Goal: Task Accomplishment & Management: Manage account settings

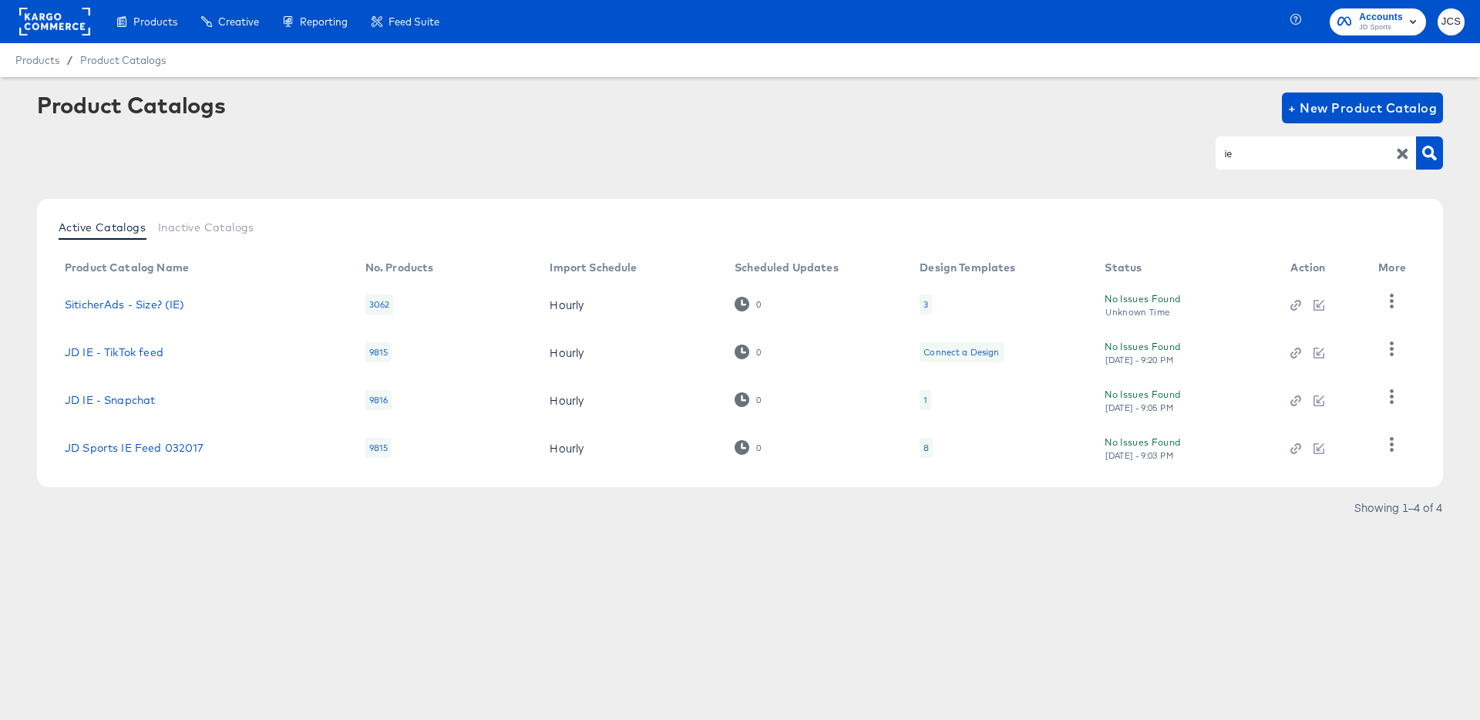
click at [79, 25] on rect at bounding box center [54, 22] width 71 height 28
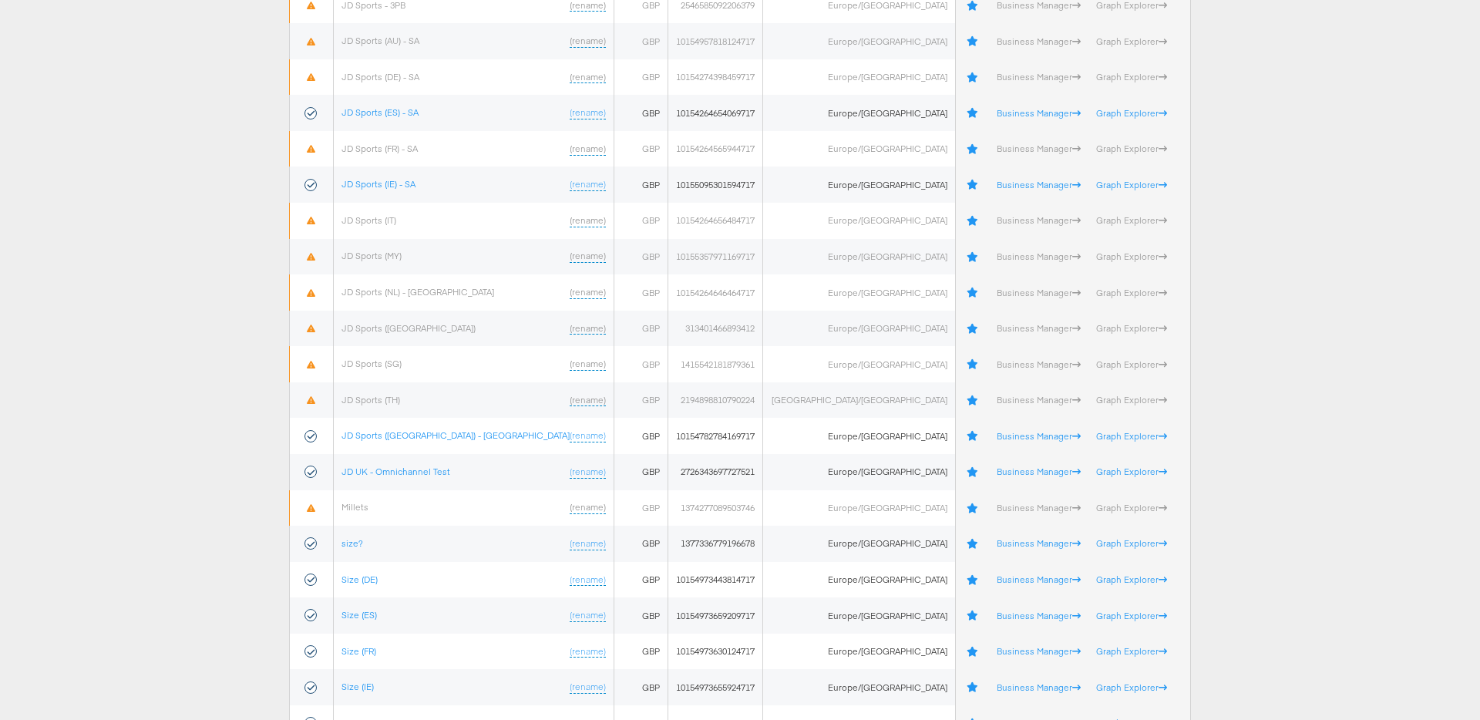
scroll to position [521, 0]
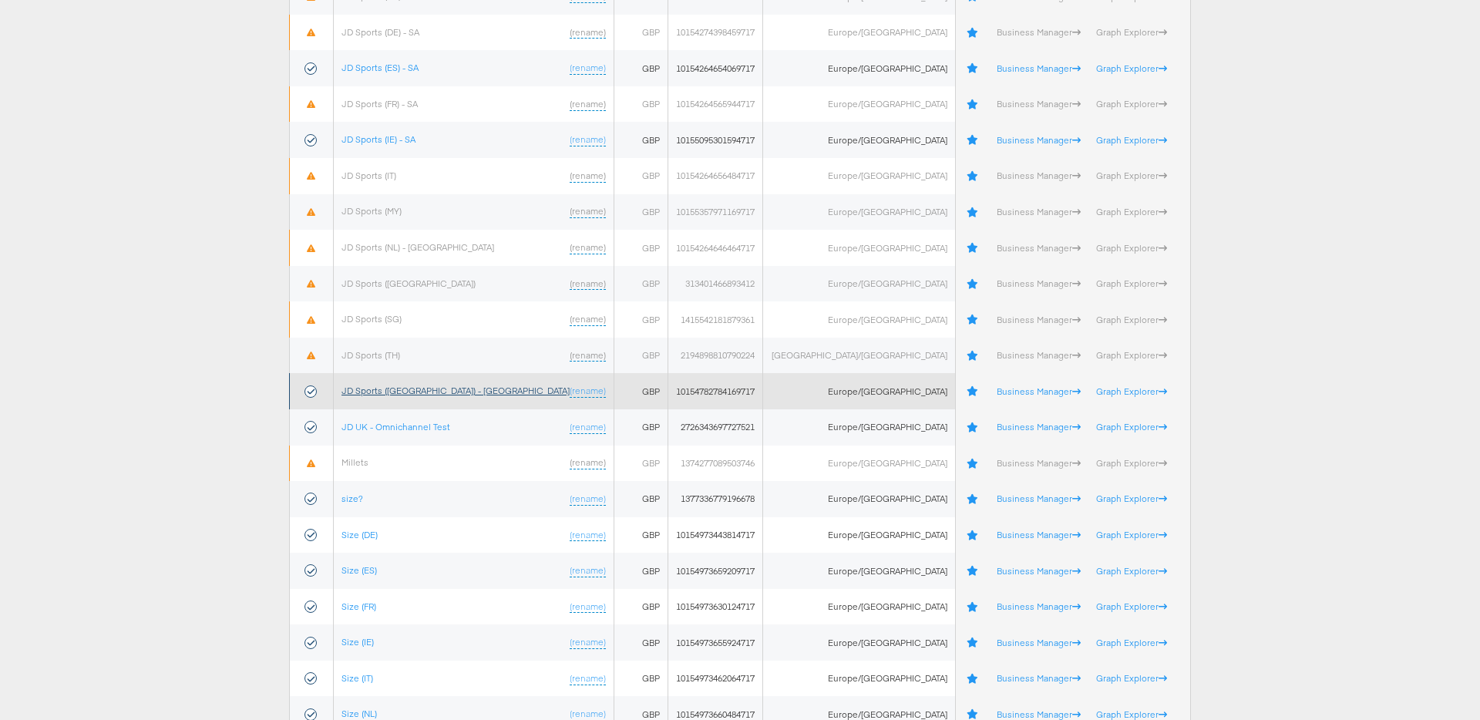
click at [410, 390] on link "JD Sports (UK) - SA" at bounding box center [455, 391] width 228 height 12
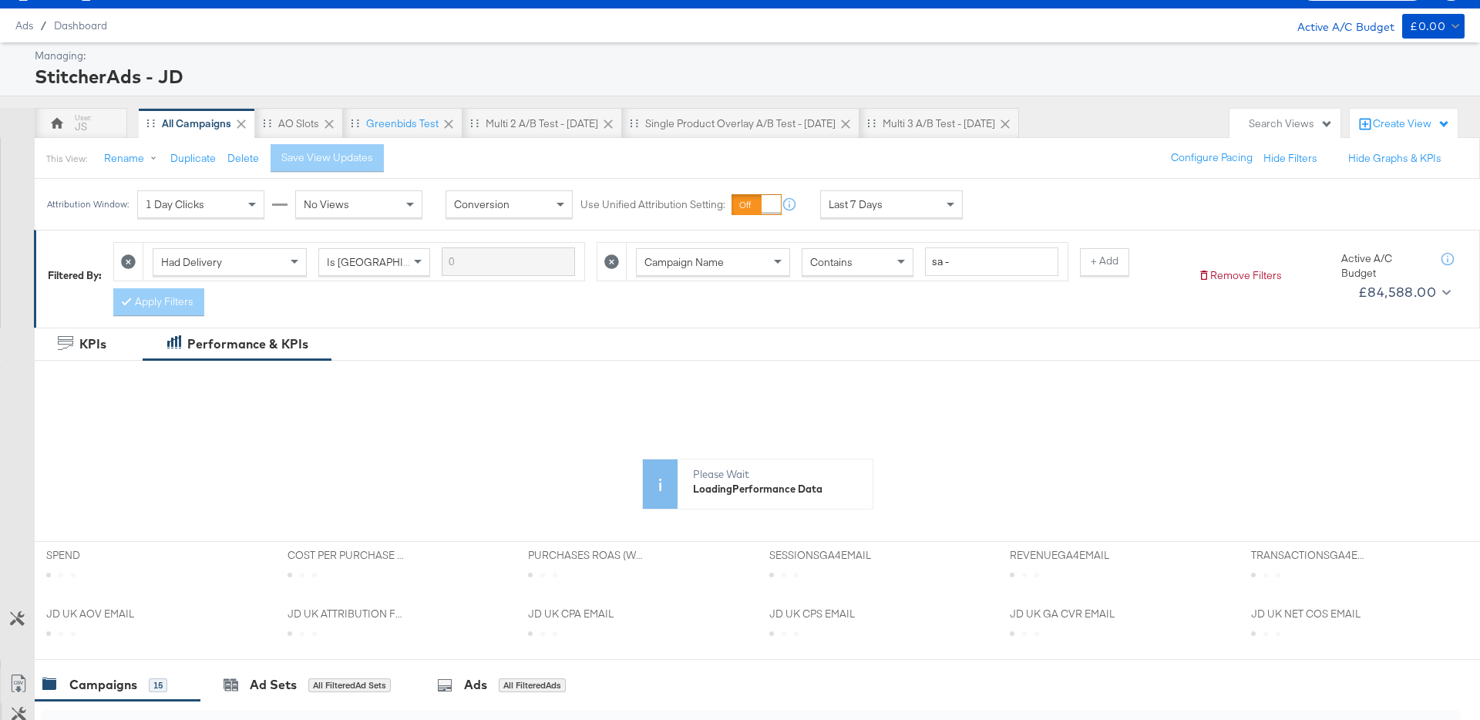
scroll to position [42, 0]
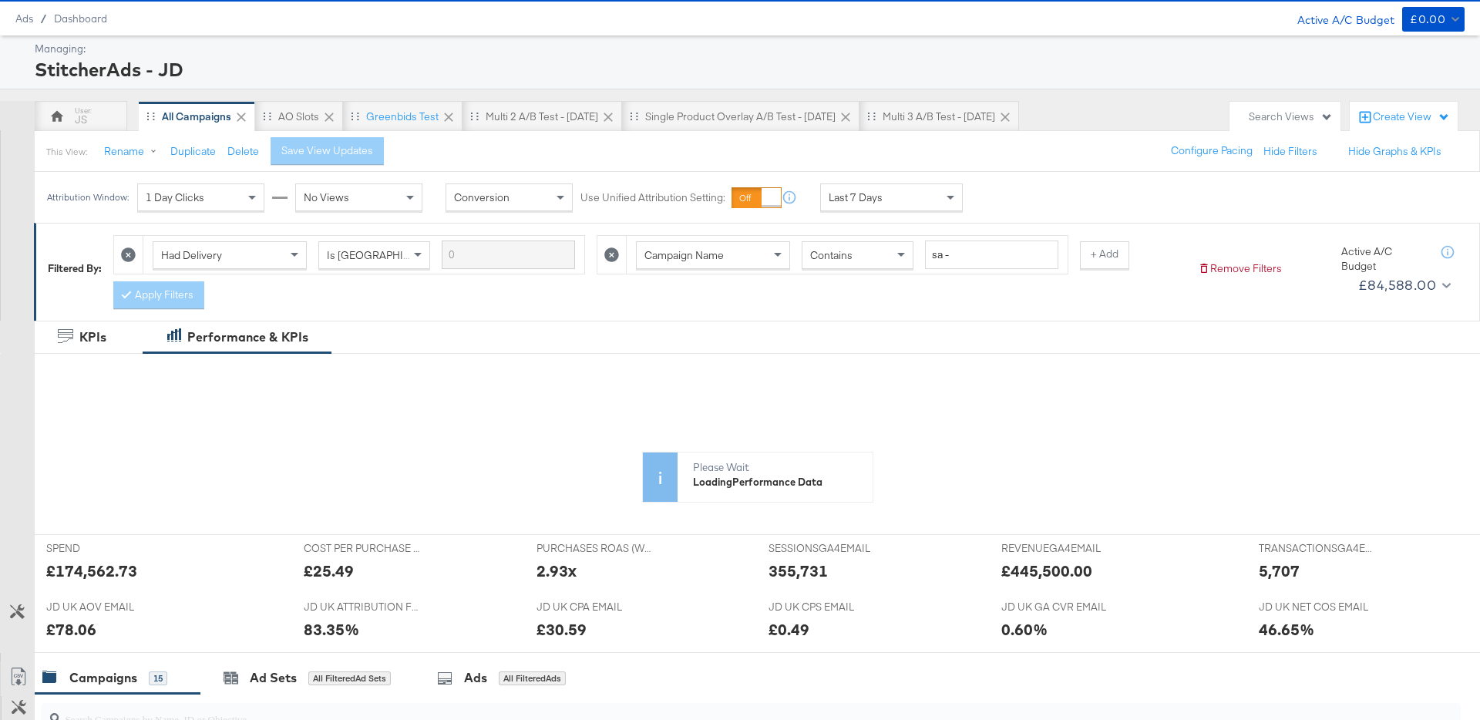
click at [852, 203] on span "Last 7 Days" at bounding box center [855, 197] width 54 height 14
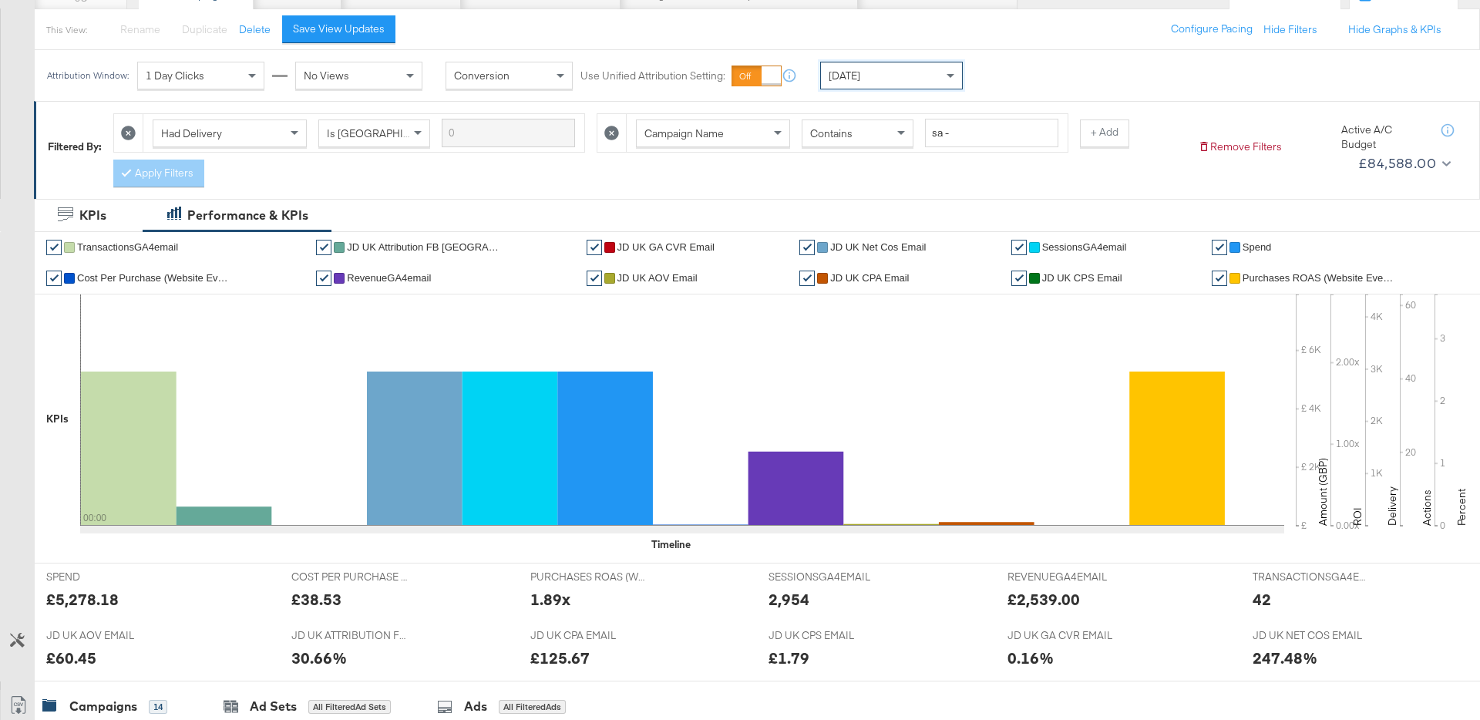
scroll to position [163, 0]
click at [360, 42] on button "Save View Updates" at bounding box center [338, 30] width 113 height 28
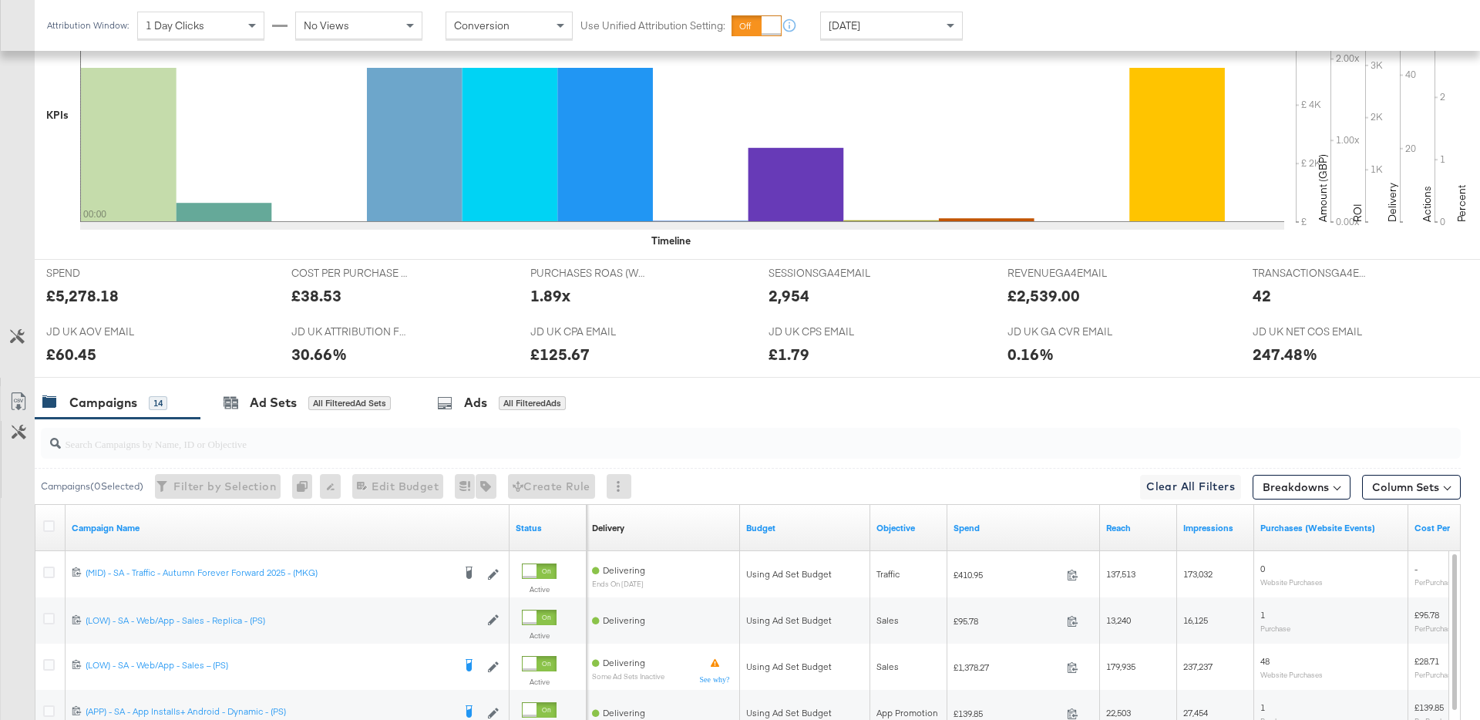
scroll to position [0, 0]
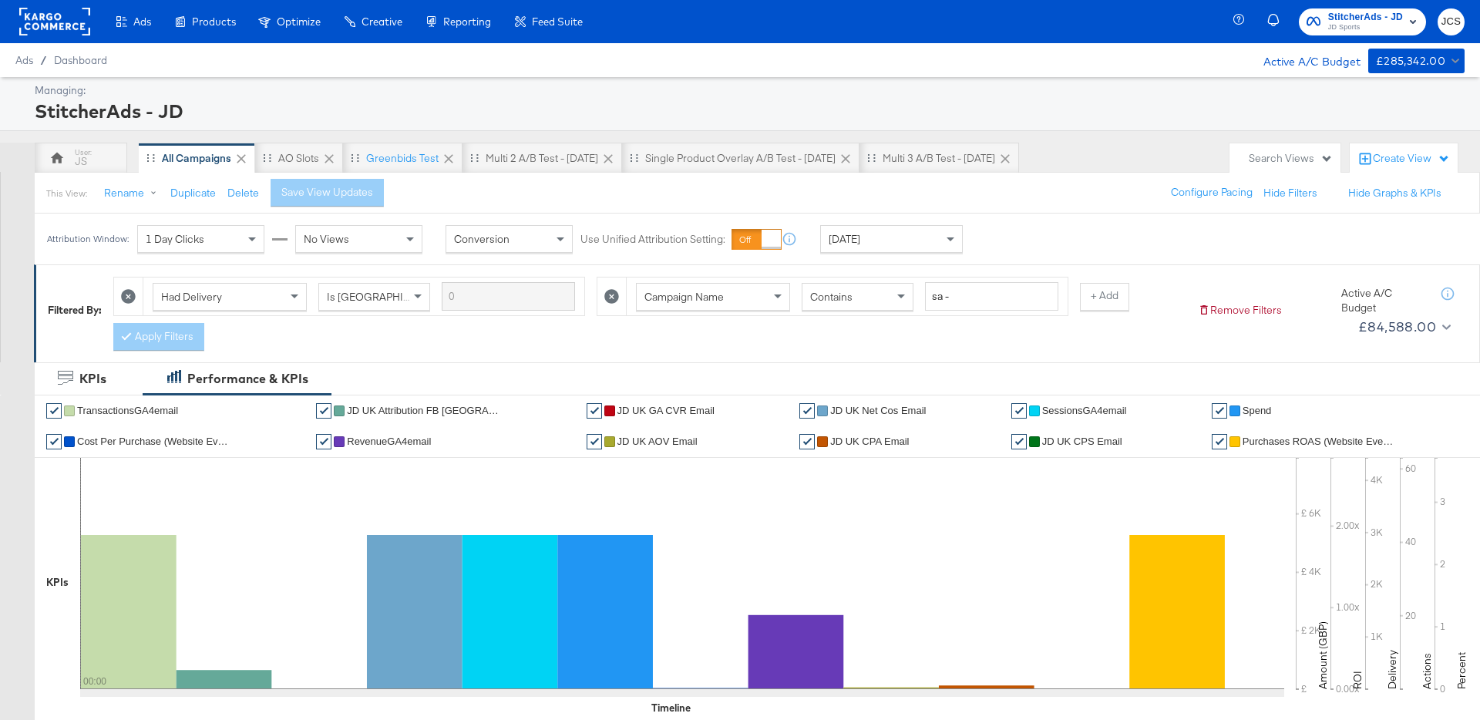
click at [839, 229] on div "Today" at bounding box center [891, 239] width 141 height 26
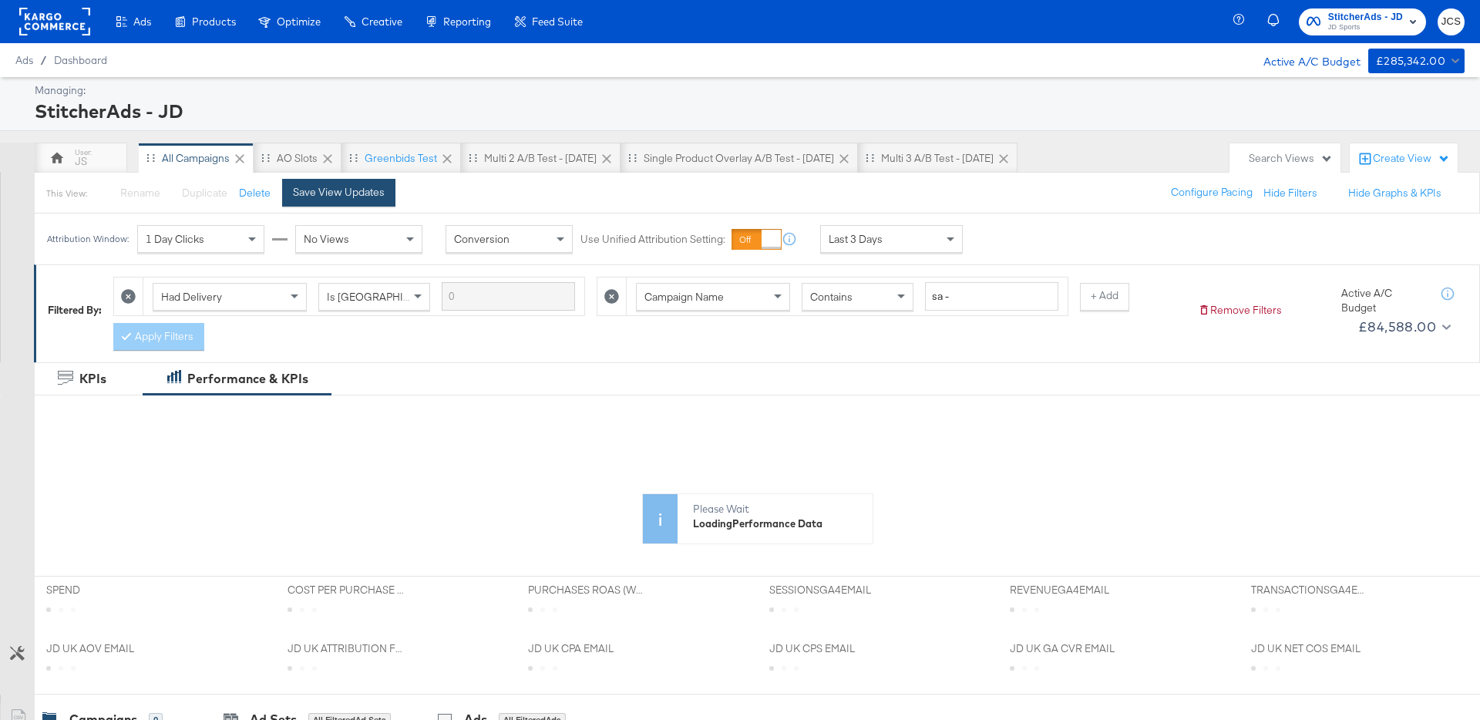
click at [358, 197] on div "Save View Updates" at bounding box center [339, 192] width 92 height 15
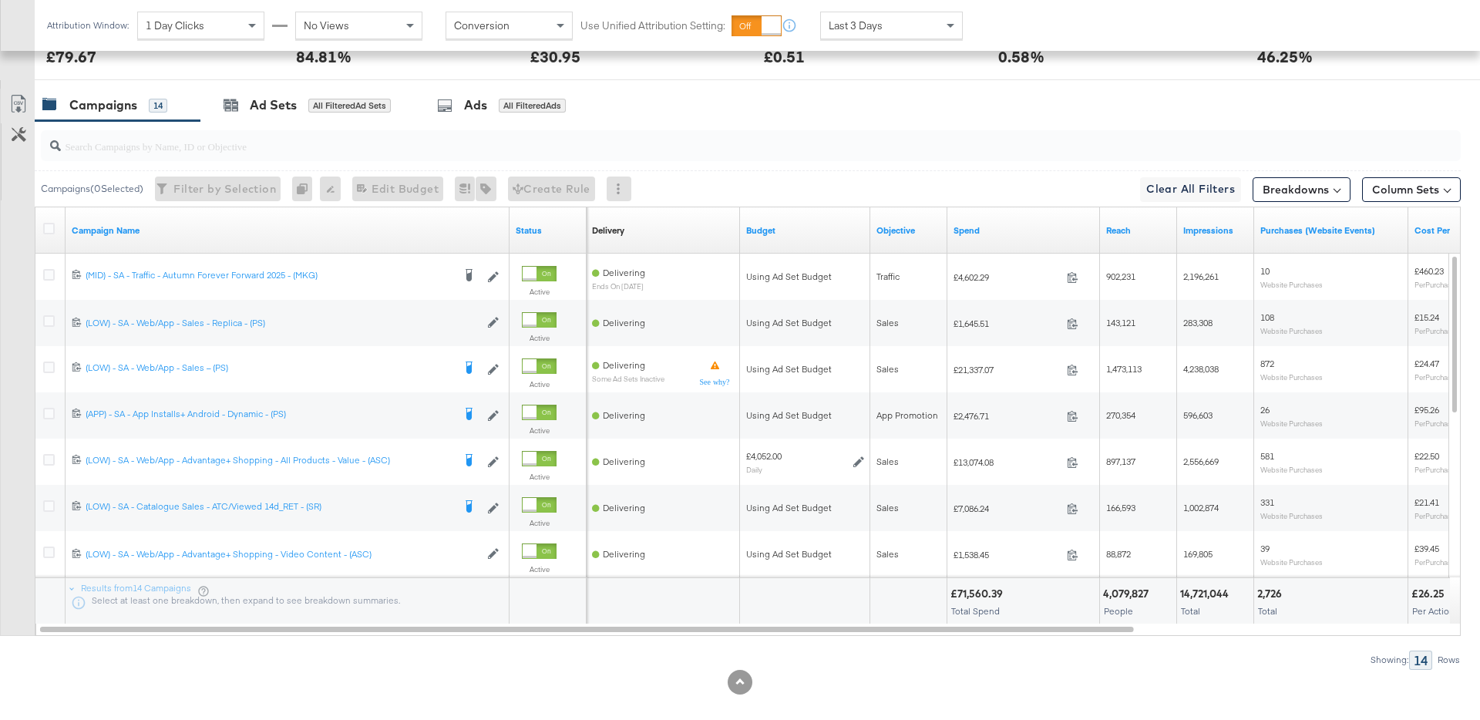
scroll to position [781, 0]
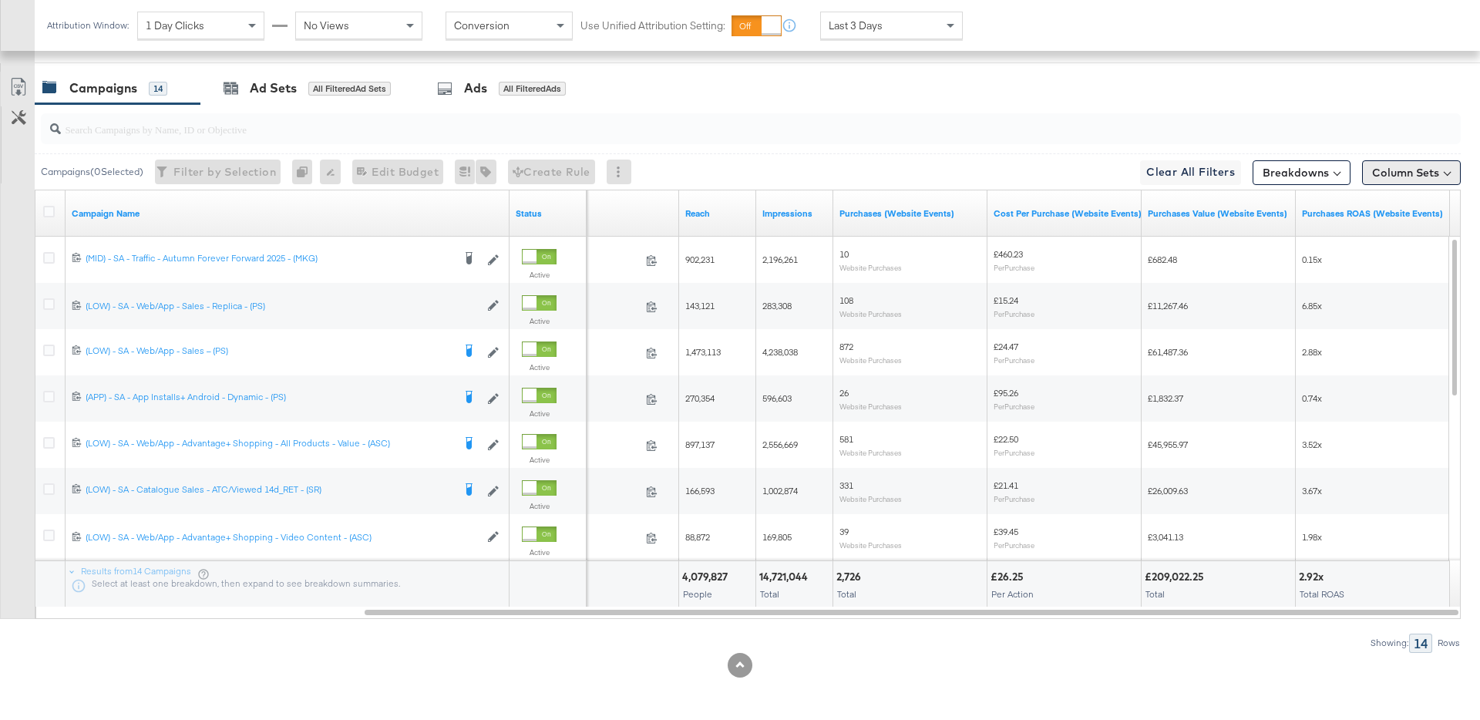
click at [1379, 176] on button "Column Sets" at bounding box center [1411, 172] width 99 height 25
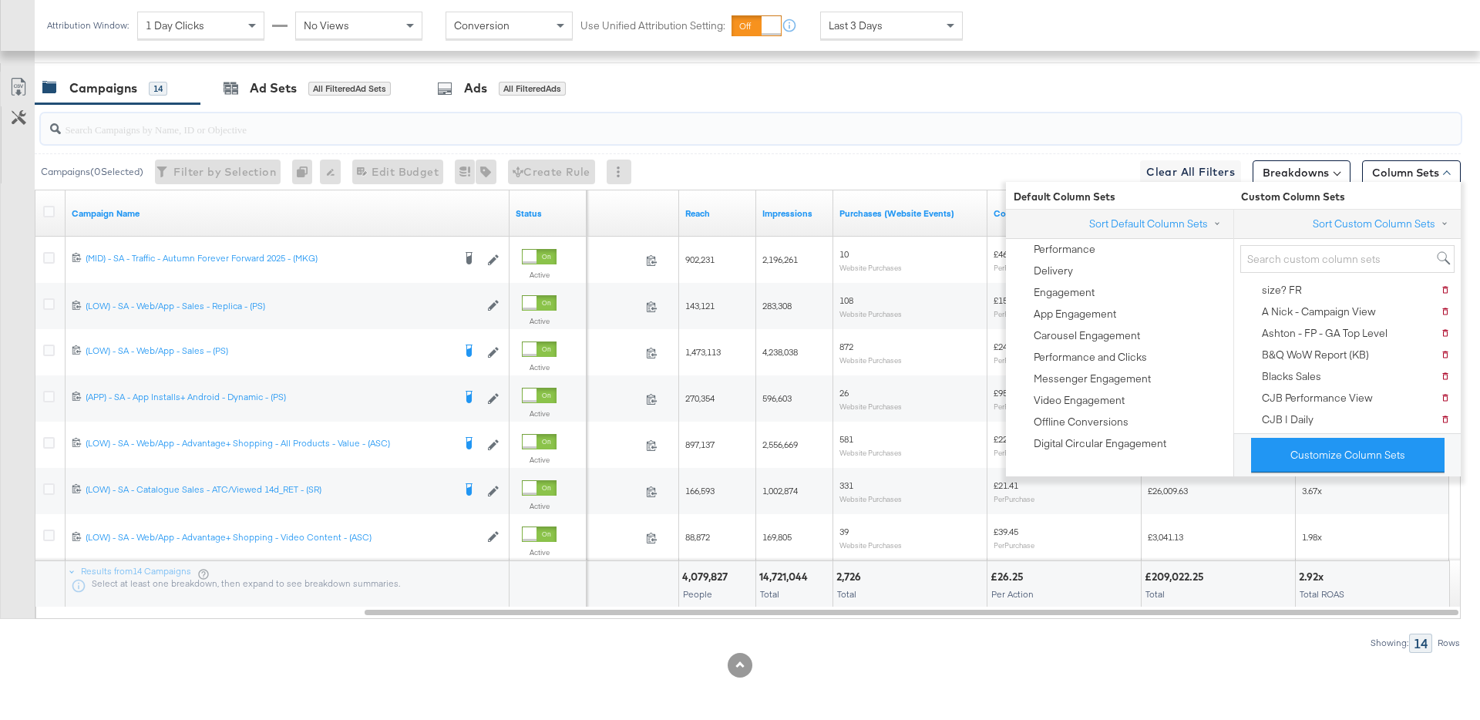
click at [940, 133] on input "search" at bounding box center [695, 123] width 1269 height 30
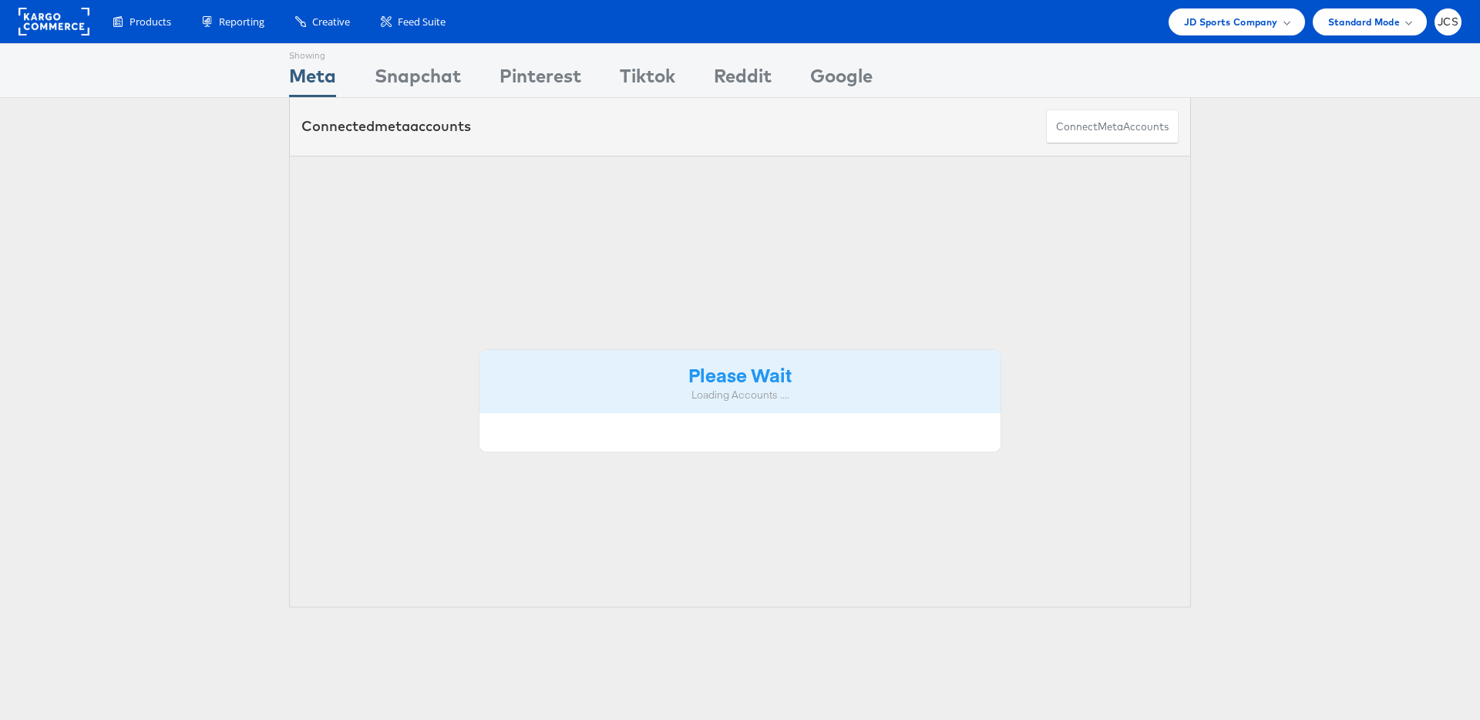
scroll to position [94, 0]
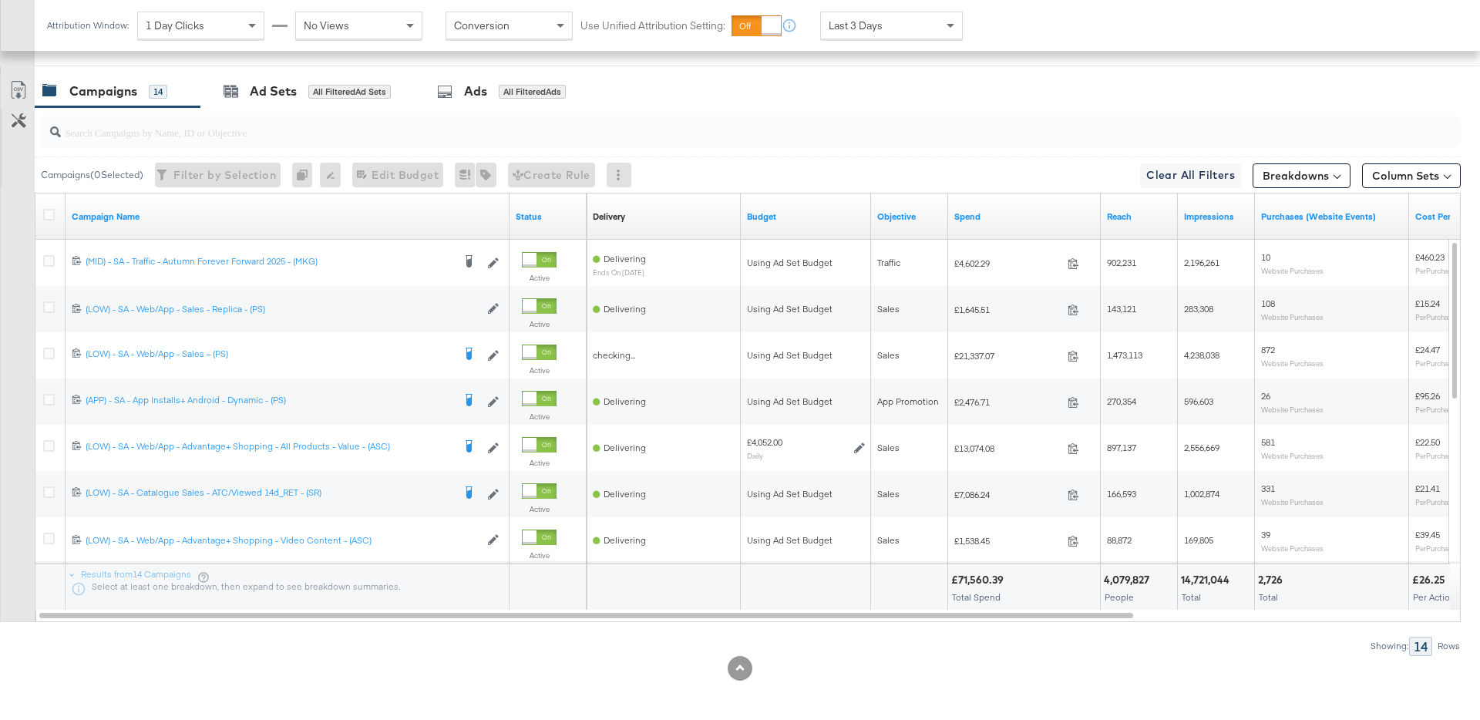
scroll to position [781, 0]
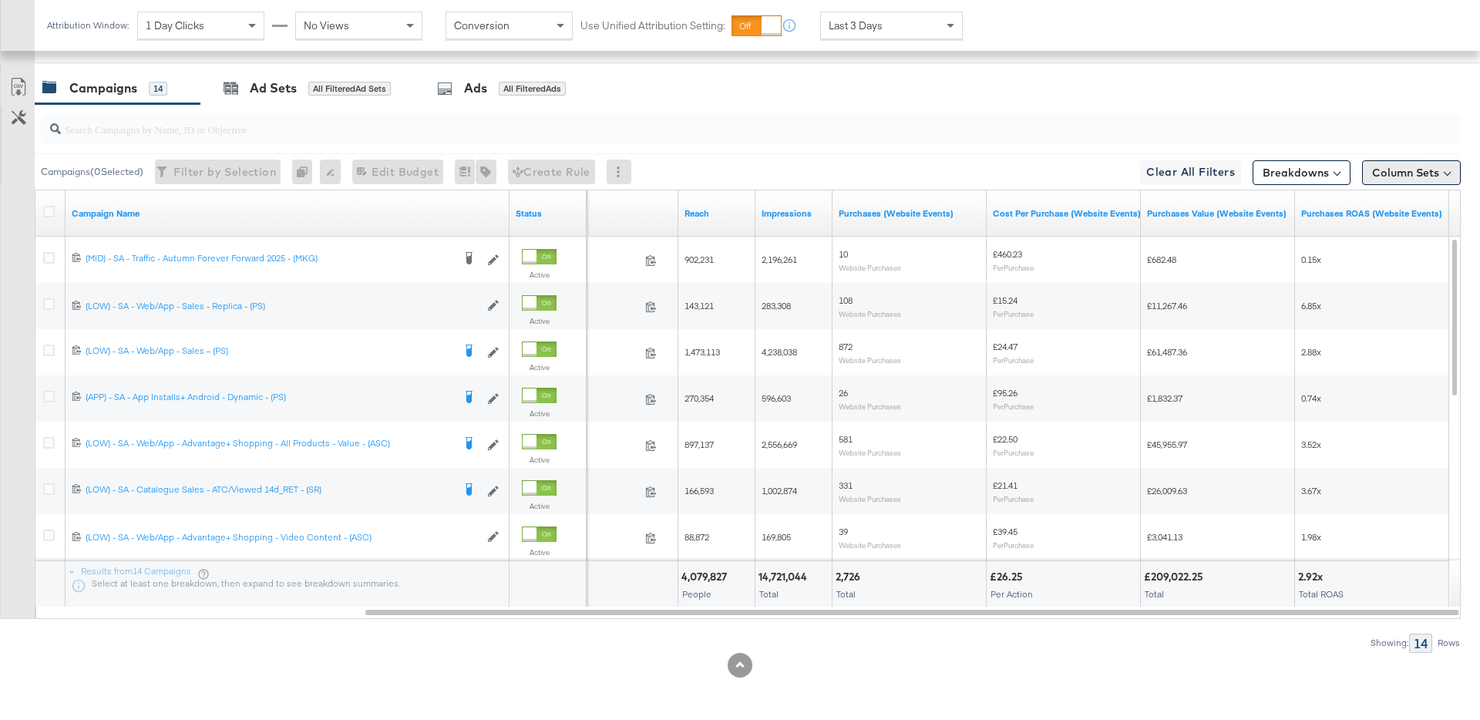
click at [1386, 179] on button "Column Sets" at bounding box center [1411, 172] width 99 height 25
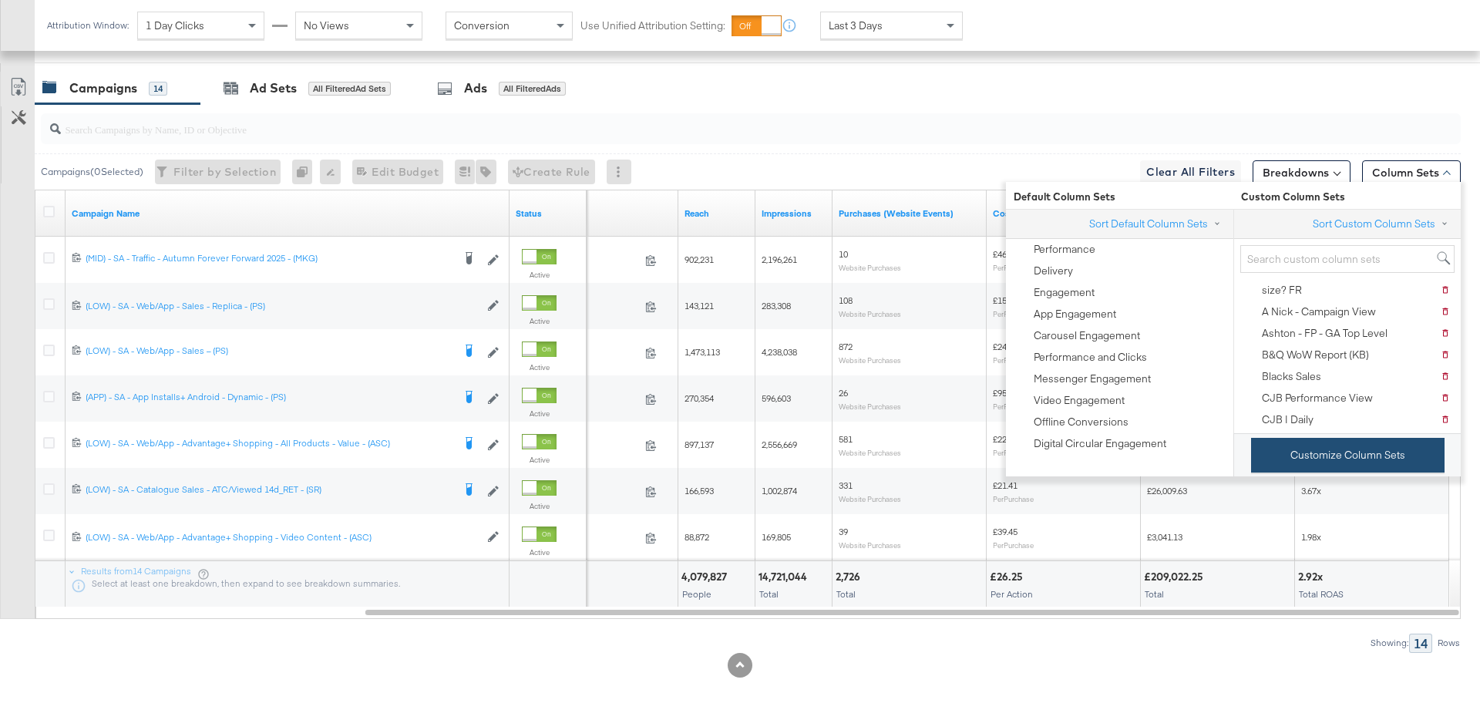
click at [1331, 446] on button "Customize Column Sets" at bounding box center [1347, 455] width 193 height 35
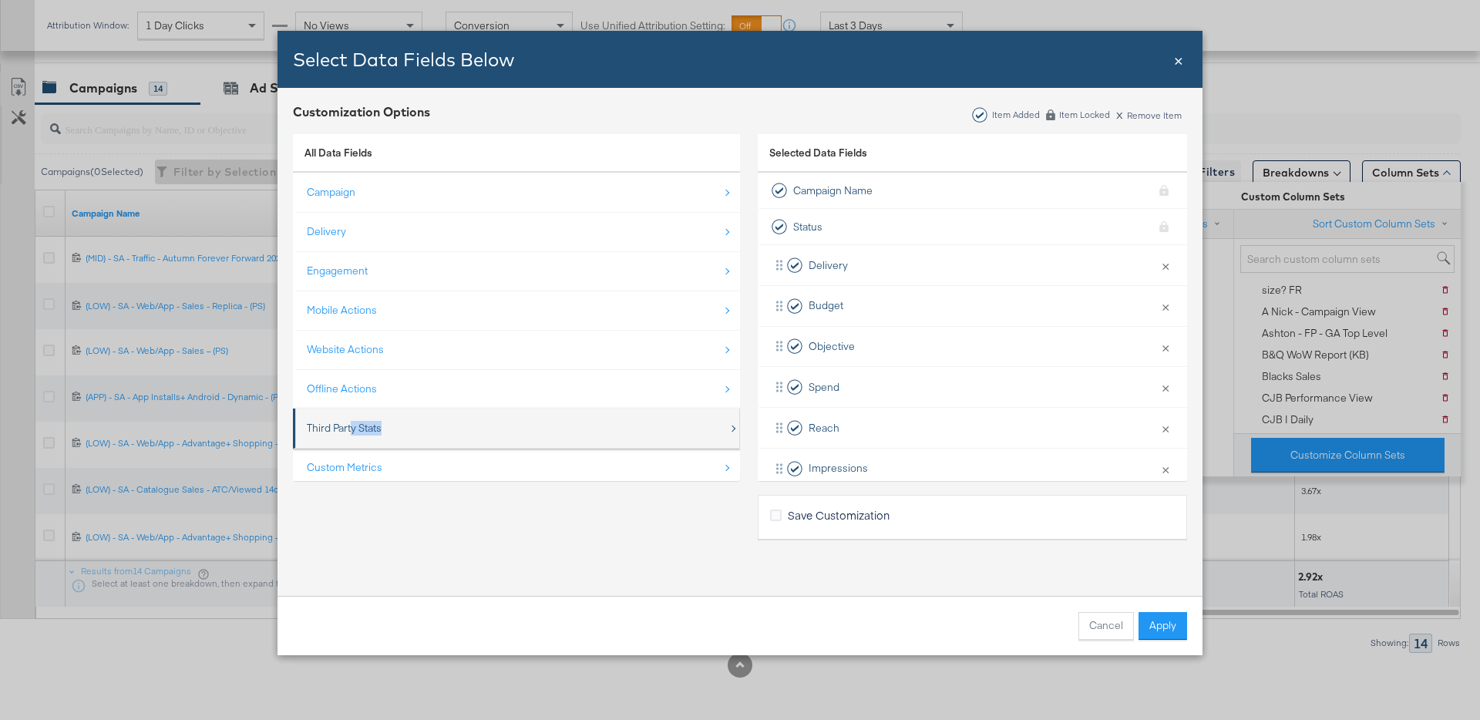
click at [354, 435] on div "Third Party Stats" at bounding box center [518, 428] width 422 height 32
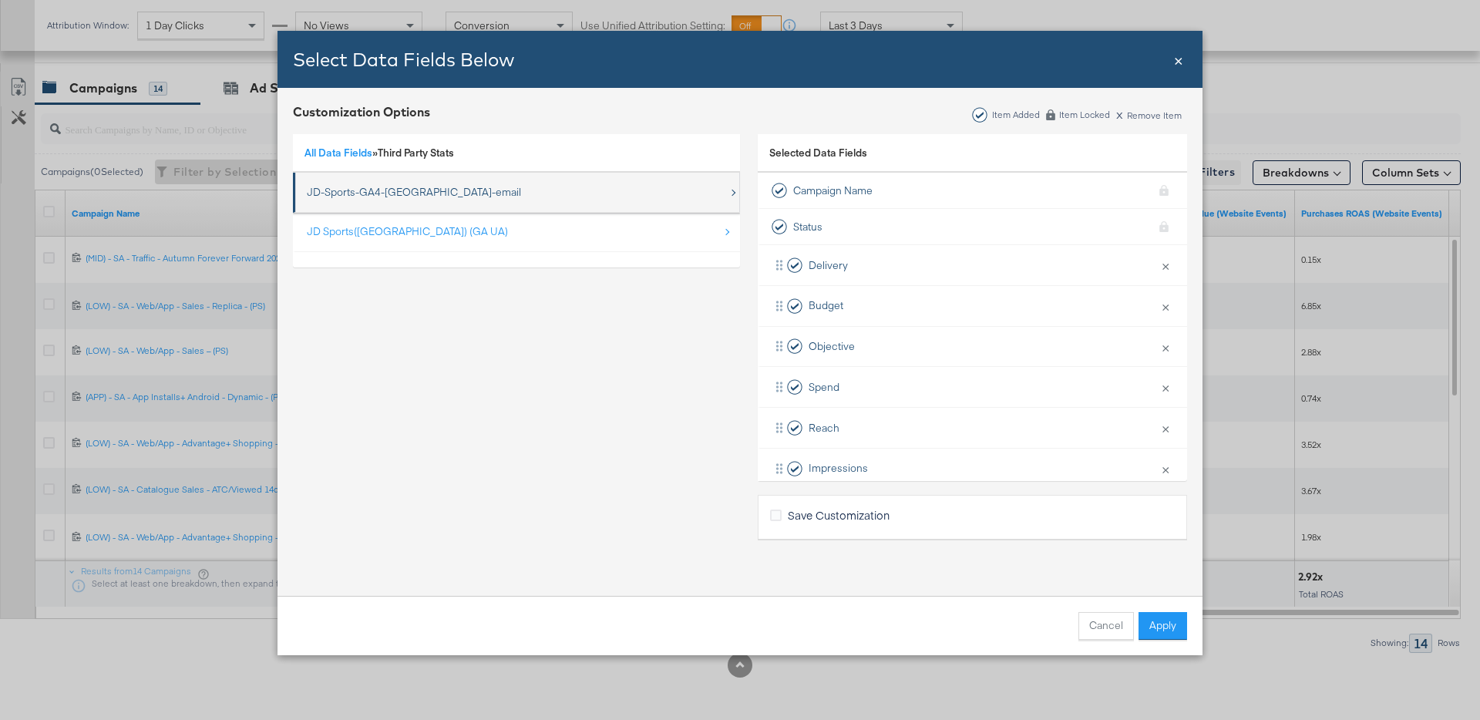
click at [361, 191] on div "JD-Sports-GA4-UK-email" at bounding box center [414, 192] width 214 height 15
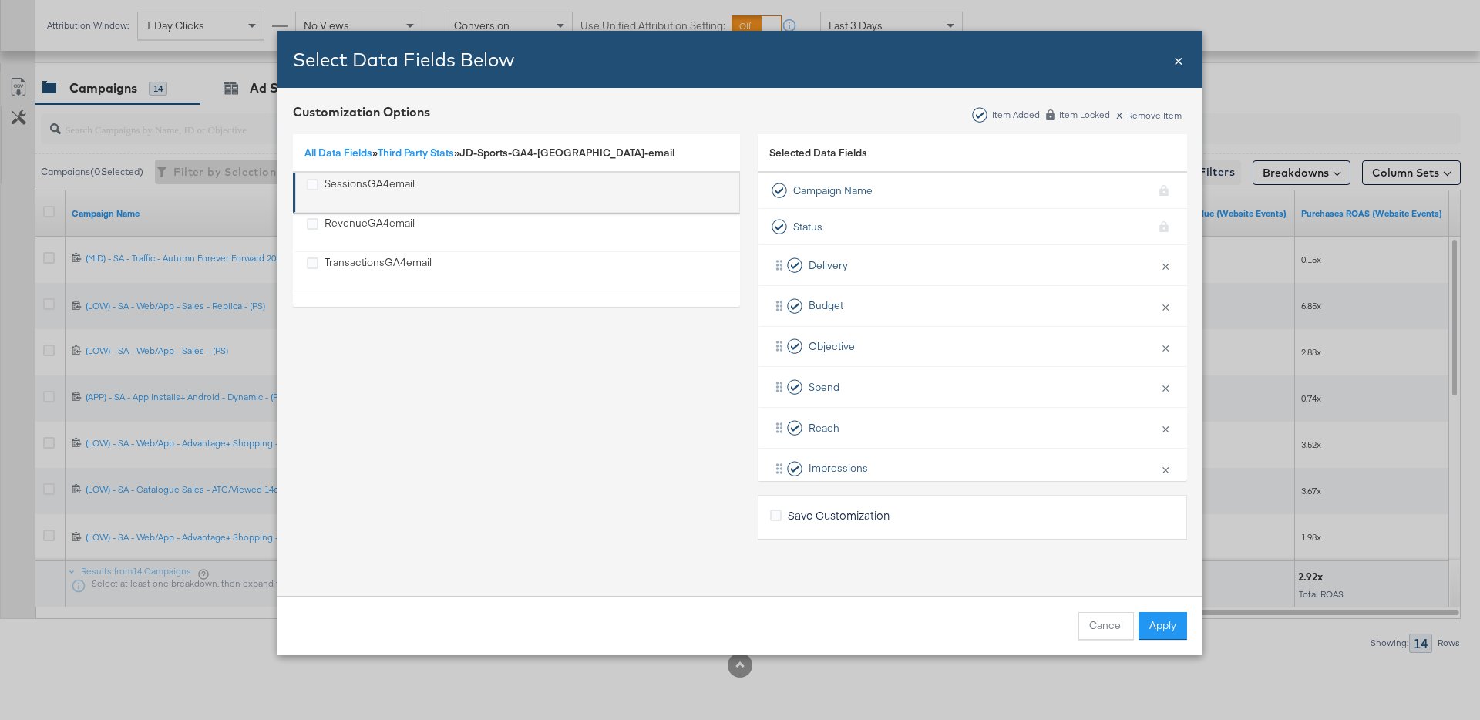
click at [375, 186] on div "SessionsGA4email" at bounding box center [369, 192] width 90 height 32
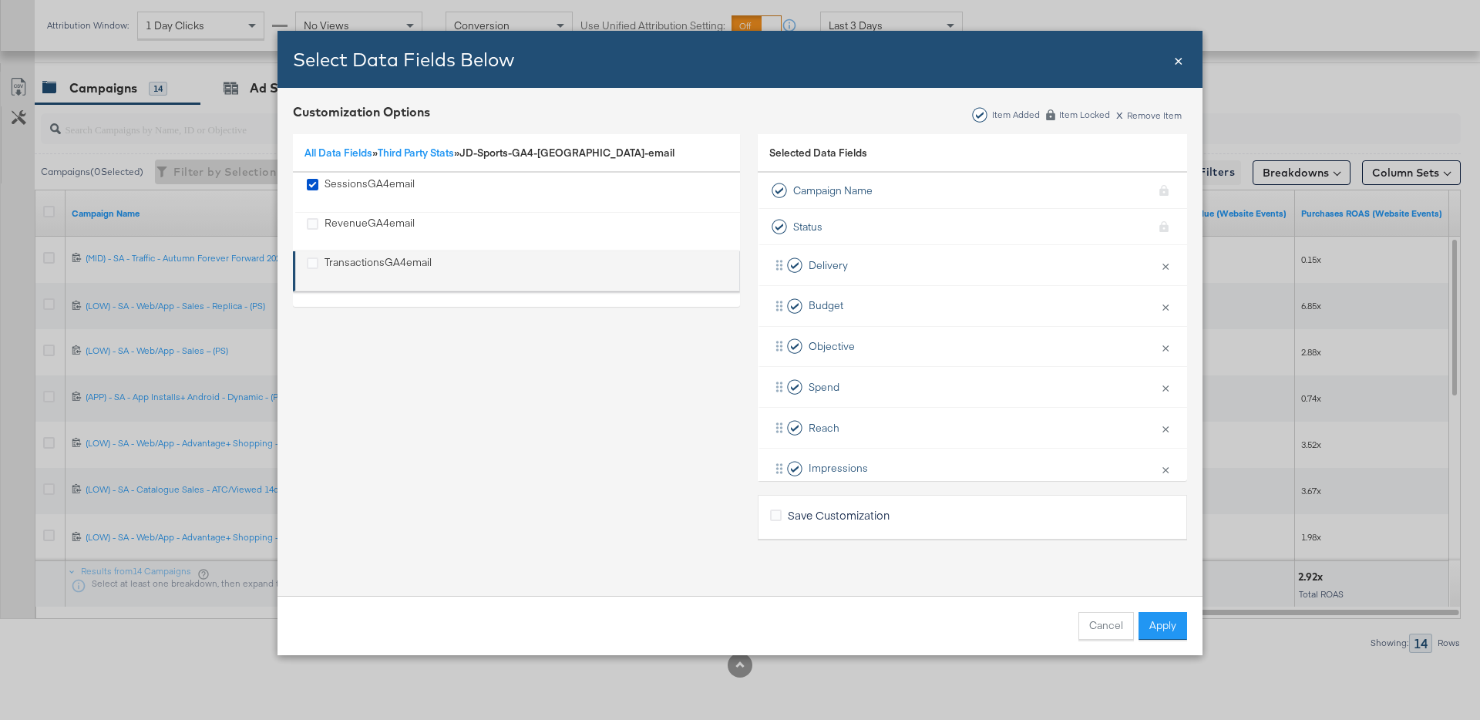
drag, startPoint x: 361, startPoint y: 221, endPoint x: 361, endPoint y: 257, distance: 35.4
click at [361, 222] on div "RevenueGA4email" at bounding box center [369, 232] width 90 height 32
click at [361, 257] on div "TransactionsGA4email" at bounding box center [377, 271] width 107 height 32
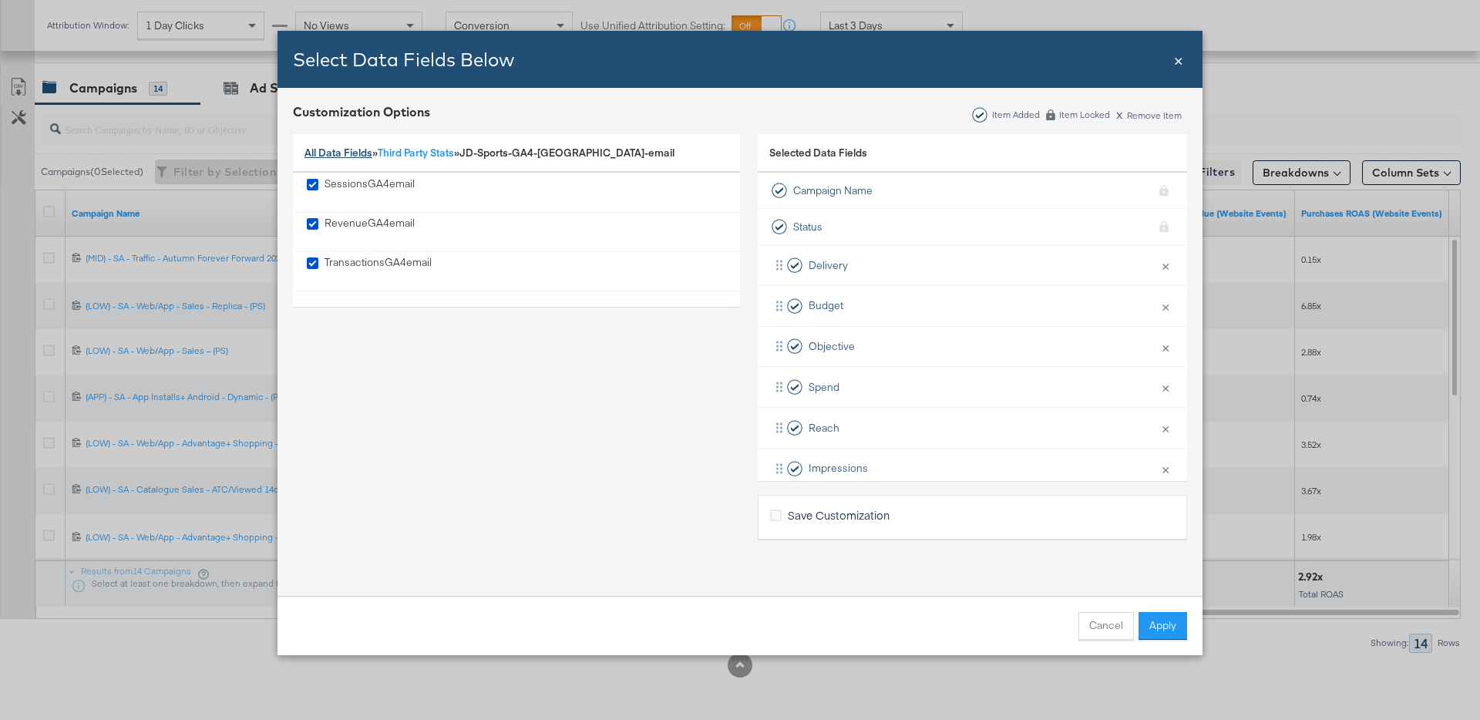
click at [341, 153] on link "All Data Fields" at bounding box center [338, 153] width 68 height 14
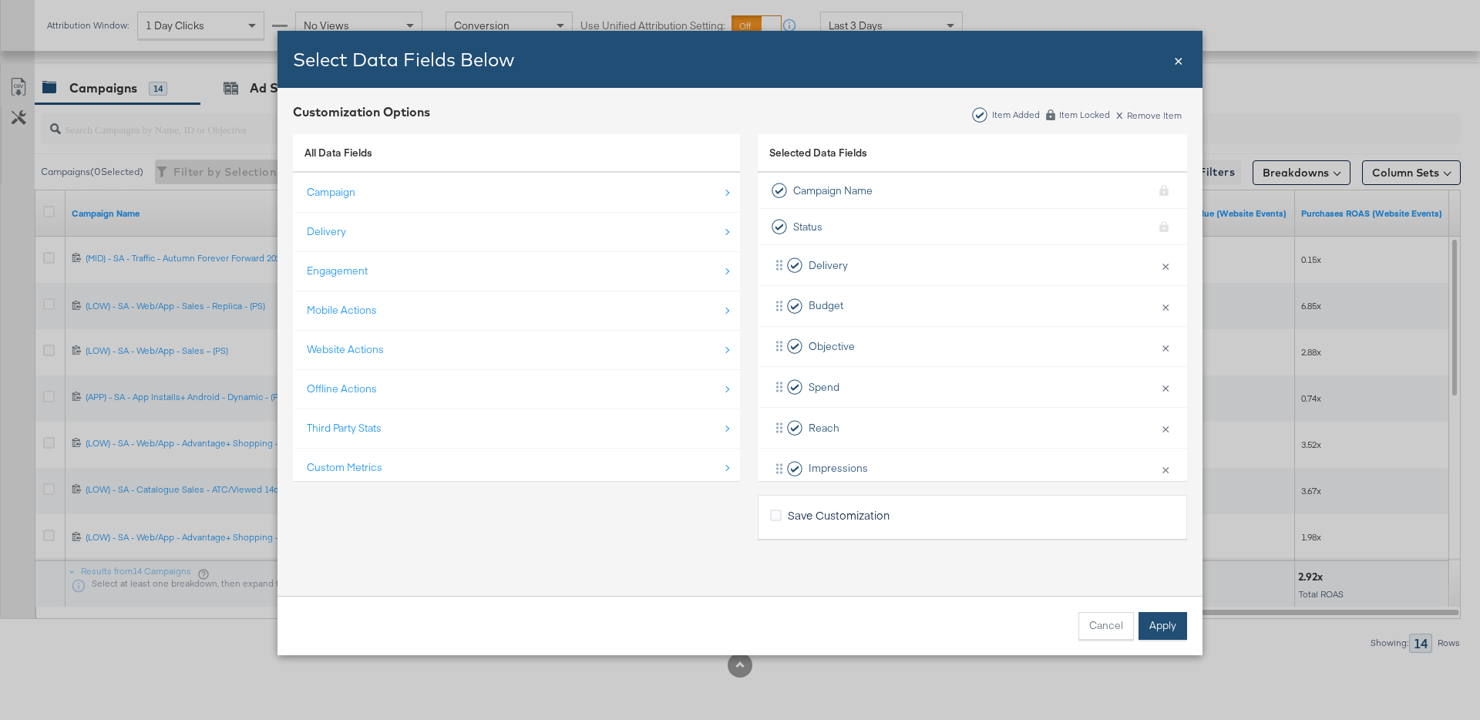
click at [1146, 627] on button "Apply" at bounding box center [1162, 626] width 49 height 28
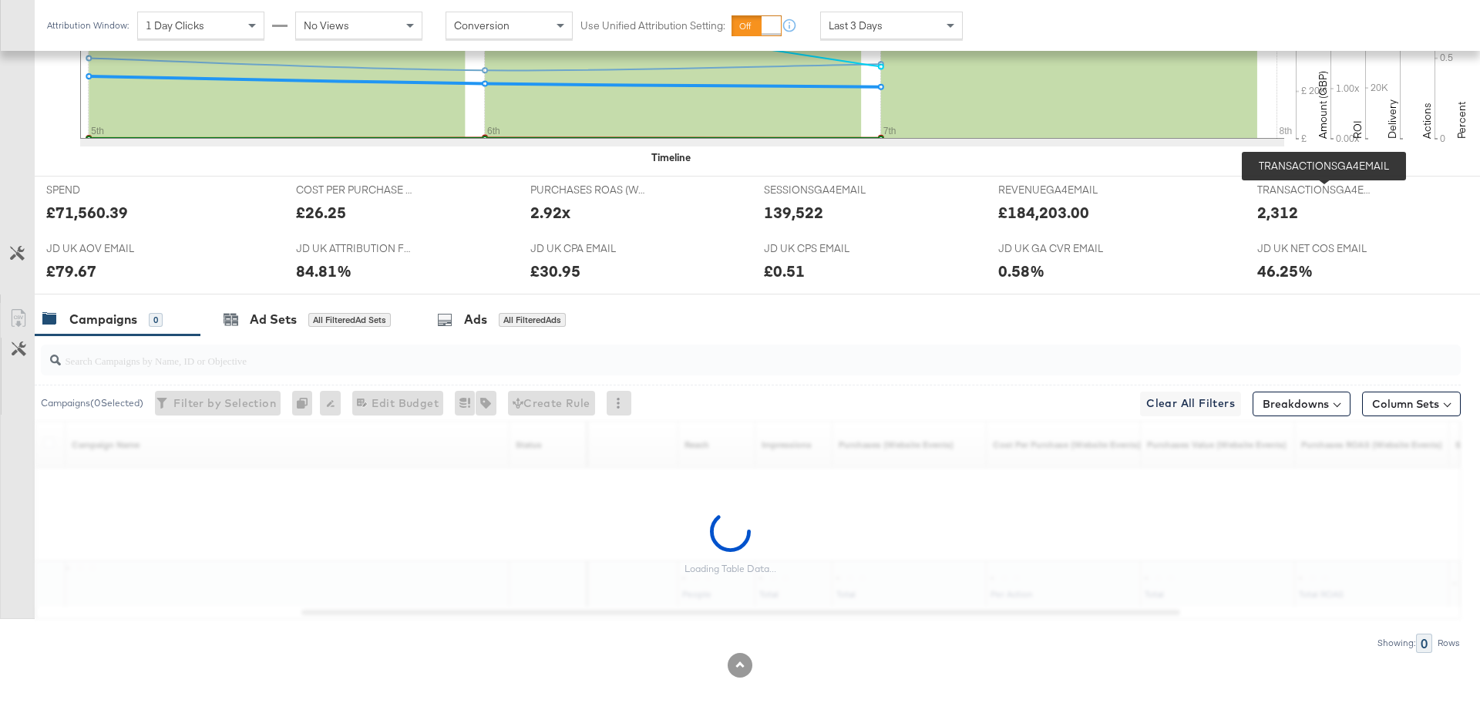
scroll to position [550, 0]
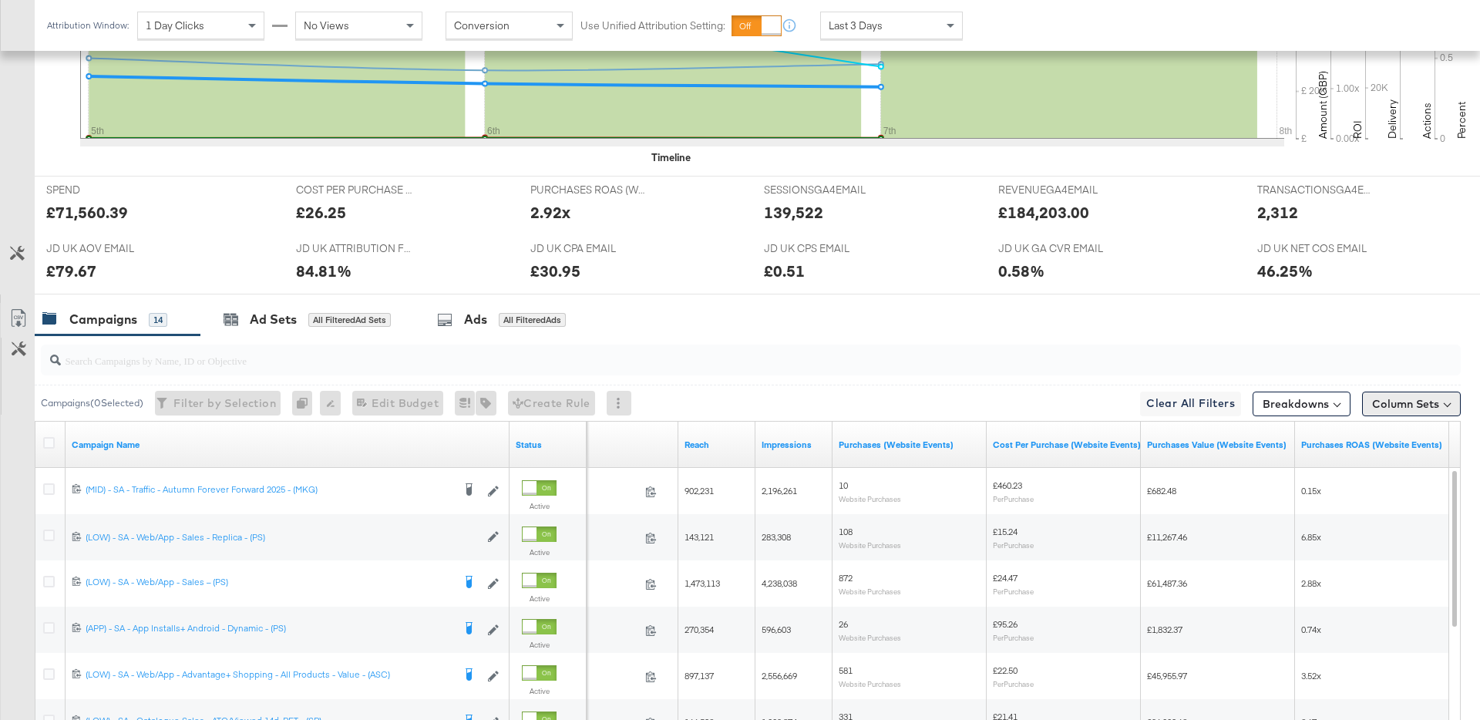
click at [1392, 408] on button "Column Sets" at bounding box center [1411, 403] width 99 height 25
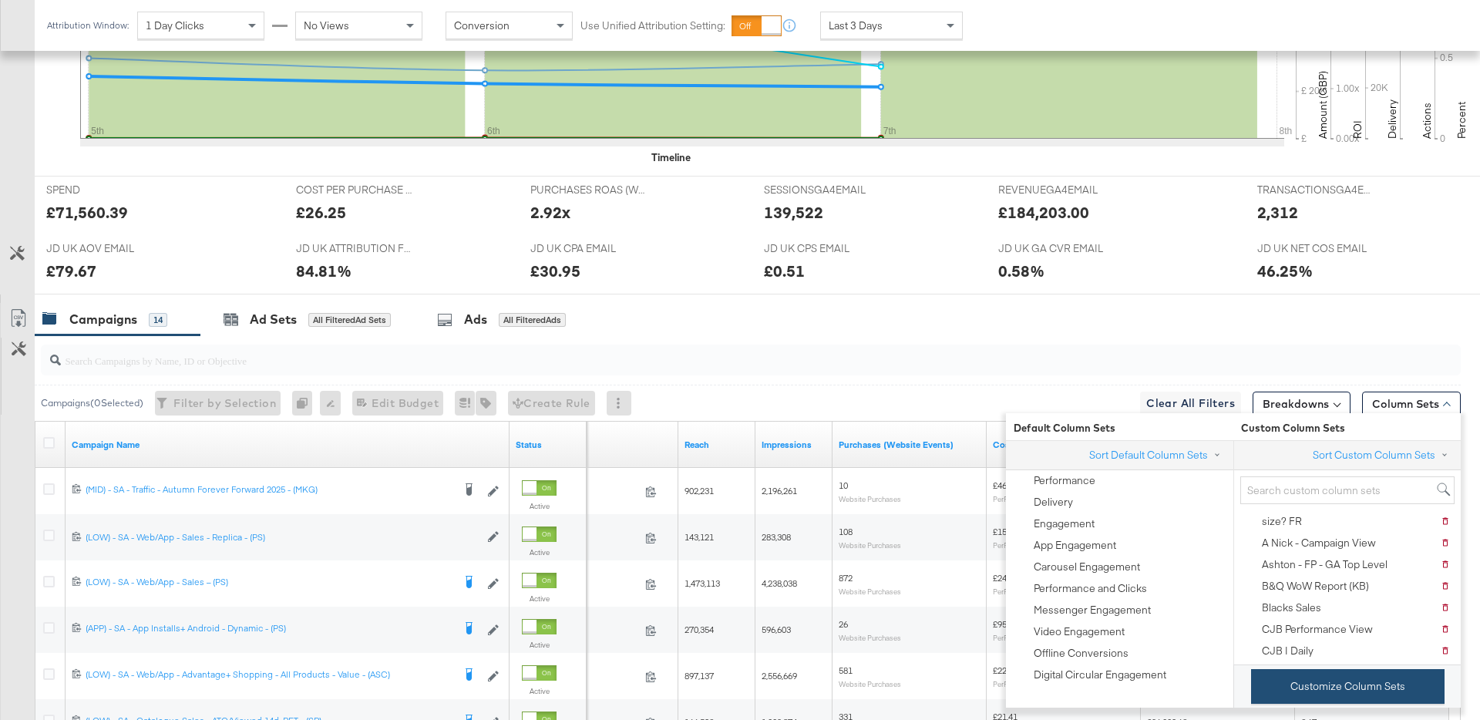
click at [1282, 672] on button "Customize Column Sets" at bounding box center [1347, 686] width 193 height 35
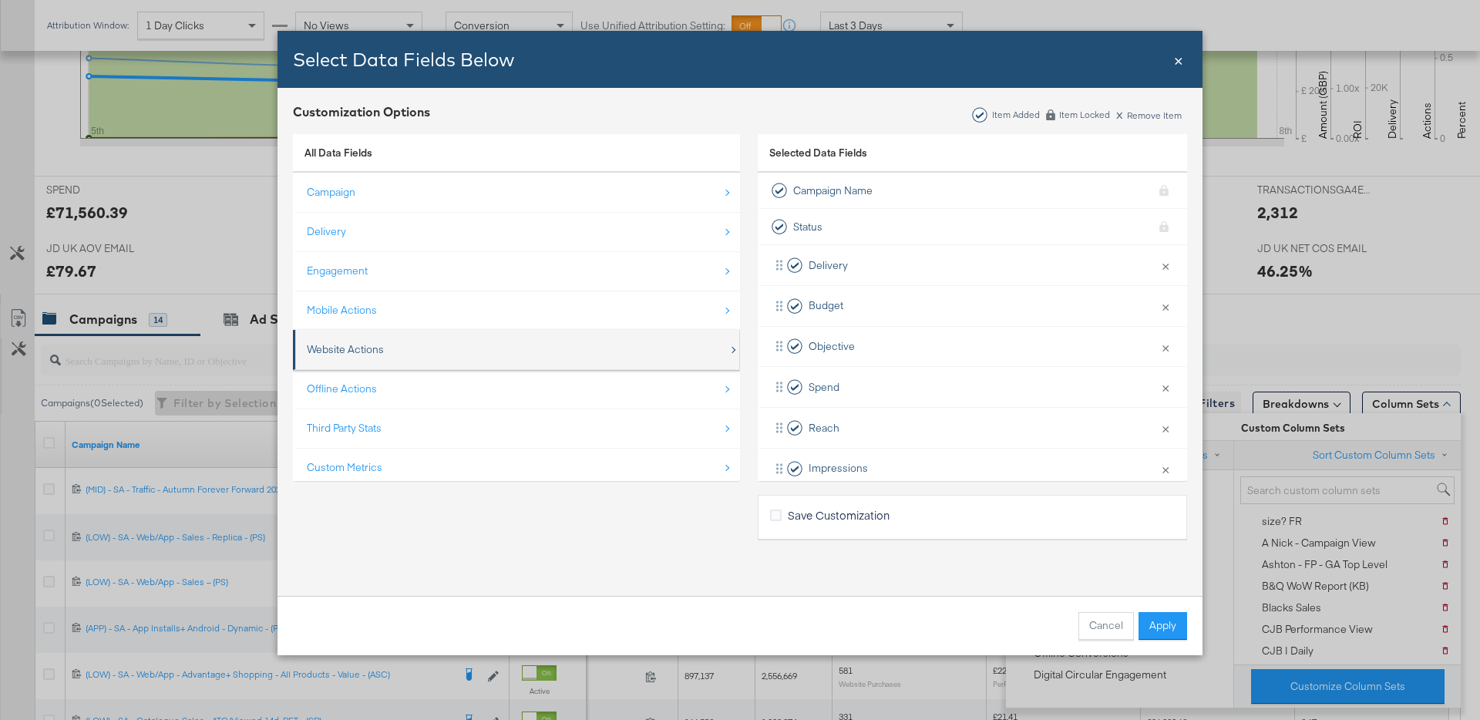
click at [380, 348] on div "Website Actions" at bounding box center [345, 349] width 77 height 15
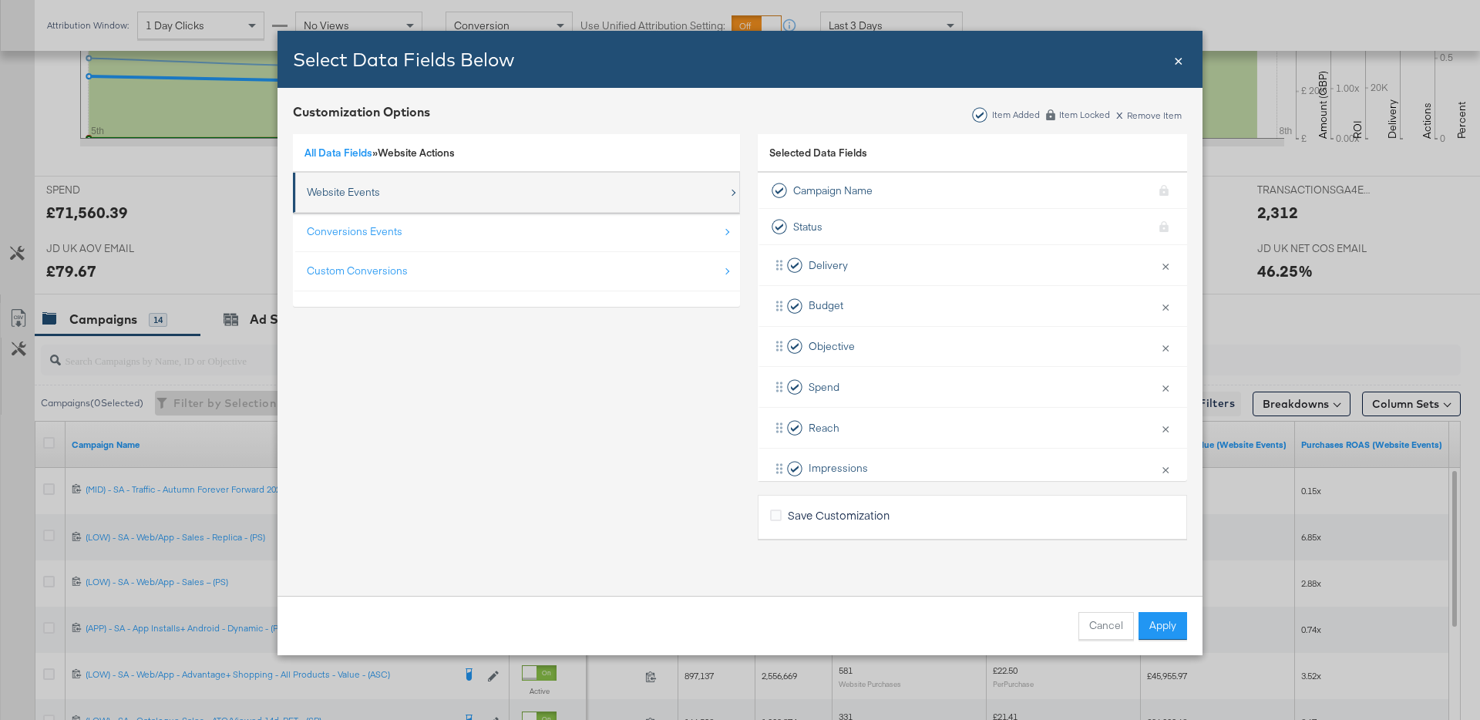
click at [358, 191] on div "Website Events" at bounding box center [343, 192] width 73 height 15
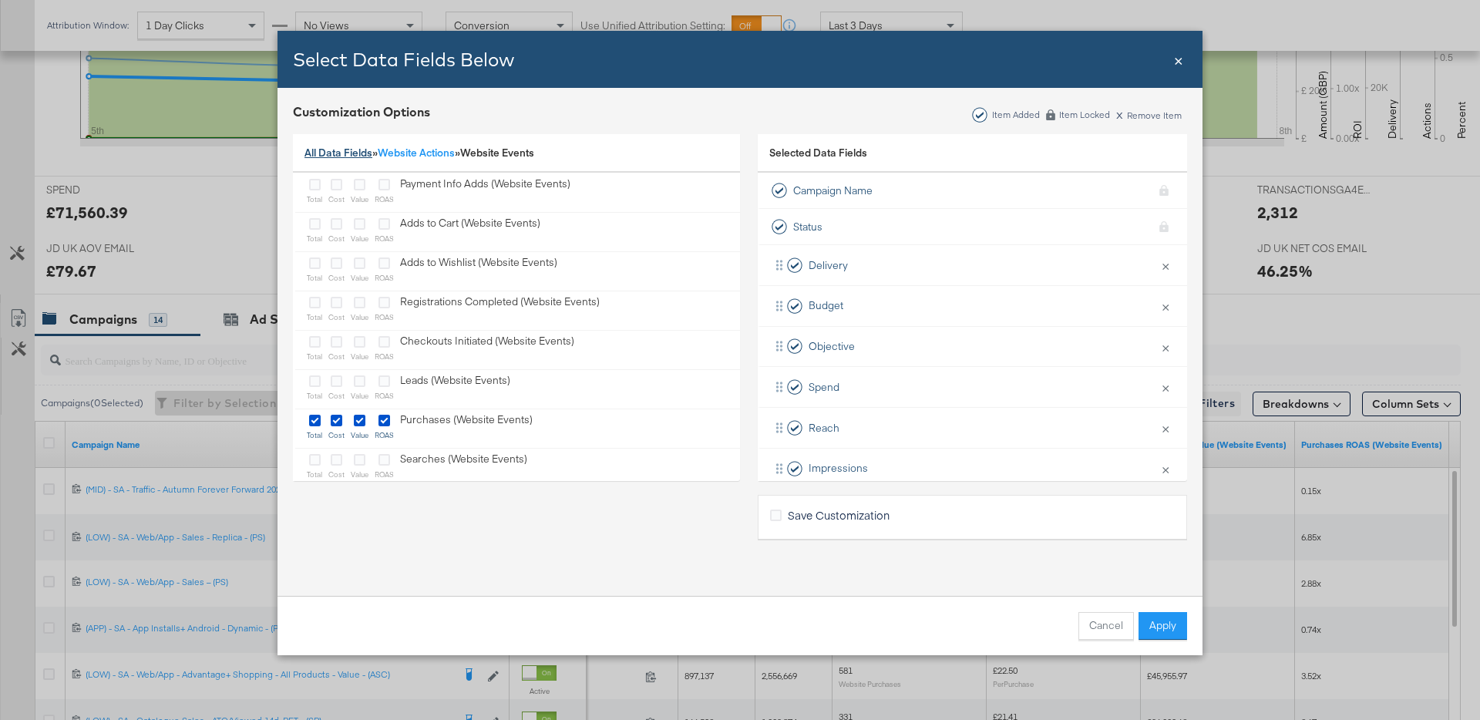
click at [361, 148] on link "All Data Fields" at bounding box center [338, 153] width 68 height 14
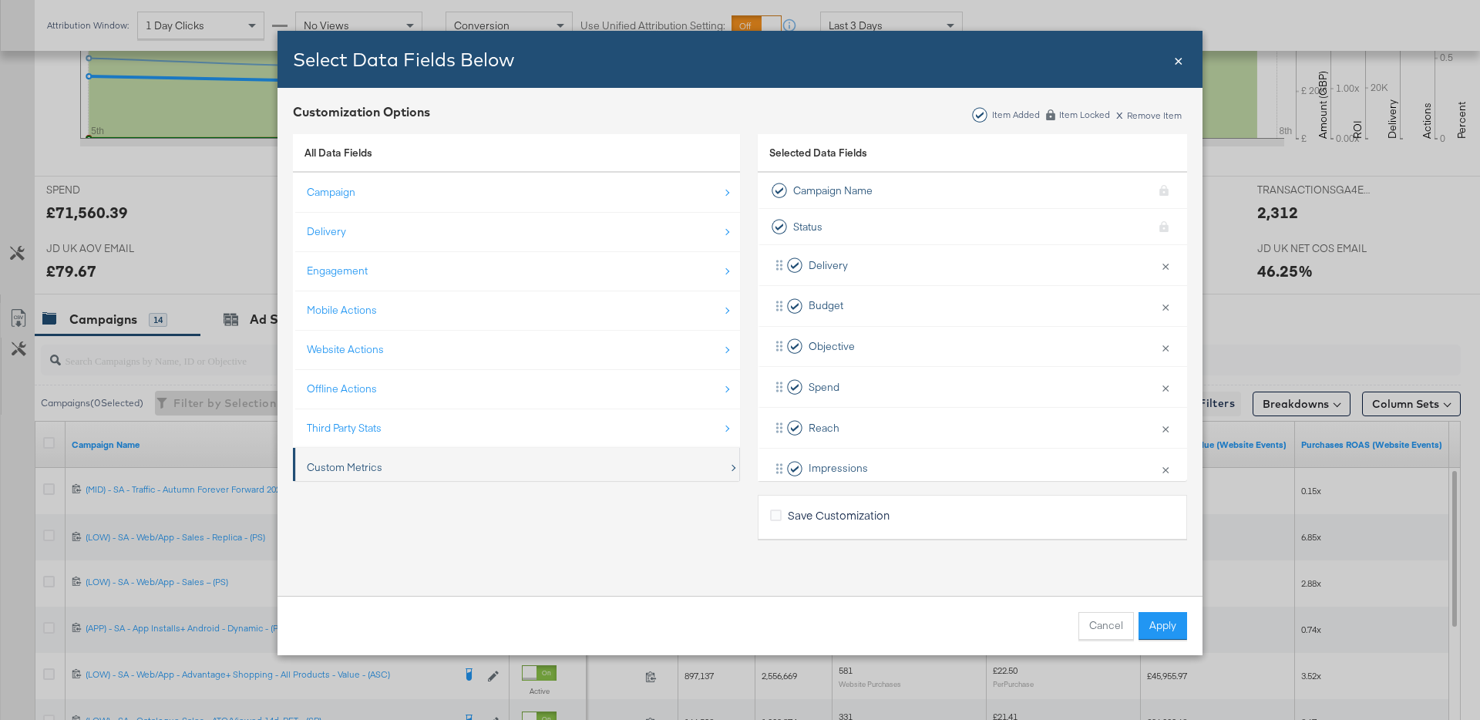
click at [381, 465] on div "Custom Metrics" at bounding box center [345, 467] width 76 height 15
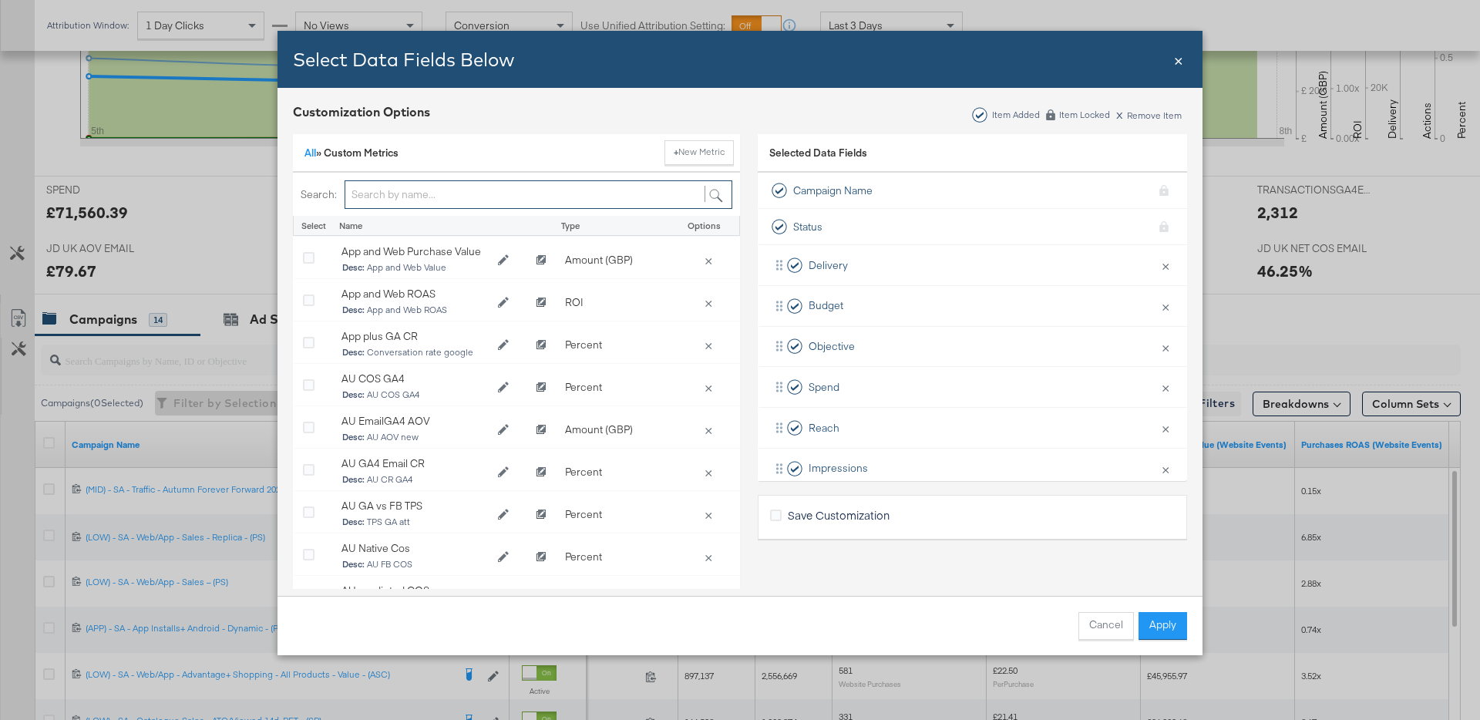
click at [415, 198] on input "Bulk Add Locations Modal" at bounding box center [538, 194] width 388 height 29
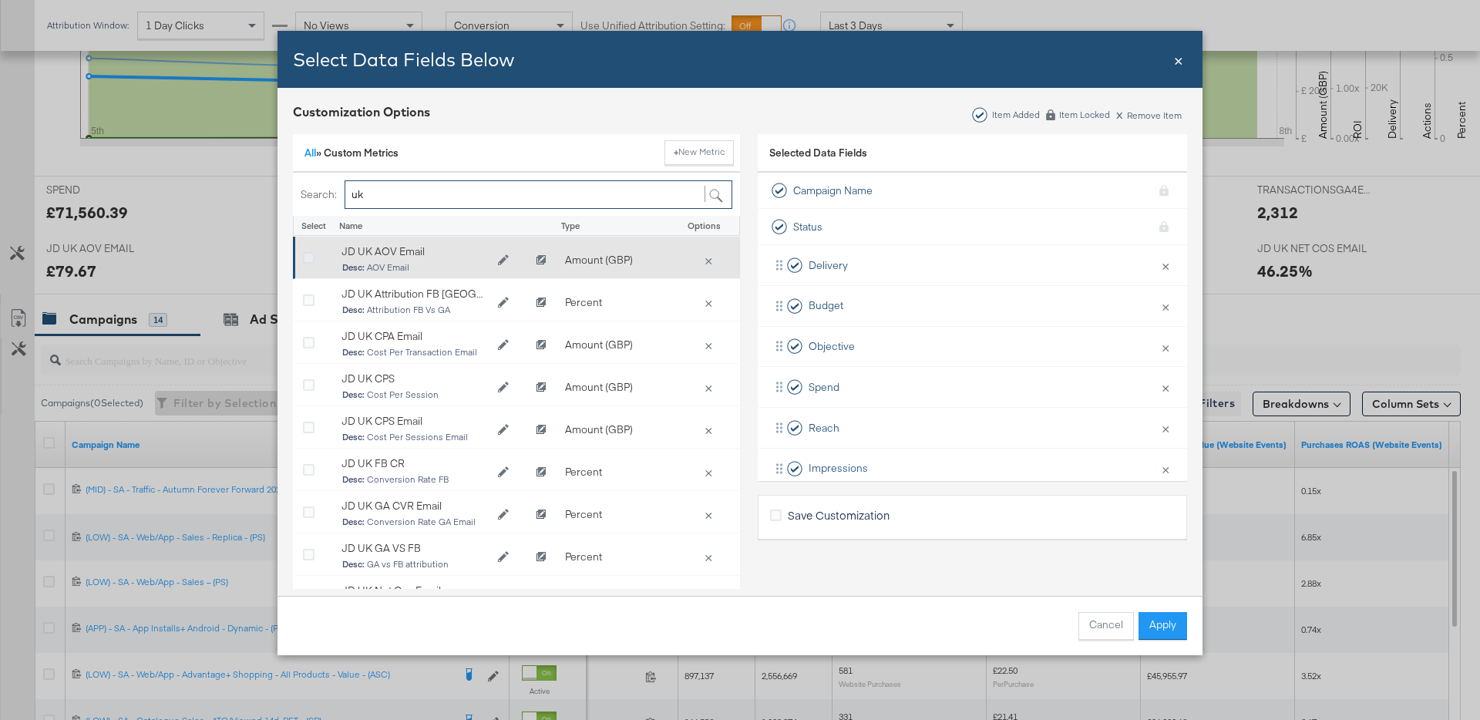
type input "uk"
click at [307, 253] on icon "Bulk Add Locations Modal" at bounding box center [309, 259] width 12 height 12
click at [0, 0] on input "Bulk Add Locations Modal" at bounding box center [0, 0] width 0 height 0
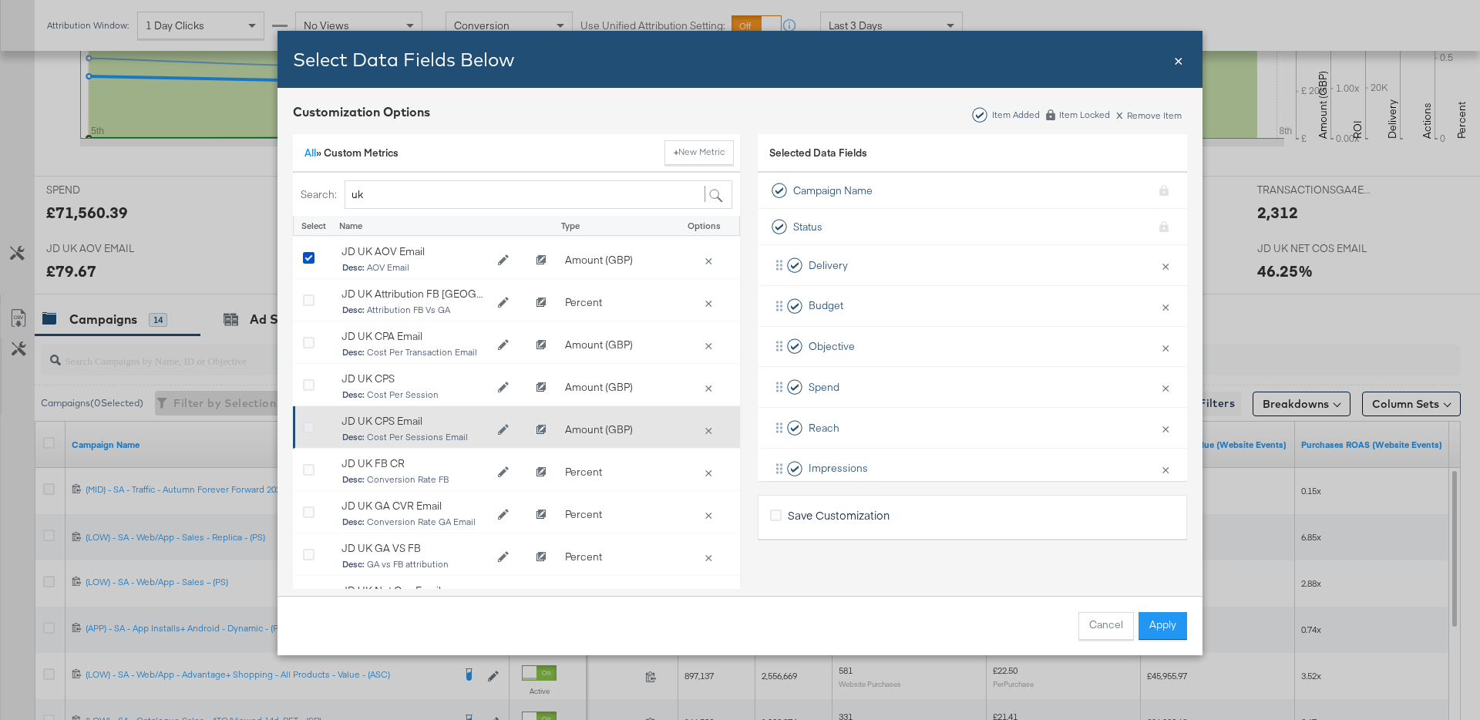
click at [310, 422] on icon "Bulk Add Locations Modal" at bounding box center [309, 428] width 12 height 12
click at [0, 0] on input "Bulk Add Locations Modal" at bounding box center [0, 0] width 0 height 0
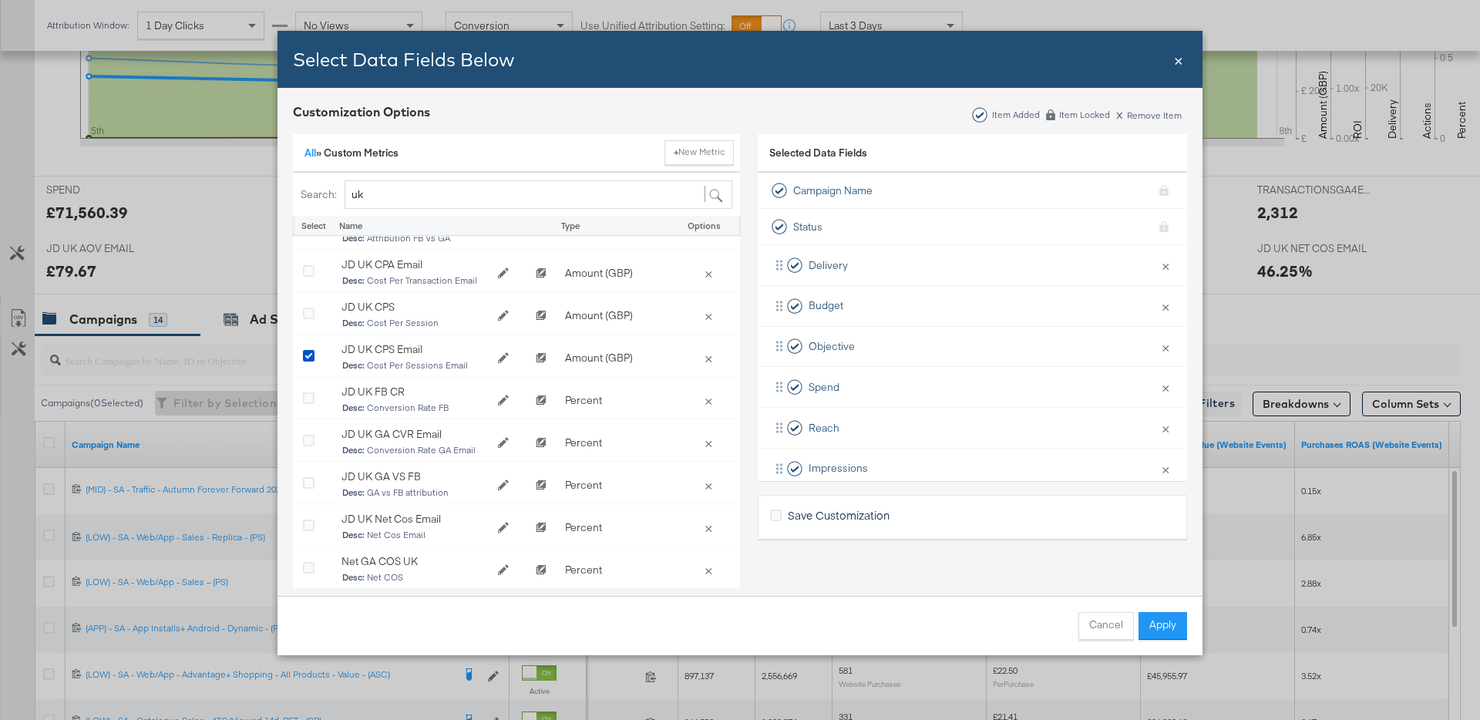
scroll to position [72, 0]
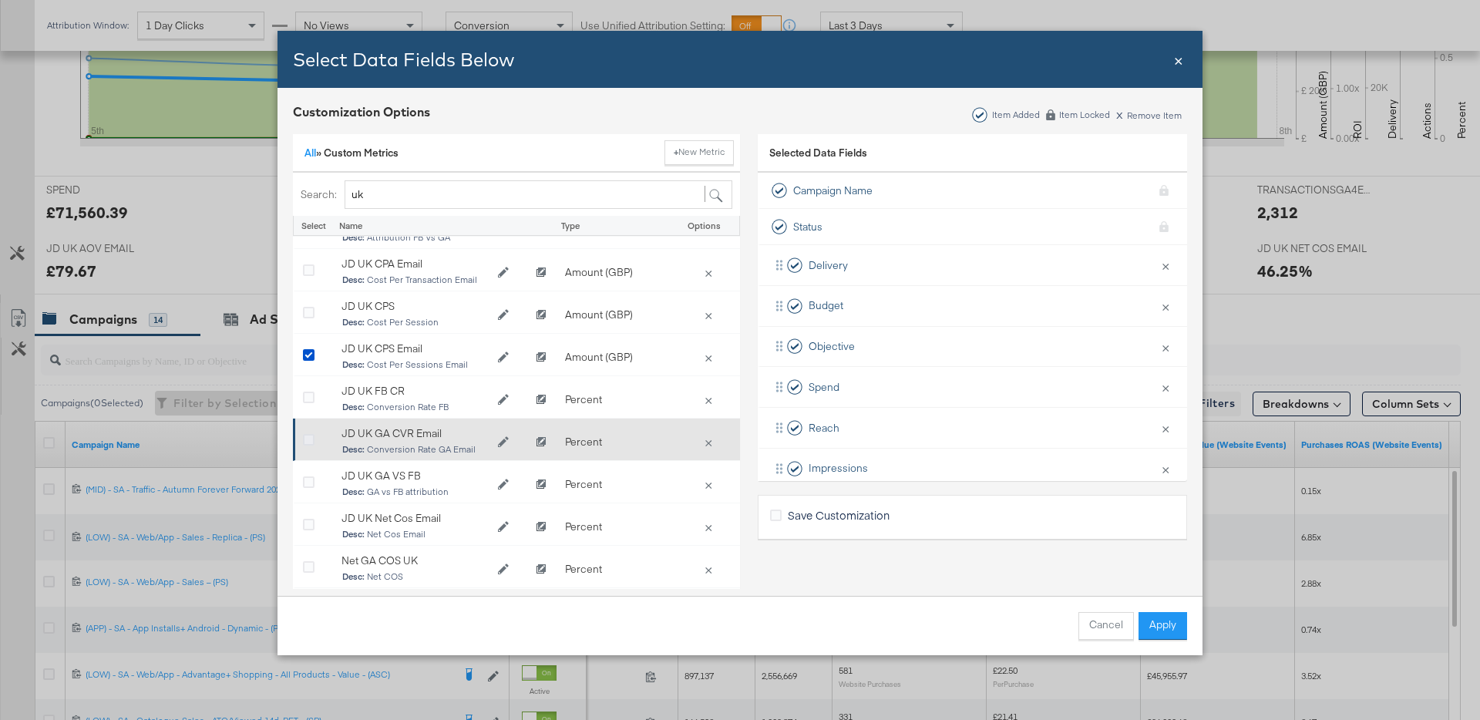
click at [312, 438] on icon "Bulk Add Locations Modal" at bounding box center [309, 441] width 12 height 12
click at [0, 0] on input "Bulk Add Locations Modal" at bounding box center [0, 0] width 0 height 0
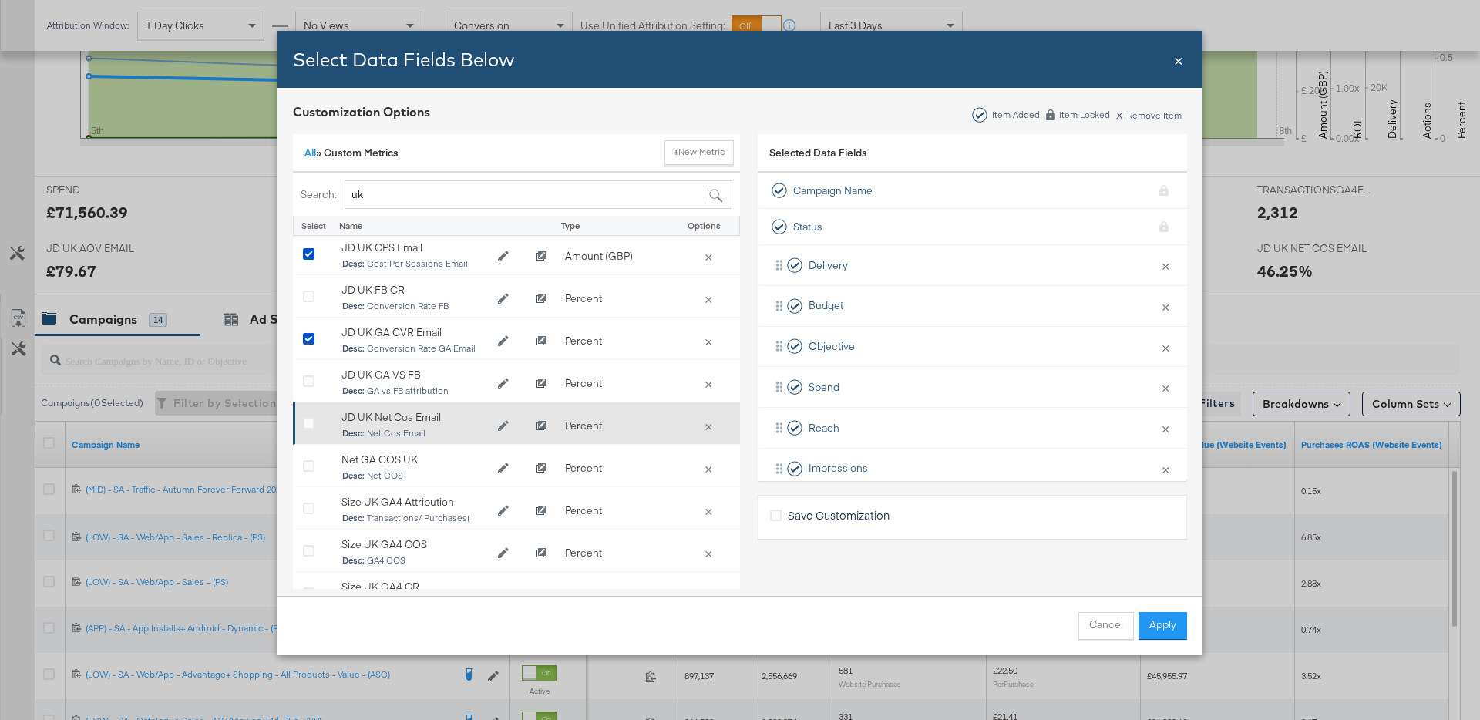
scroll to position [205, 0]
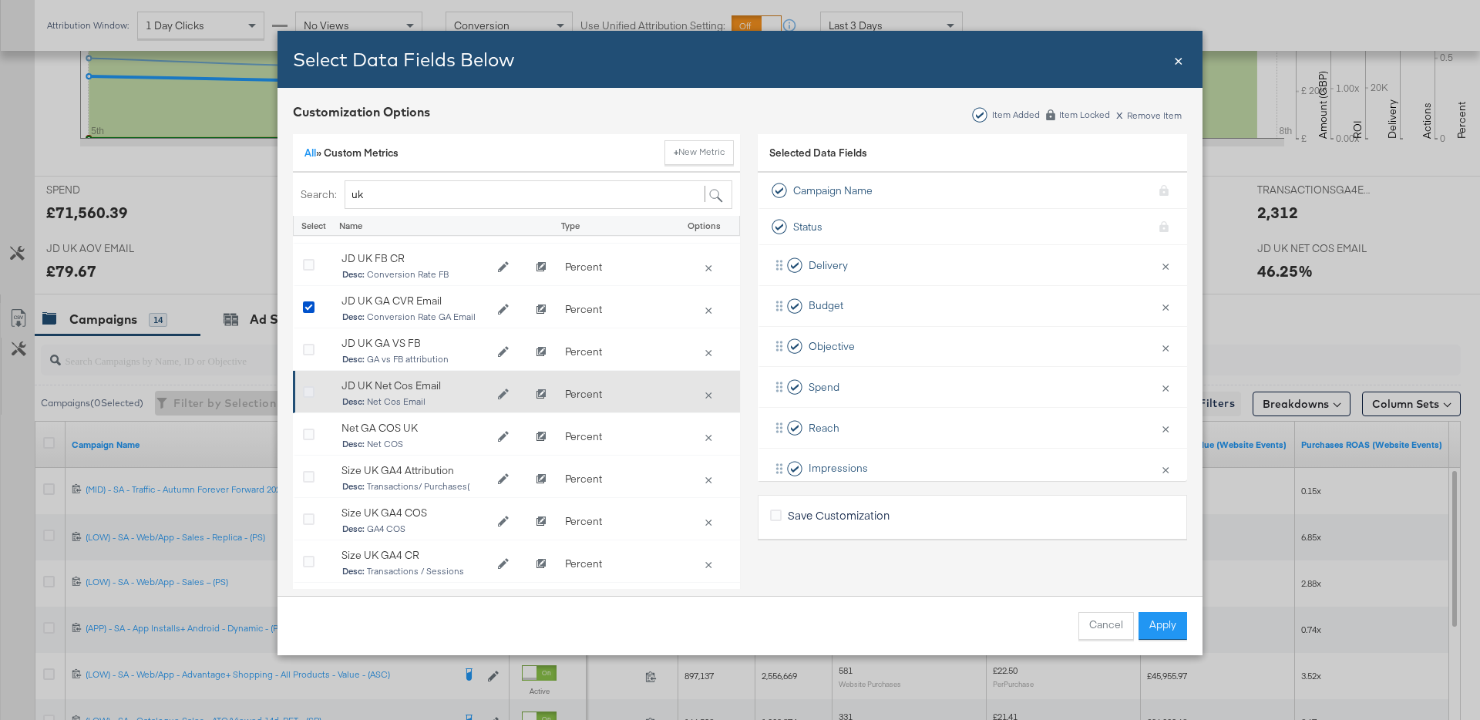
click at [311, 390] on icon "Bulk Add Locations Modal" at bounding box center [309, 393] width 12 height 12
click at [0, 0] on input "Bulk Add Locations Modal" at bounding box center [0, 0] width 0 height 0
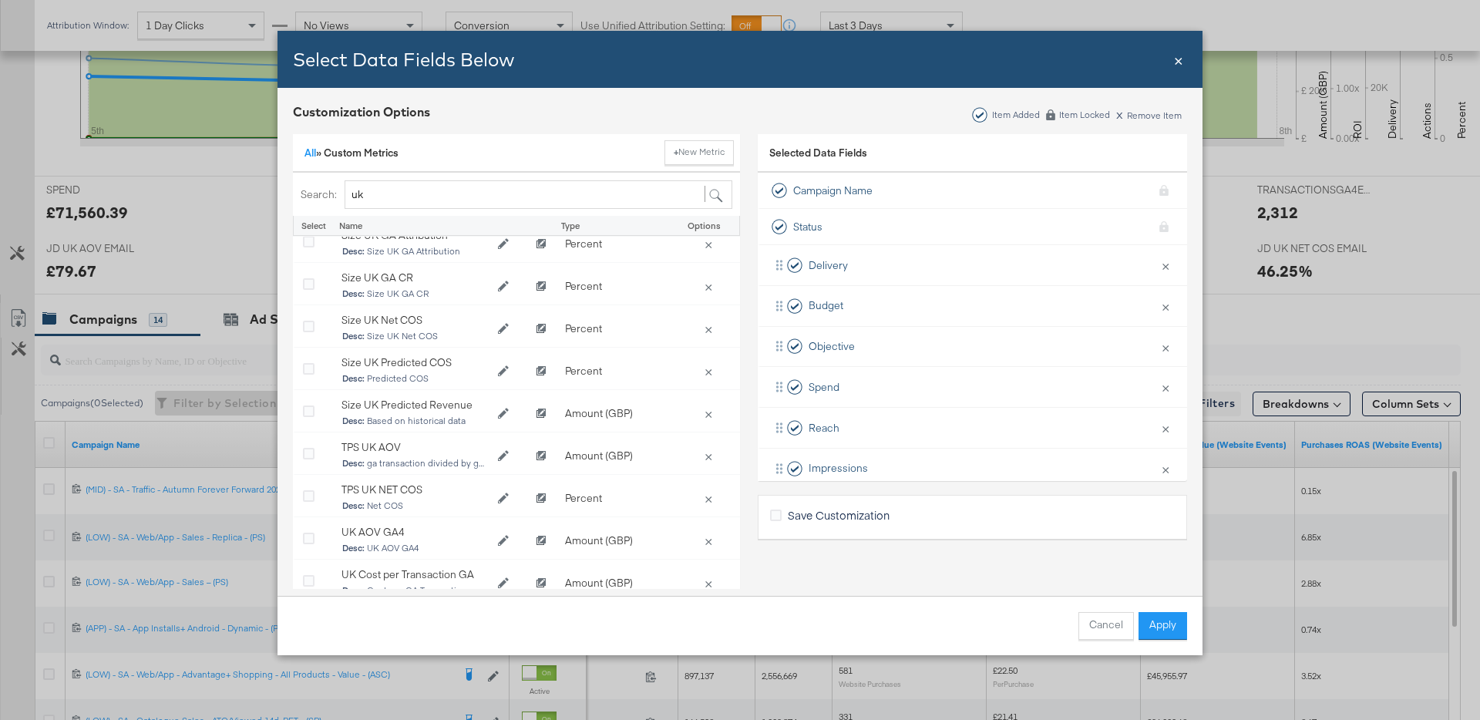
scroll to position [574, 0]
click at [1177, 625] on button "Apply" at bounding box center [1162, 626] width 49 height 28
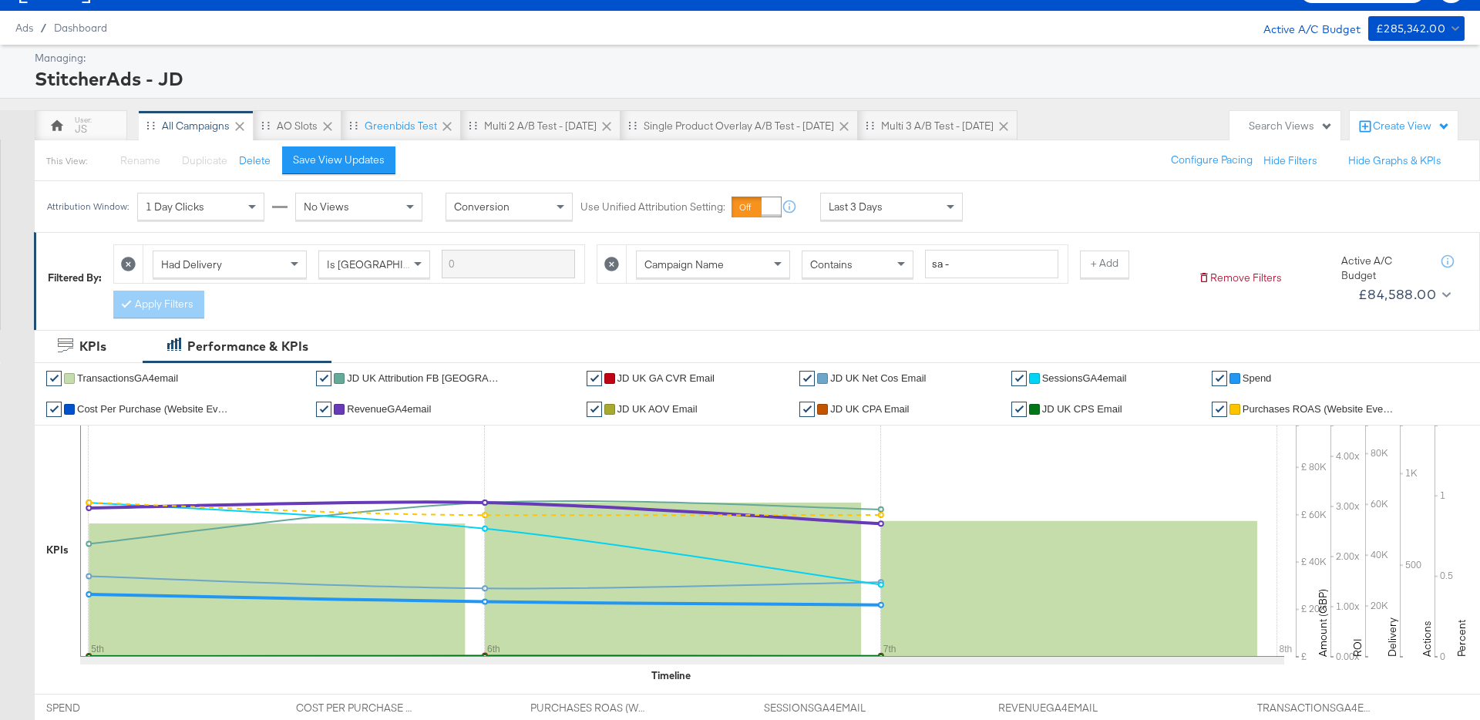
scroll to position [0, 0]
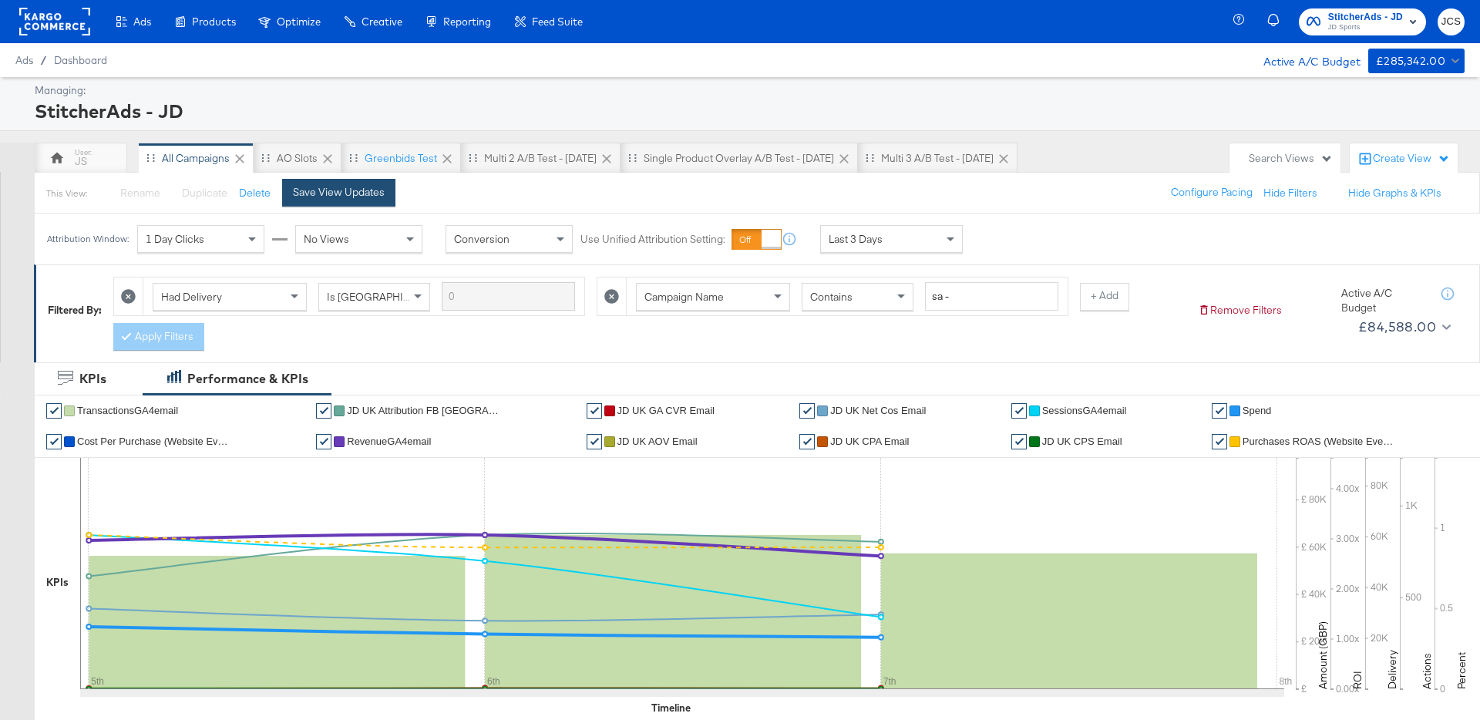
click at [388, 201] on button "Save View Updates" at bounding box center [338, 193] width 113 height 28
click at [885, 238] on div "Last 3 Days" at bounding box center [891, 239] width 141 height 26
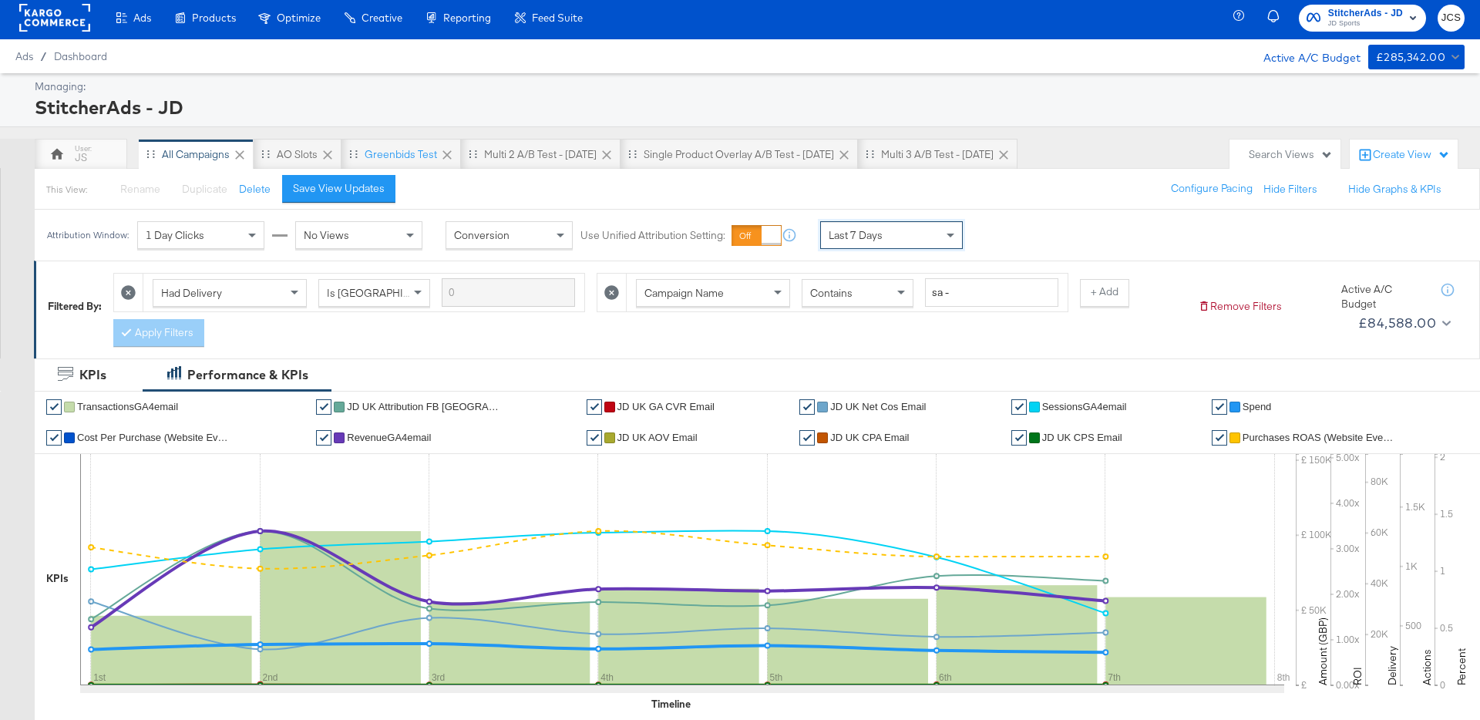
scroll to position [12, 0]
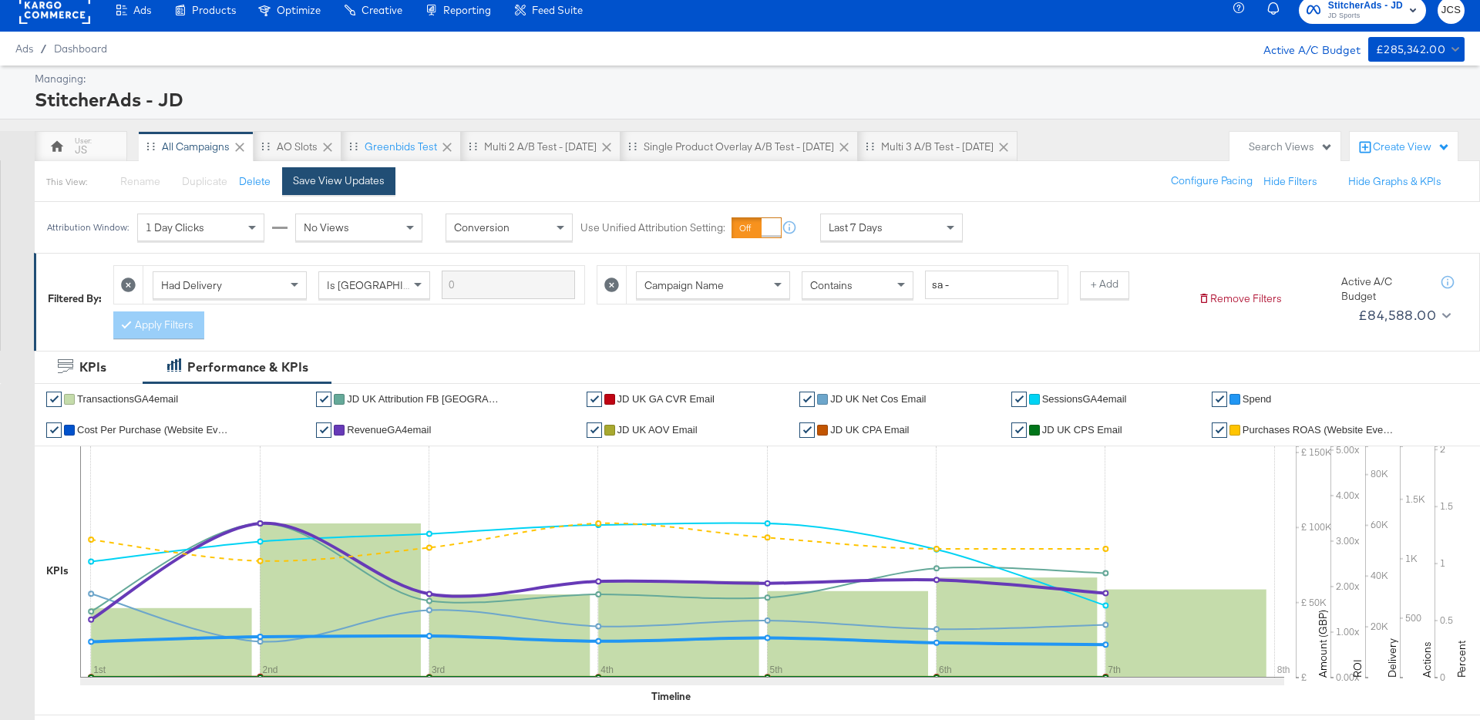
click at [366, 190] on button "Save View Updates" at bounding box center [338, 181] width 113 height 28
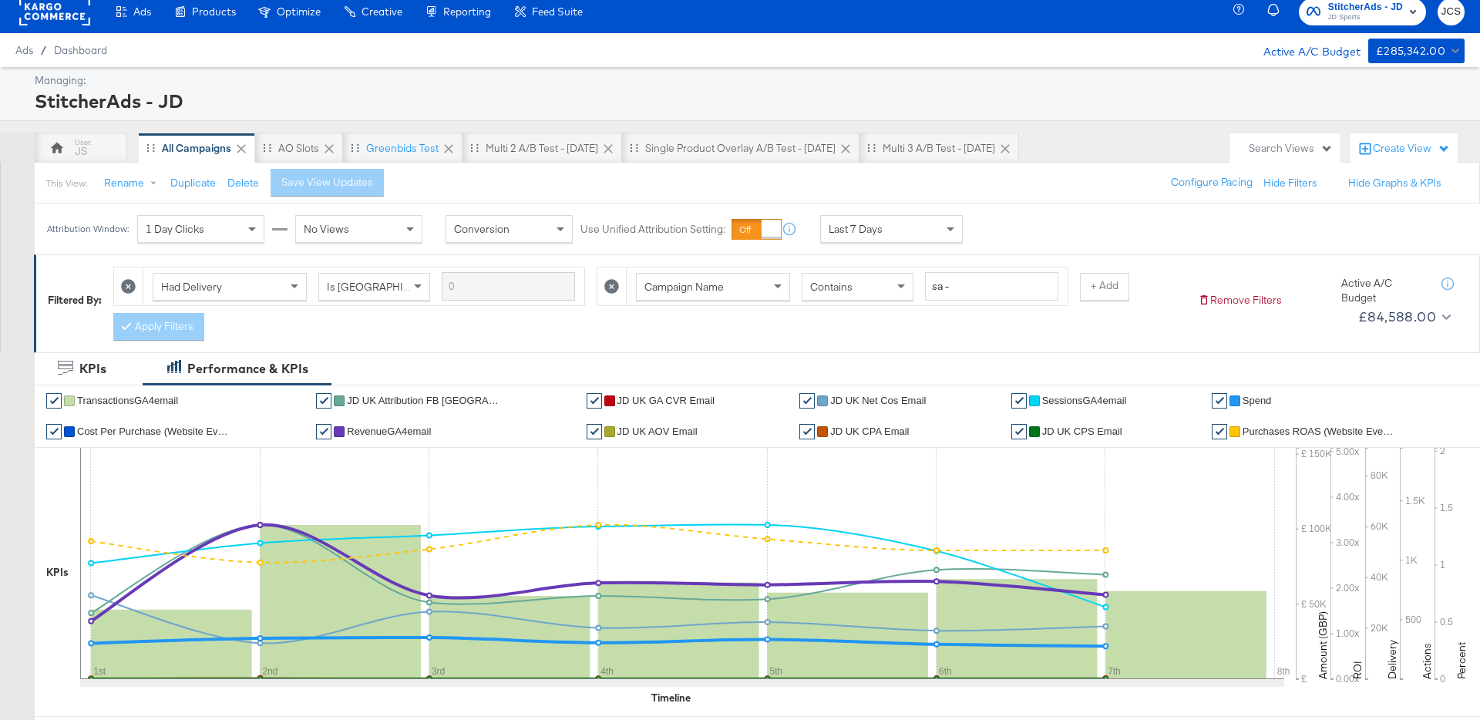
scroll to position [0, 0]
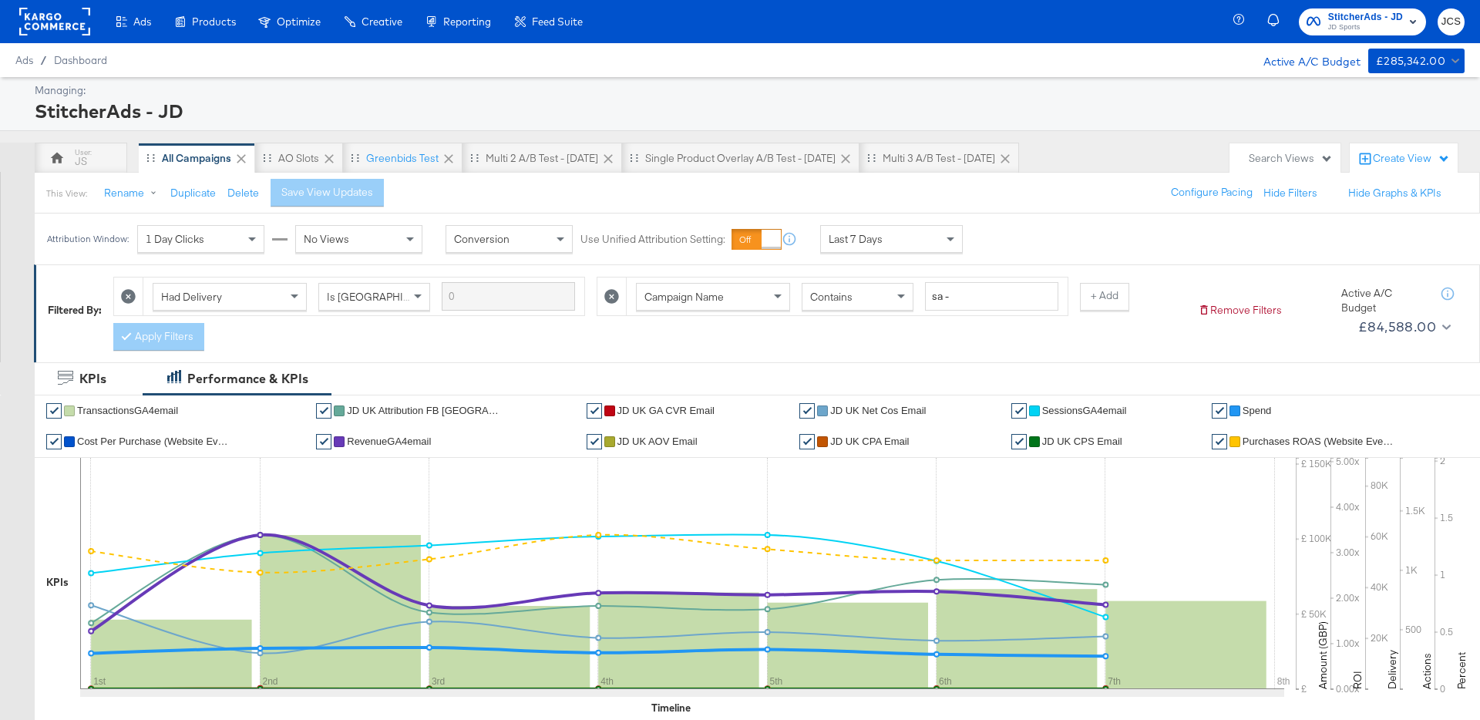
click at [1266, 154] on div "Search Views" at bounding box center [1290, 158] width 84 height 15
click at [1211, 261] on div "All Campaigns" at bounding box center [1200, 263] width 68 height 11
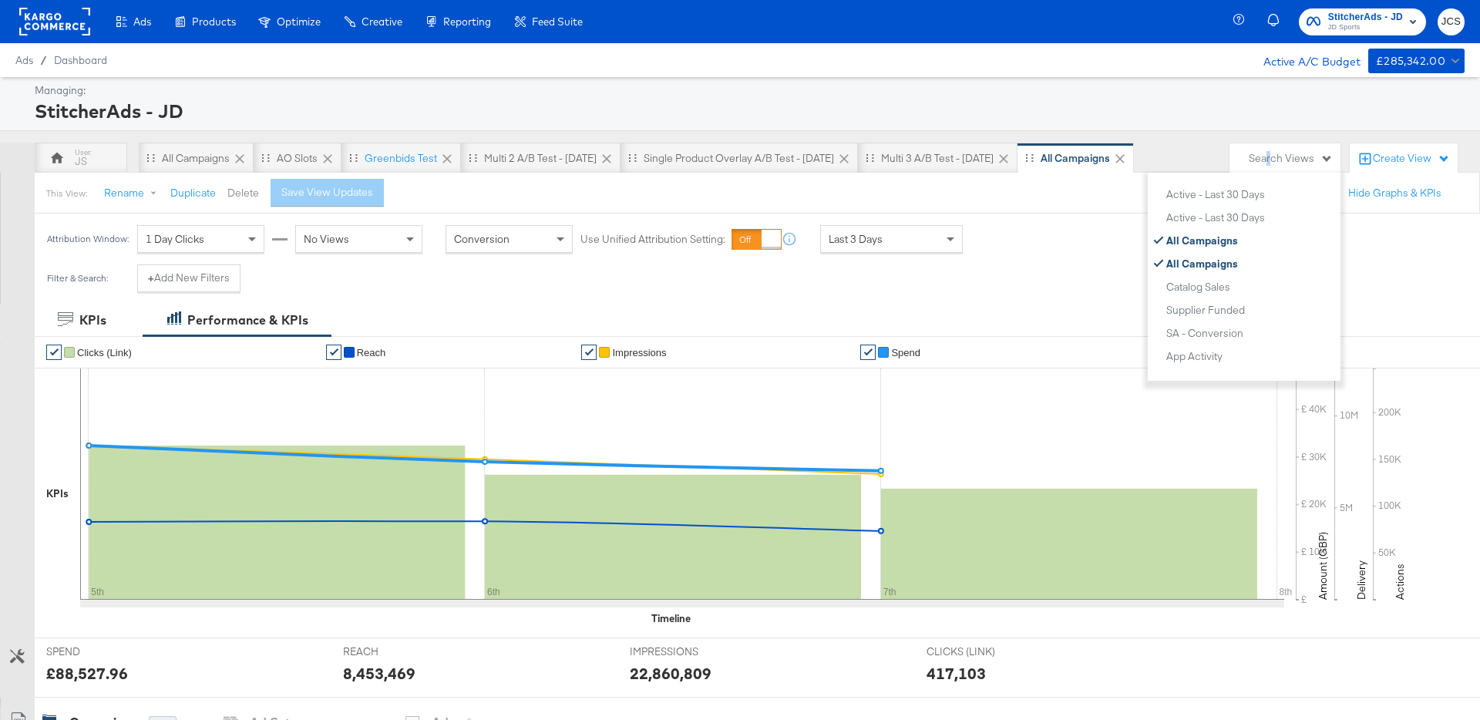
click at [239, 190] on button "Delete" at bounding box center [243, 193] width 32 height 15
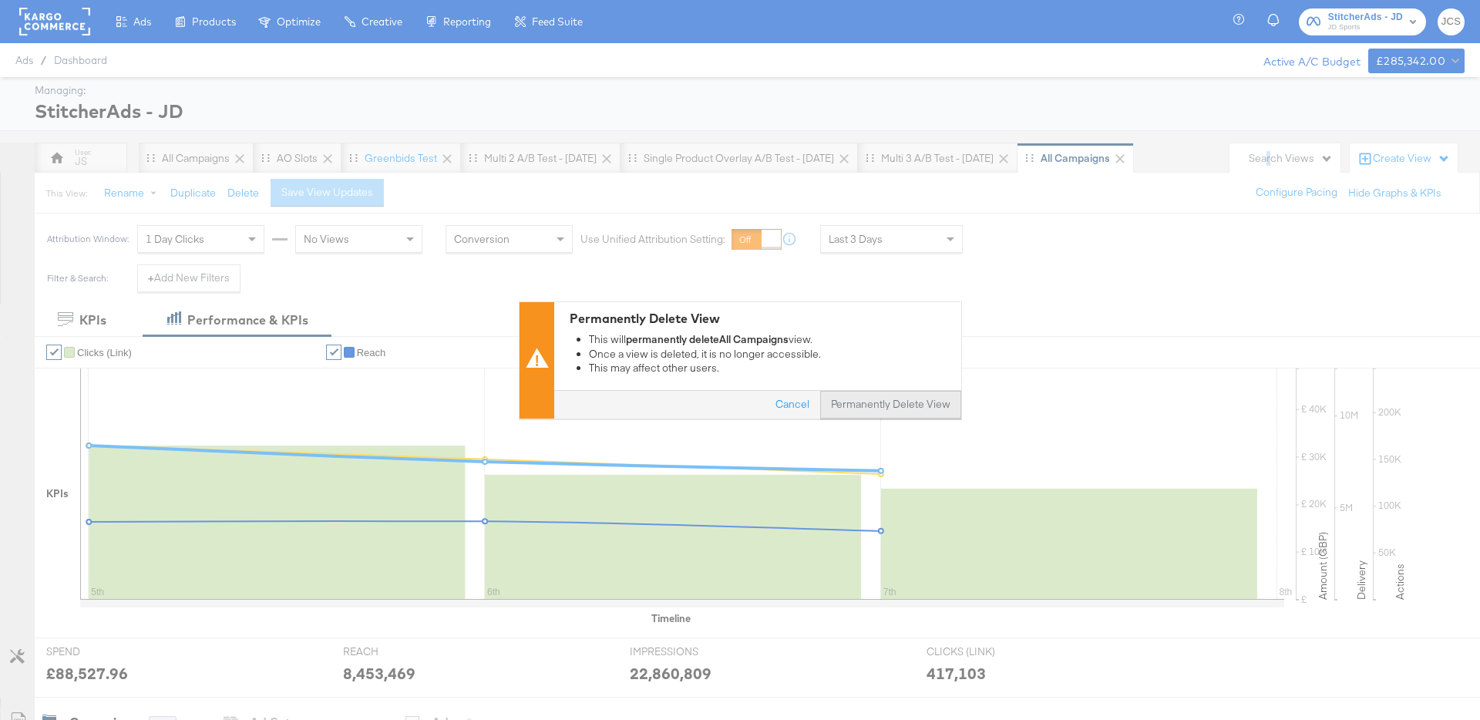
click at [879, 403] on button "Permanently Delete View" at bounding box center [890, 405] width 141 height 28
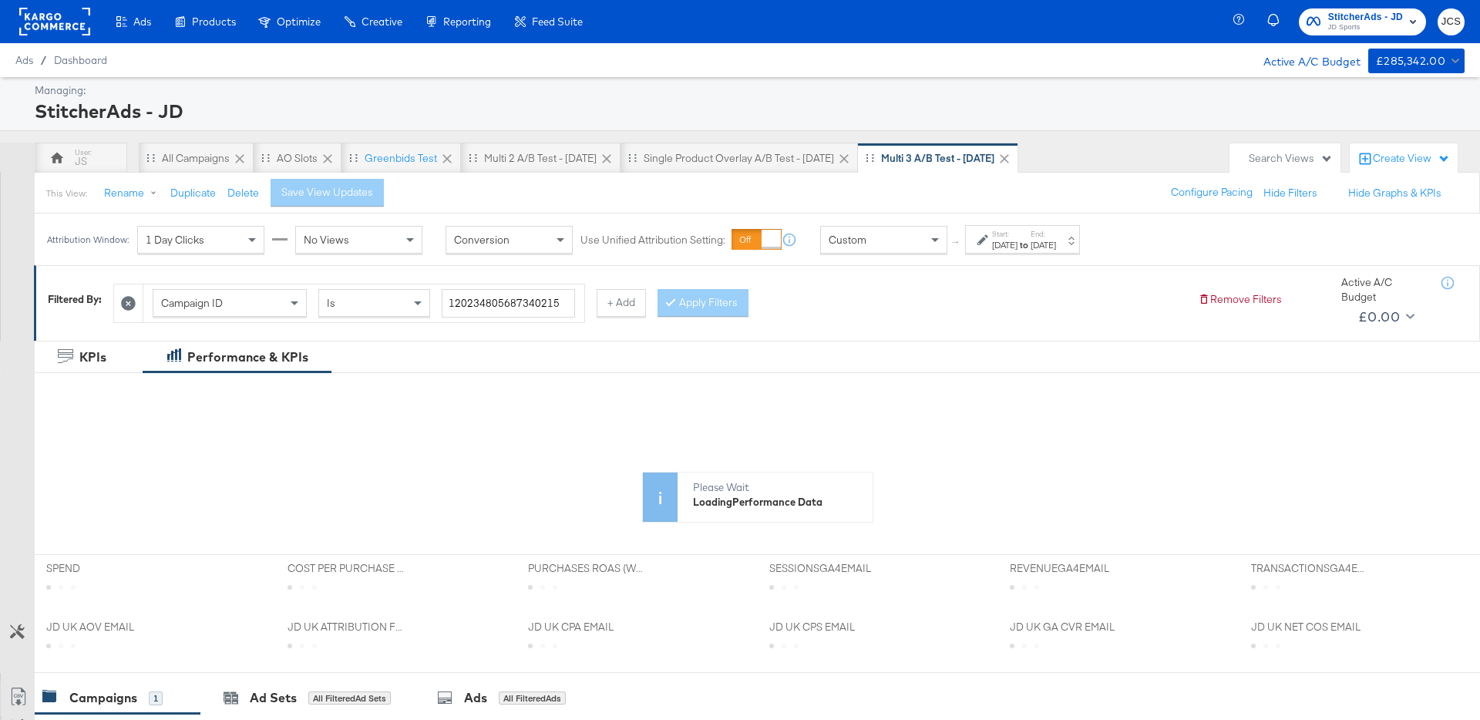
click at [1307, 162] on div "Search Views" at bounding box center [1290, 158] width 84 height 15
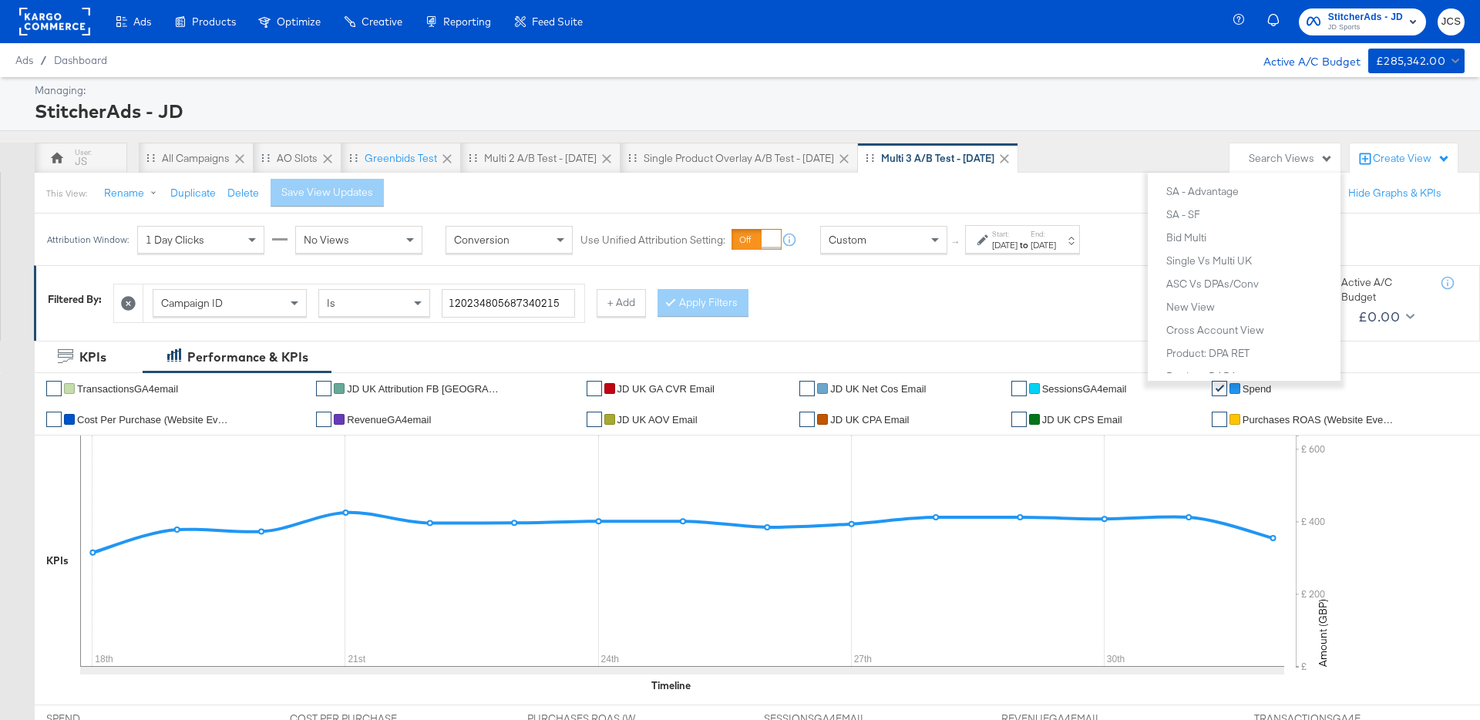
scroll to position [3515, 0]
click at [1188, 310] on div "New View" at bounding box center [1190, 306] width 49 height 11
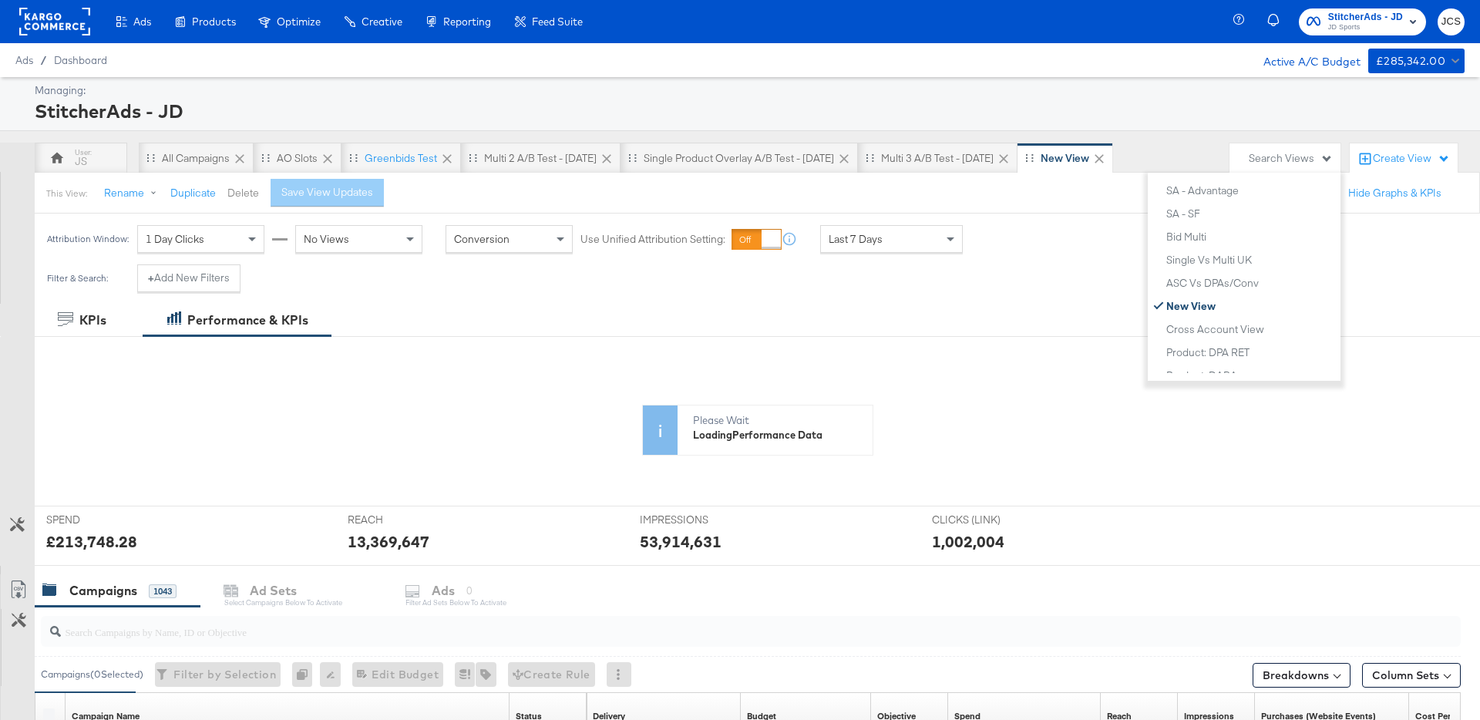
click at [239, 193] on button "Delete" at bounding box center [243, 193] width 32 height 15
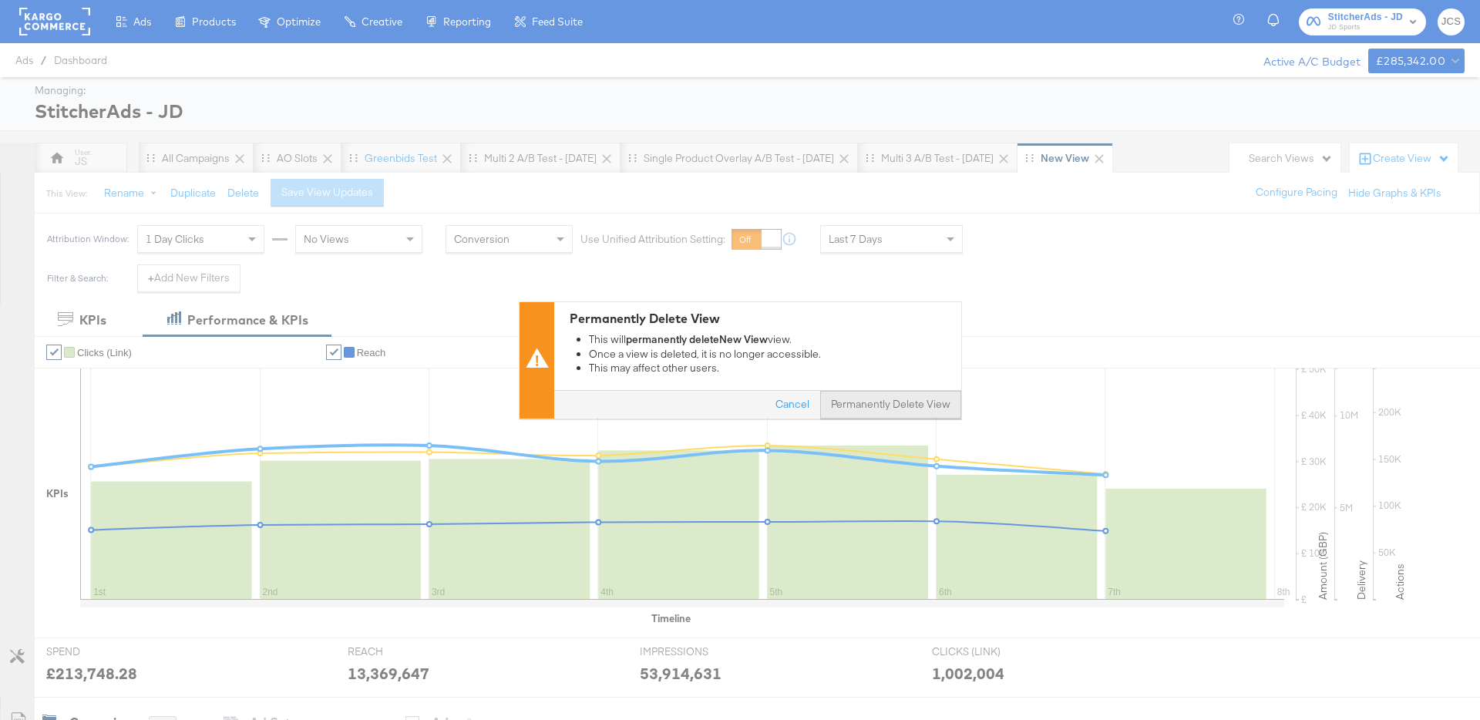
click at [899, 415] on button "Permanently Delete View" at bounding box center [890, 405] width 141 height 28
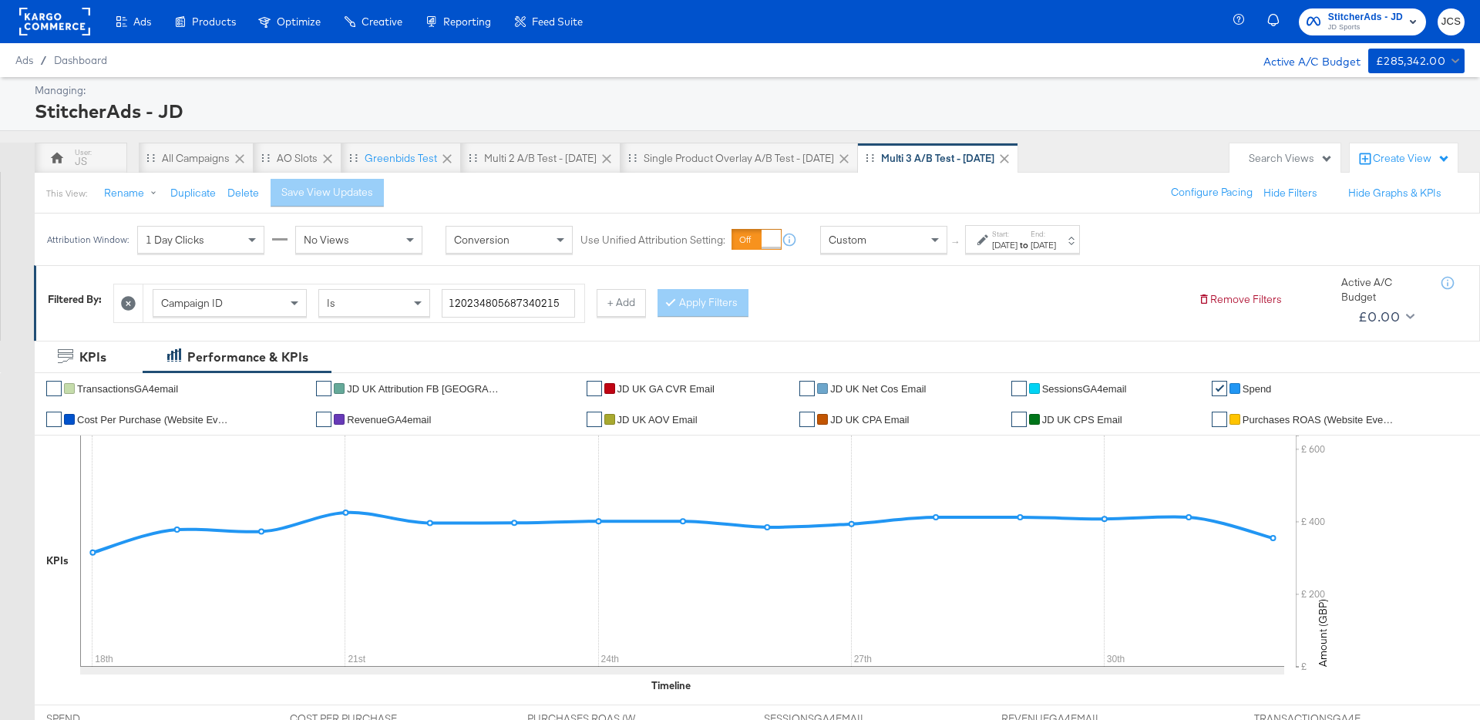
click at [1271, 159] on div "Search Views" at bounding box center [1290, 158] width 84 height 15
click at [1205, 235] on div "New View" at bounding box center [1190, 235] width 49 height 11
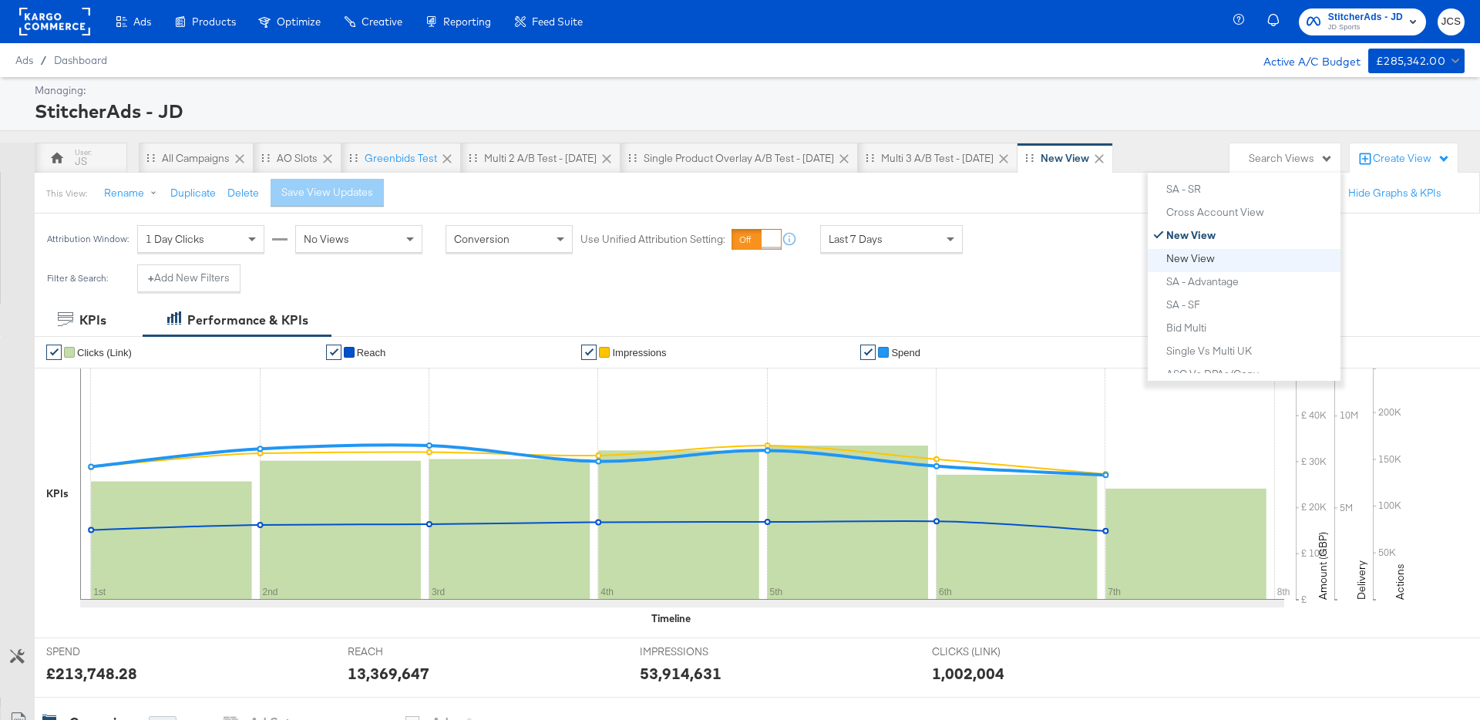
click at [1184, 262] on div "New View" at bounding box center [1190, 258] width 49 height 11
click at [237, 194] on button "Delete" at bounding box center [243, 193] width 32 height 15
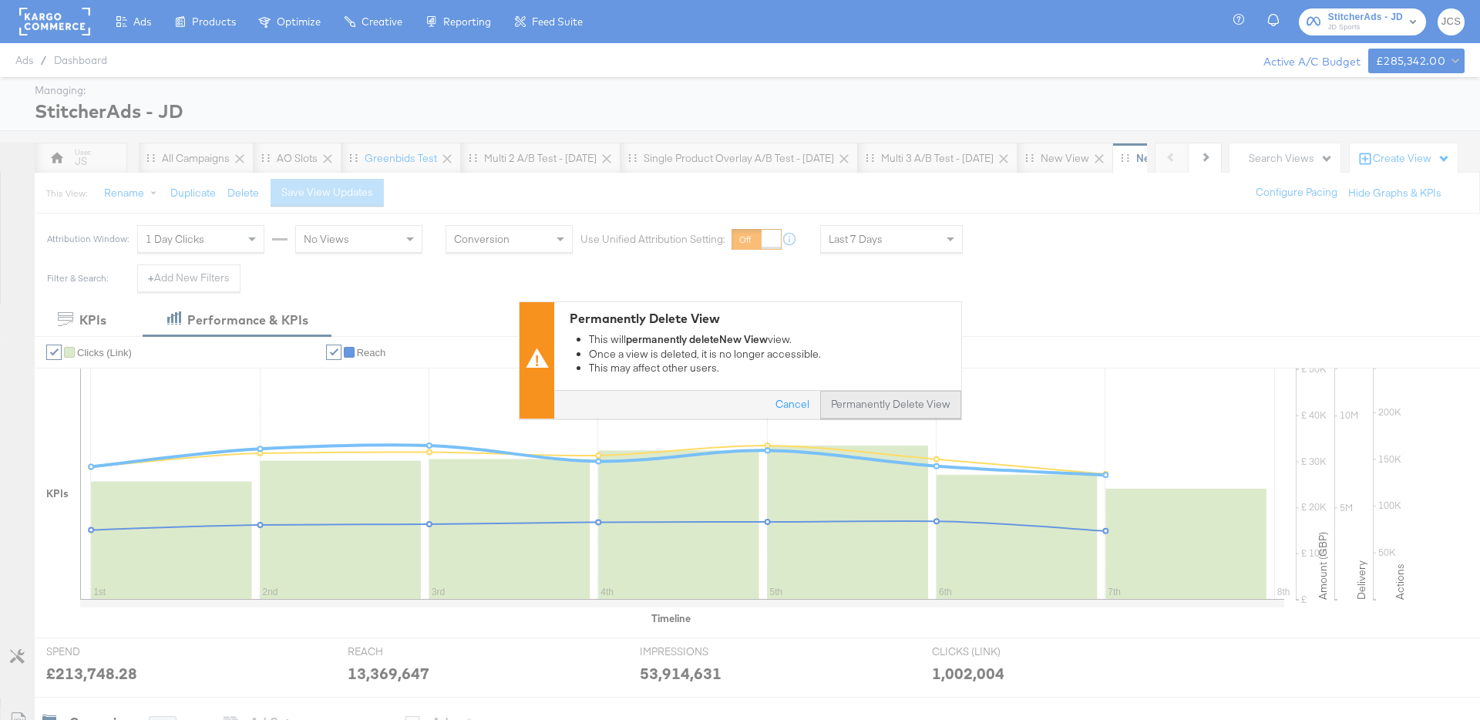
click at [918, 399] on button "Permanently Delete View" at bounding box center [890, 405] width 141 height 28
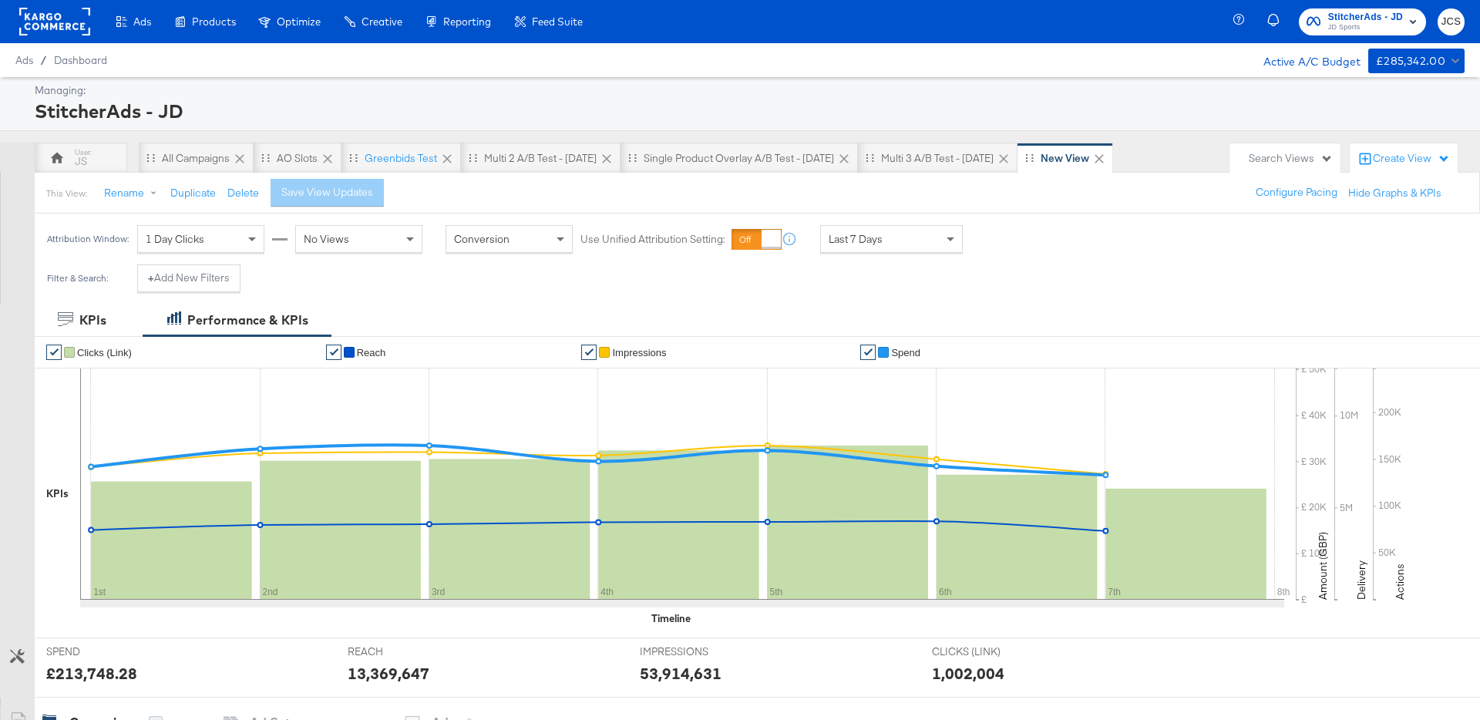
click at [223, 189] on div "This View: Rename Duplicate Delete Save View Updates" at bounding box center [220, 193] width 349 height 28
click at [234, 195] on button "Delete" at bounding box center [243, 193] width 32 height 15
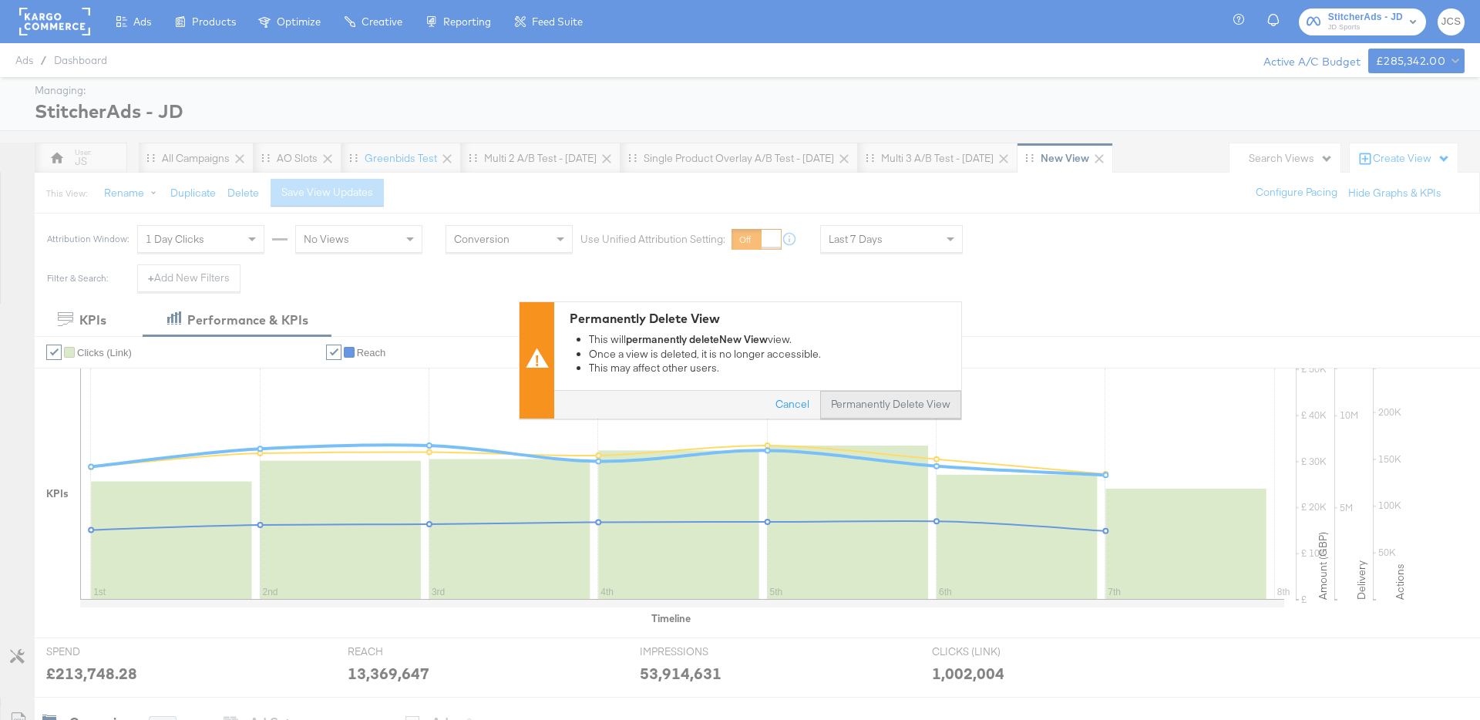
click at [922, 412] on button "Permanently Delete View" at bounding box center [890, 405] width 141 height 28
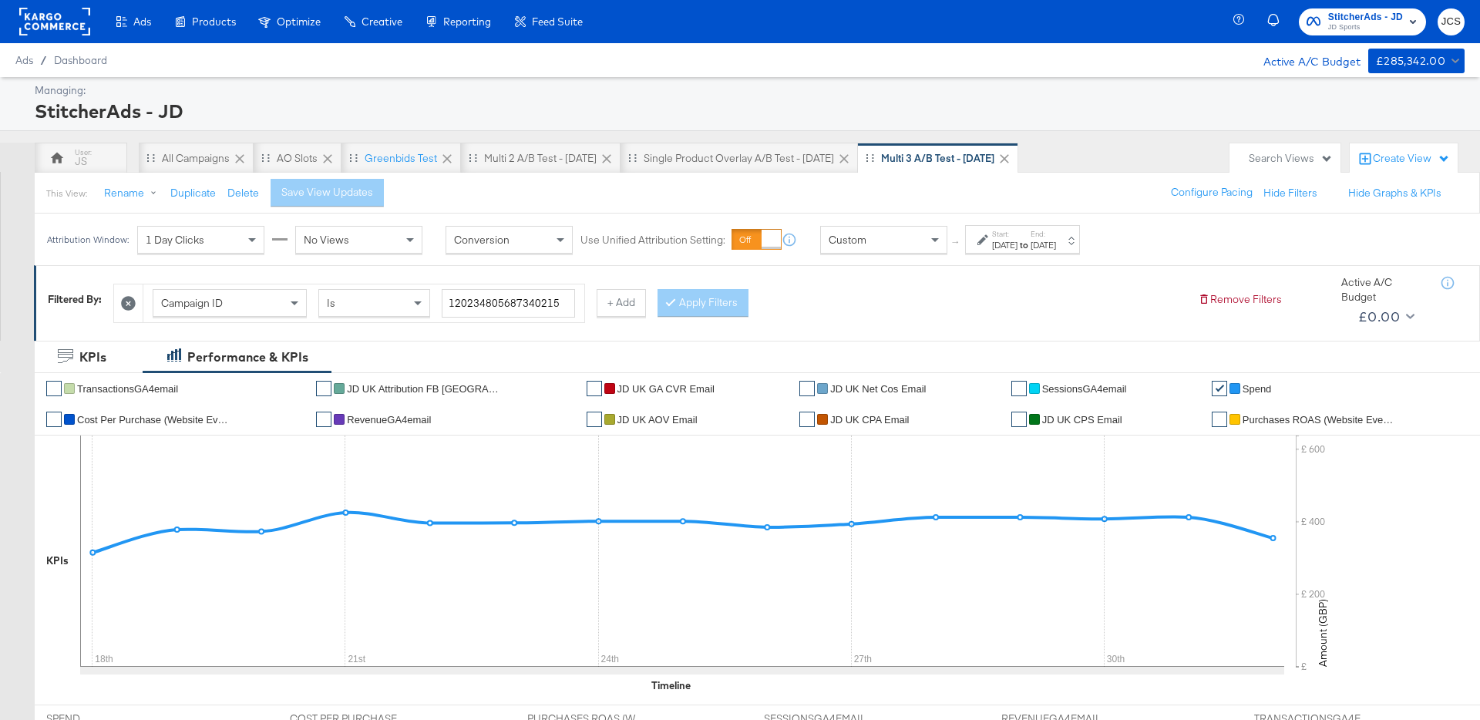
click at [65, 31] on rect at bounding box center [54, 22] width 71 height 28
click at [75, 25] on rect at bounding box center [54, 22] width 71 height 28
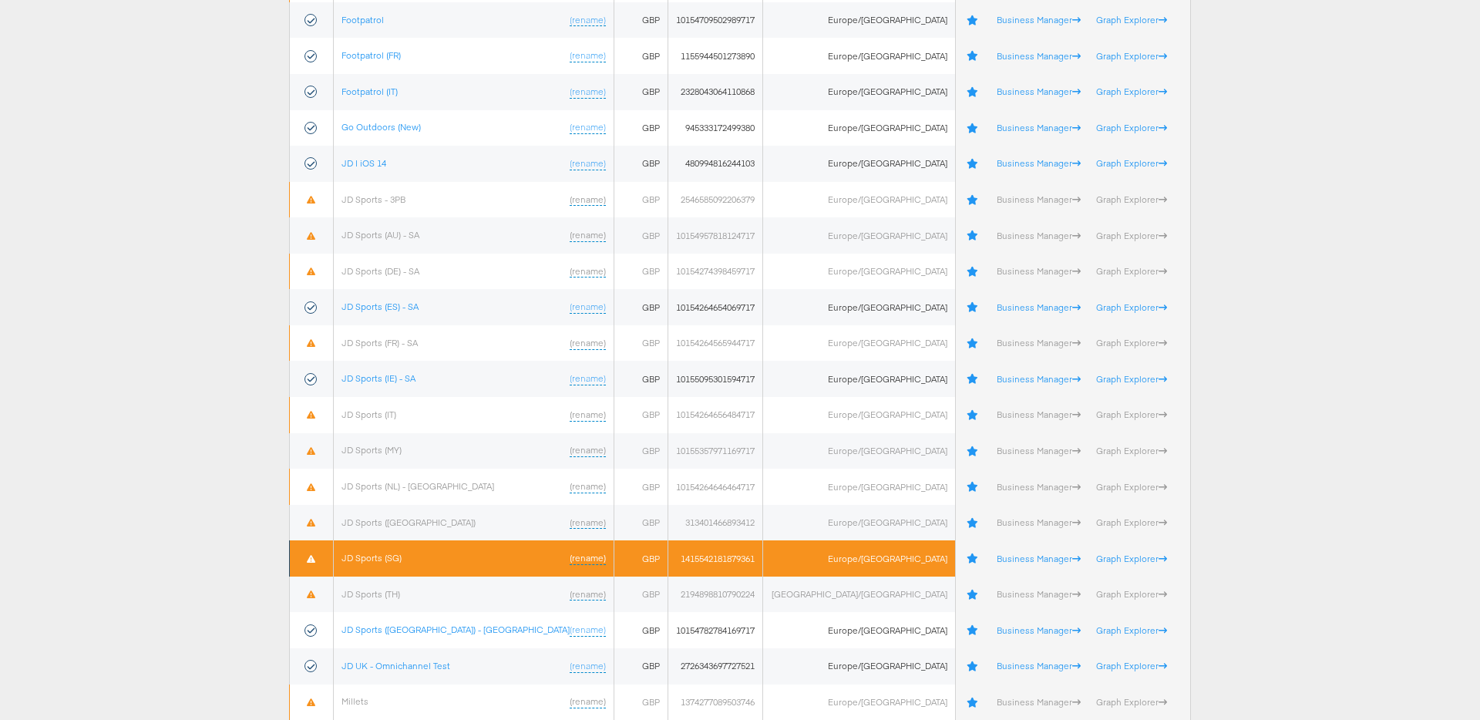
scroll to position [203, 0]
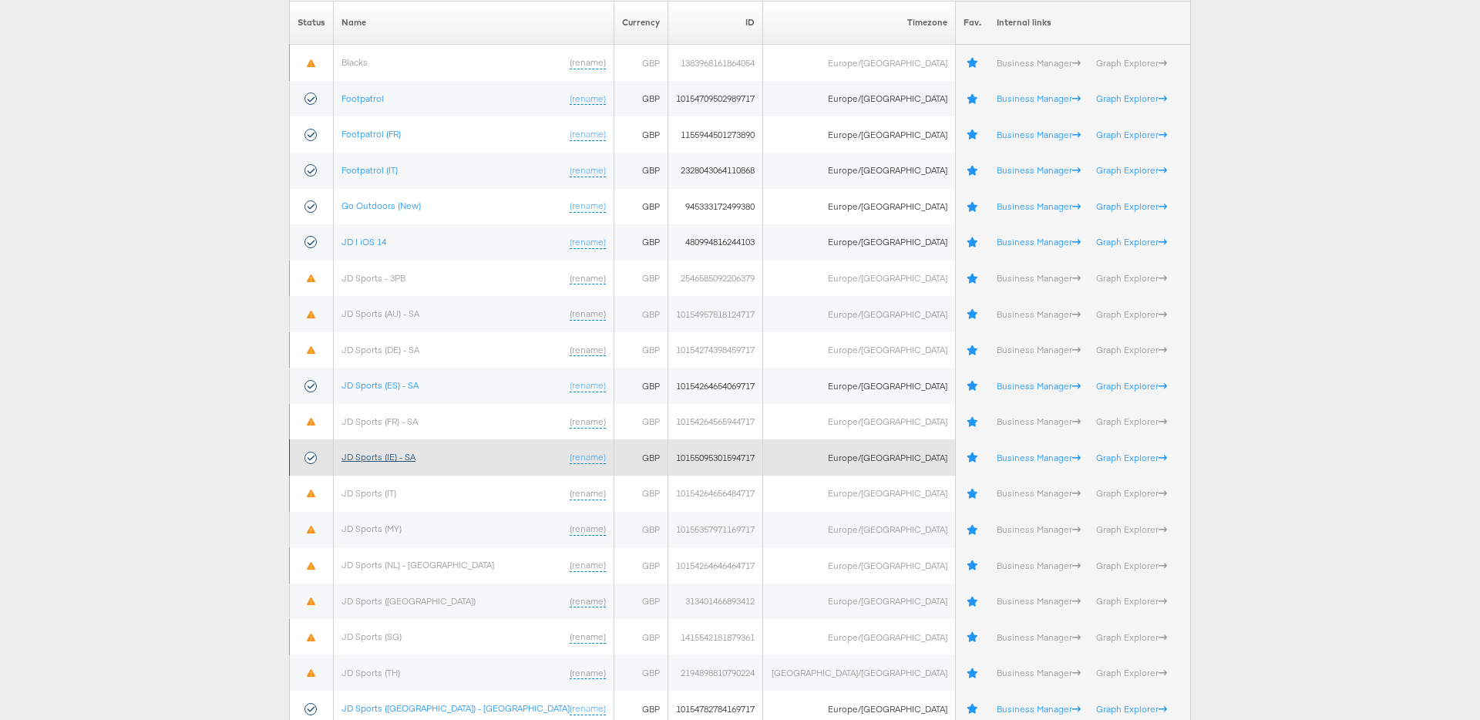
click at [400, 459] on link "JD Sports (IE) - SA" at bounding box center [378, 457] width 74 height 12
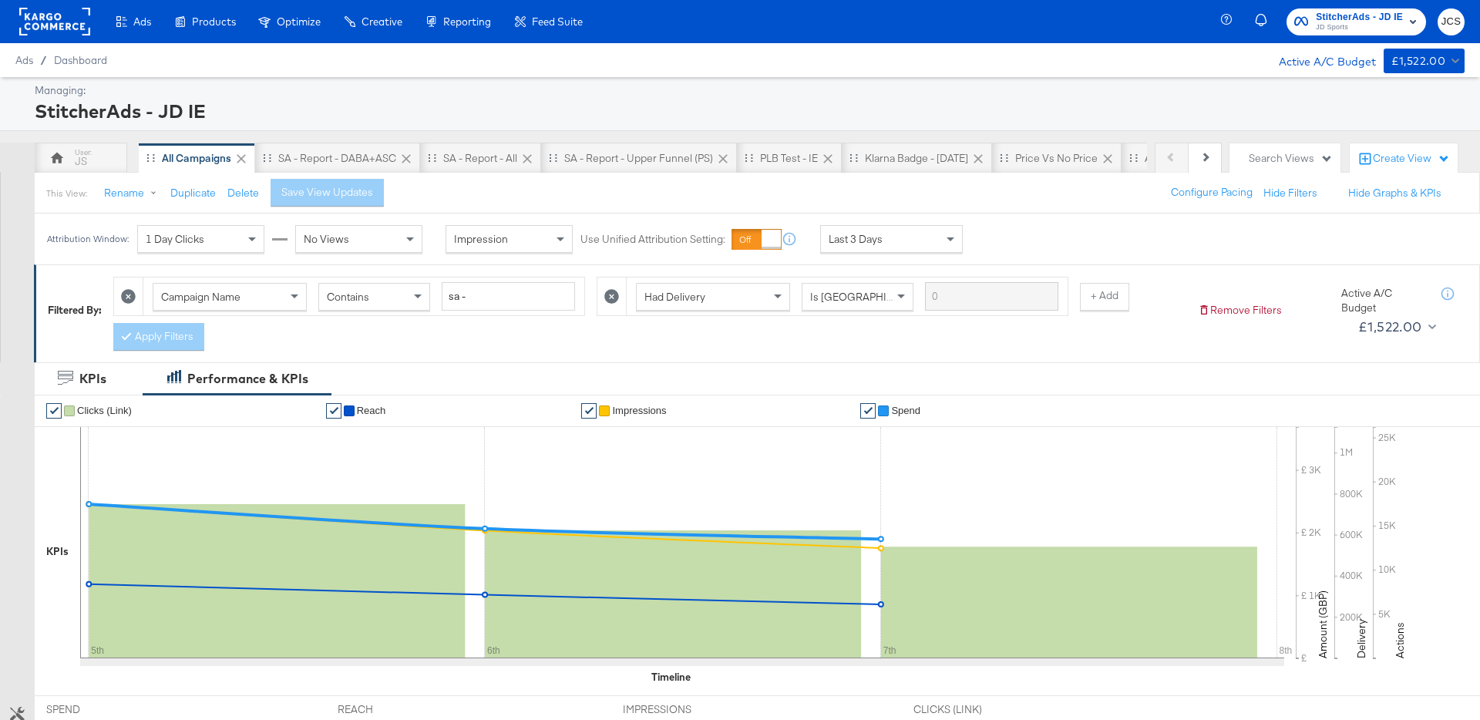
click at [617, 99] on div "StitcherAds - JD IE" at bounding box center [748, 111] width 1426 height 26
click at [887, 227] on div "Last 3 Days" at bounding box center [891, 239] width 141 height 26
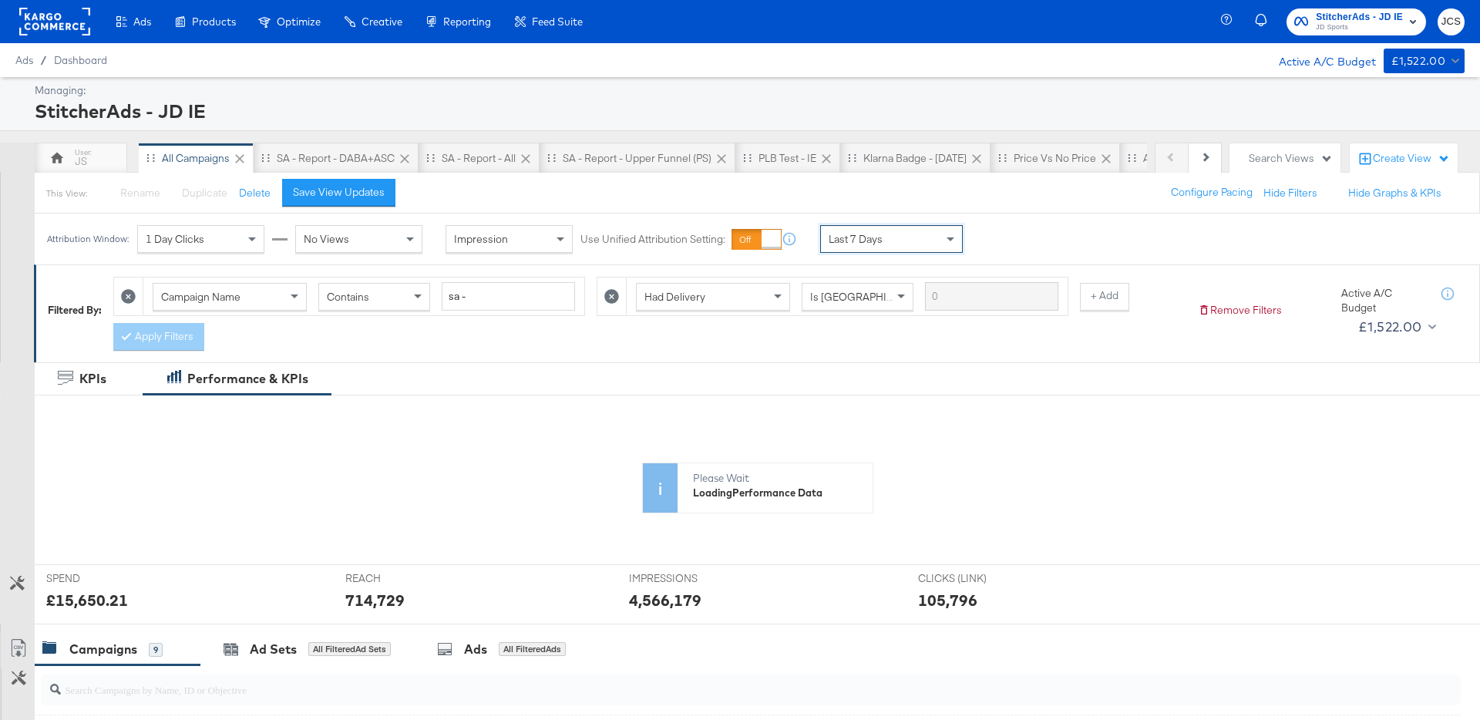
click at [876, 248] on div "Last 7 Days" at bounding box center [891, 239] width 141 height 26
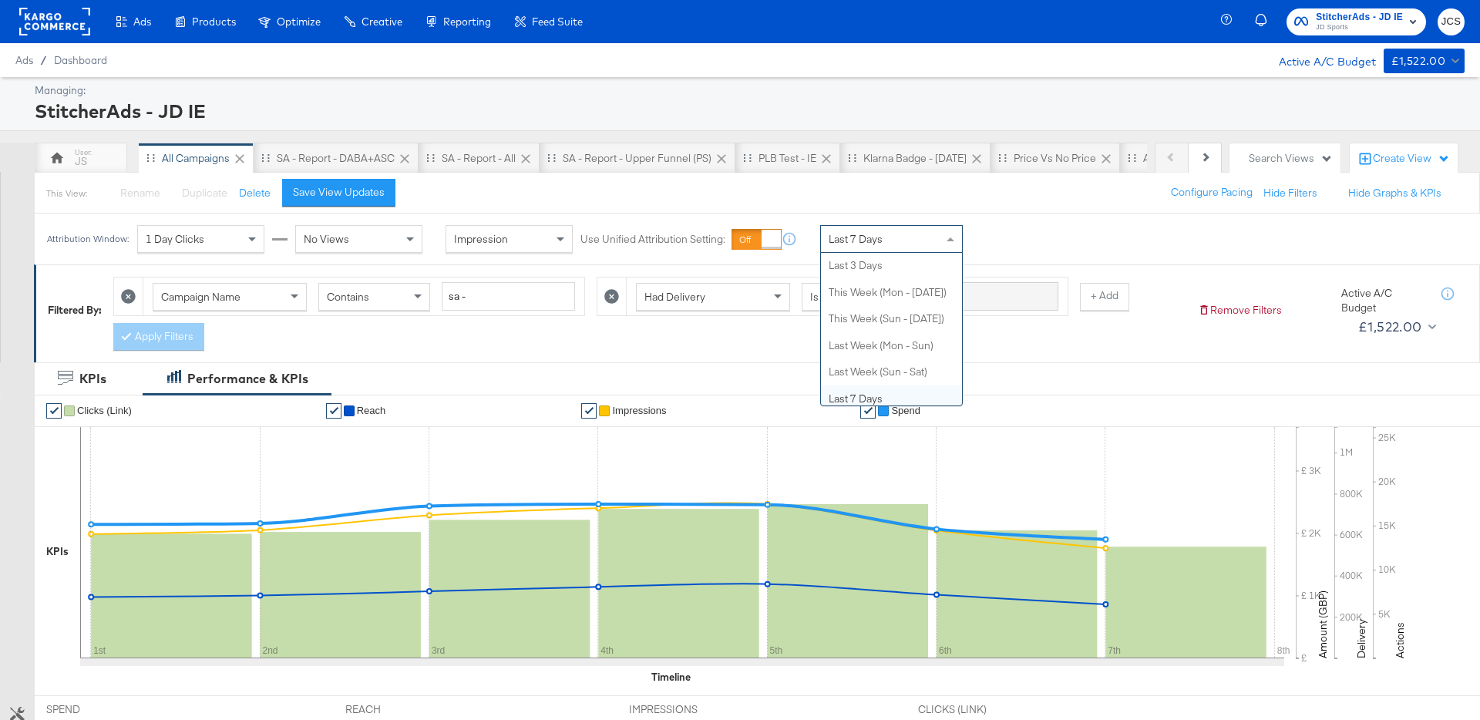
scroll to position [0, 0]
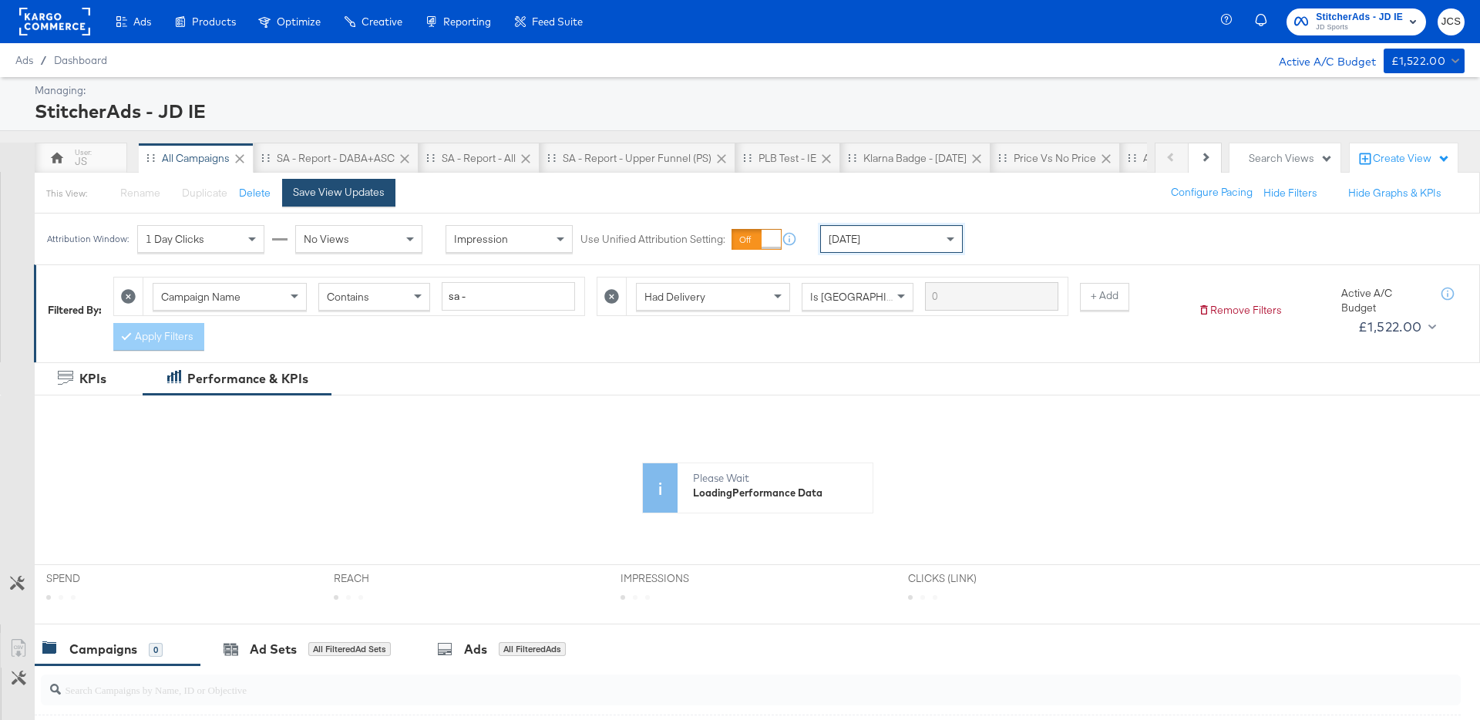
click at [338, 197] on div "Save View Updates" at bounding box center [339, 192] width 92 height 15
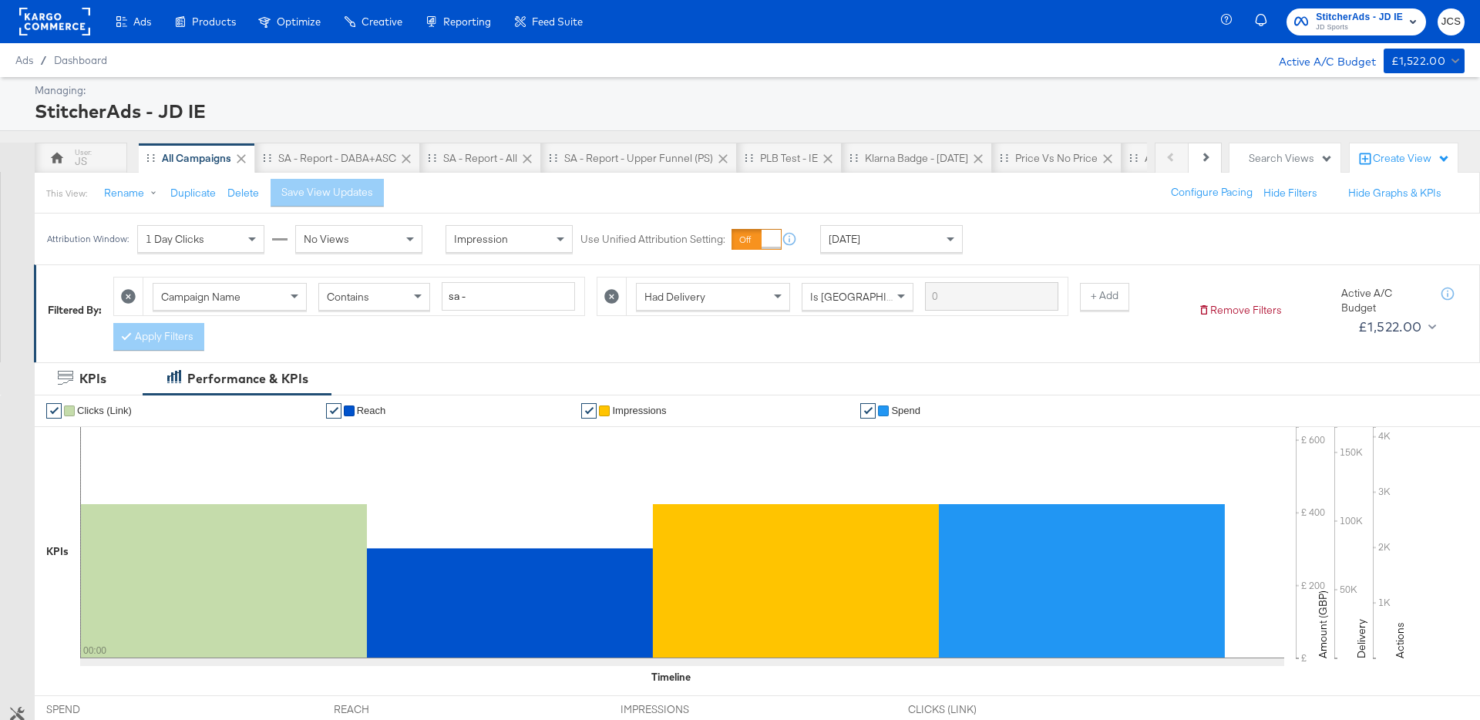
click at [1244, 351] on div "Filtered By: Campaign Name Contains sa - Had Delivery Is Greater Than + Add App…" at bounding box center [757, 313] width 1446 height 98
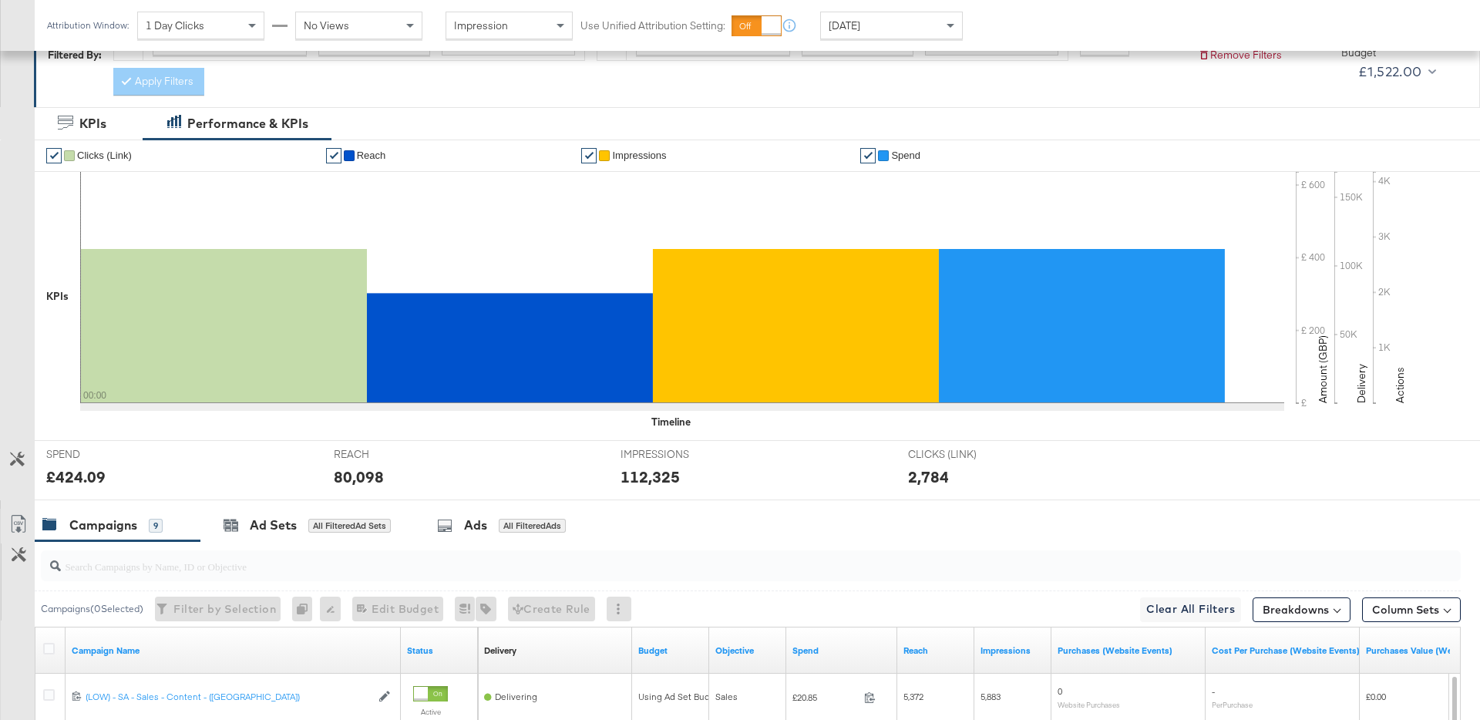
scroll to position [692, 0]
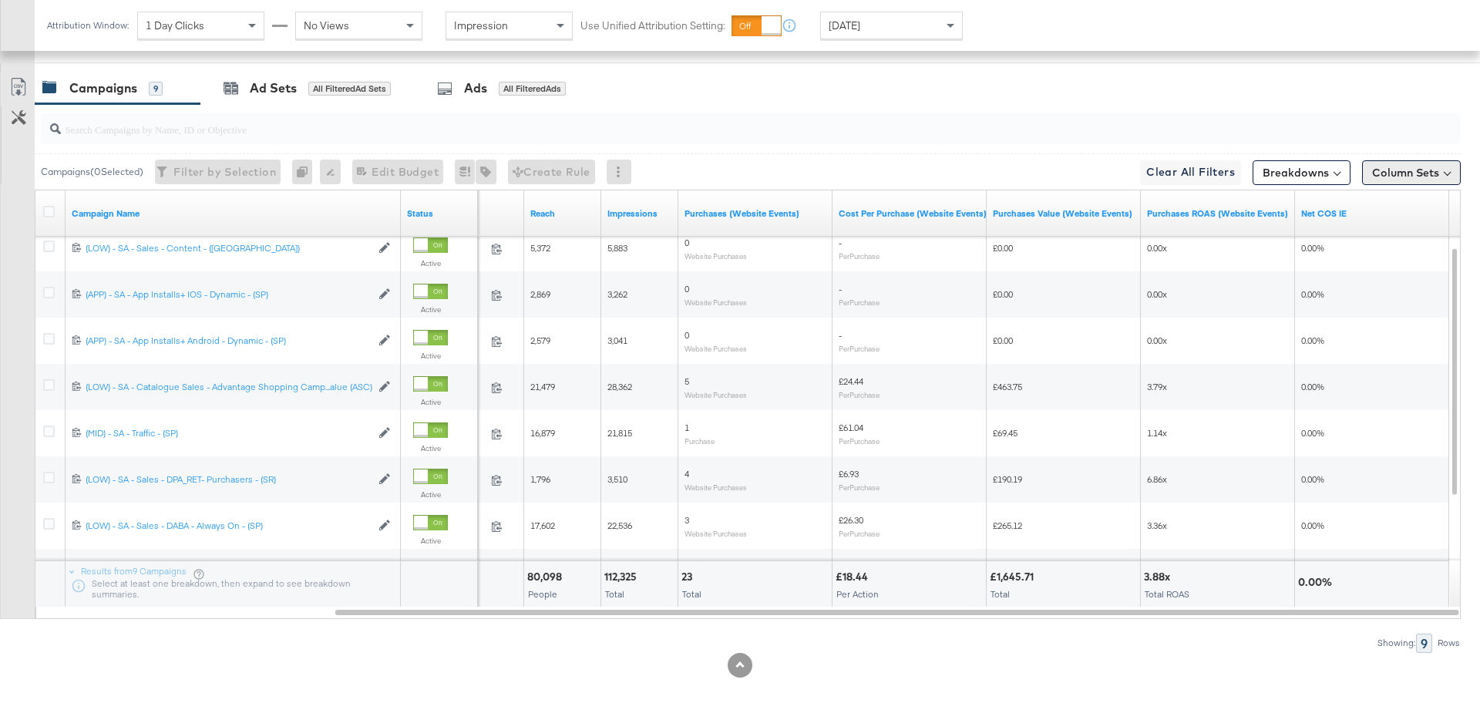
click at [1388, 178] on button "Column Sets" at bounding box center [1411, 172] width 99 height 25
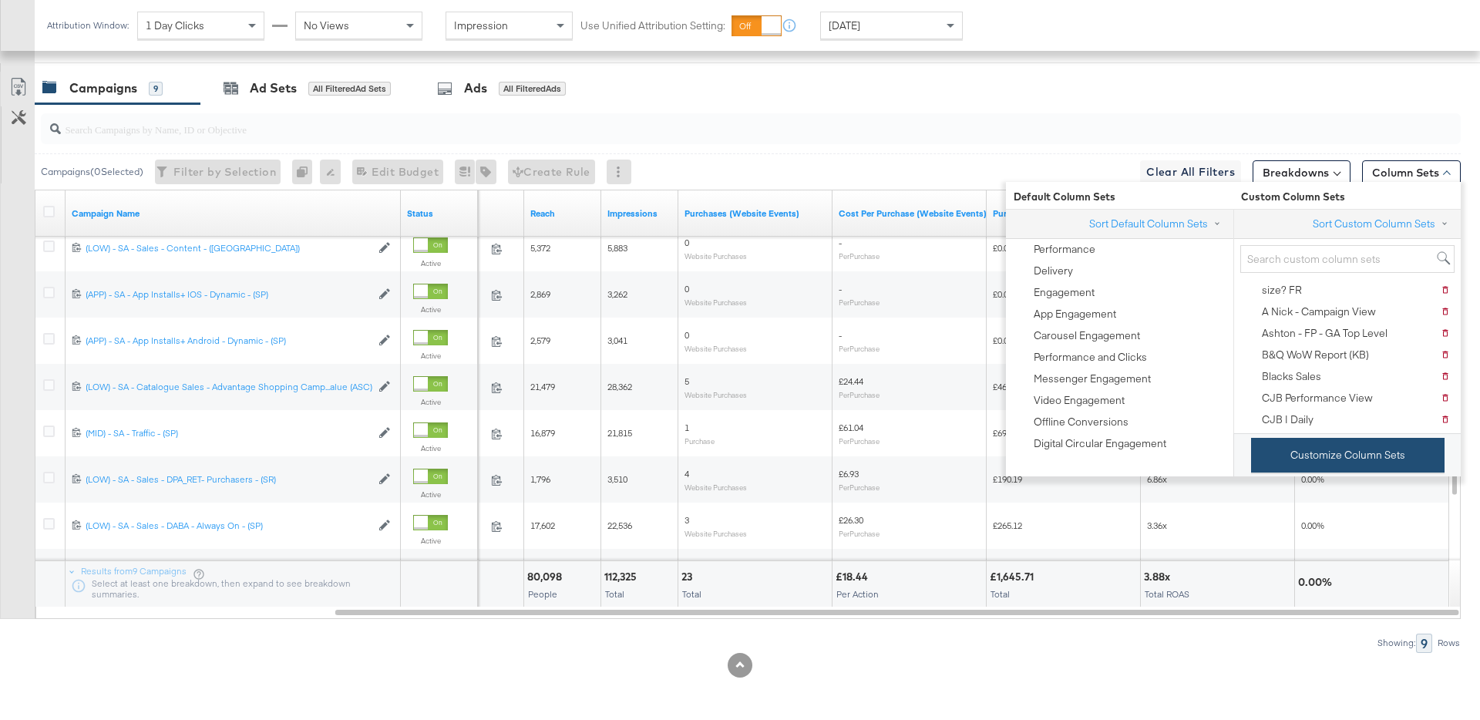
click at [1327, 452] on button "Customize Column Sets" at bounding box center [1347, 455] width 193 height 35
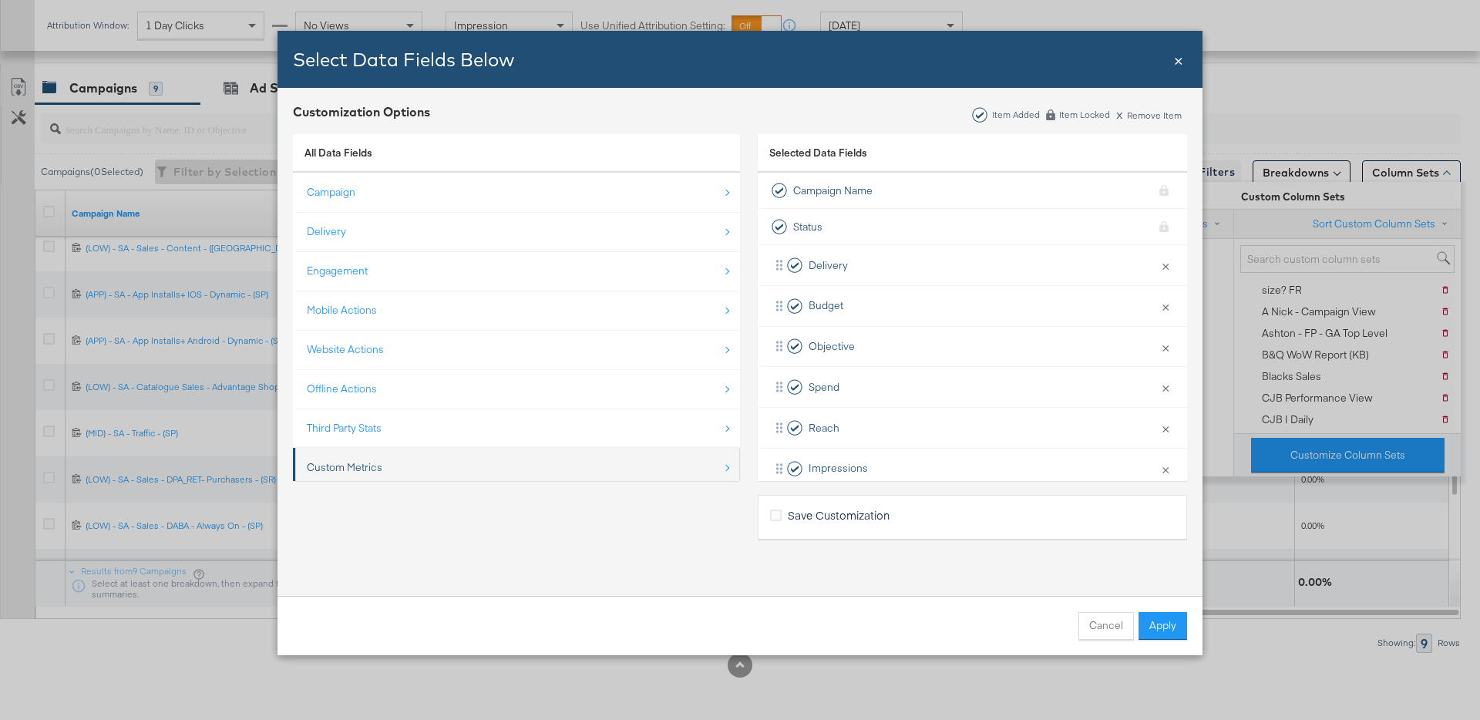
click at [385, 449] on li "Custom Metrics" at bounding box center [516, 468] width 447 height 40
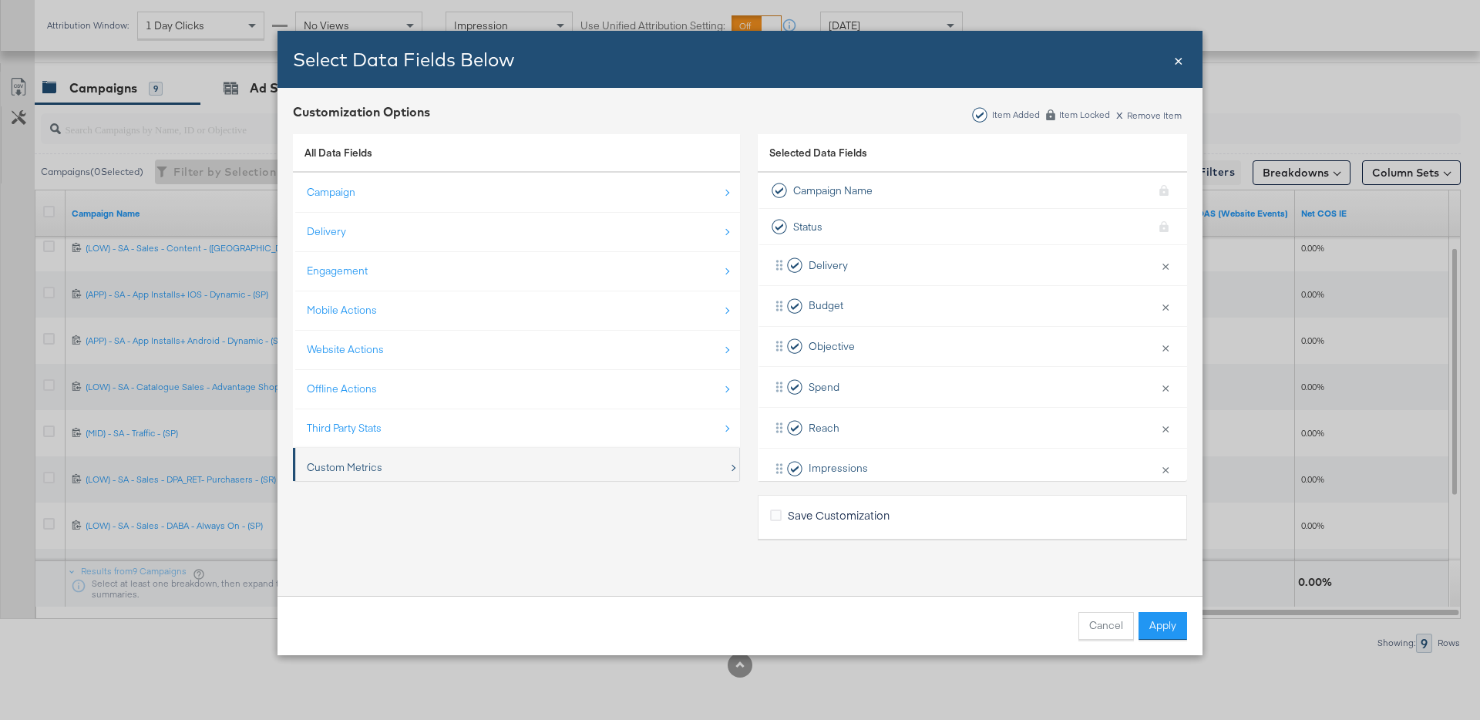
click at [350, 457] on div "Custom Metrics" at bounding box center [518, 468] width 422 height 32
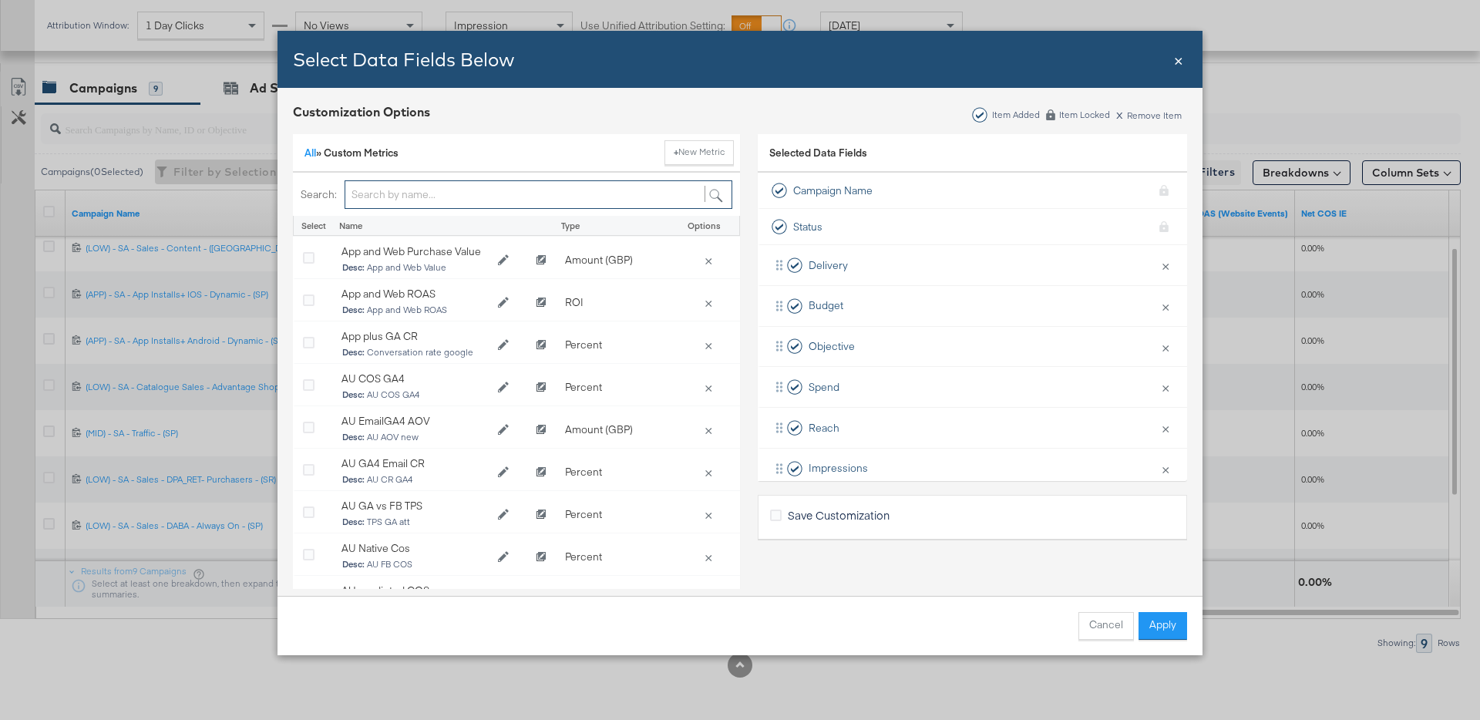
click at [395, 205] on input "Bulk Add Locations Modal" at bounding box center [538, 194] width 388 height 29
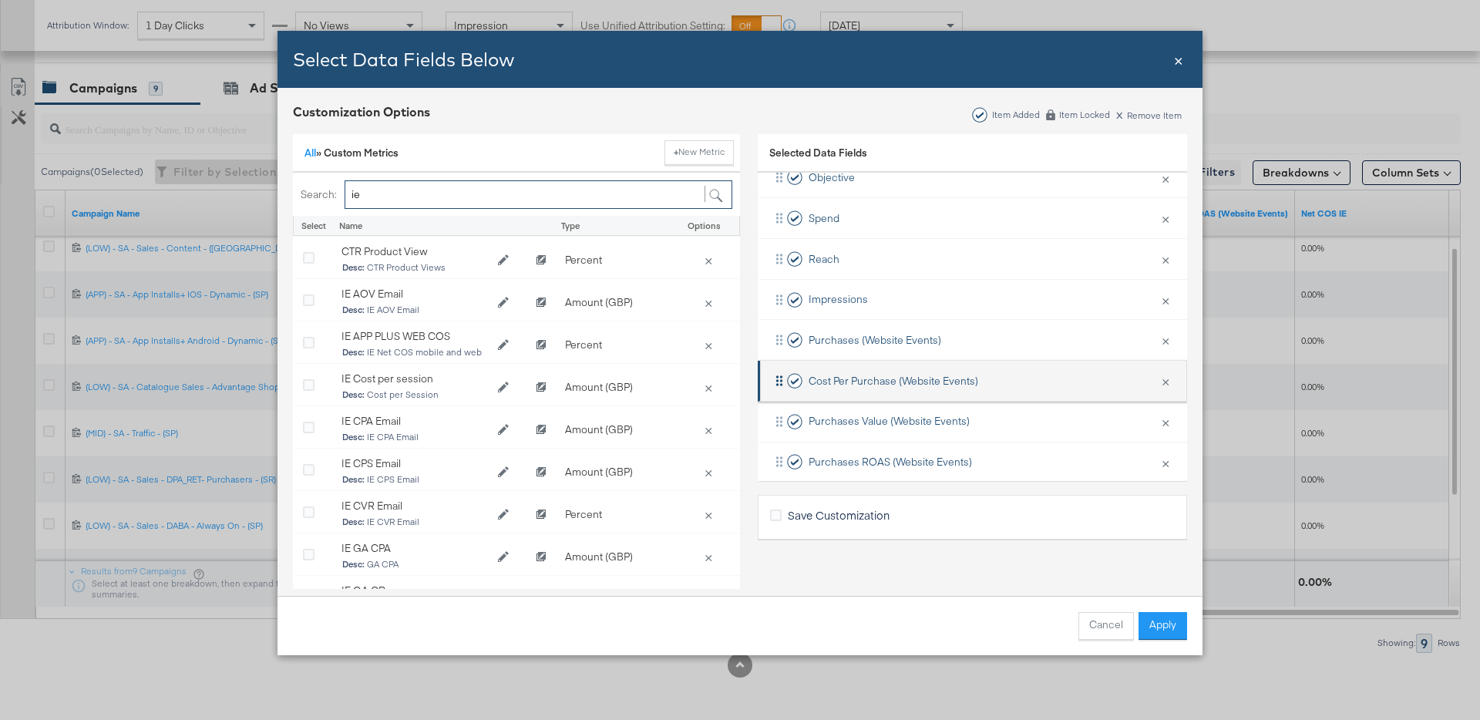
scroll to position [227, 0]
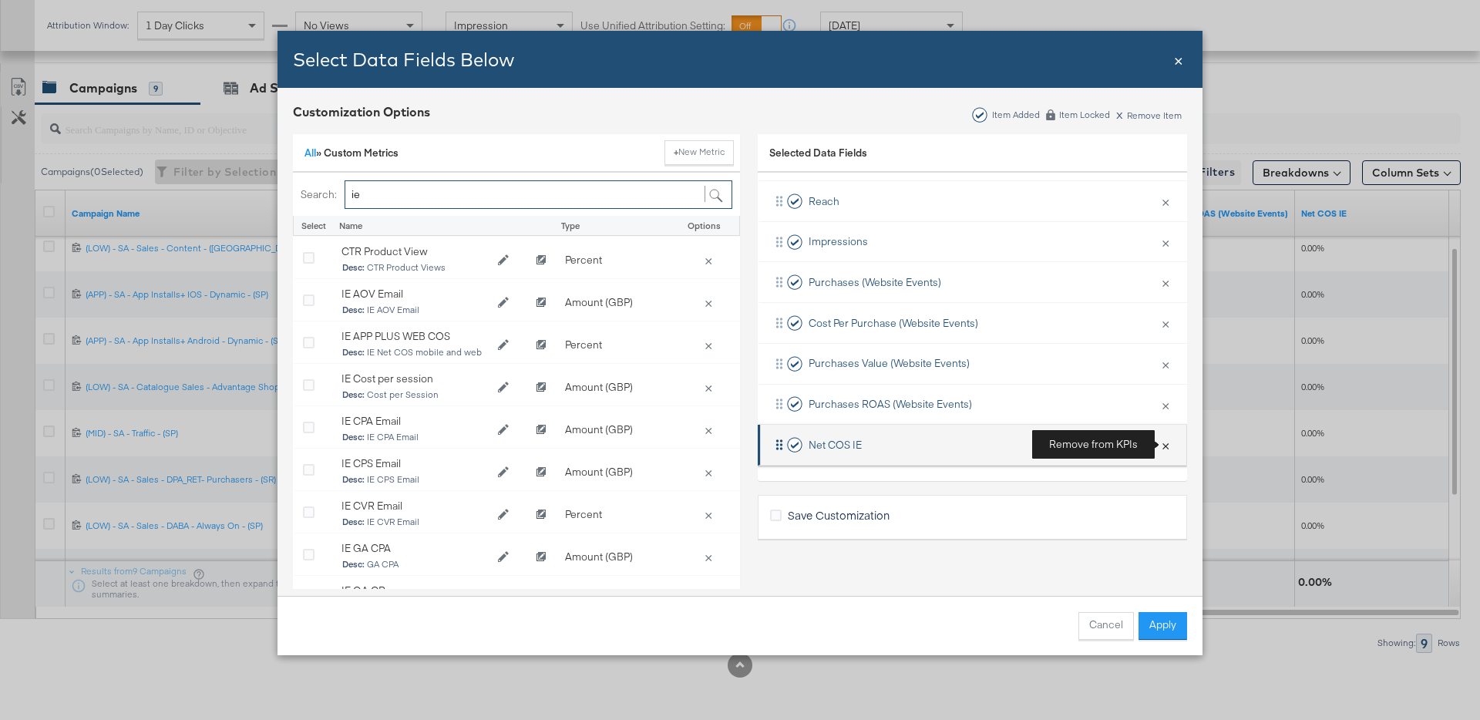
type input "ie"
click at [1167, 445] on button "×" at bounding box center [1165, 444] width 20 height 32
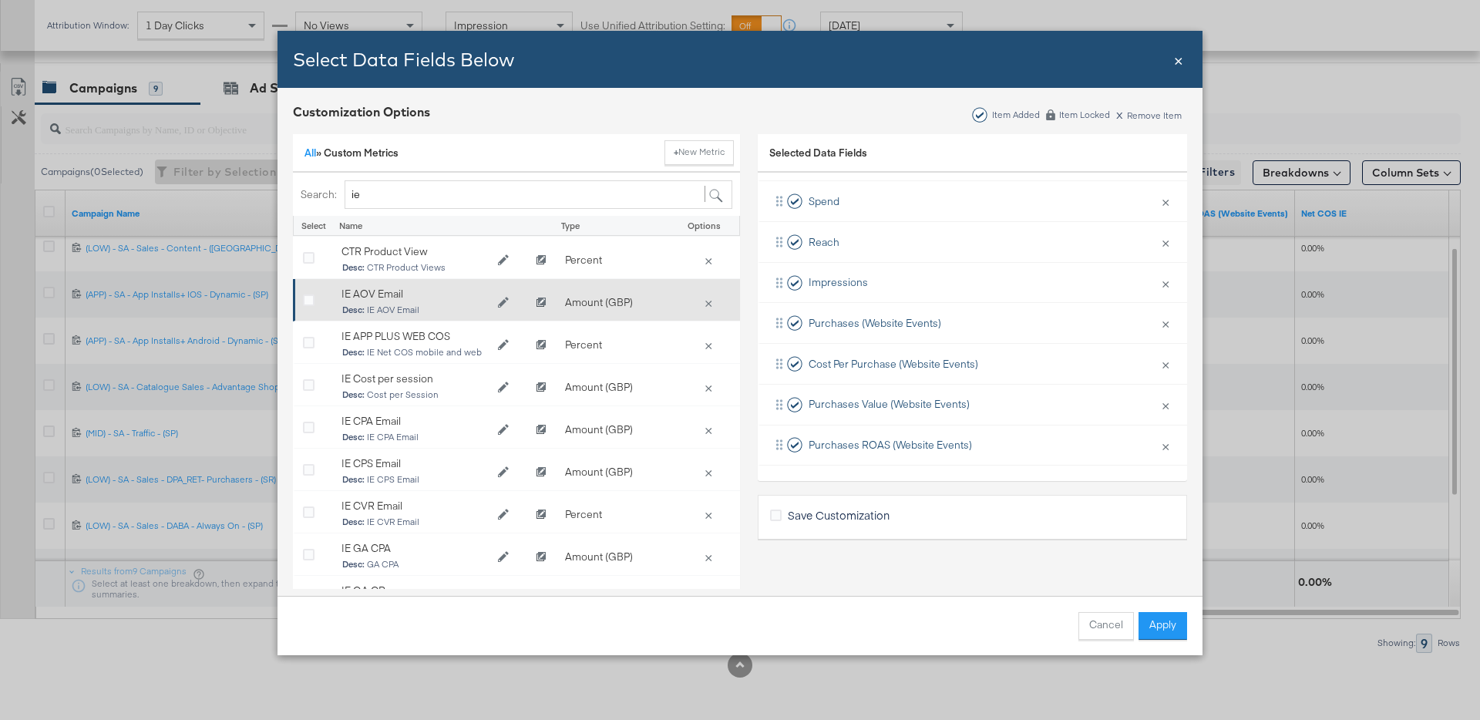
click at [315, 298] on div "Bulk Add Locations Modal" at bounding box center [314, 302] width 23 height 15
click at [303, 301] on icon "Bulk Add Locations Modal" at bounding box center [309, 301] width 12 height 12
click at [0, 0] on input "Bulk Add Locations Modal" at bounding box center [0, 0] width 0 height 0
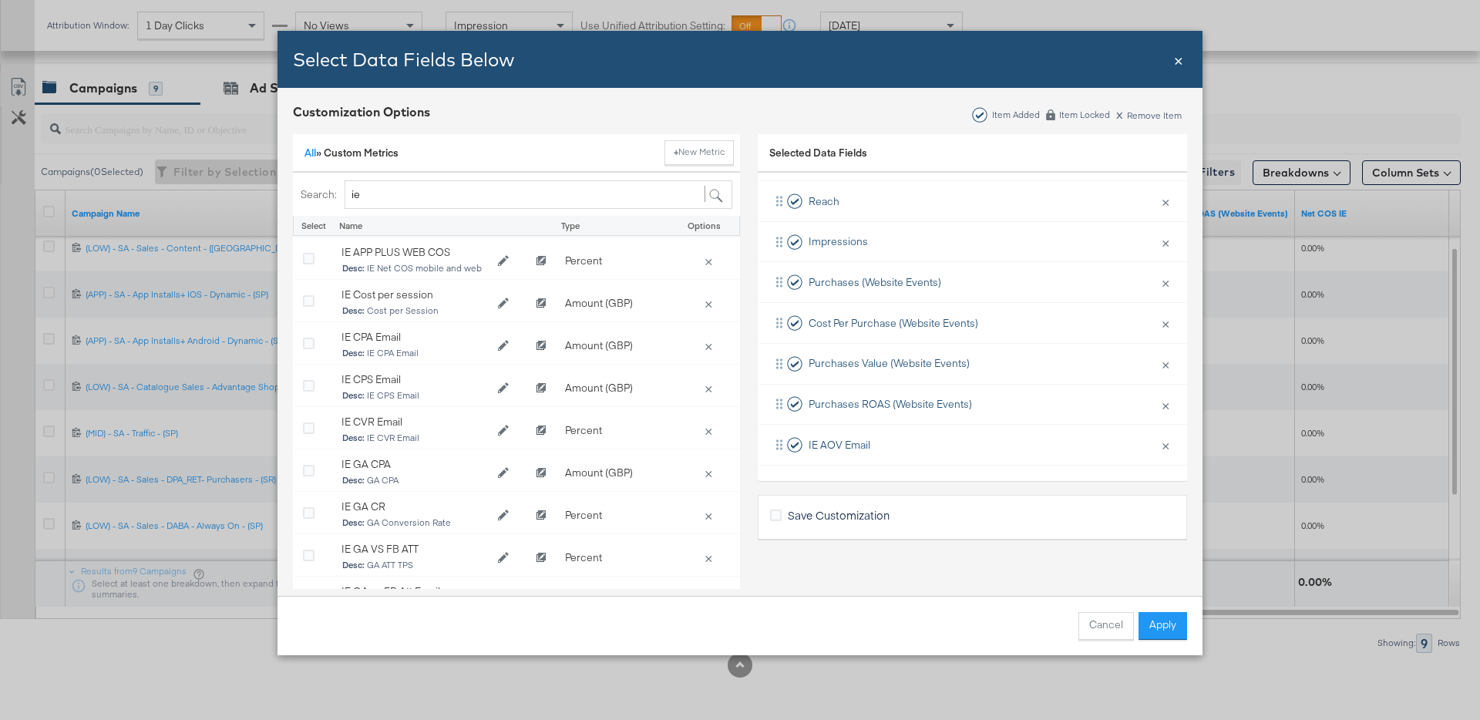
scroll to position [85, 0]
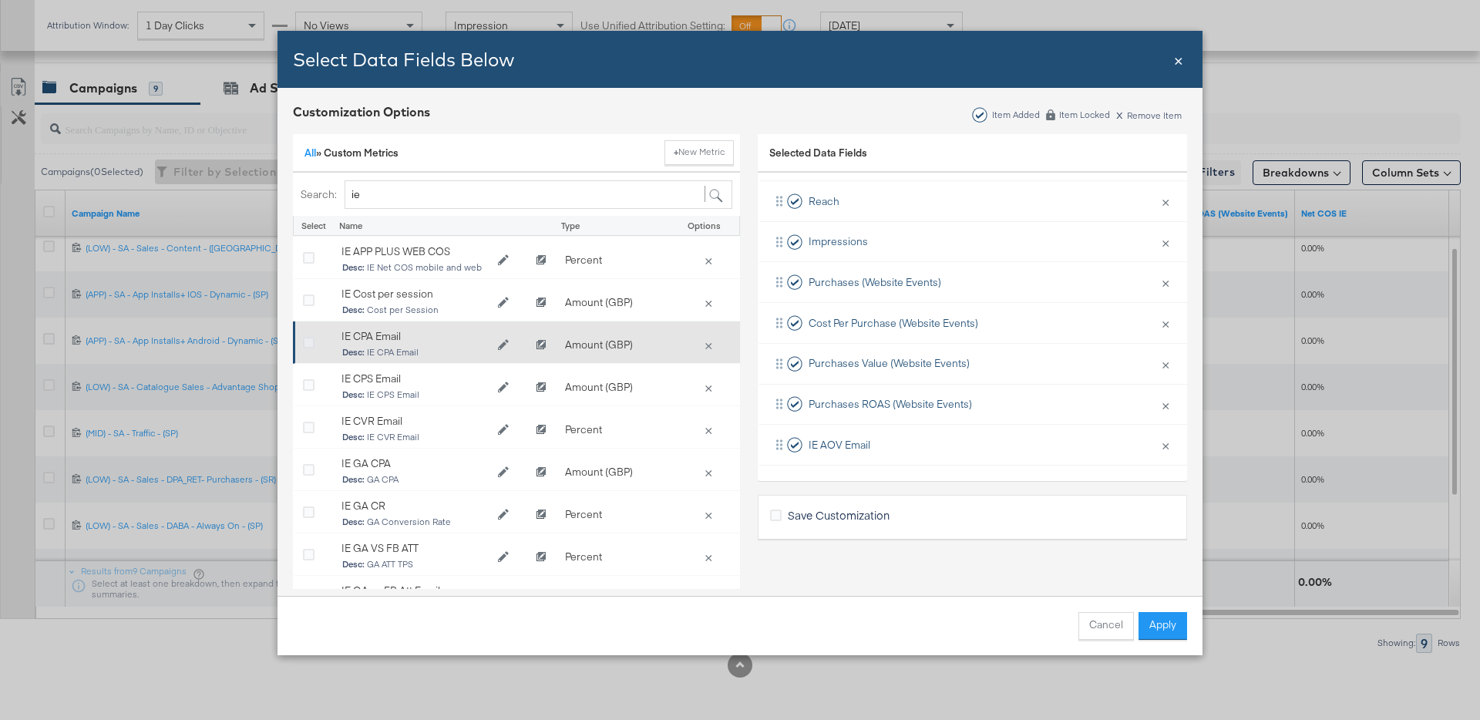
click at [309, 338] on icon "Bulk Add Locations Modal" at bounding box center [309, 344] width 12 height 12
click at [0, 0] on input "Bulk Add Locations Modal" at bounding box center [0, 0] width 0 height 0
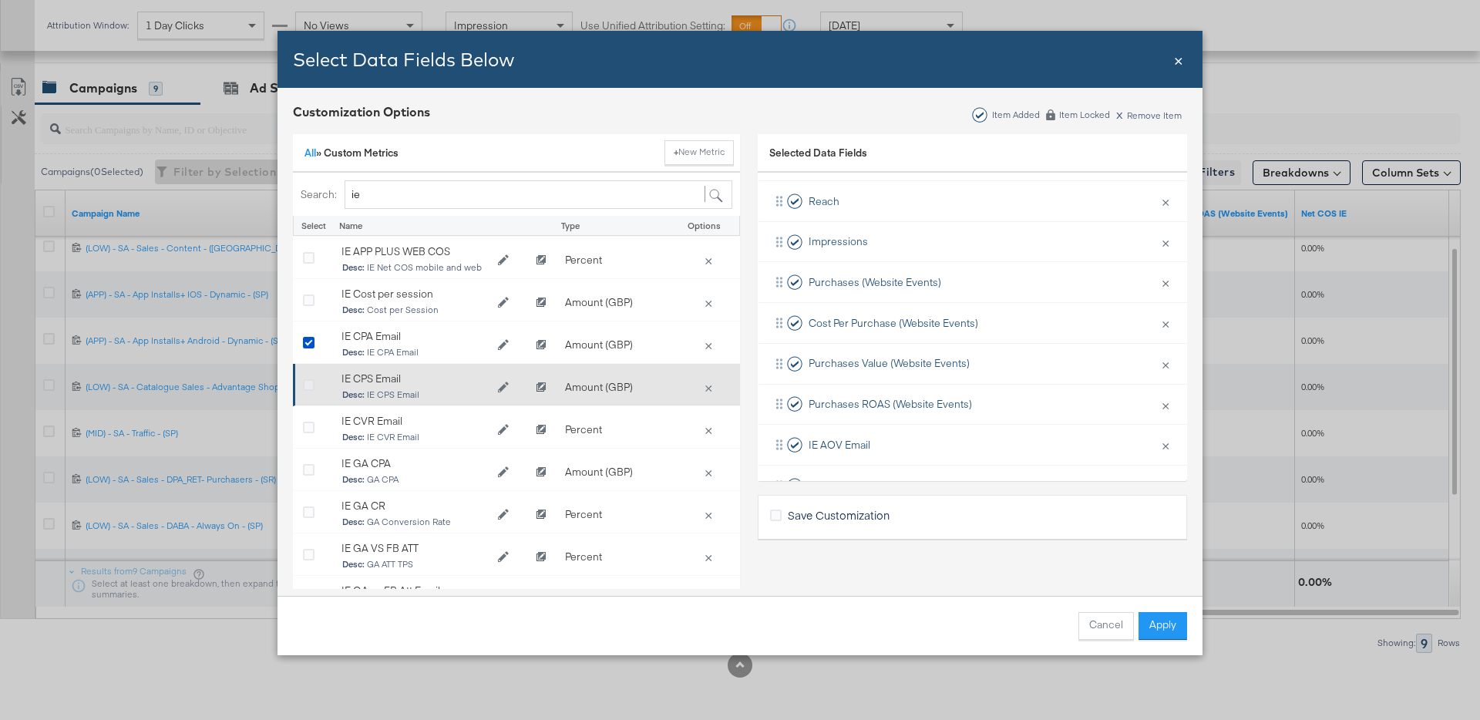
click at [310, 380] on icon "Bulk Add Locations Modal" at bounding box center [309, 386] width 12 height 12
click at [0, 0] on input "Bulk Add Locations Modal" at bounding box center [0, 0] width 0 height 0
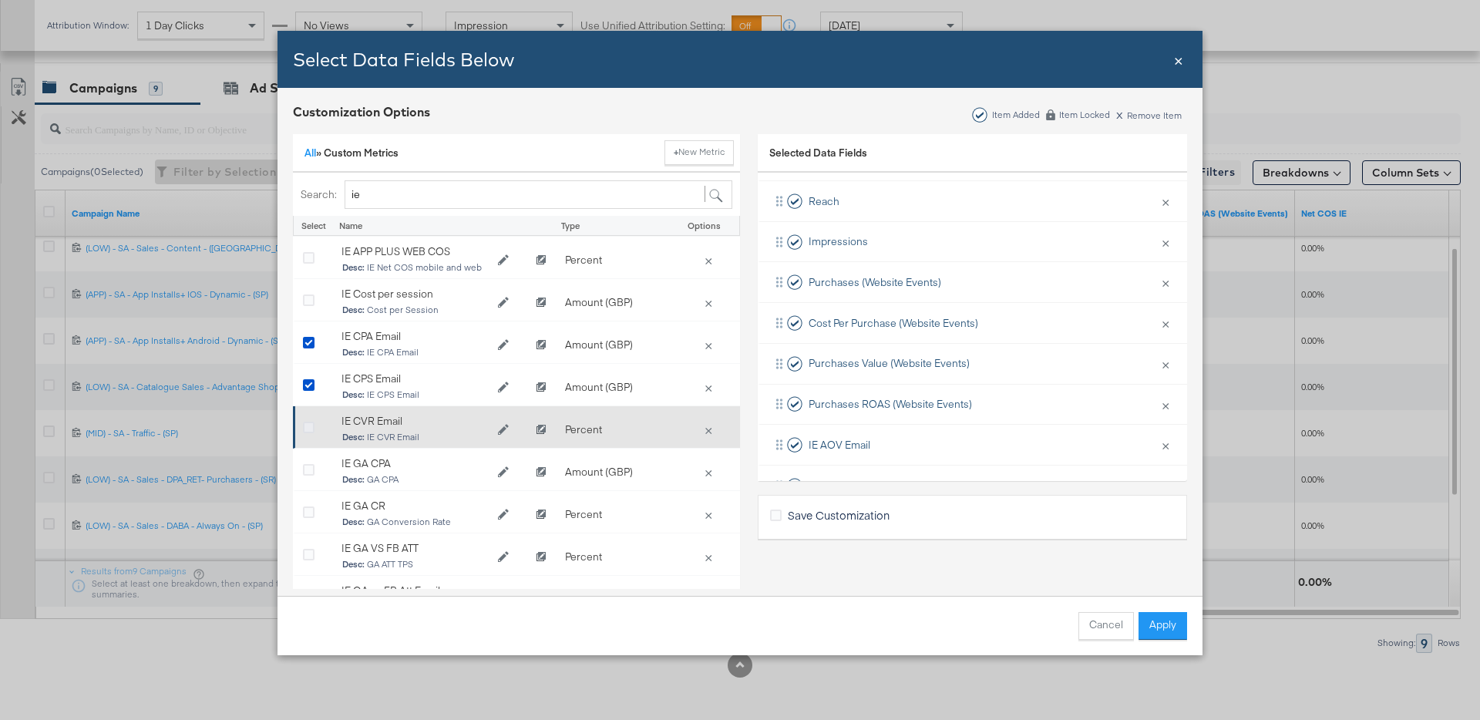
click at [312, 422] on icon "Bulk Add Locations Modal" at bounding box center [309, 428] width 12 height 12
click at [0, 0] on input "Bulk Add Locations Modal" at bounding box center [0, 0] width 0 height 0
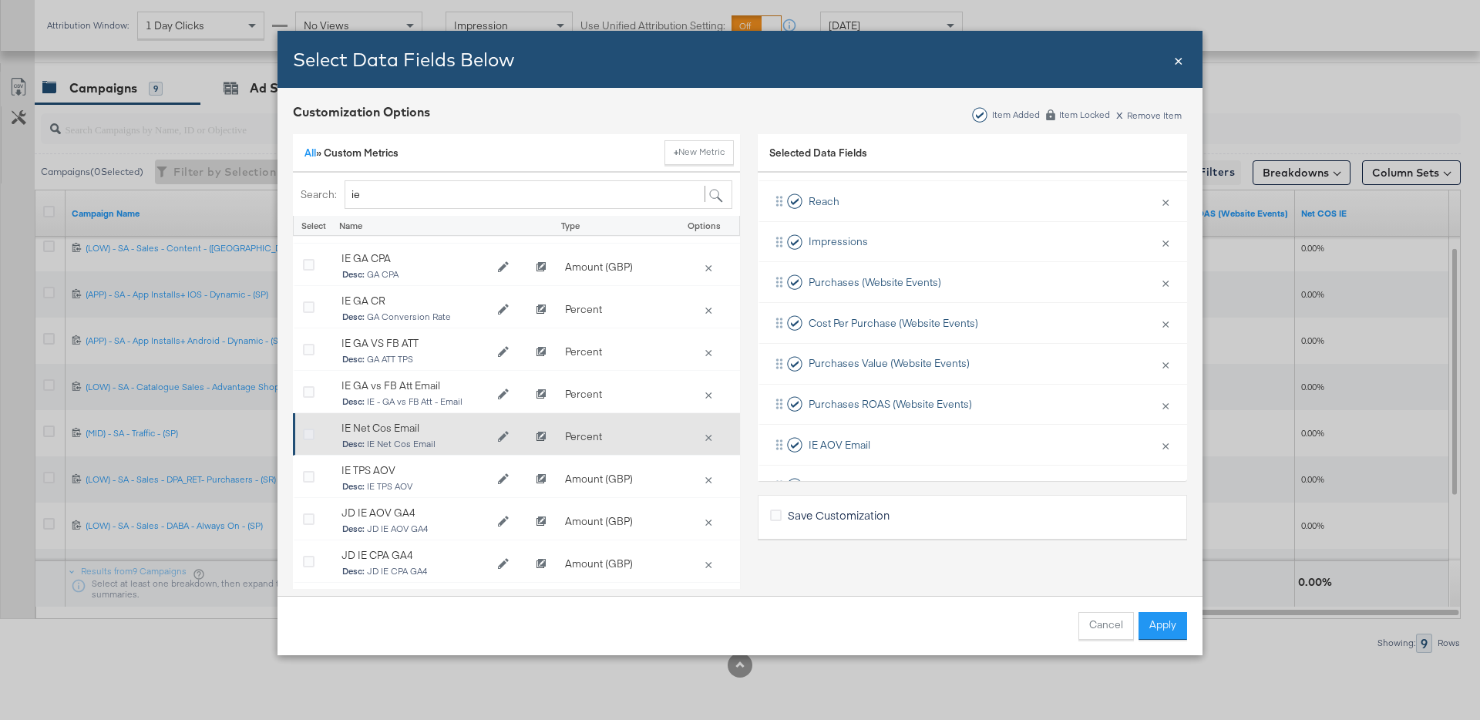
click at [310, 431] on div "IE CPA Email Desc: IE CPA Email Amount (GBP) × IE CPS Email Desc: IE CPS Email …" at bounding box center [516, 418] width 447 height 362
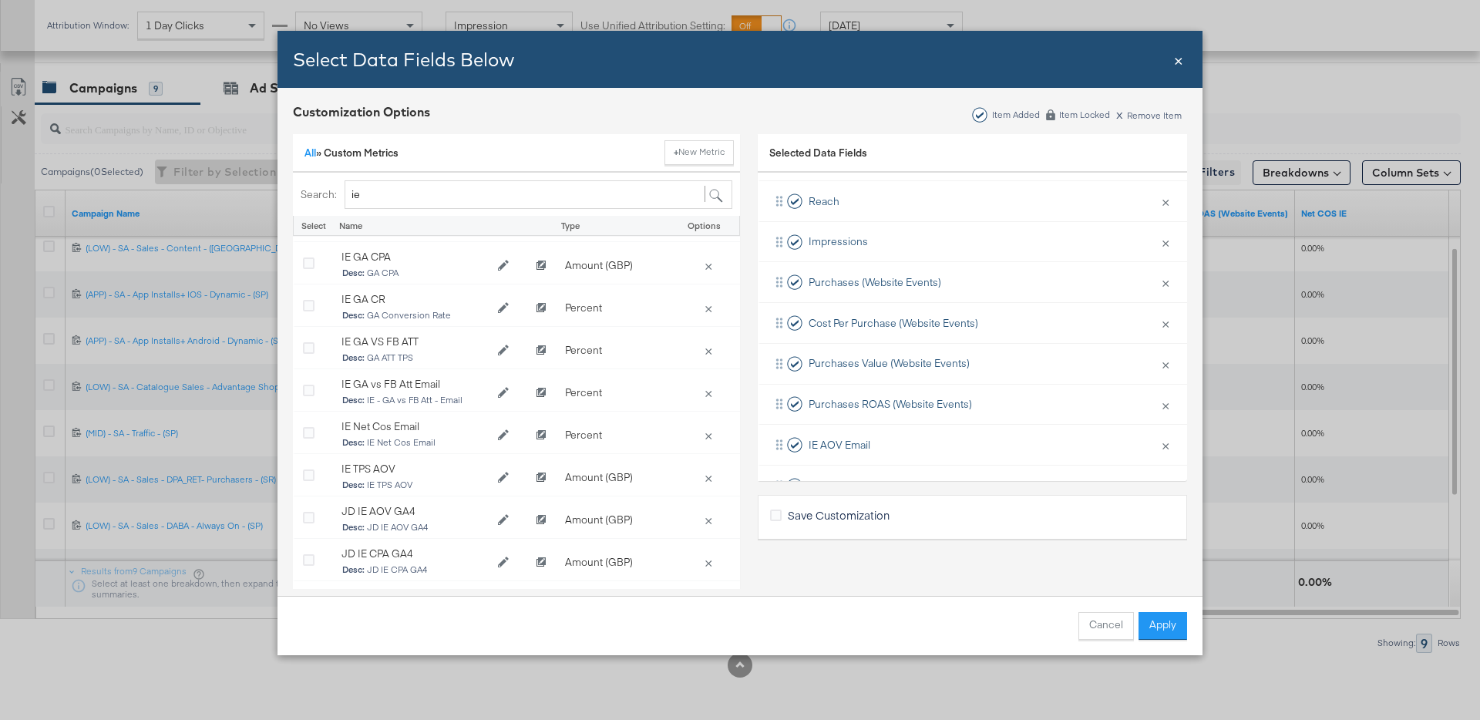
scroll to position [292, 0]
click at [311, 430] on icon "Bulk Add Locations Modal" at bounding box center [309, 433] width 12 height 12
click at [0, 0] on input "Bulk Add Locations Modal" at bounding box center [0, 0] width 0 height 0
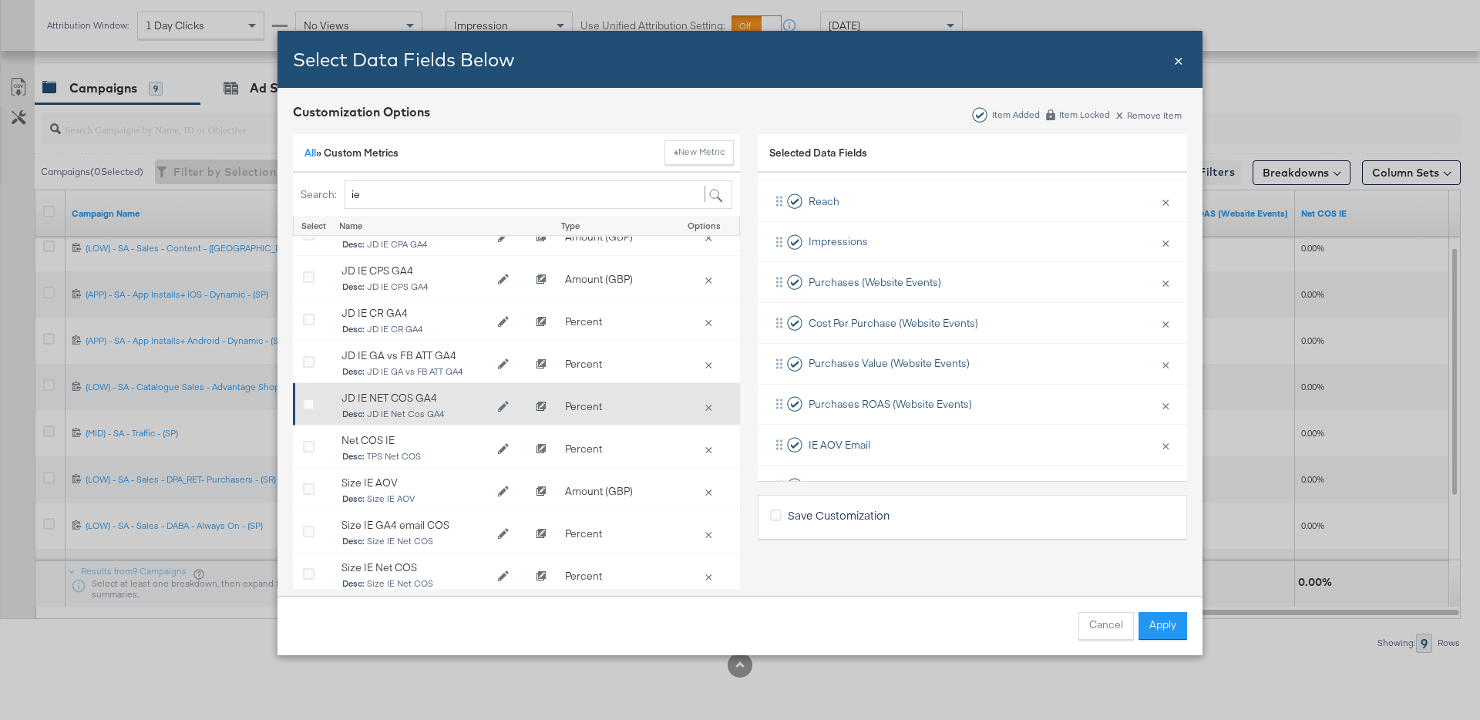
scroll to position [16, 0]
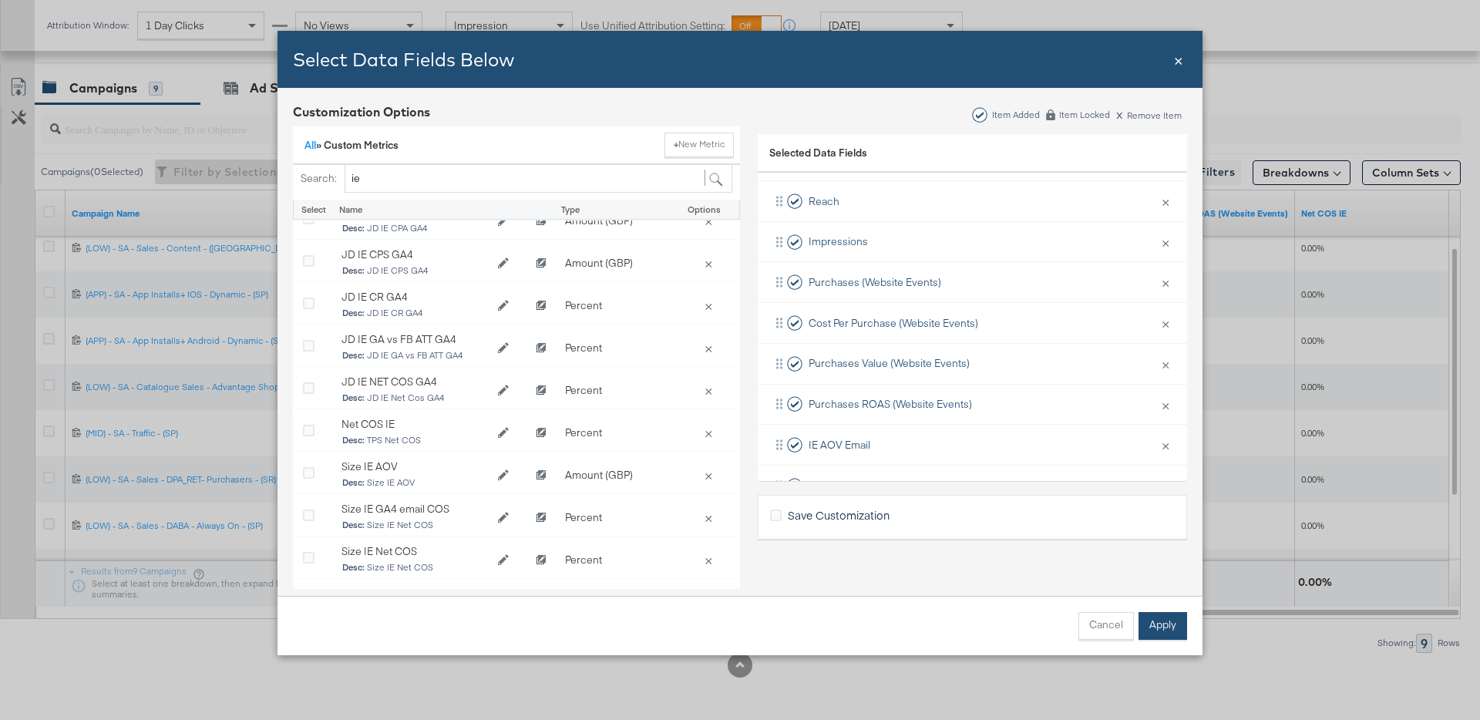
click at [1160, 630] on button "Apply" at bounding box center [1162, 626] width 49 height 28
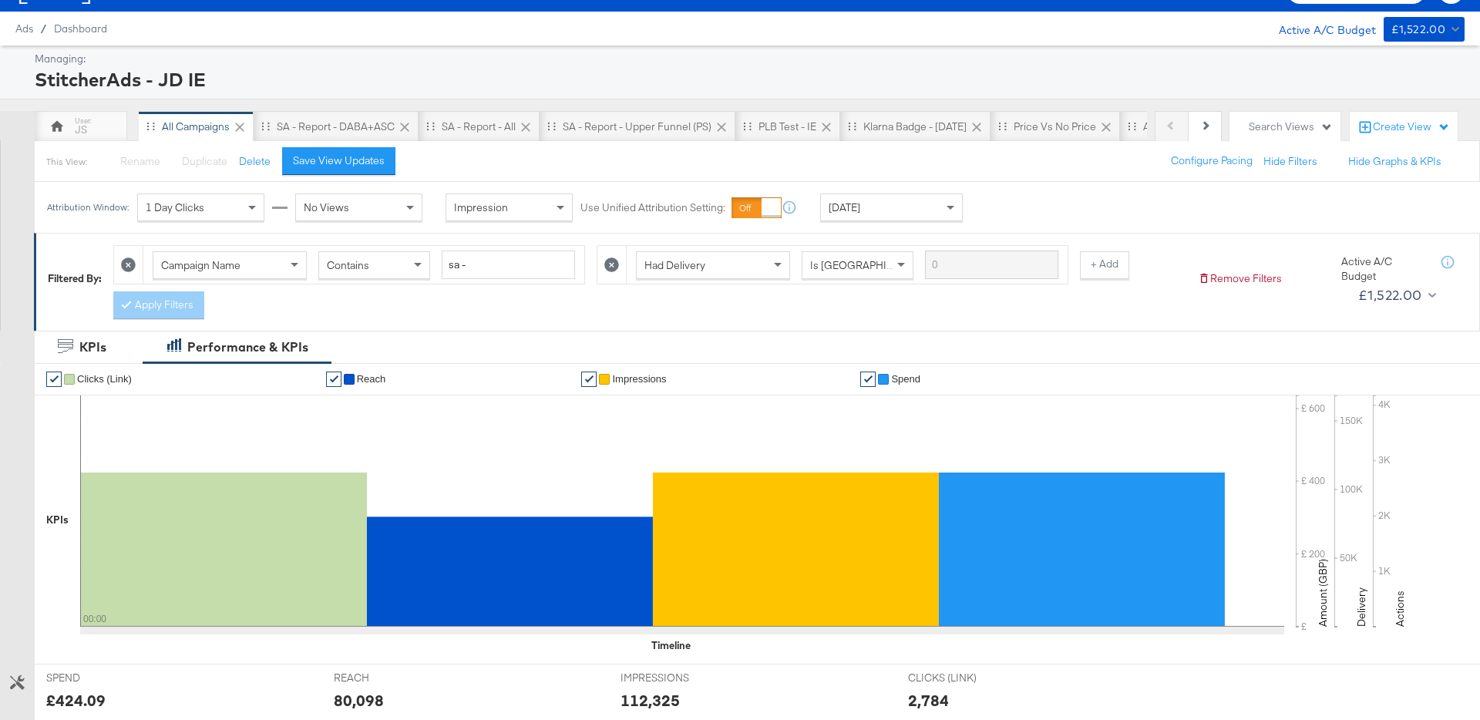
scroll to position [0, 0]
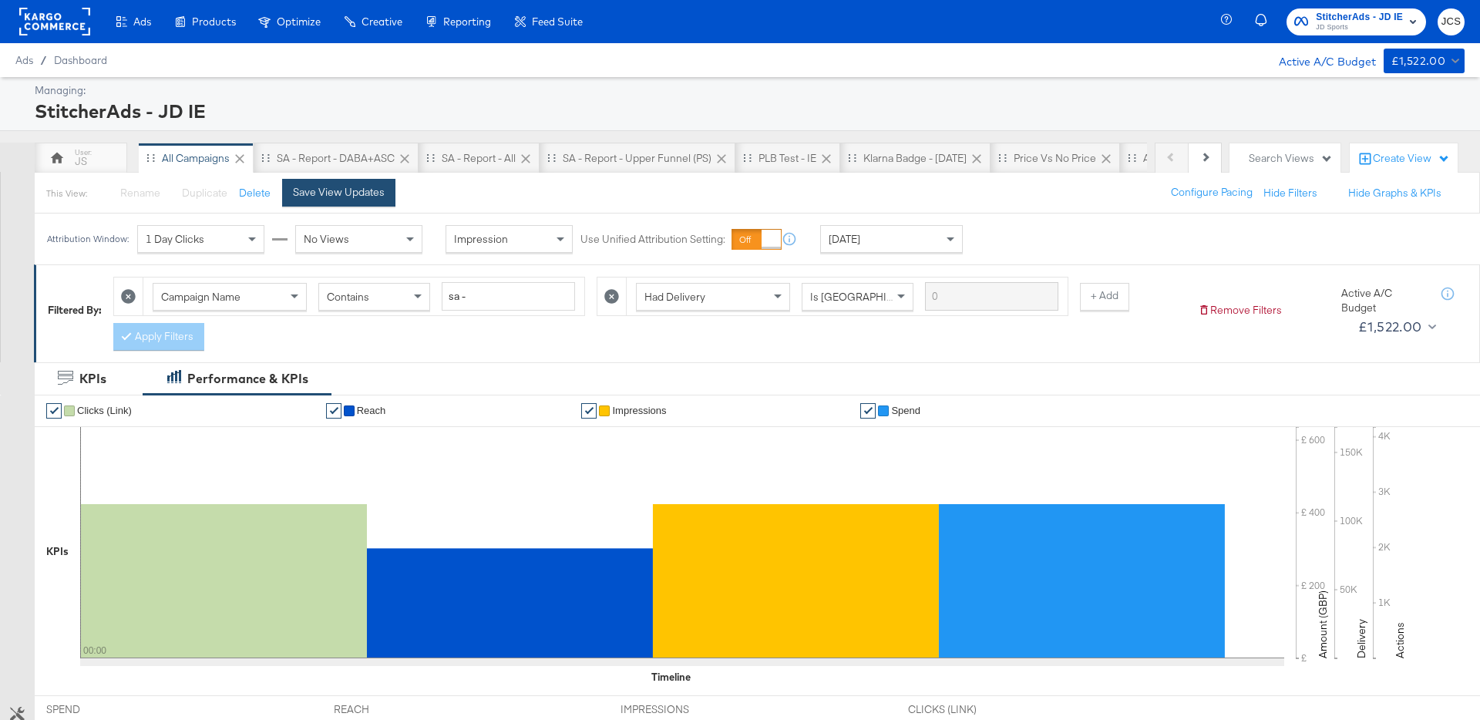
click at [327, 203] on button "Save View Updates" at bounding box center [338, 193] width 113 height 28
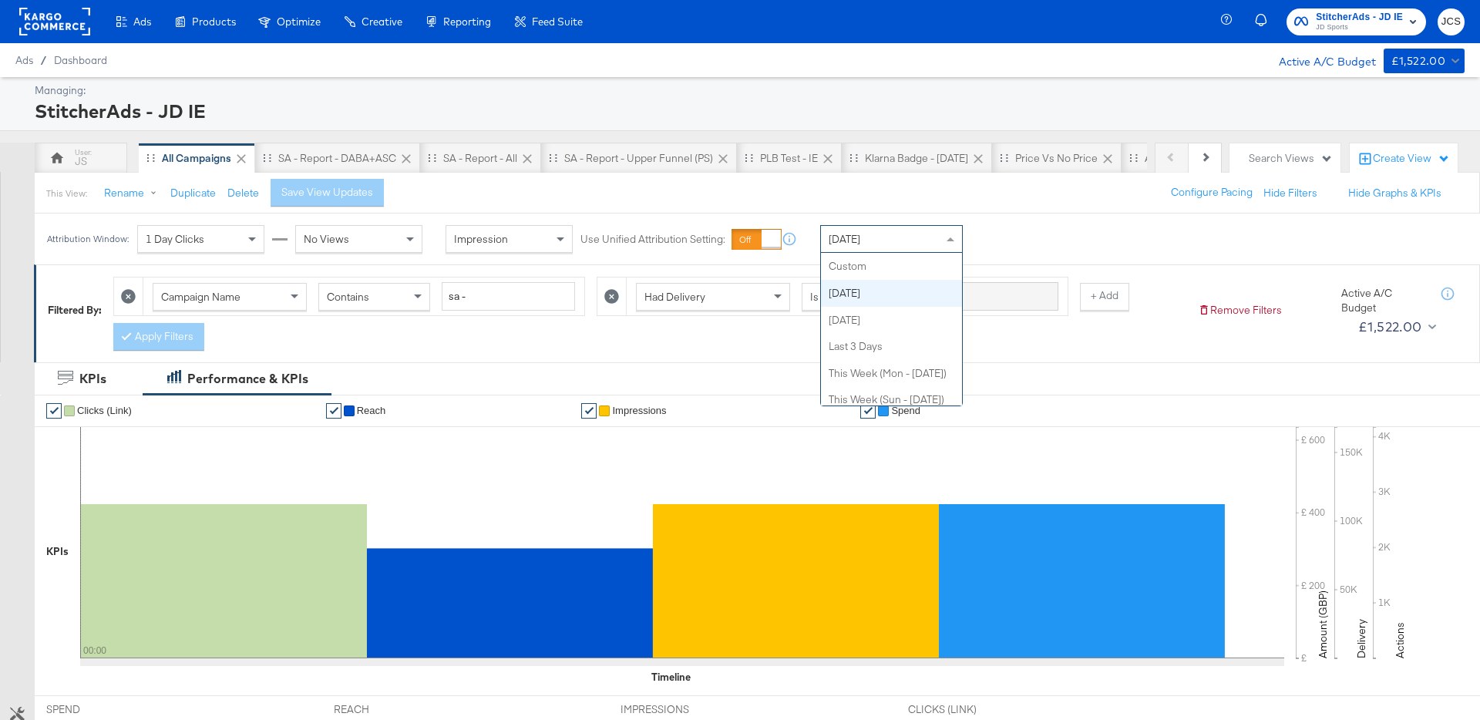
click at [851, 240] on span "Today" at bounding box center [844, 239] width 32 height 14
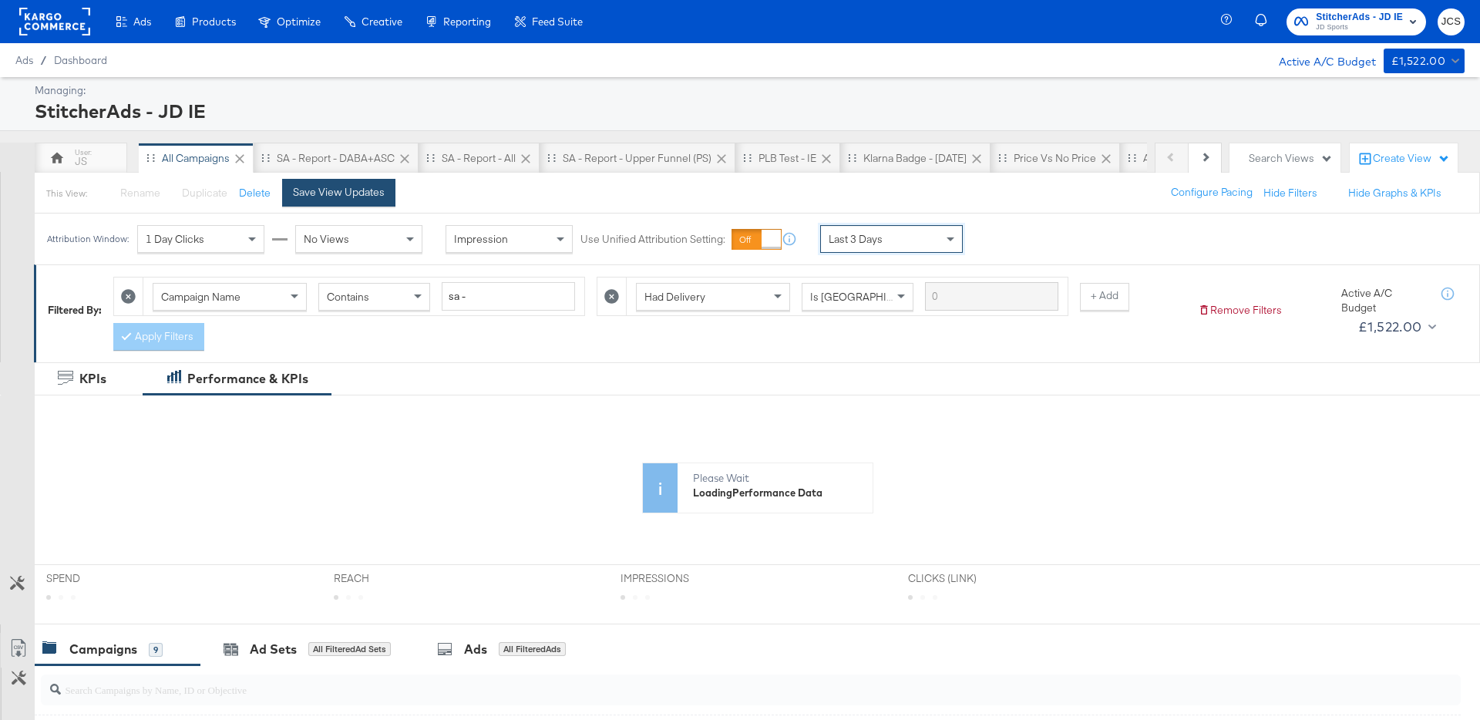
click at [386, 197] on button "Save View Updates" at bounding box center [338, 193] width 113 height 28
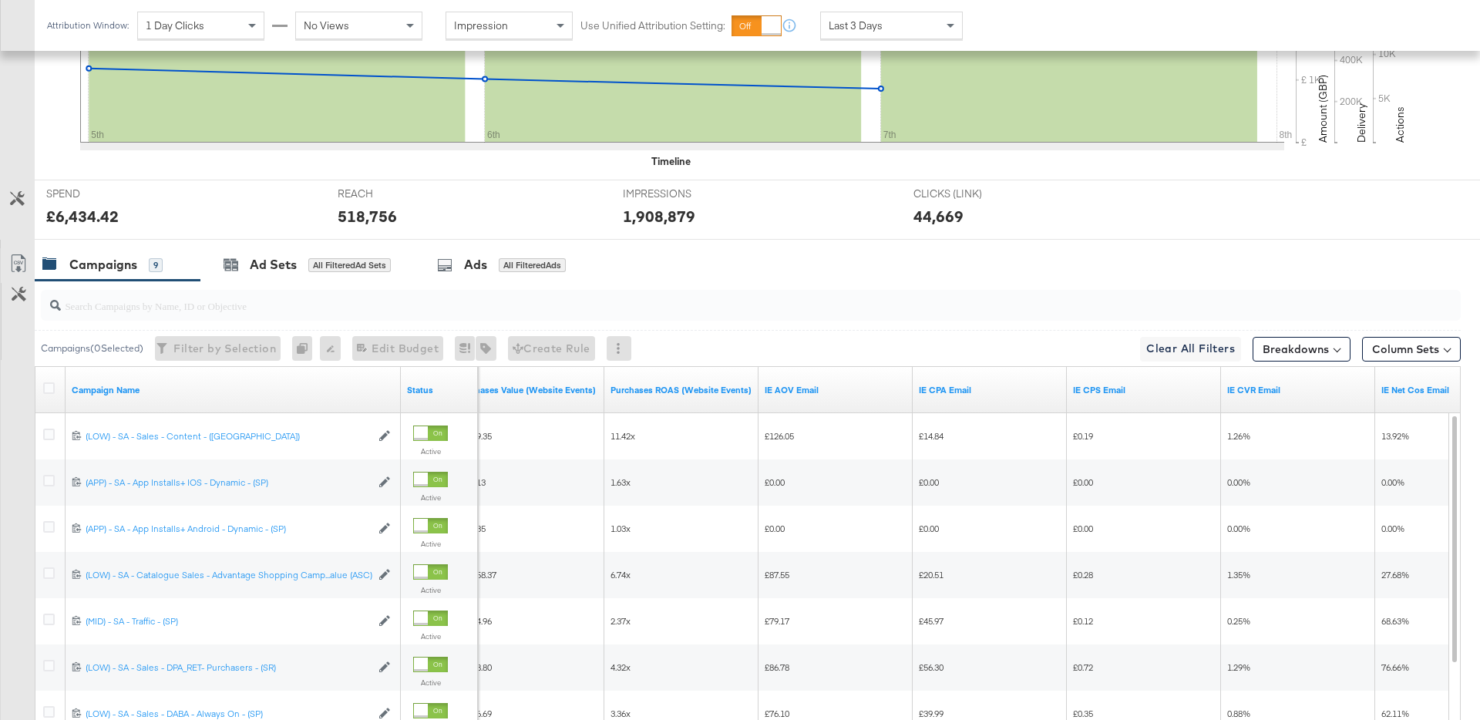
scroll to position [607, 0]
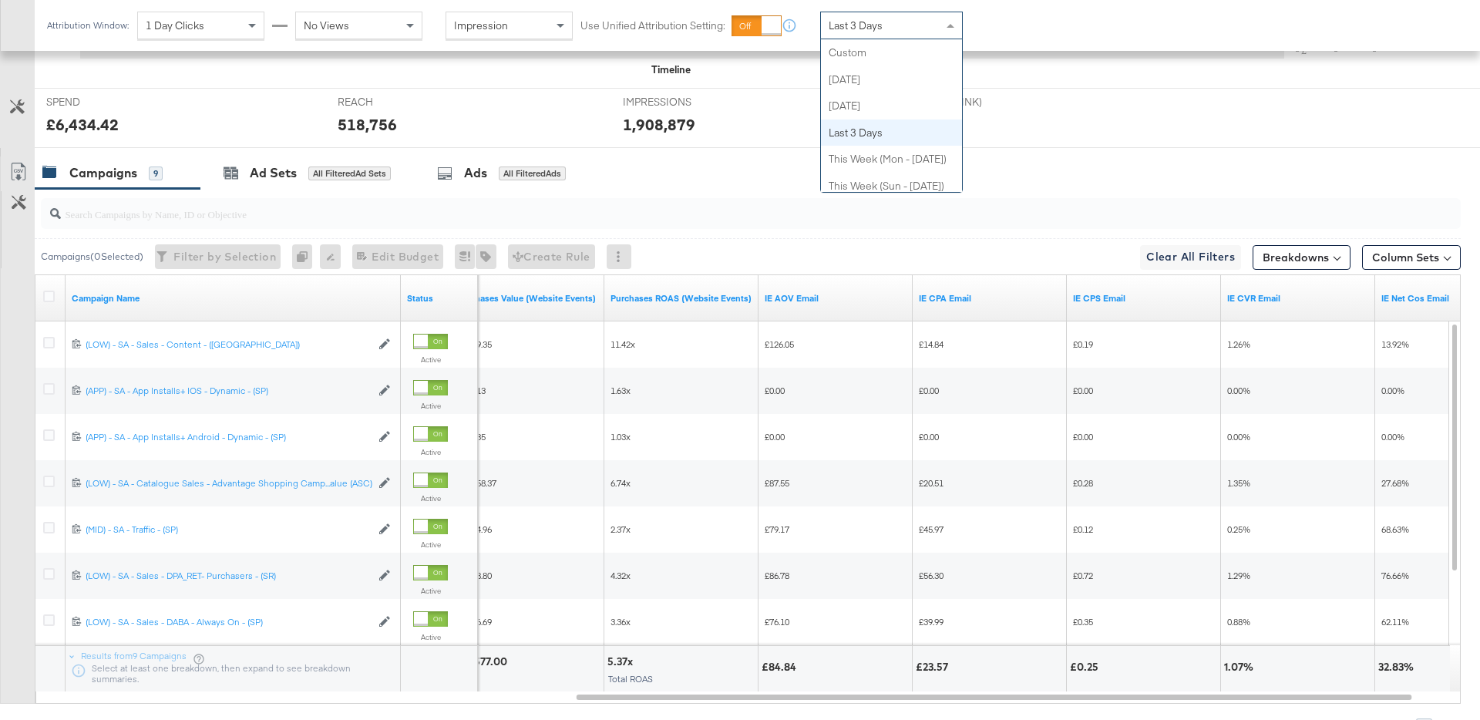
click at [872, 22] on span "Last 3 Days" at bounding box center [855, 25] width 54 height 14
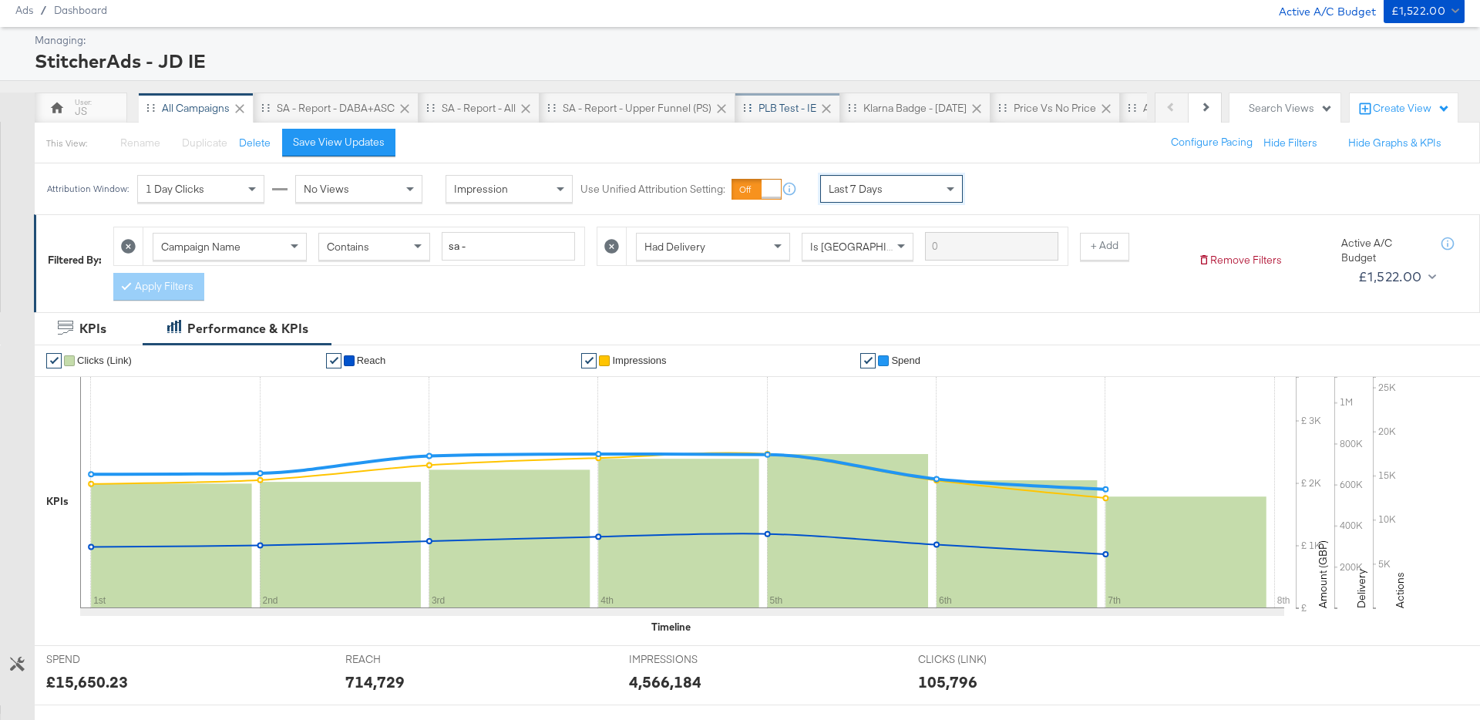
scroll to position [0, 0]
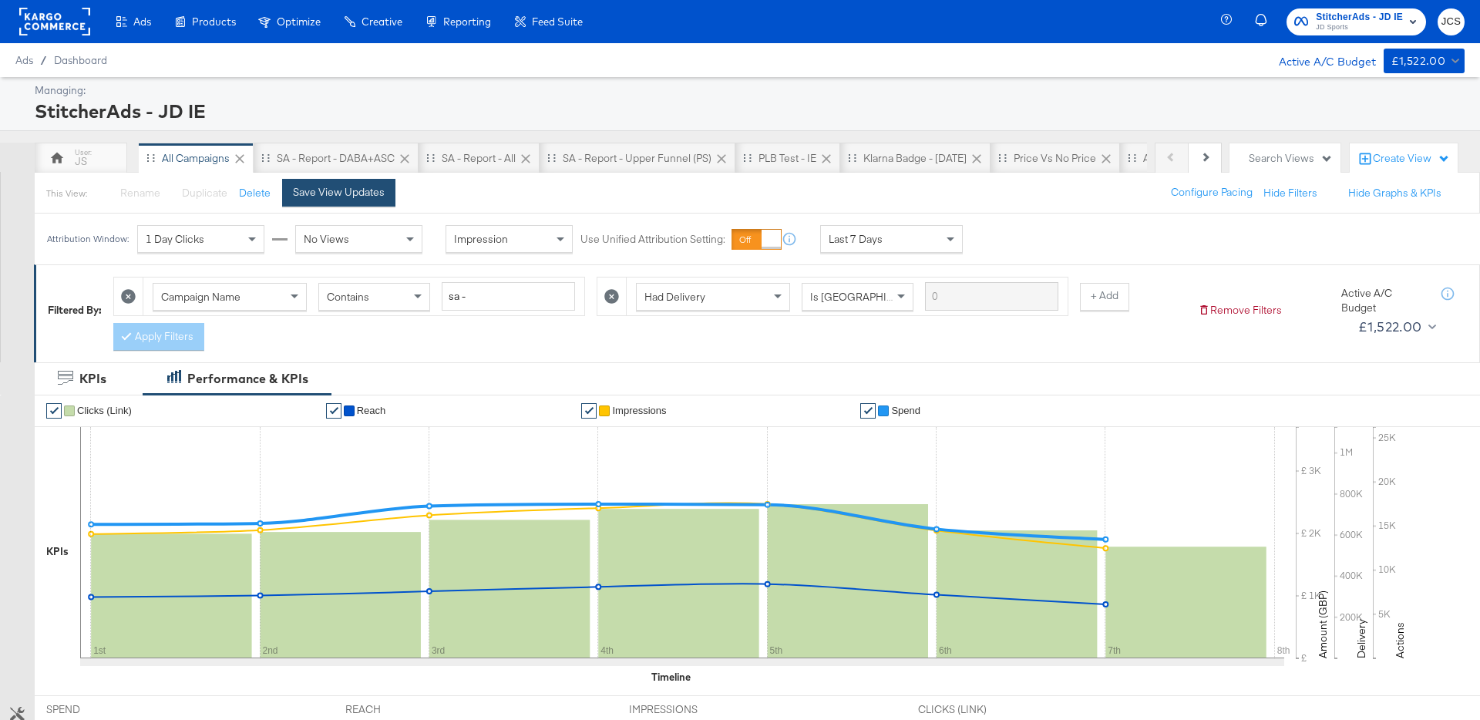
click at [381, 197] on div "Save View Updates" at bounding box center [339, 192] width 92 height 15
click at [61, 18] on rect at bounding box center [54, 22] width 71 height 28
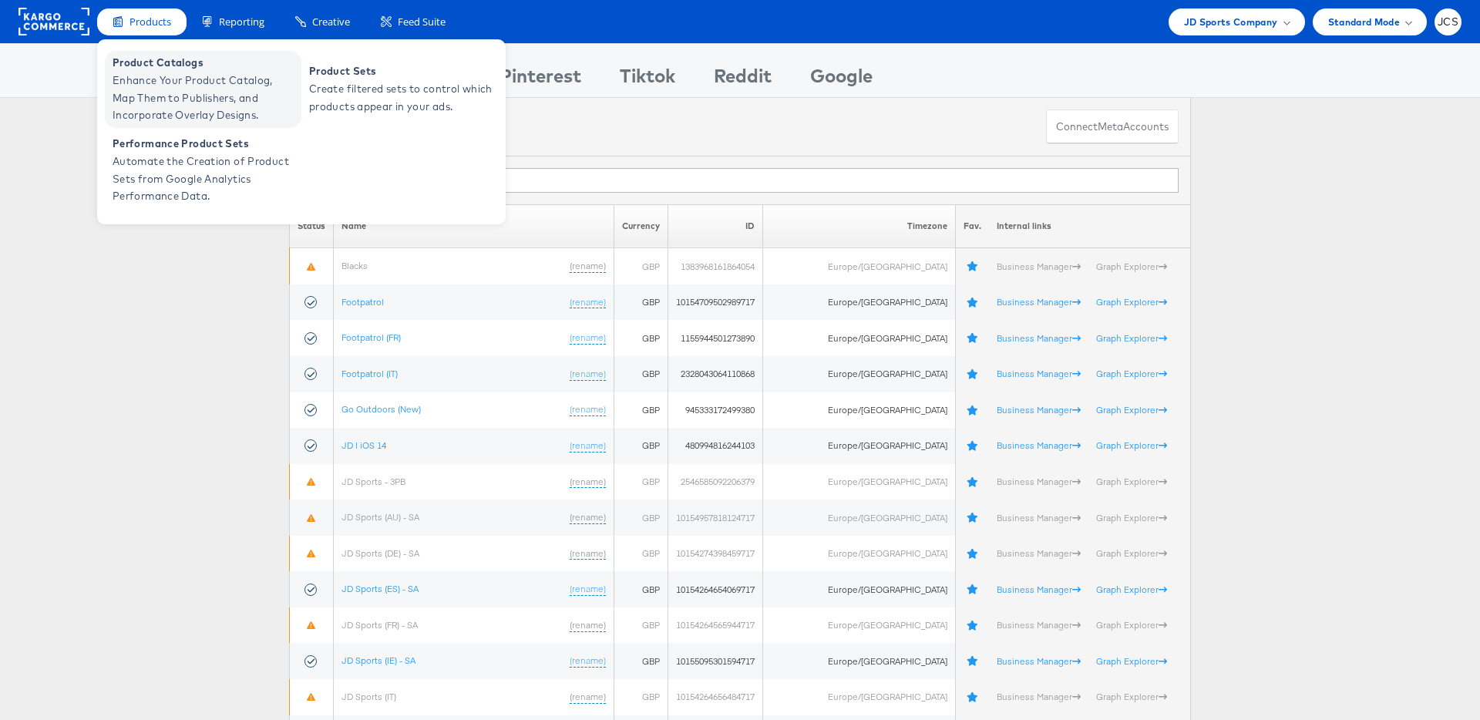
click at [146, 70] on span "Product Catalogs" at bounding box center [205, 63] width 185 height 18
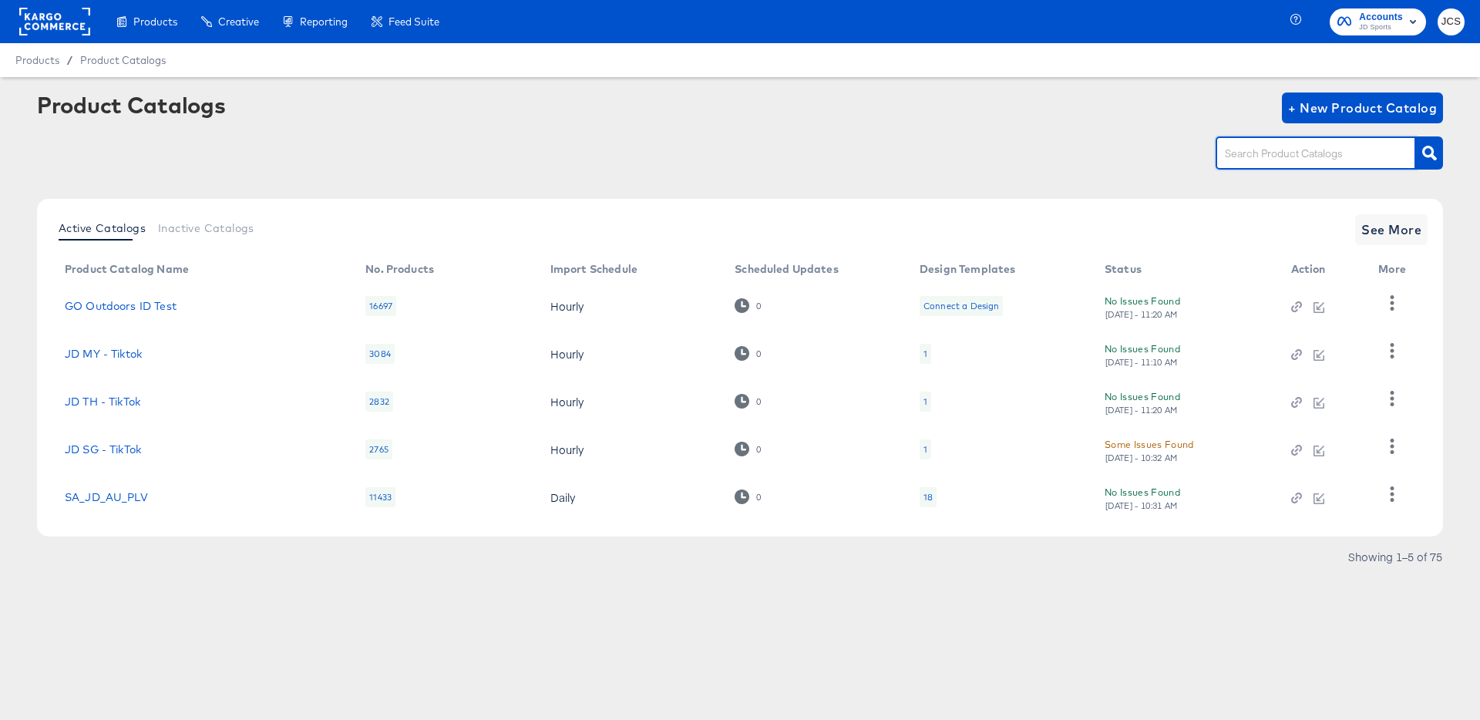
click at [1236, 145] on input "text" at bounding box center [1303, 154] width 164 height 18
type input "main"
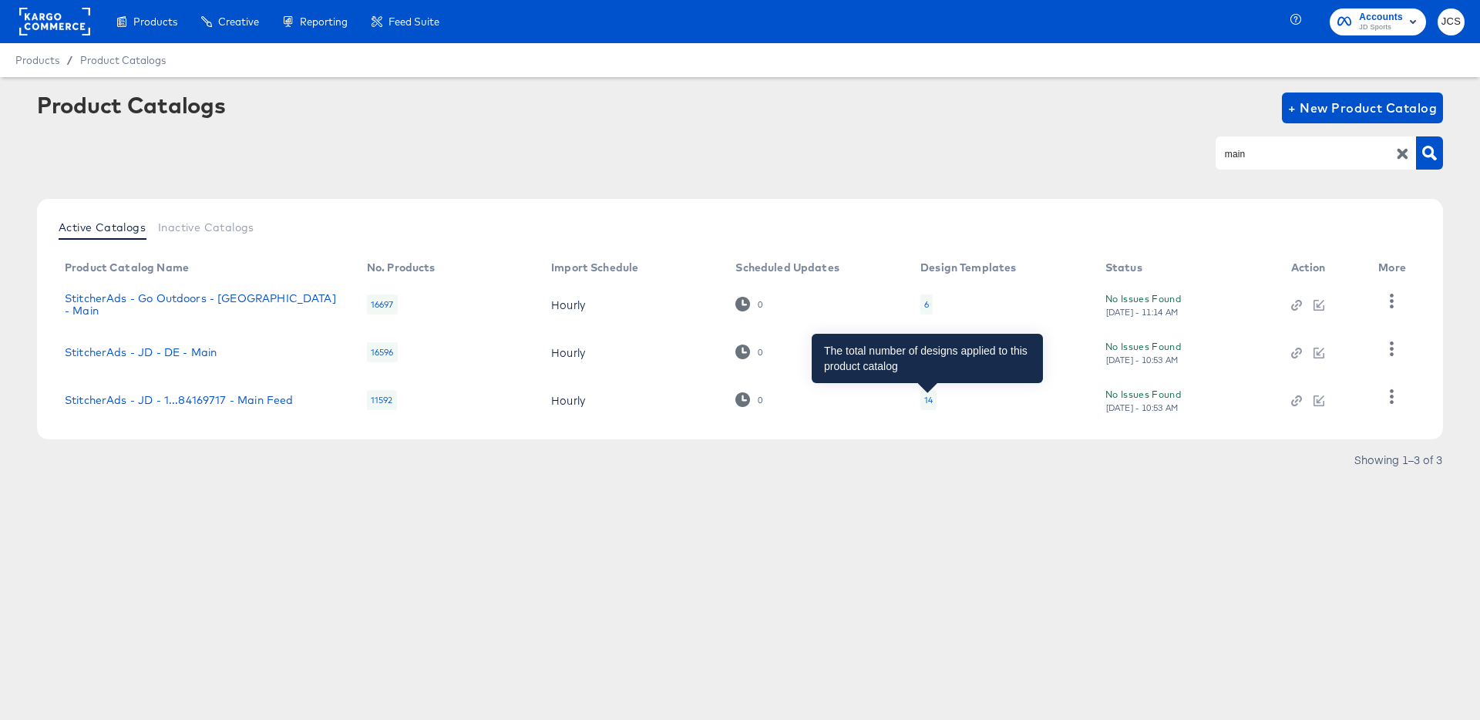
click at [931, 400] on div "14" at bounding box center [928, 400] width 8 height 12
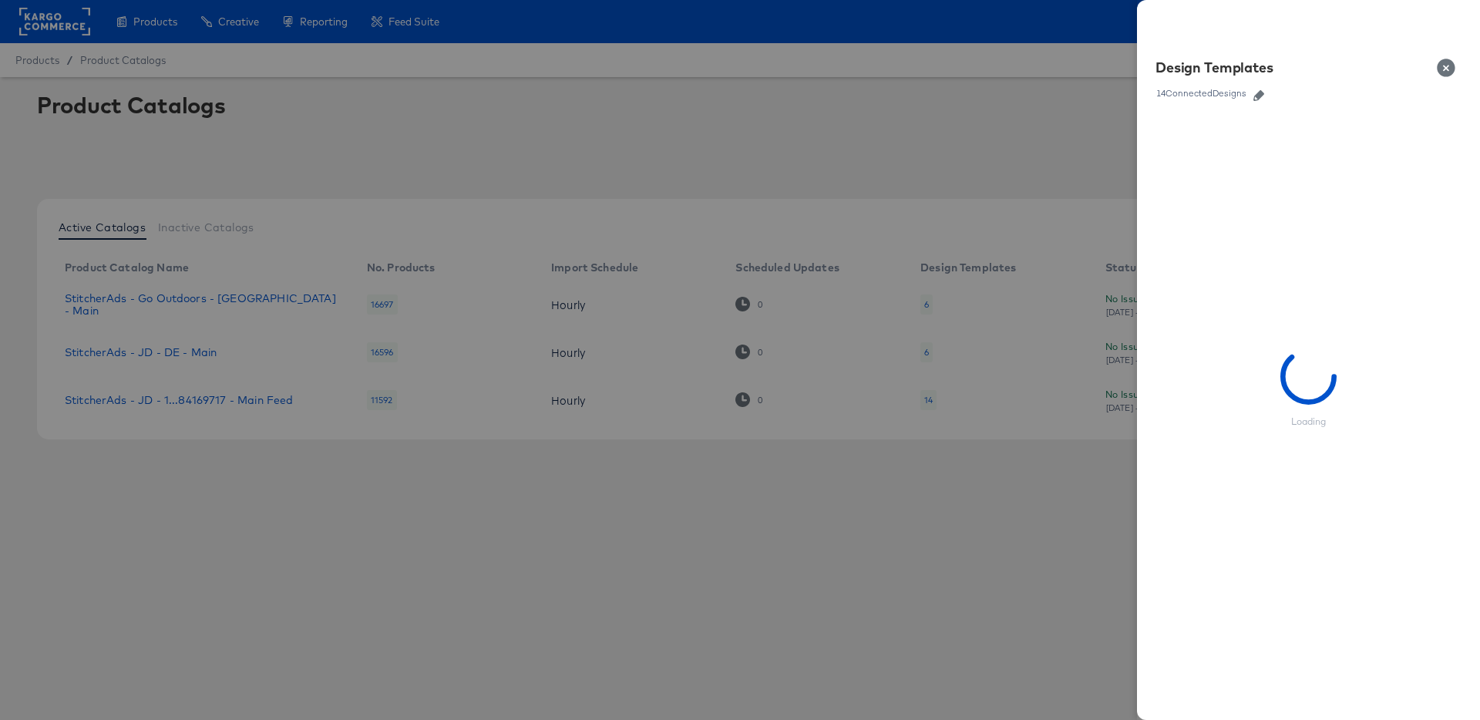
click at [1258, 92] on icon "button" at bounding box center [1258, 95] width 11 height 11
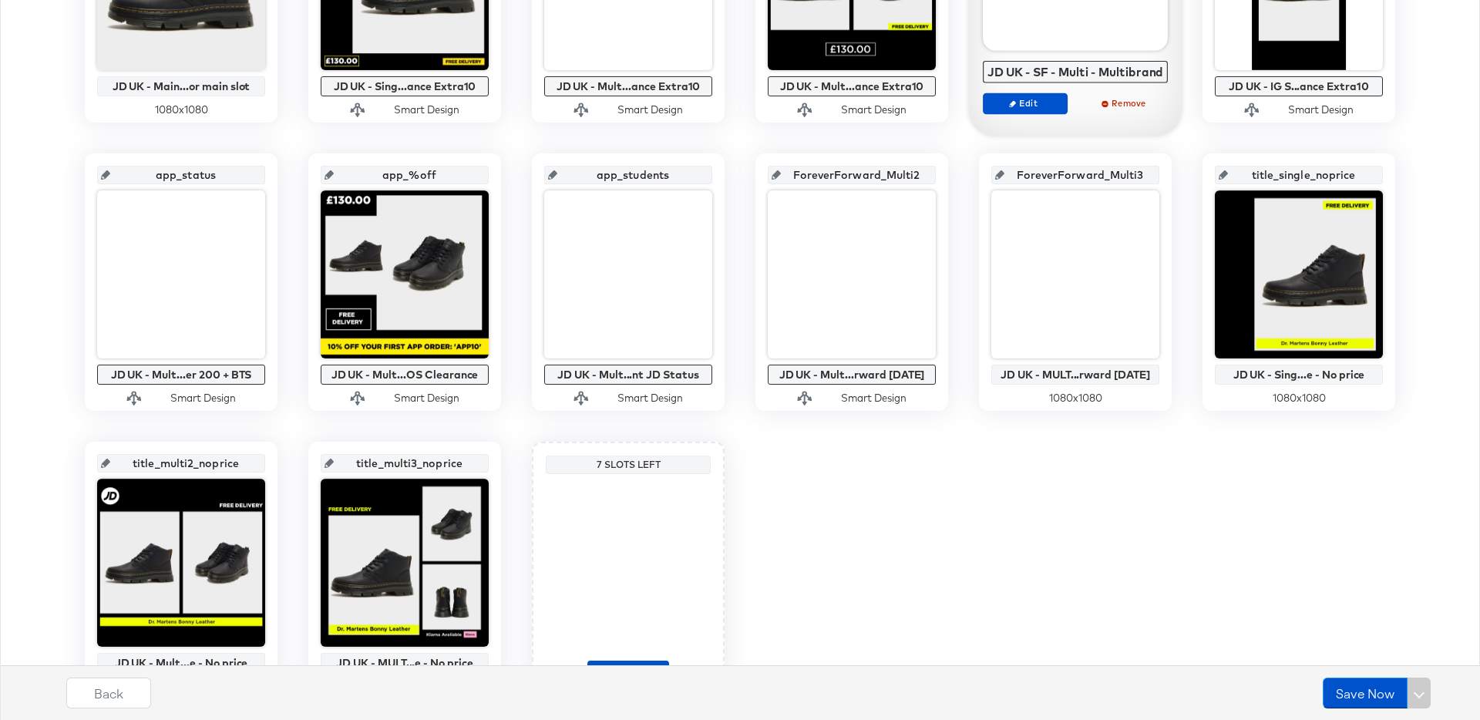
scroll to position [592, 0]
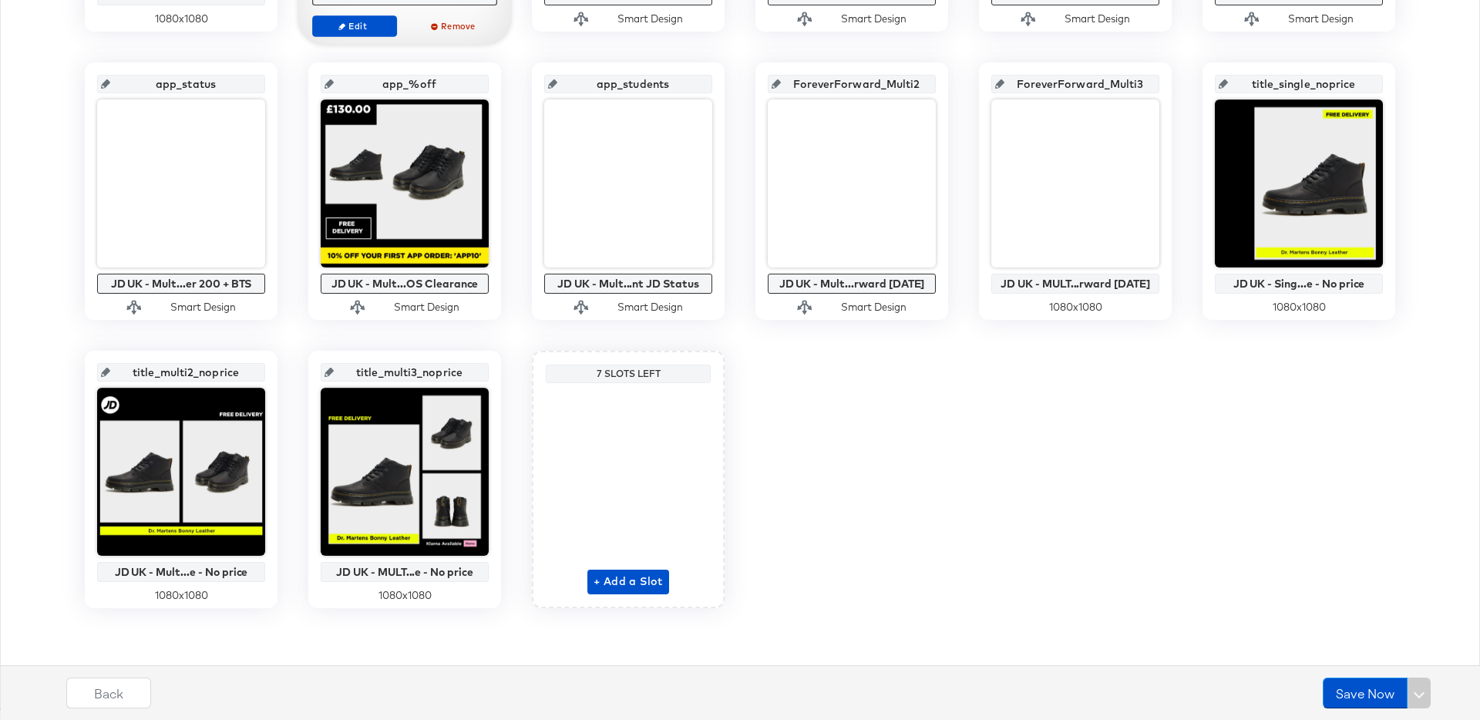
click at [750, 530] on div "commerce_pdp_standard_preferred JD UK - Main...or main slot 1080 x 1080 bau_sin…" at bounding box center [739, 191] width 1463 height 834
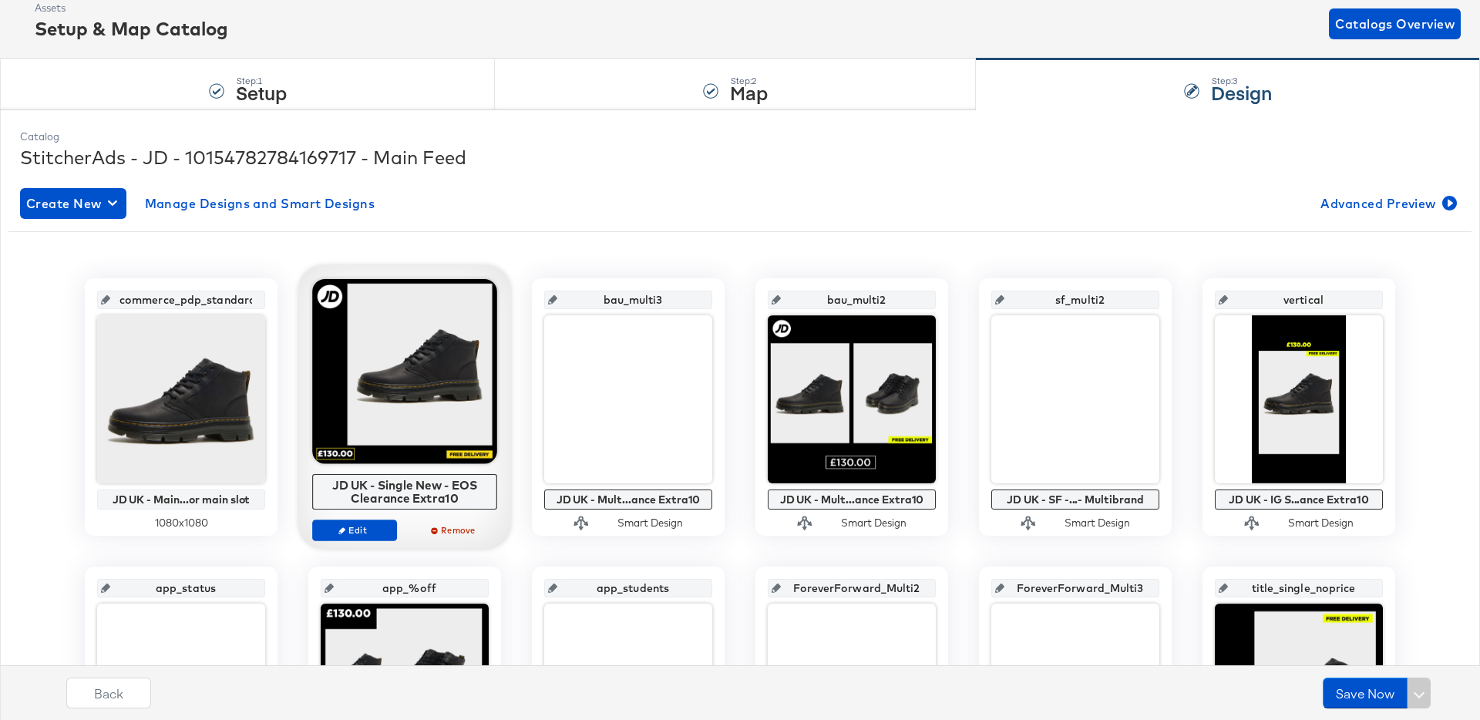
scroll to position [0, 0]
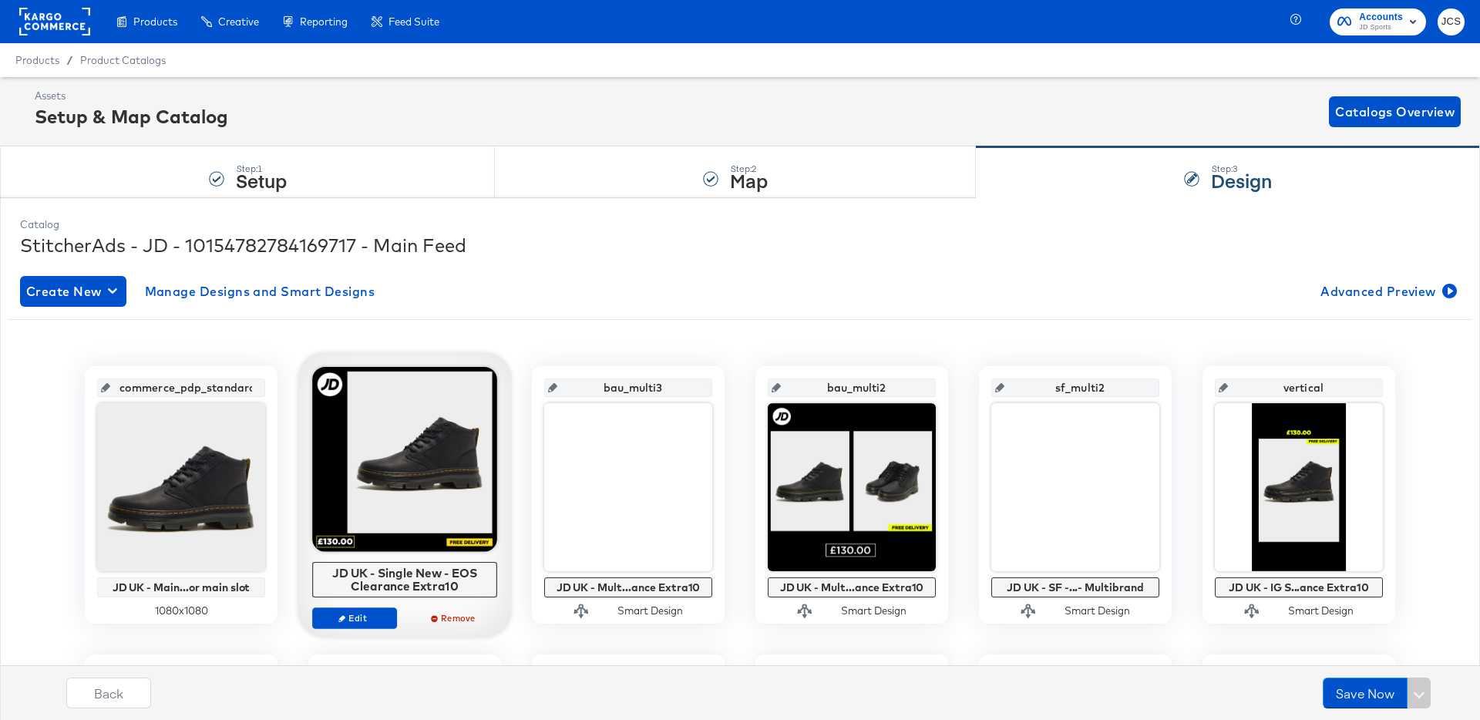
click at [80, 23] on rect at bounding box center [54, 22] width 71 height 28
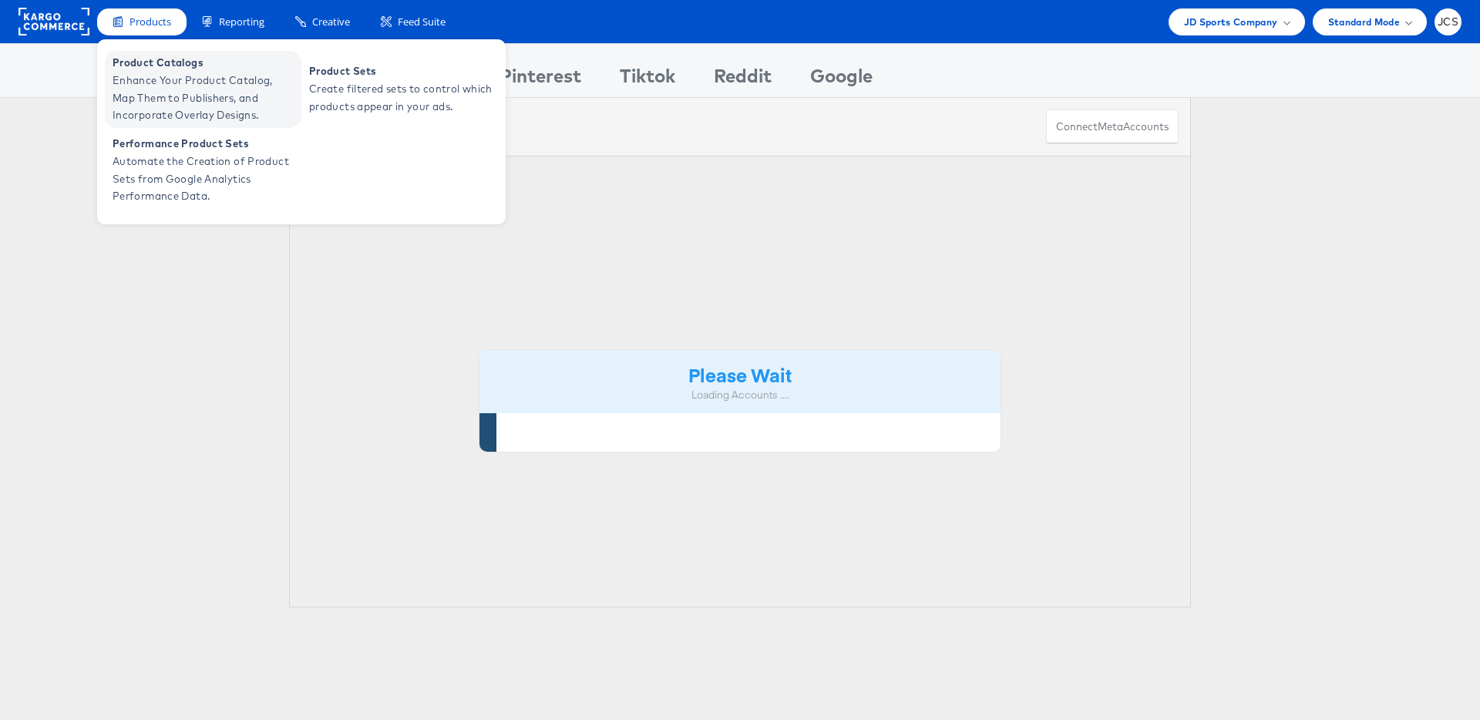
click at [147, 68] on span "Product Catalogs" at bounding box center [205, 63] width 185 height 18
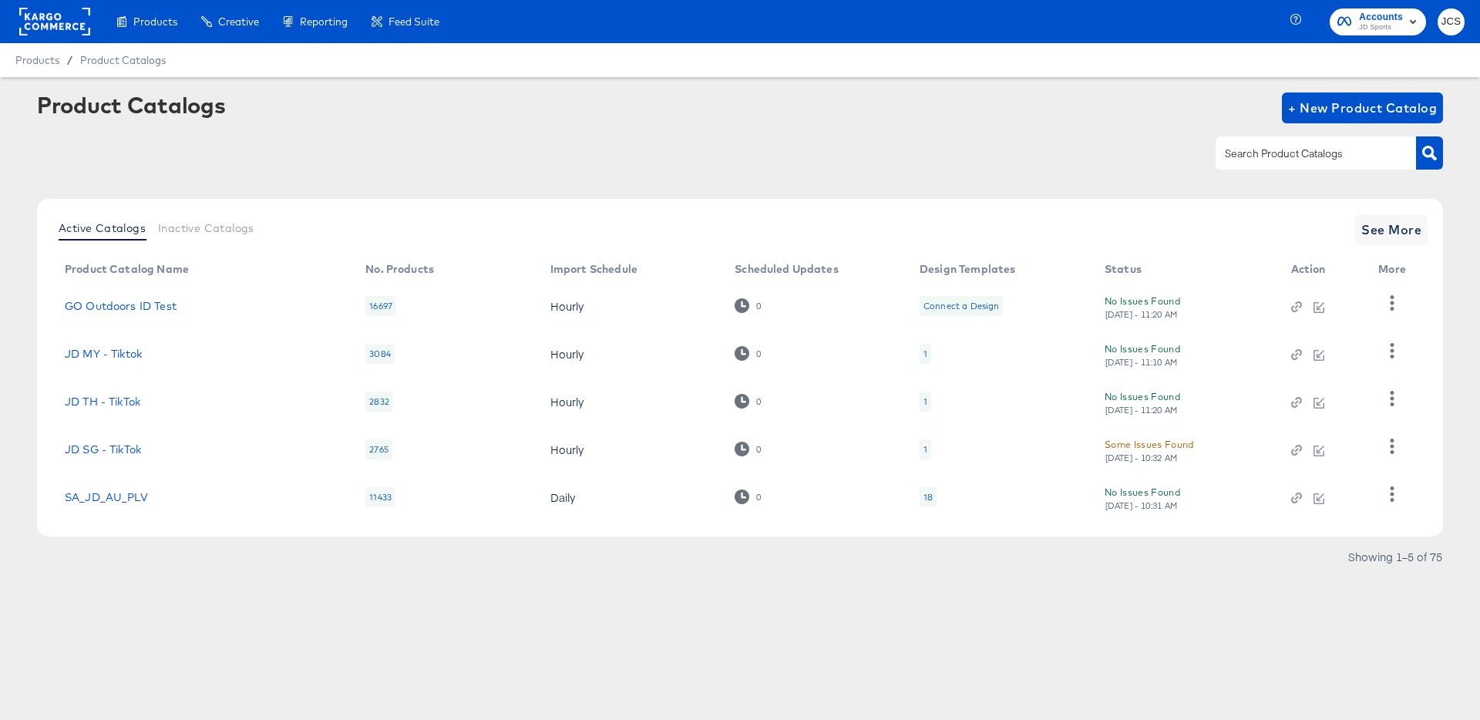
click at [1308, 155] on input "text" at bounding box center [1303, 154] width 164 height 18
type input "main"
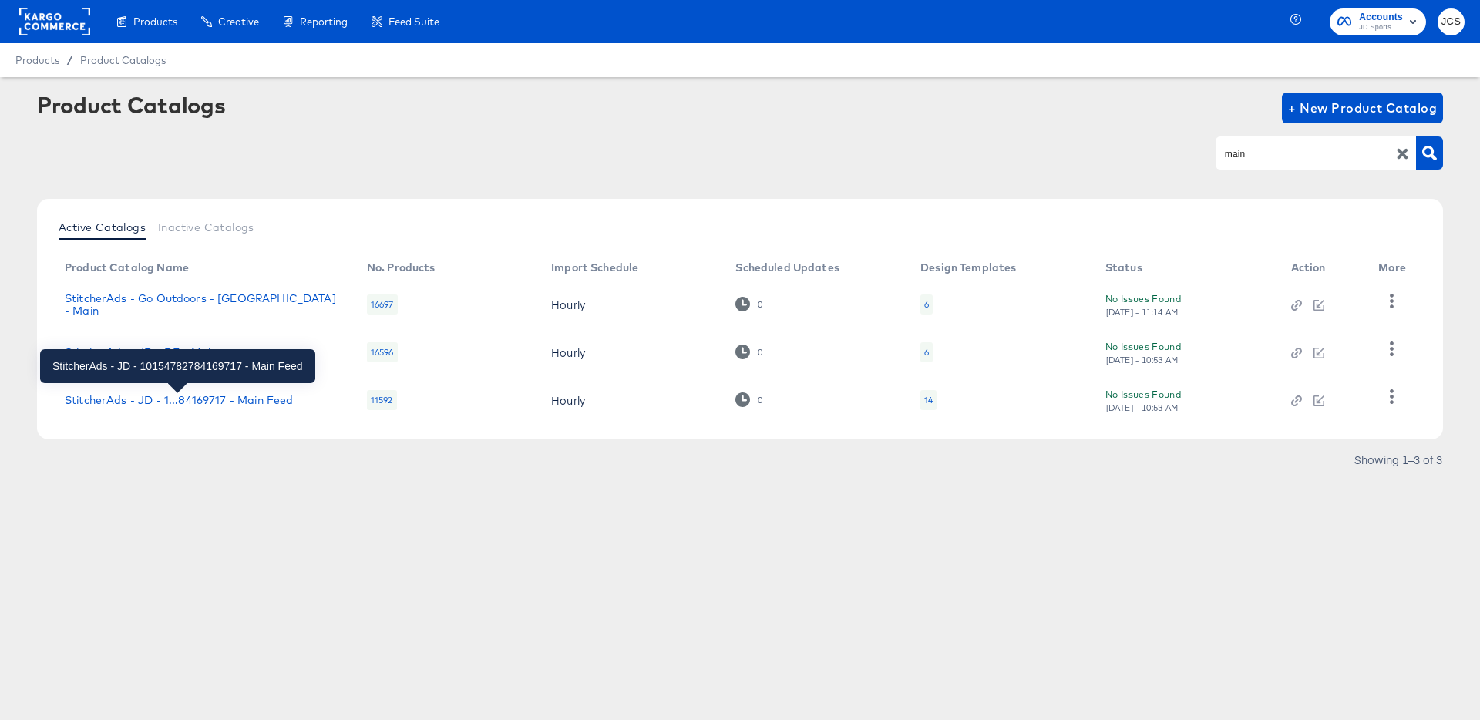
click at [250, 397] on div "StitcherAds - JD - 1...84169717 - Main Feed" at bounding box center [179, 400] width 228 height 12
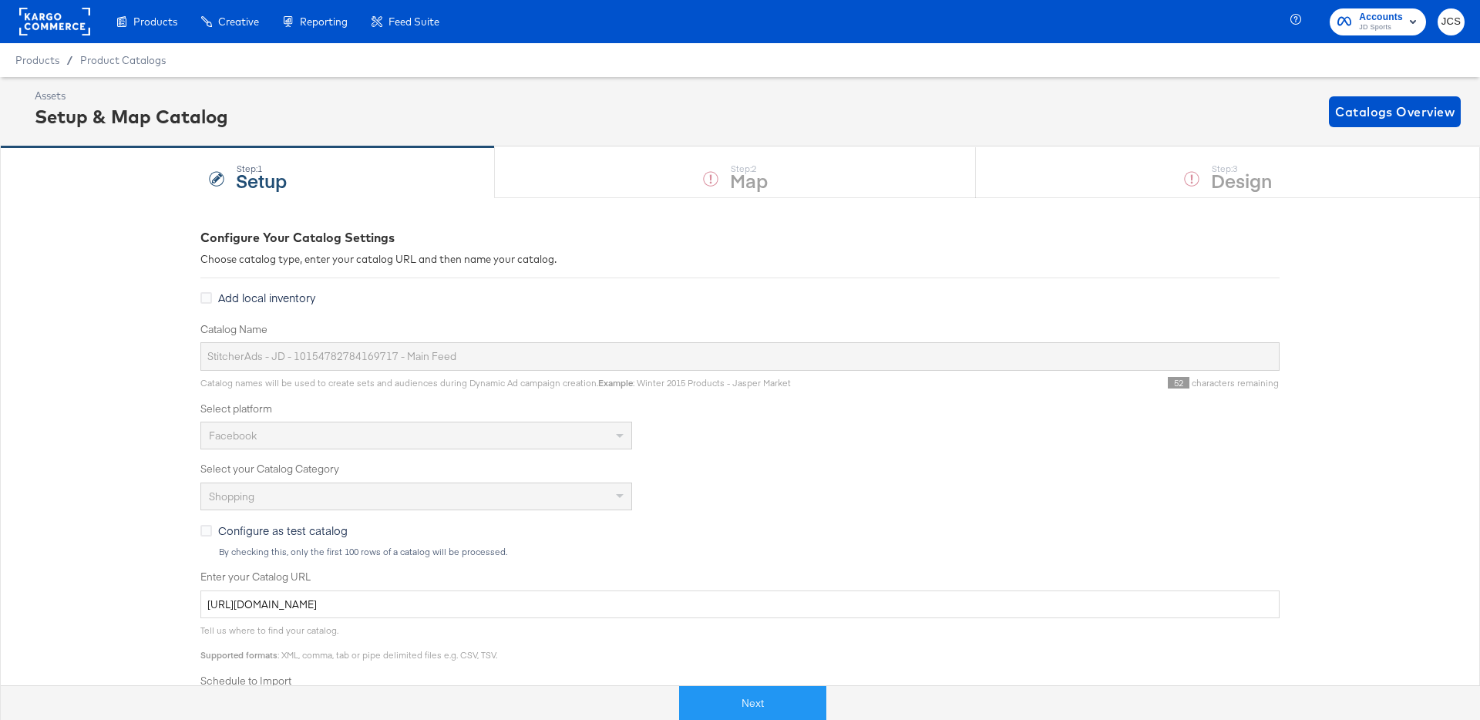
click at [79, 26] on rect at bounding box center [54, 22] width 71 height 28
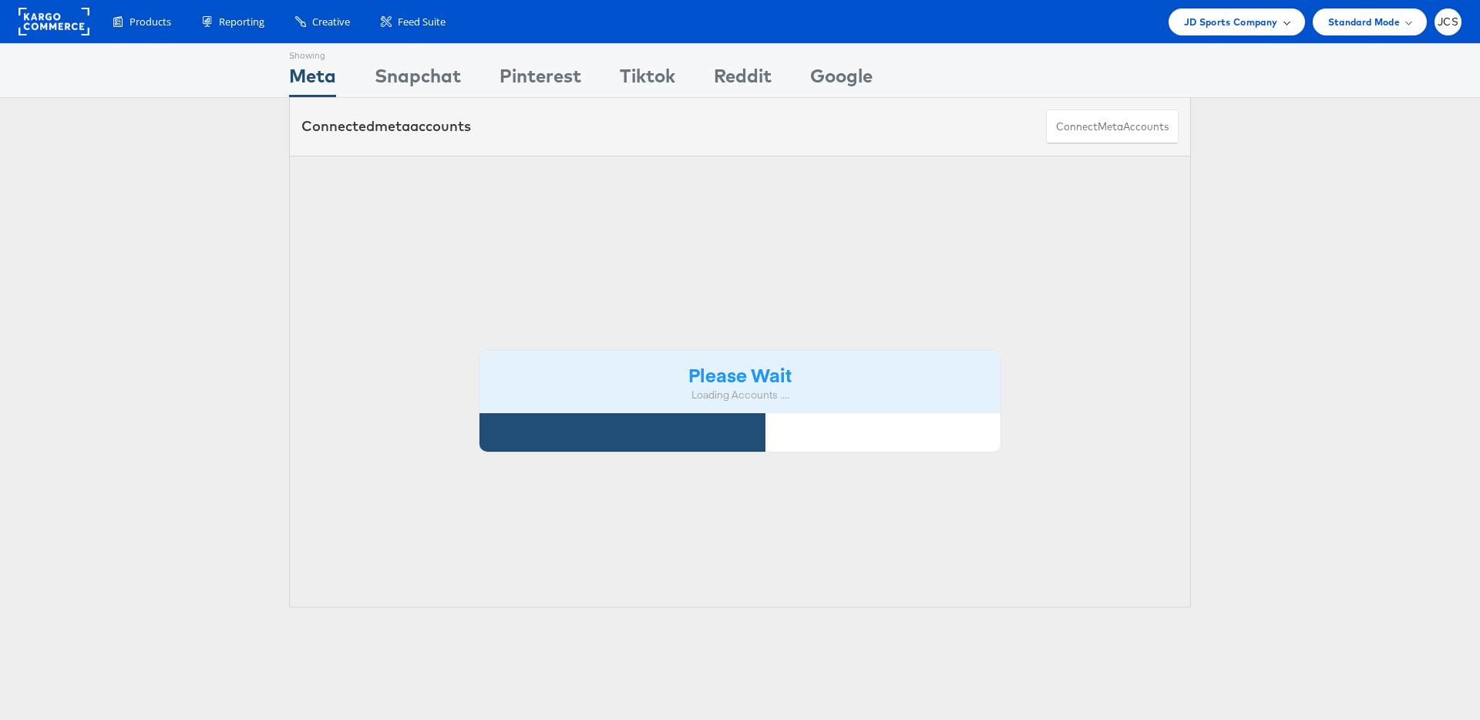
click at [1181, 19] on div "JD Sports Company" at bounding box center [1236, 21] width 136 height 27
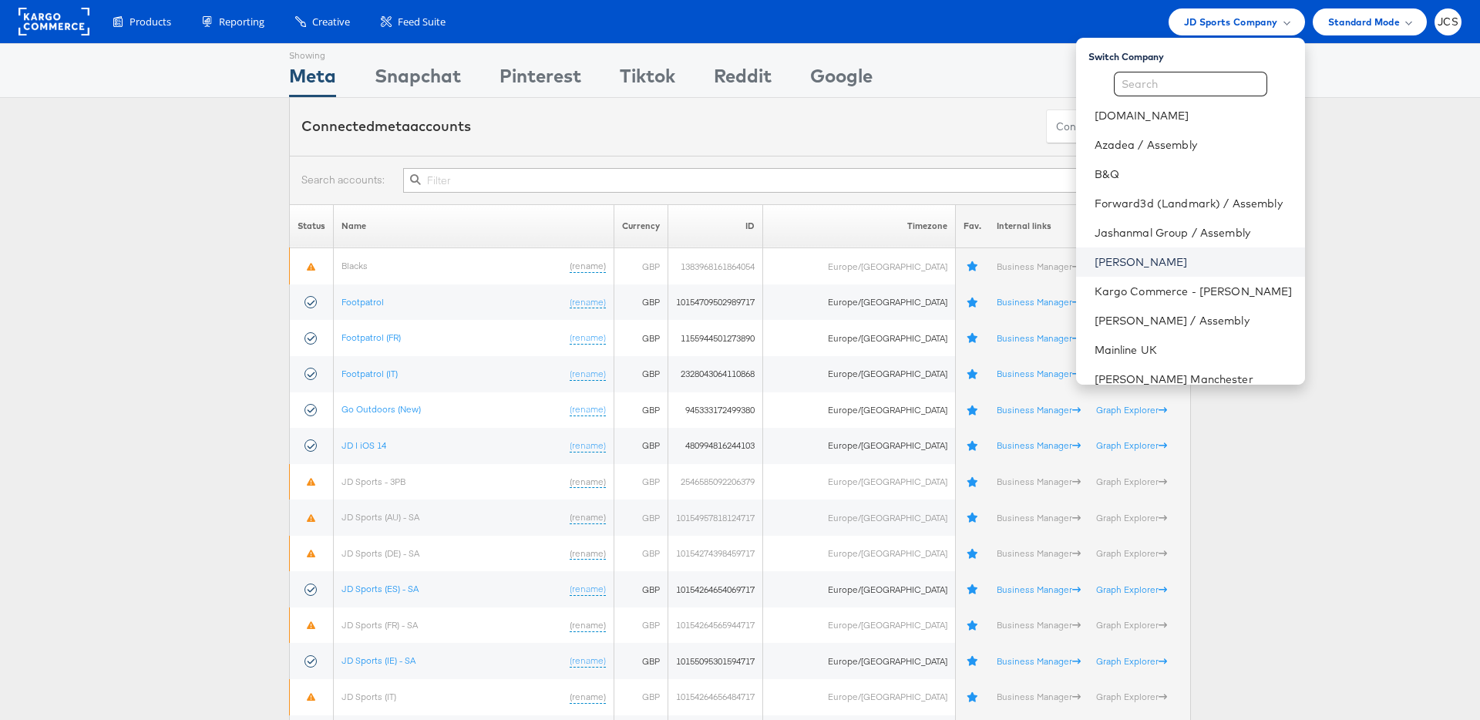
click at [1099, 256] on link "John Lewis" at bounding box center [1193, 261] width 198 height 15
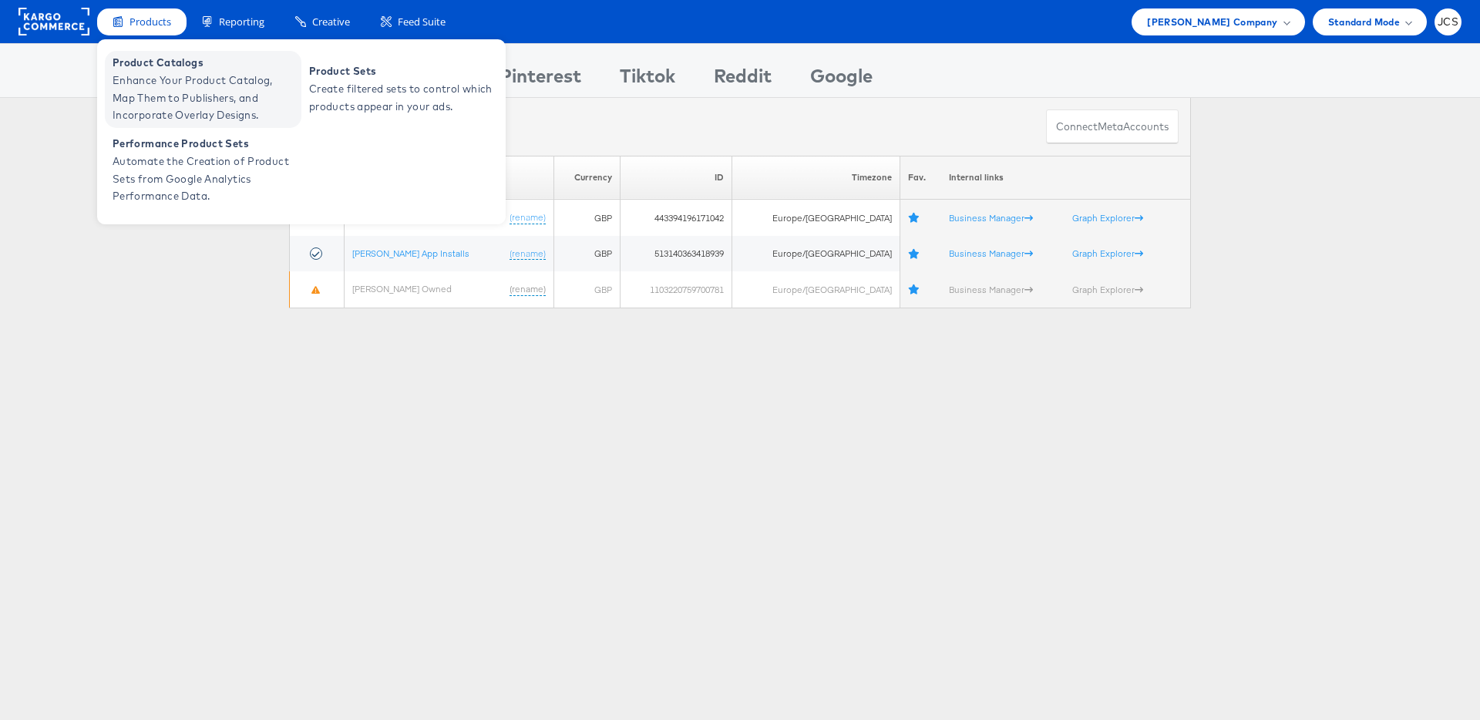
click at [169, 106] on span "Enhance Your Product Catalog, Map Them to Publishers, and Incorporate Overlay D…" at bounding box center [205, 98] width 185 height 52
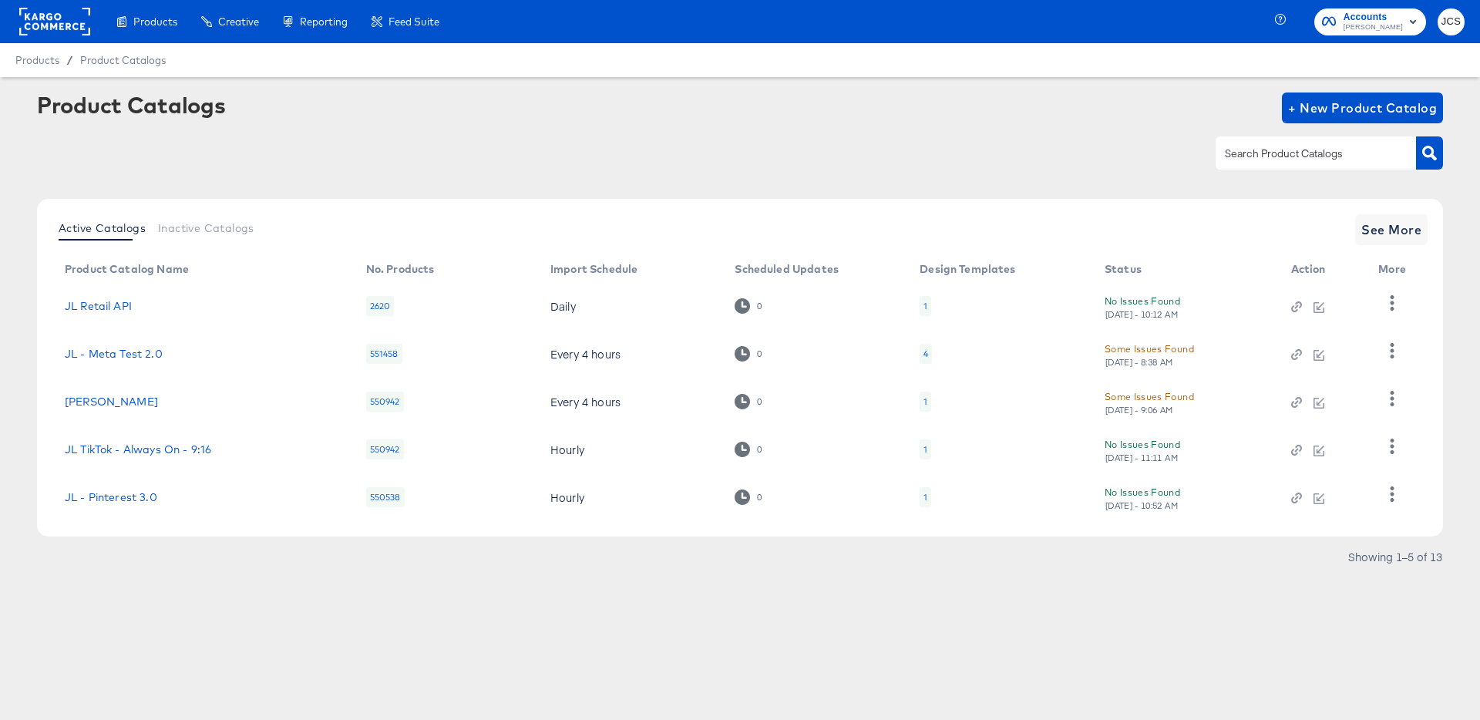
click at [1302, 160] on input "text" at bounding box center [1303, 154] width 164 height 18
click at [1402, 237] on span "See More" at bounding box center [1391, 230] width 60 height 22
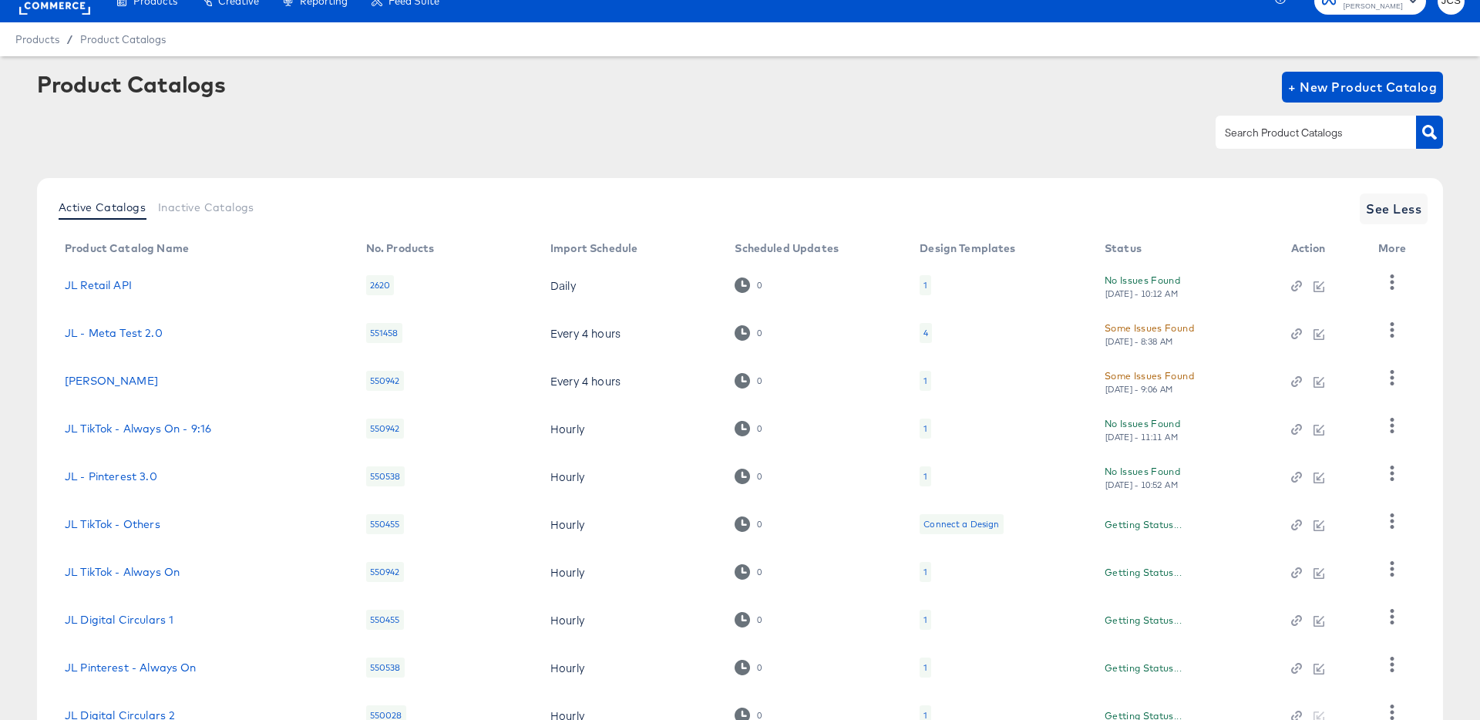
scroll to position [142, 0]
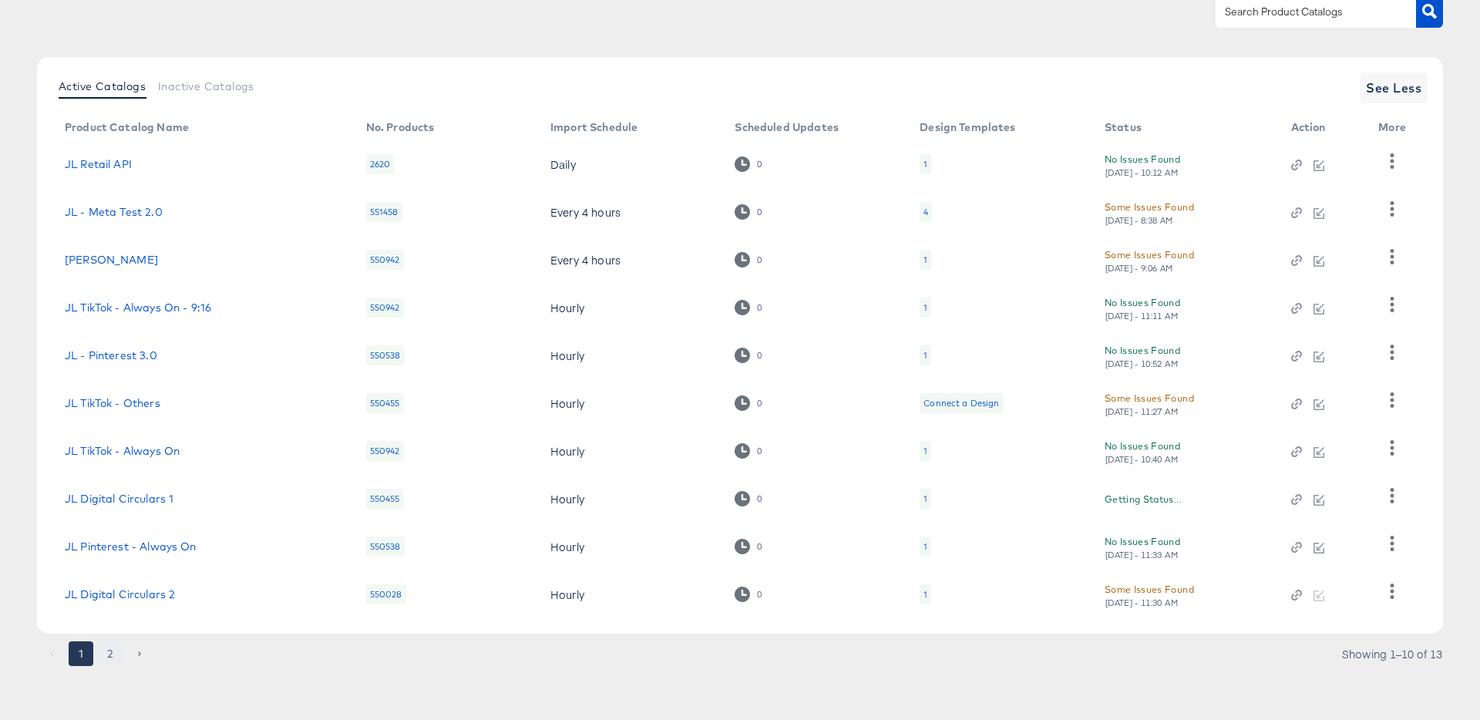
click at [120, 648] on button "2" at bounding box center [110, 653] width 25 height 25
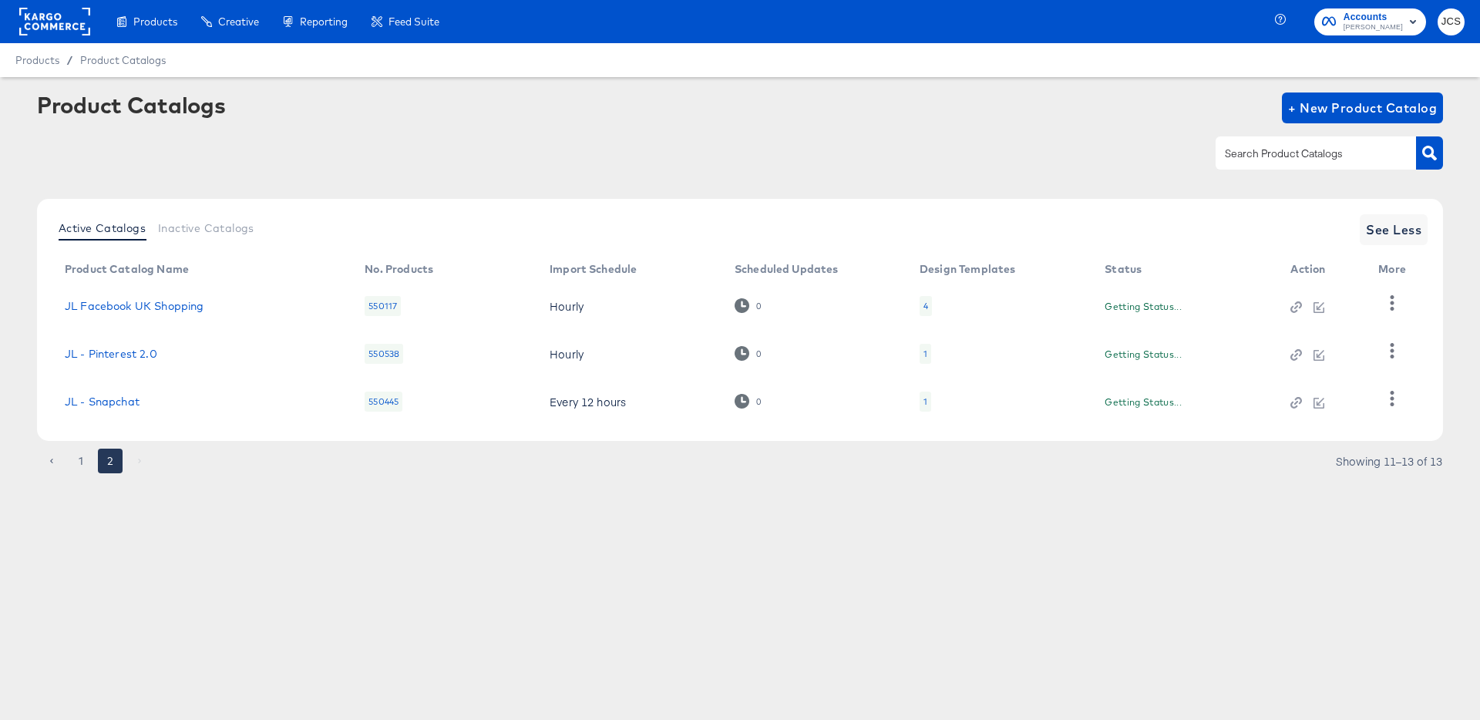
scroll to position [0, 0]
click at [149, 307] on link "JL Facebook UK Shopping" at bounding box center [134, 306] width 139 height 12
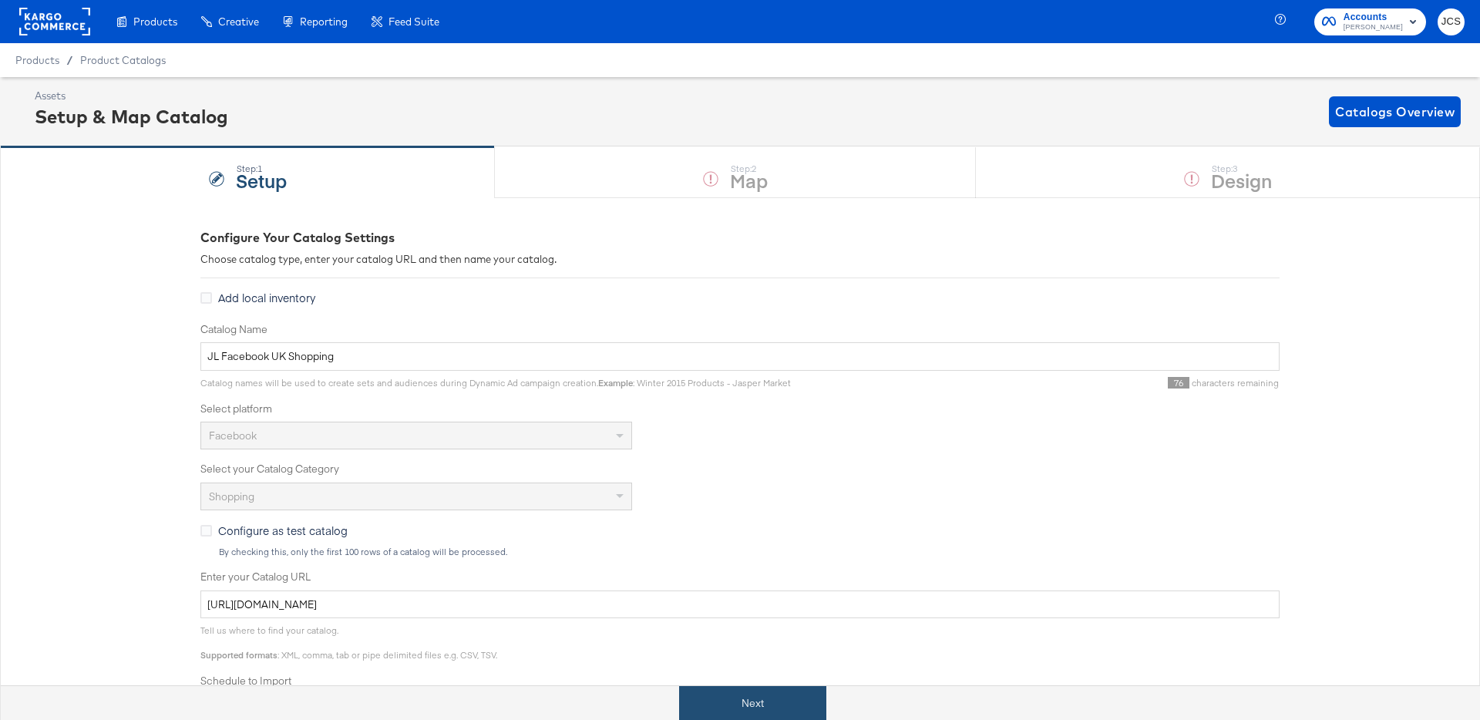
click at [705, 698] on button "Next" at bounding box center [752, 703] width 147 height 35
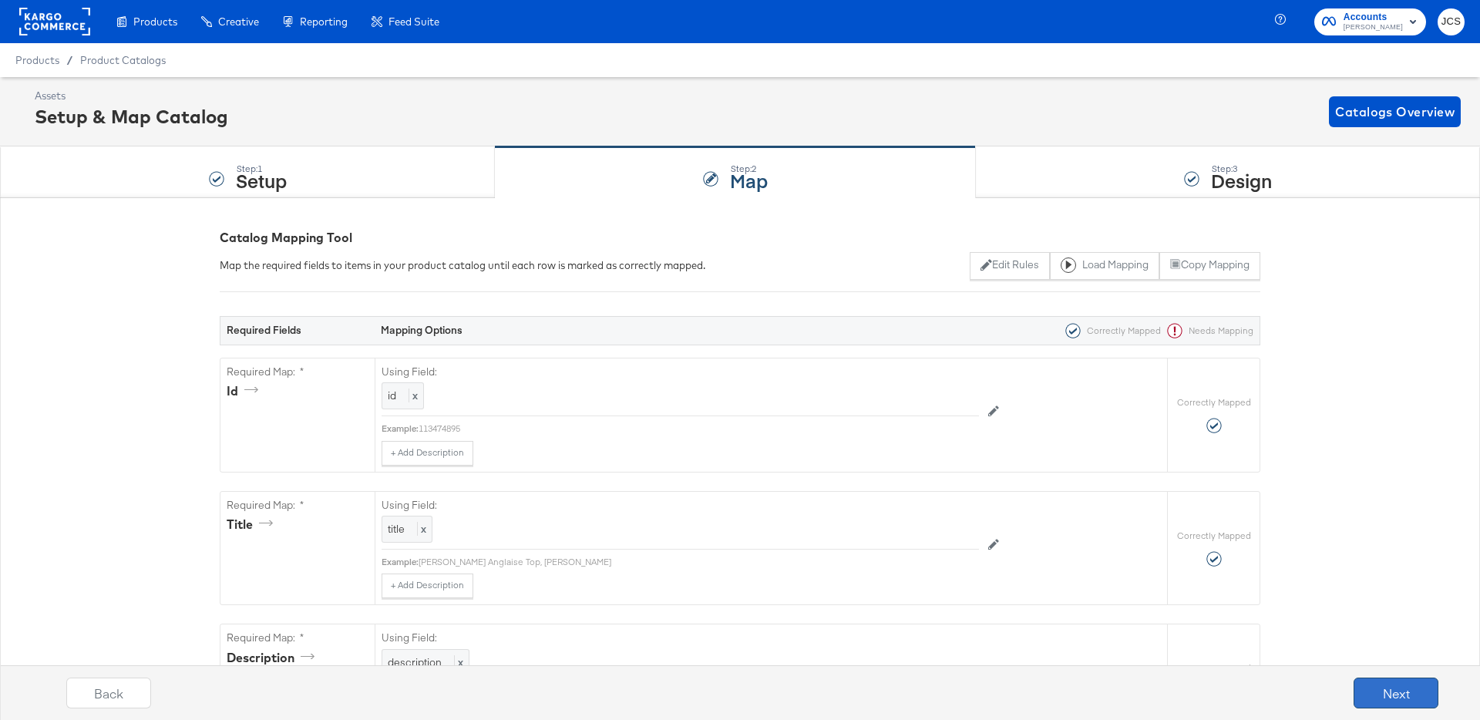
click at [1382, 695] on button "Next" at bounding box center [1395, 692] width 85 height 31
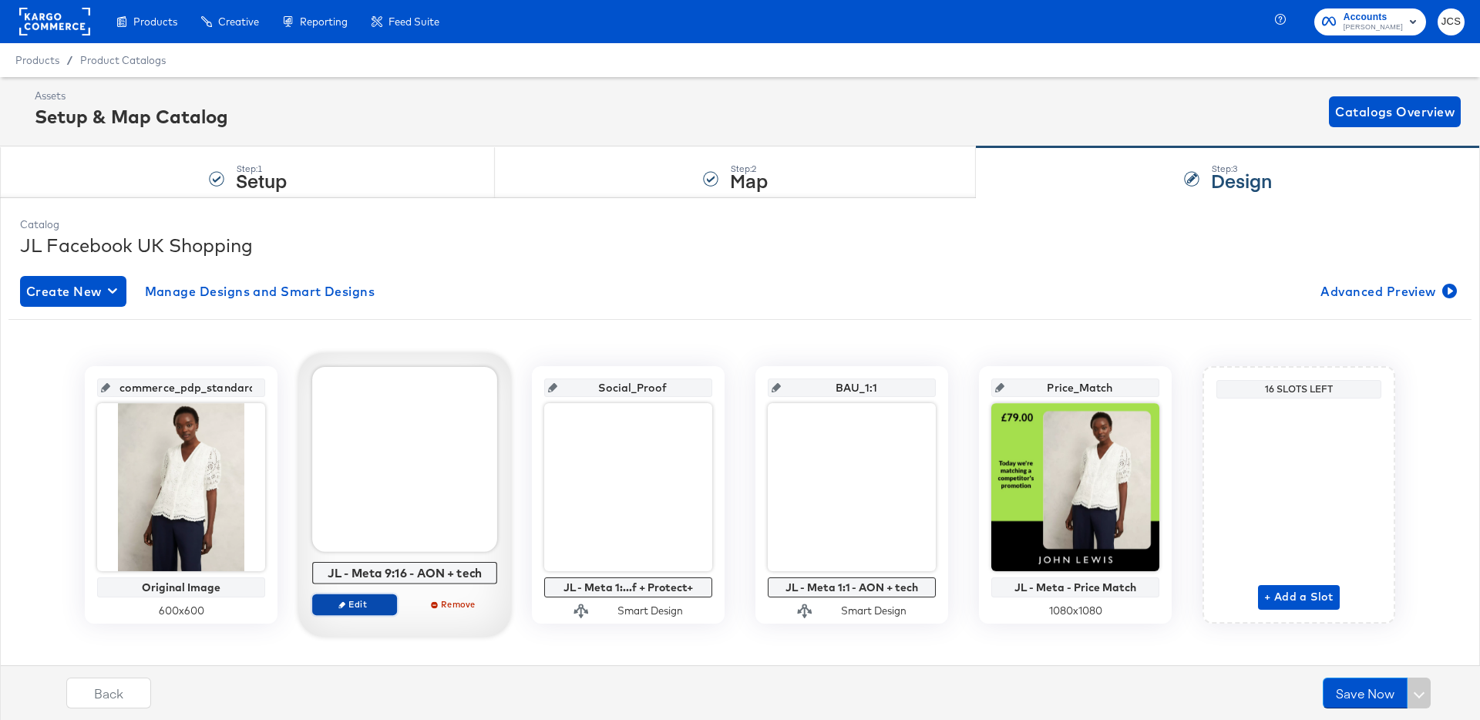
click at [344, 603] on icon "button" at bounding box center [341, 604] width 7 height 7
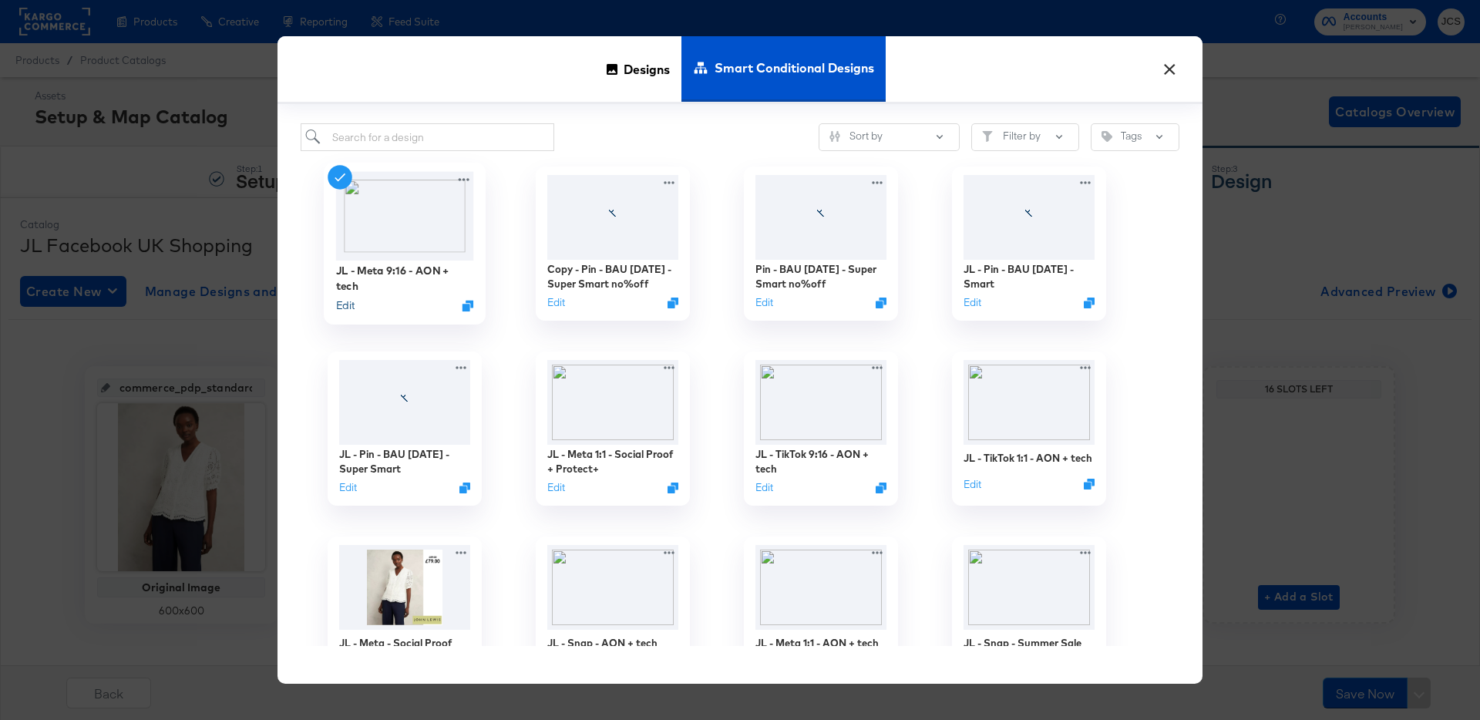
click at [348, 304] on button "Edit" at bounding box center [345, 305] width 18 height 15
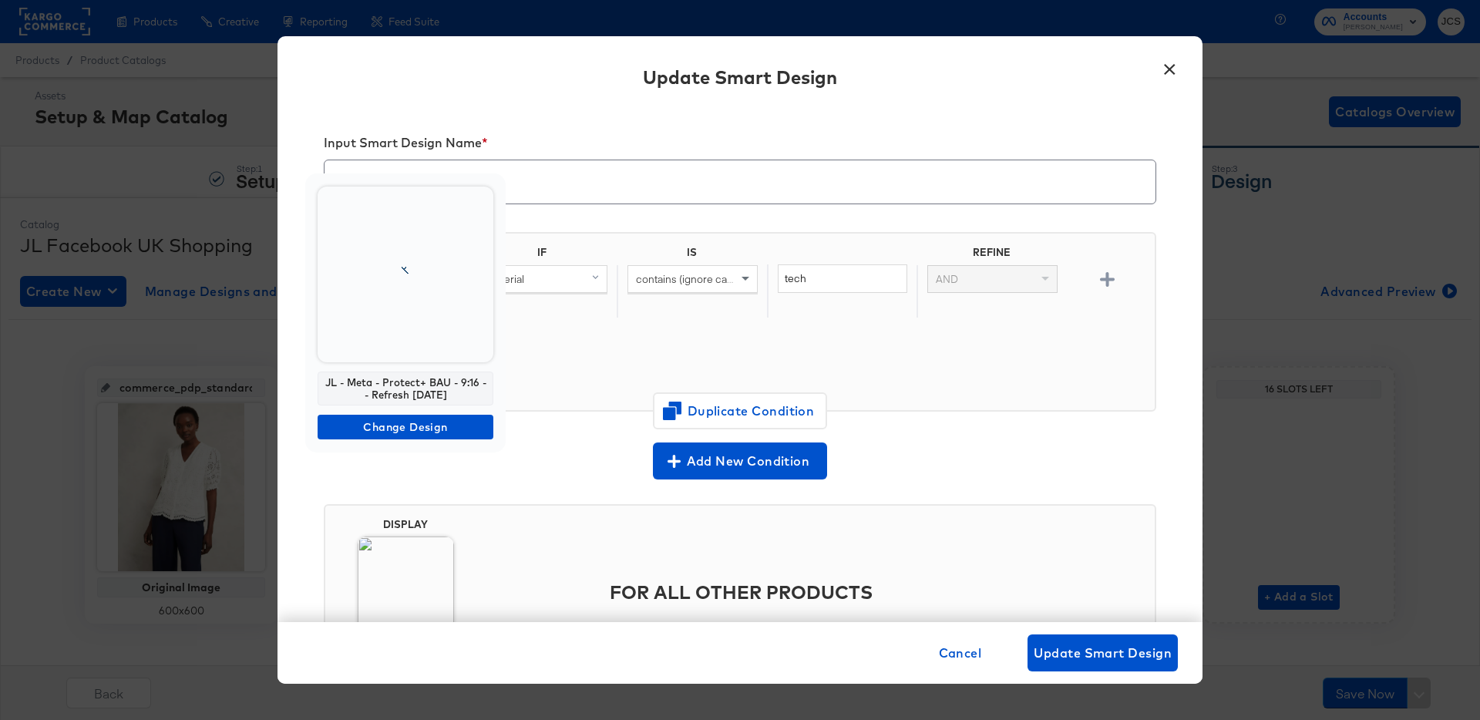
drag, startPoint x: 469, startPoint y: 390, endPoint x: 311, endPoint y: 375, distance: 158.0
click at [311, 375] on div "JL - Meta - Protect+ BAU - 9:16 - - Refresh September 25 Change Design" at bounding box center [405, 312] width 200 height 279
copy div "JL - Meta - Protect+ BAU - 9:16 - - Refresh September 25"
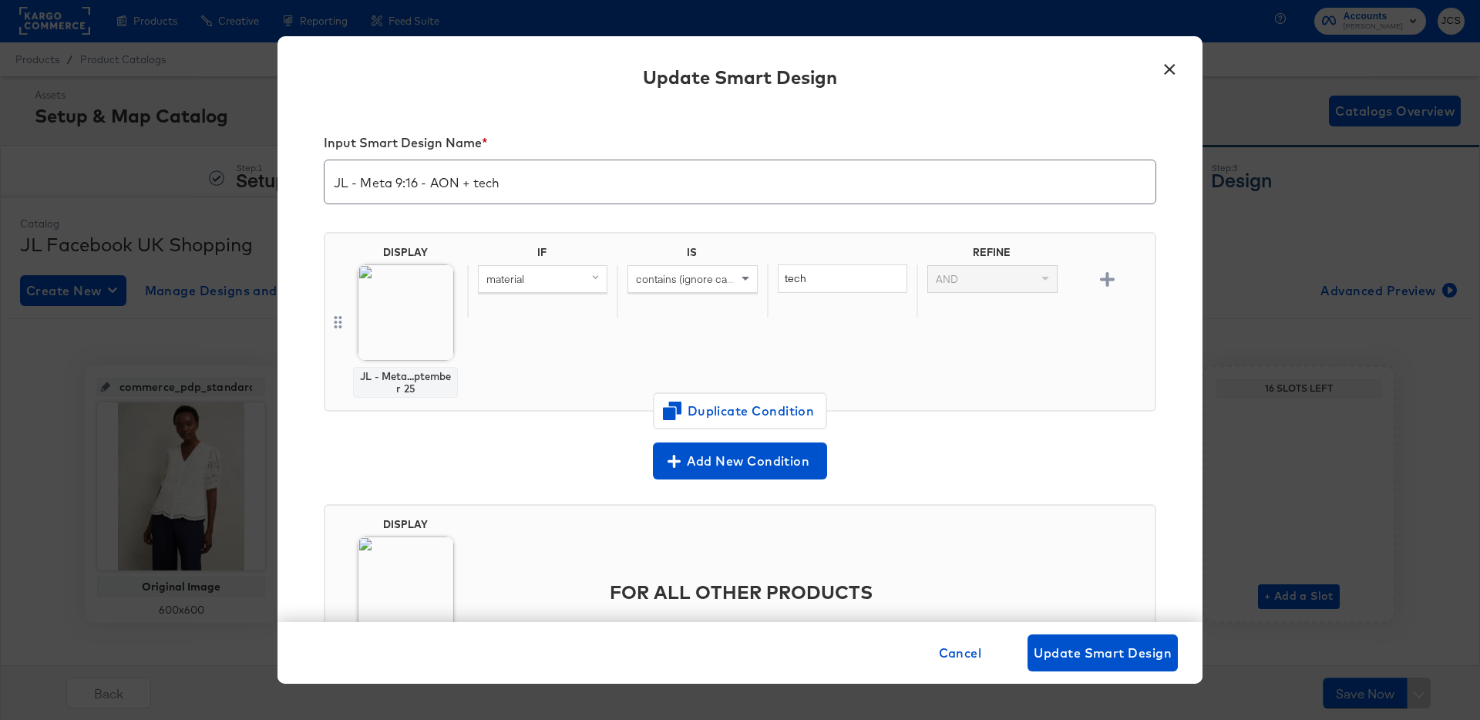
click at [1167, 73] on button "×" at bounding box center [1169, 66] width 28 height 28
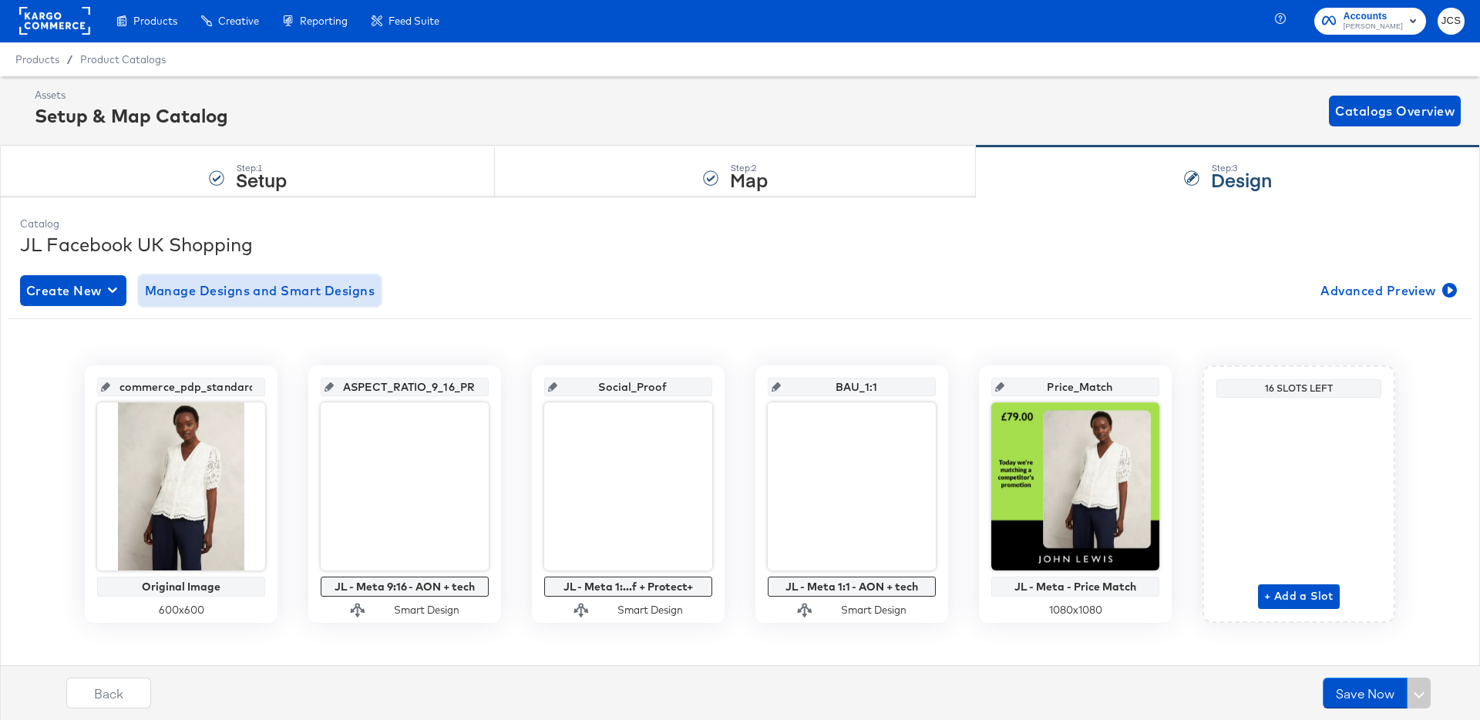
click at [247, 300] on span "Manage Designs and Smart Designs" at bounding box center [260, 291] width 230 height 22
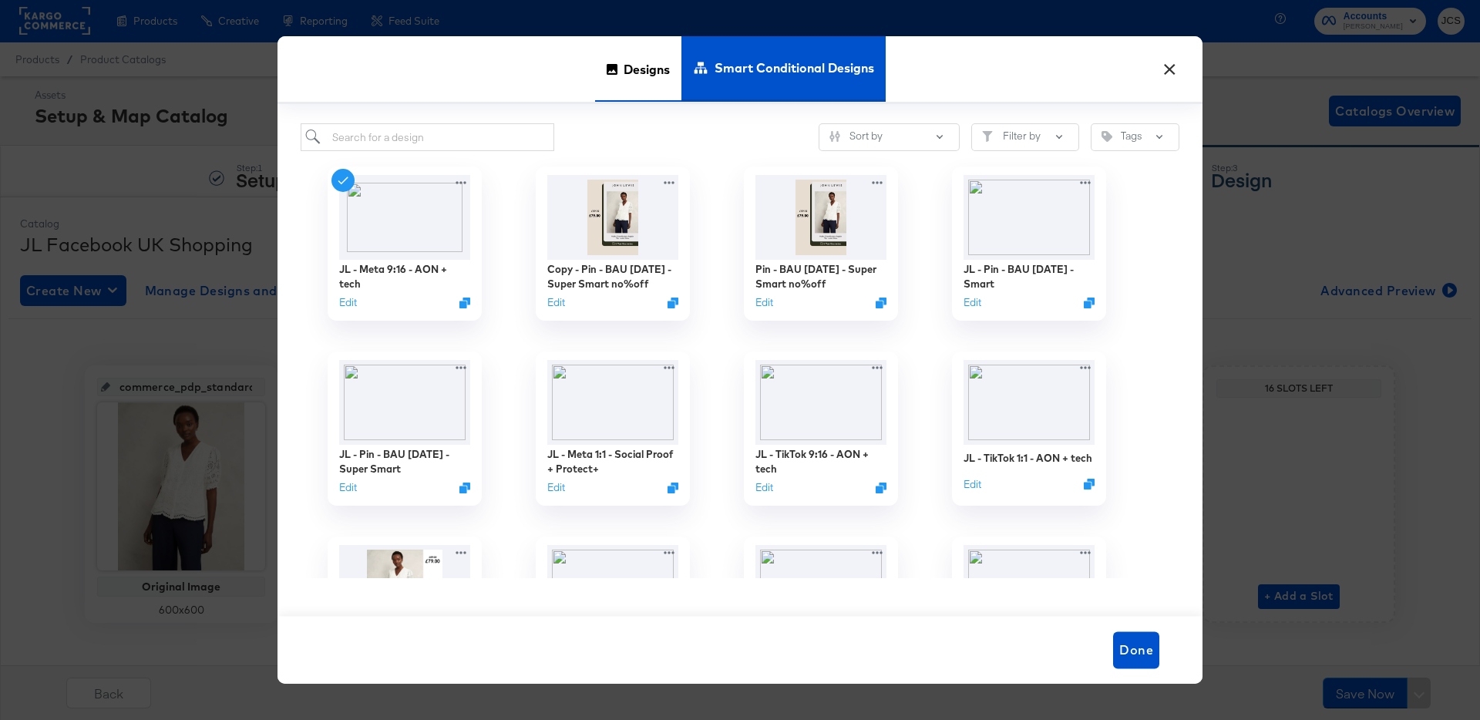
click at [626, 66] on span "Designs" at bounding box center [646, 69] width 46 height 68
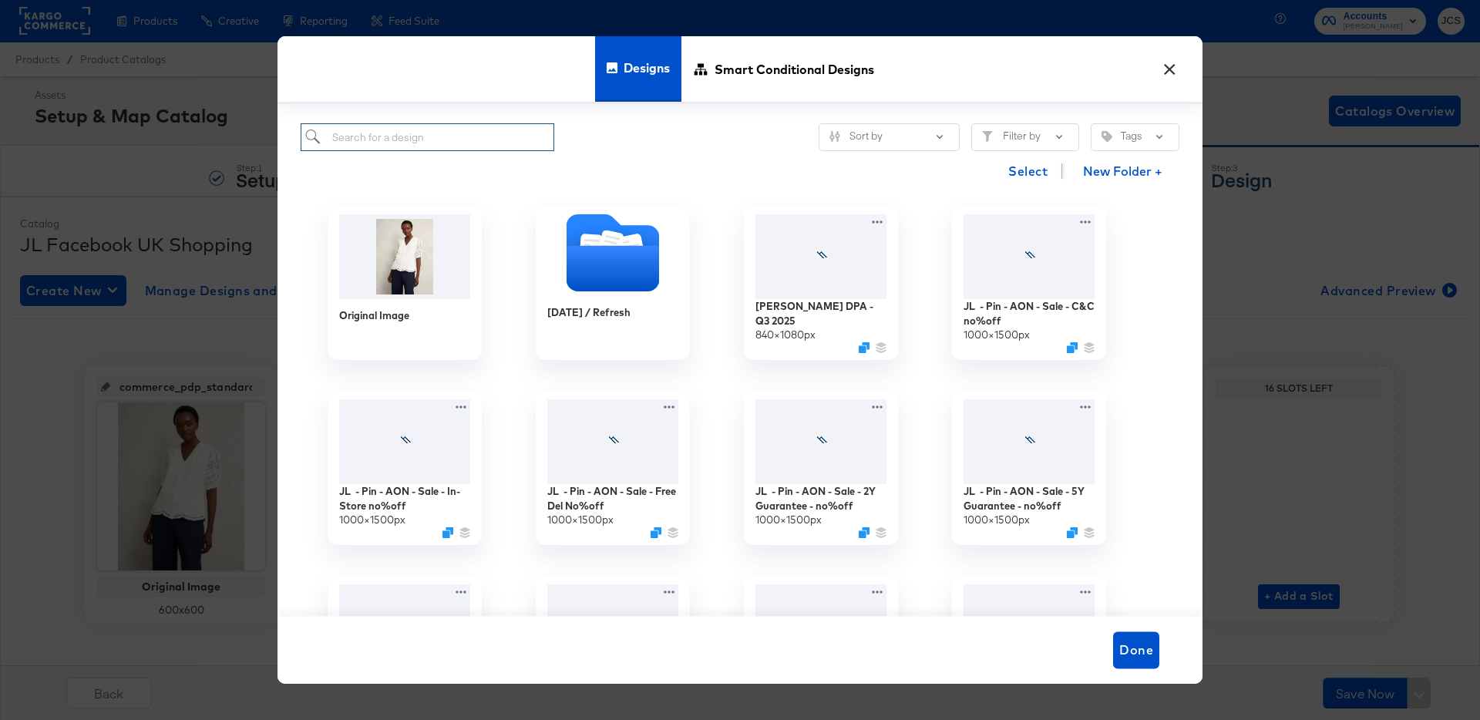
click at [388, 138] on input "search" at bounding box center [428, 137] width 254 height 29
paste input "JL - Meta - Protect+ BAU - 9:16 - - Refresh September 25"
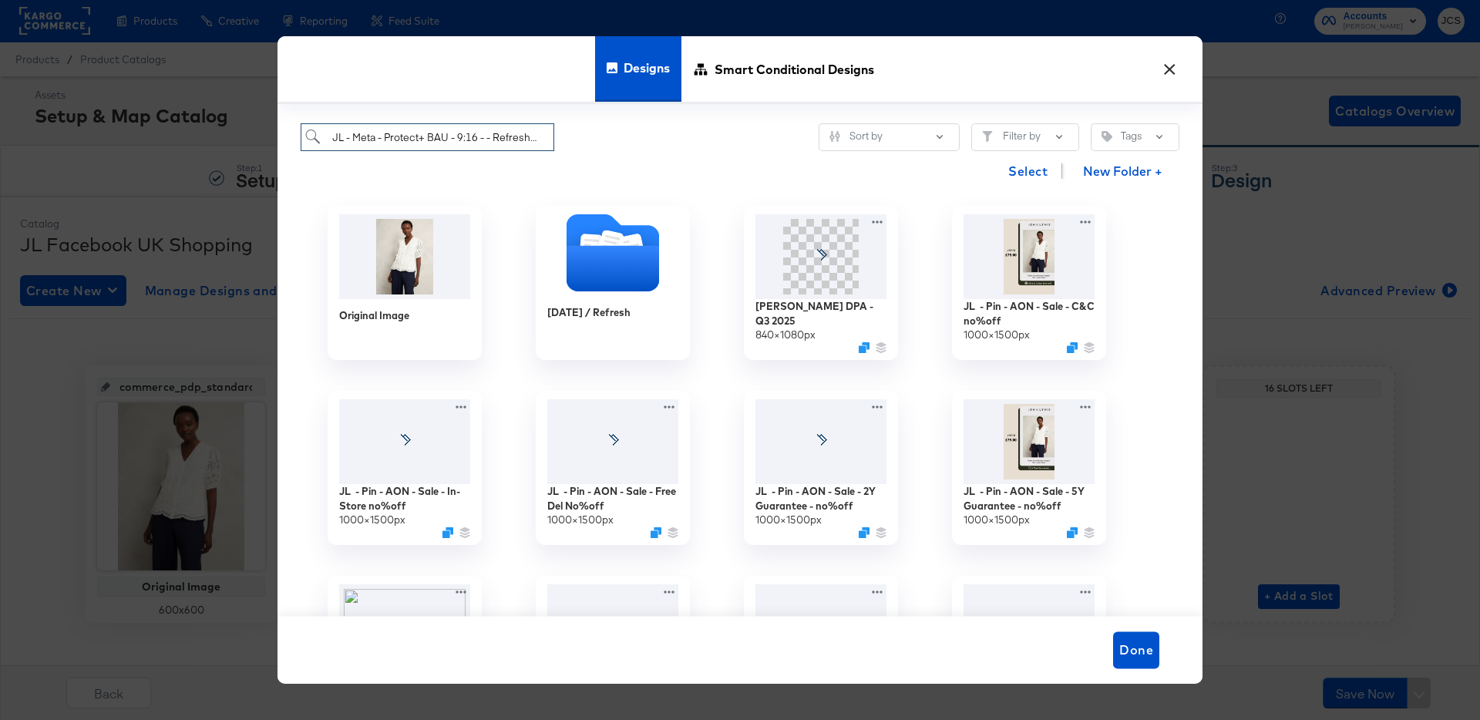
scroll to position [0, 60]
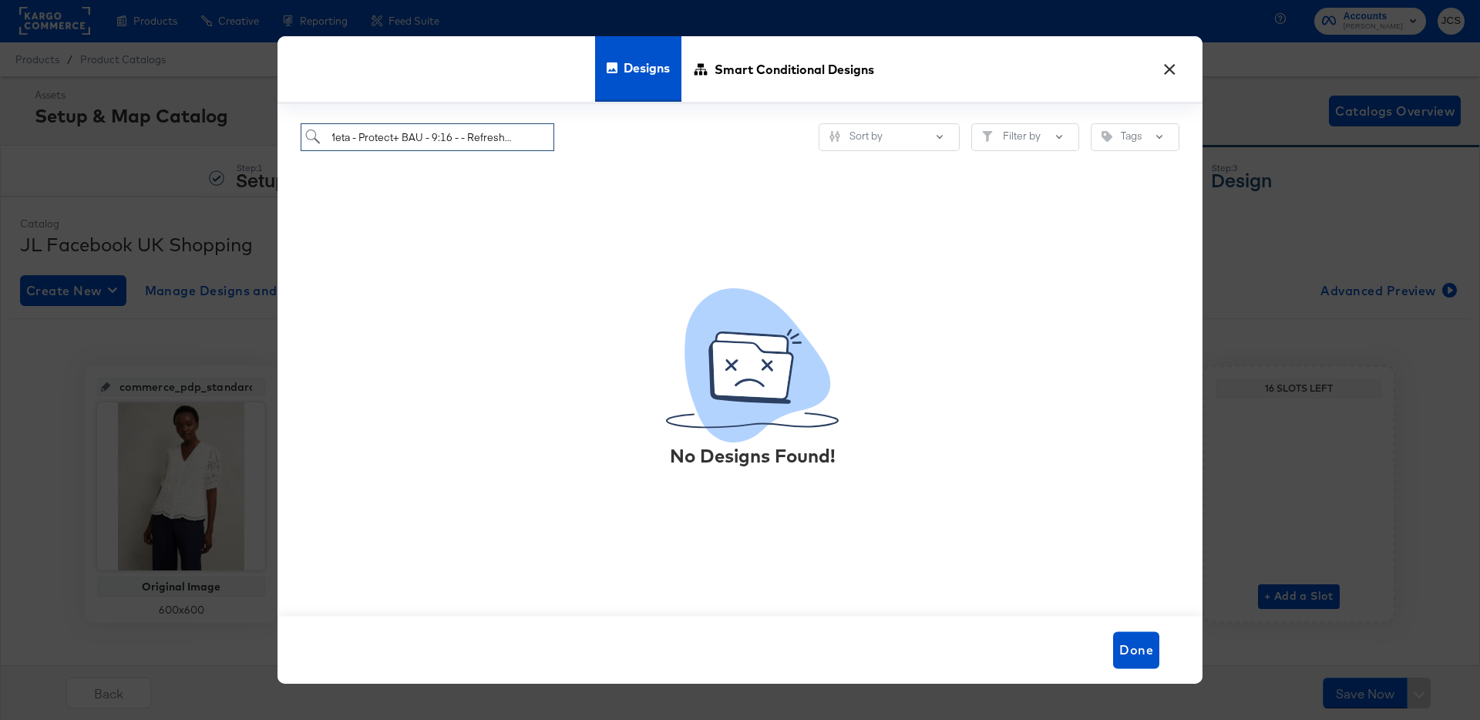
drag, startPoint x: 424, startPoint y: 137, endPoint x: 616, endPoint y: 136, distance: 191.9
click at [616, 136] on div "JL - Meta - Protect+ BAU - 9:16 - - Refresh September 25 Sort by Filter by Tags" at bounding box center [740, 137] width 878 height 29
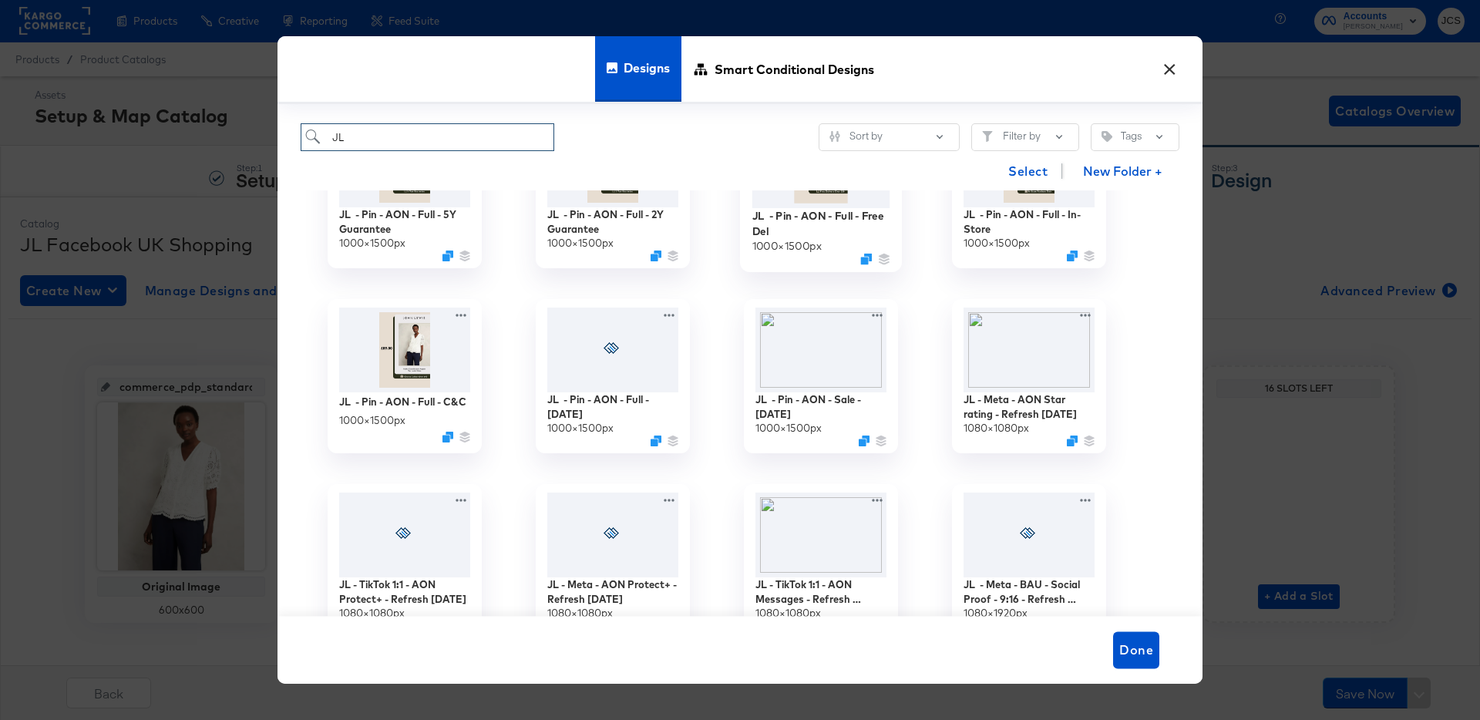
scroll to position [737, 0]
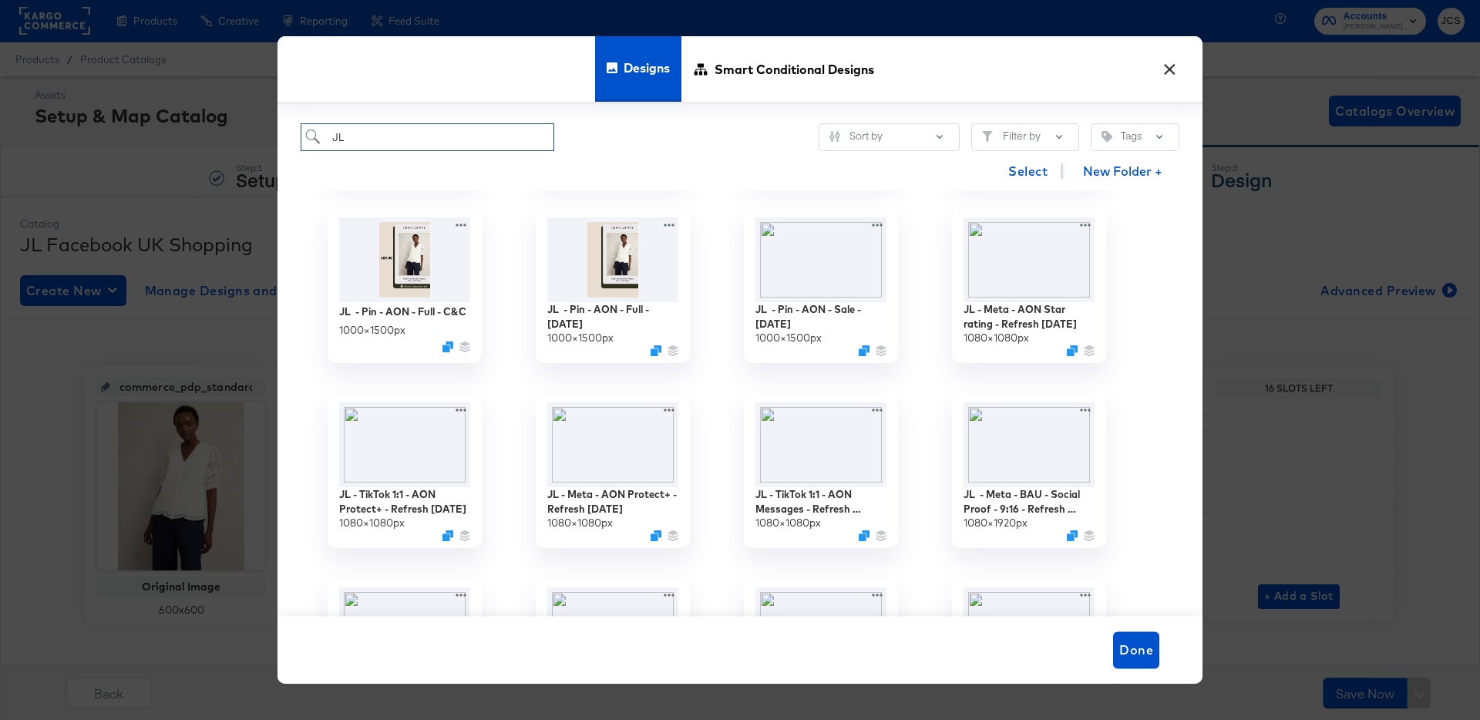
type input "JL"
click at [490, 456] on div "JL - TikTok 1:1 - AON Protect+ - Refresh September 25 1080 × 1080 px" at bounding box center [405, 470] width 208 height 185
click at [783, 69] on span "Smart Conditional Designs" at bounding box center [794, 69] width 160 height 68
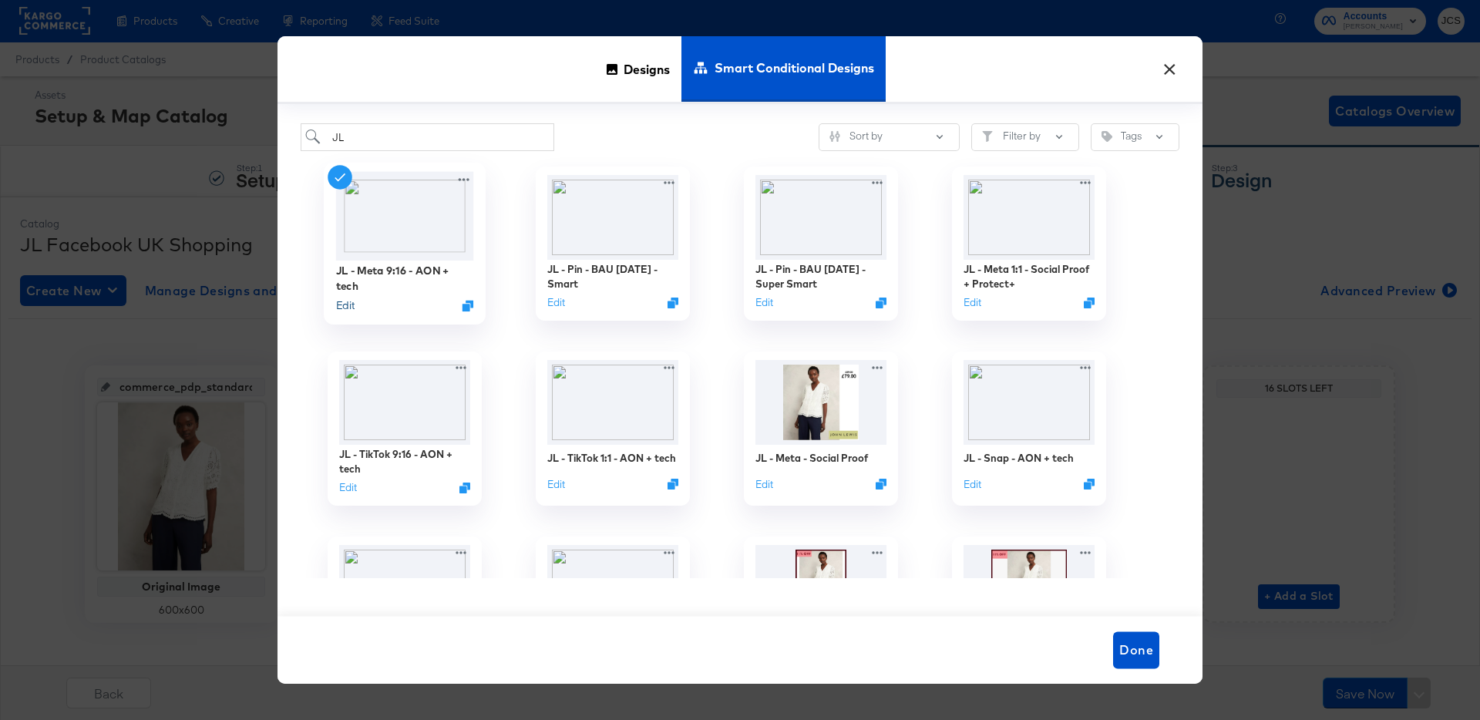
click at [351, 302] on button "Edit" at bounding box center [345, 305] width 18 height 15
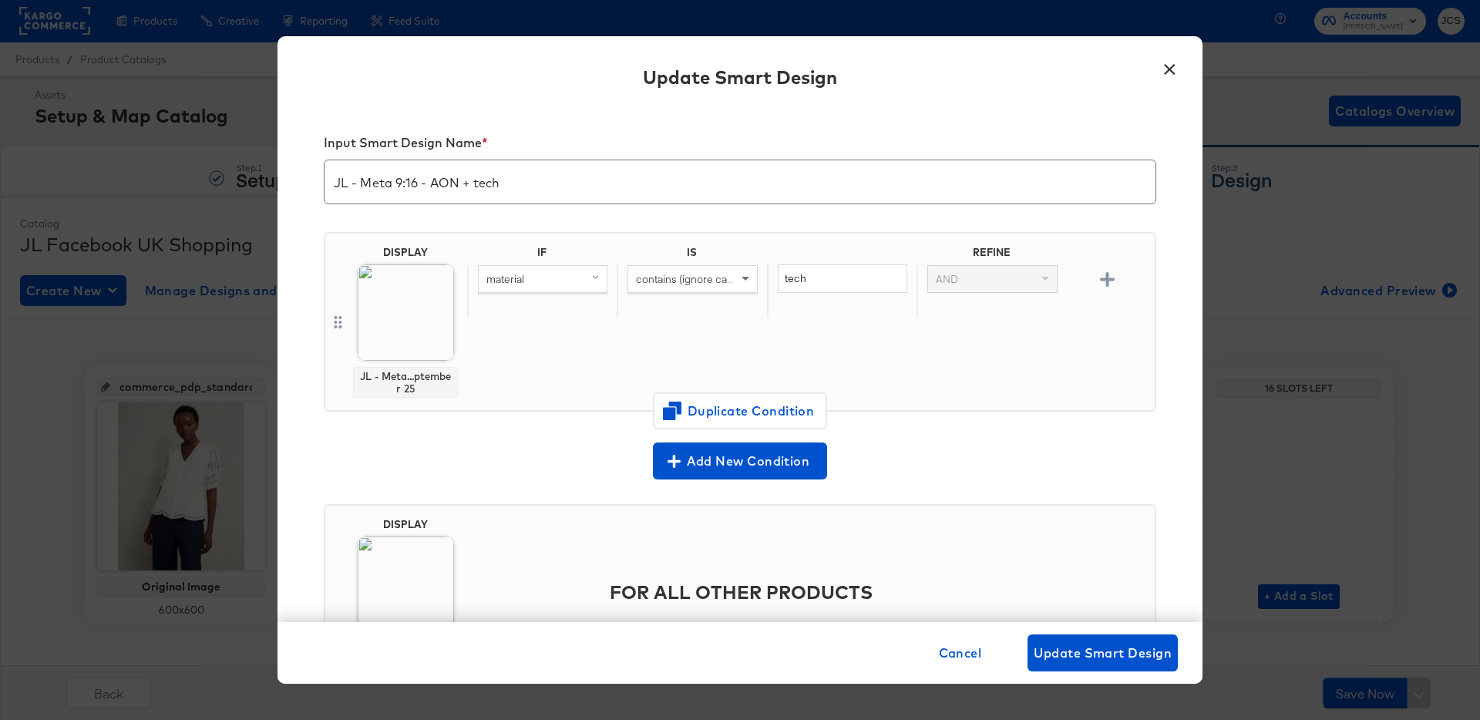
scroll to position [15, 0]
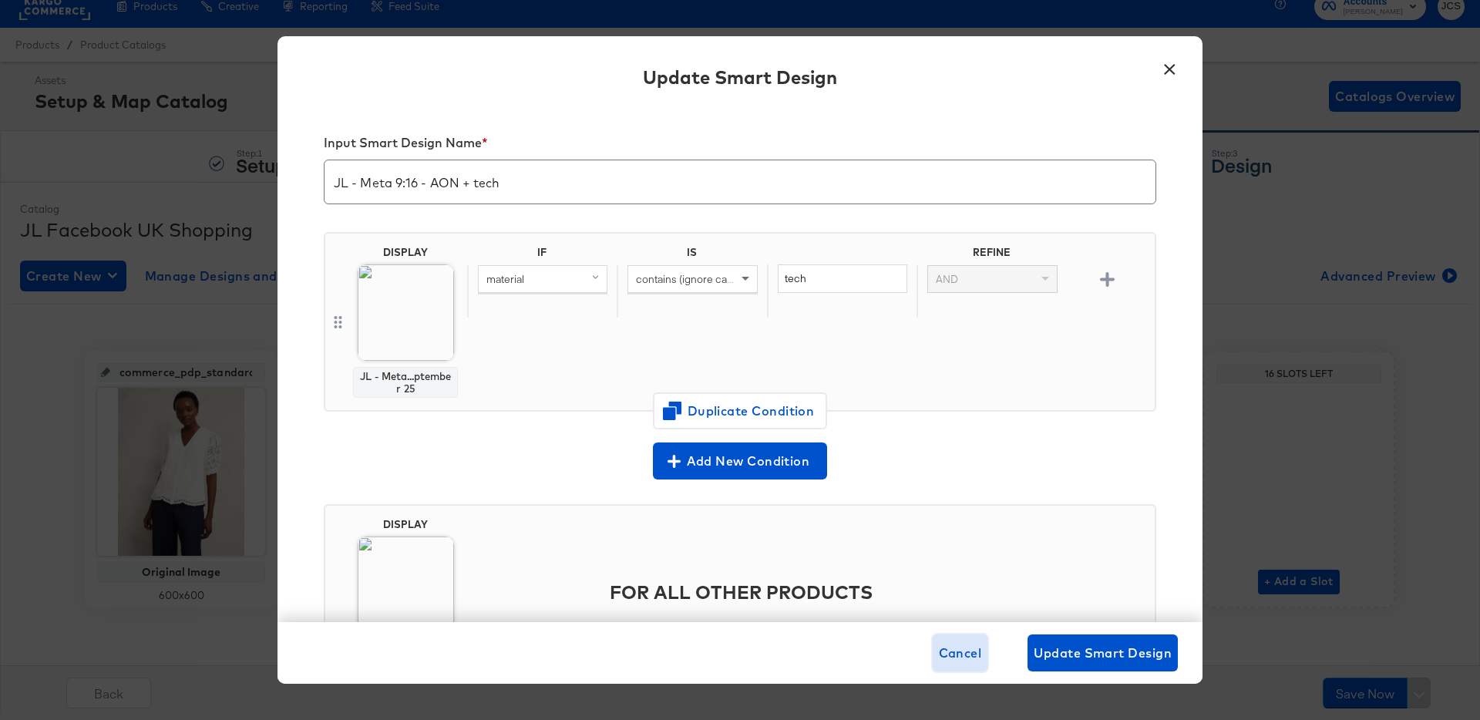
click at [949, 655] on span "Cancel" at bounding box center [960, 653] width 43 height 22
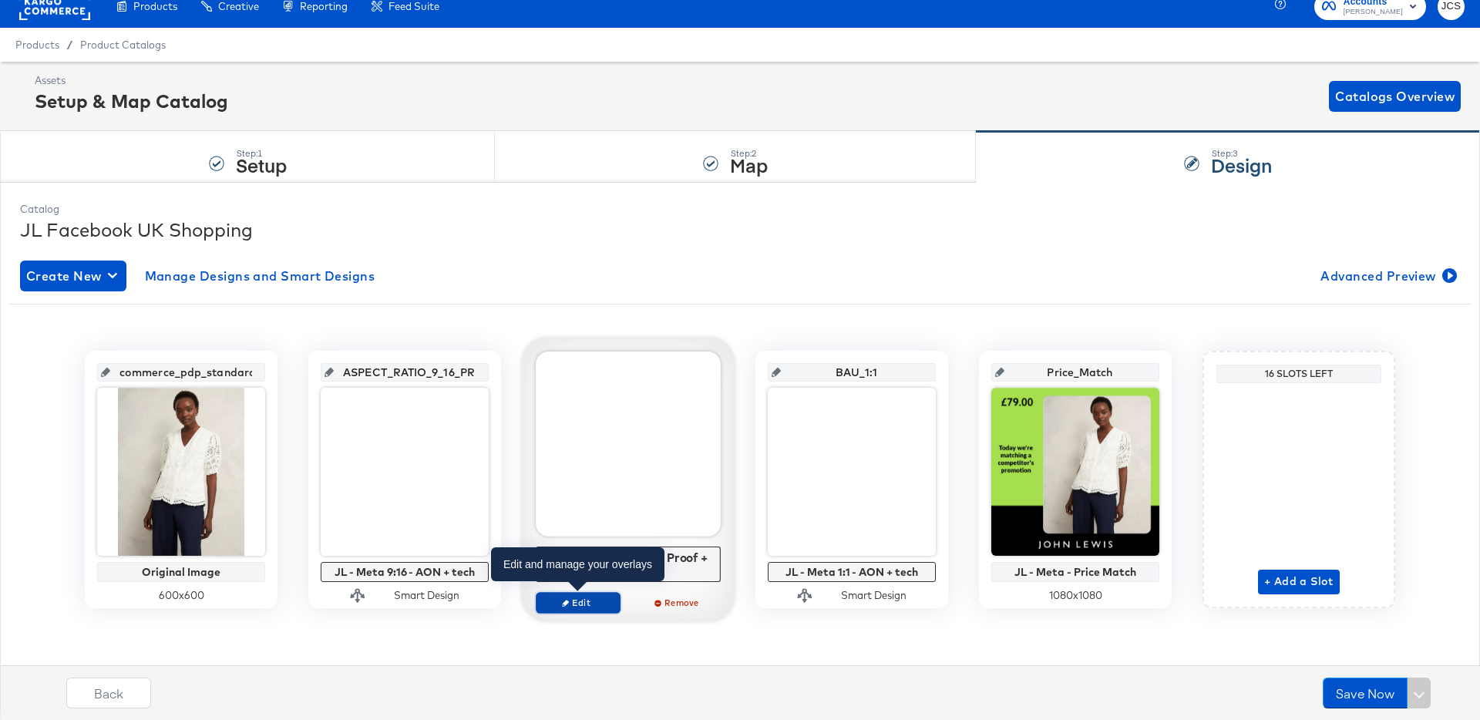
click at [591, 612] on button "Edit" at bounding box center [578, 603] width 85 height 22
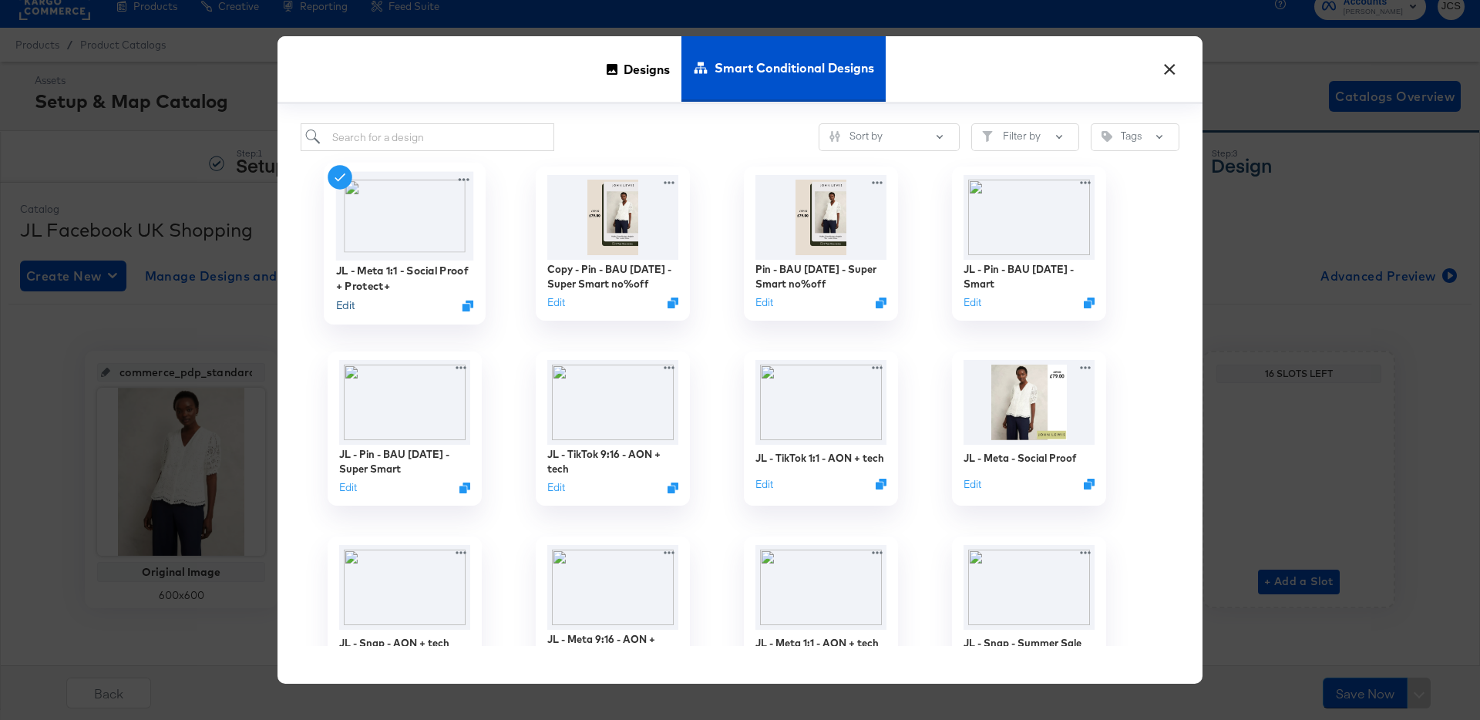
click at [347, 304] on button "Edit" at bounding box center [345, 305] width 18 height 15
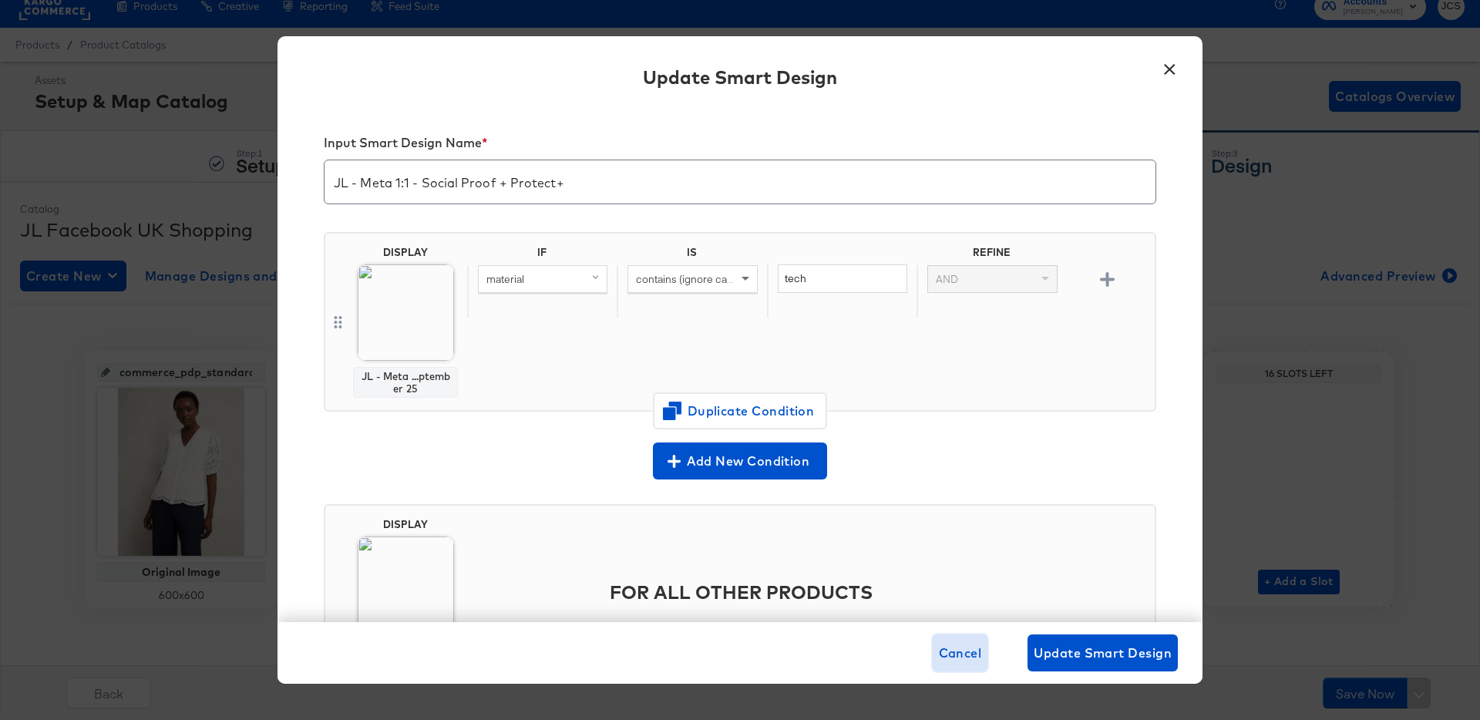
click at [942, 644] on span "Cancel" at bounding box center [960, 653] width 43 height 22
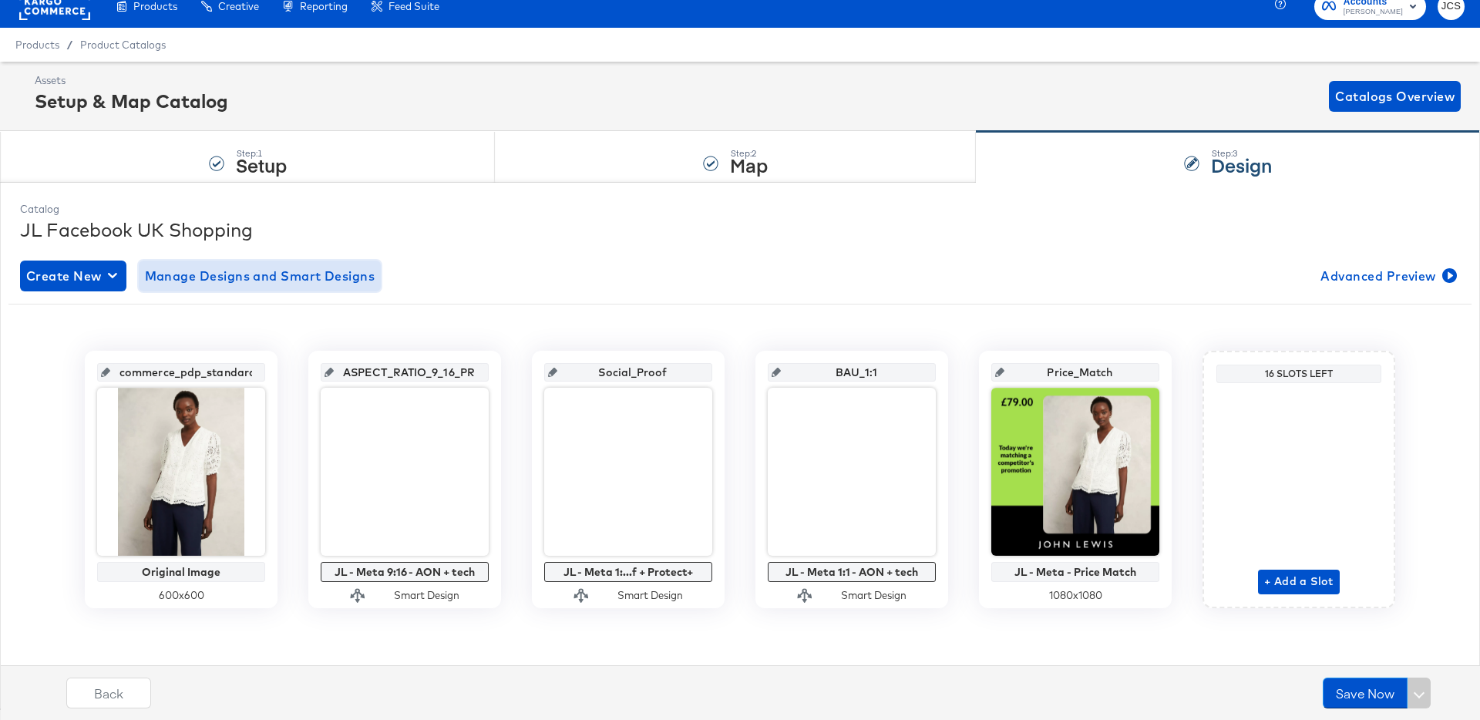
click at [310, 288] on button "Manage Designs and Smart Designs" at bounding box center [260, 275] width 243 height 31
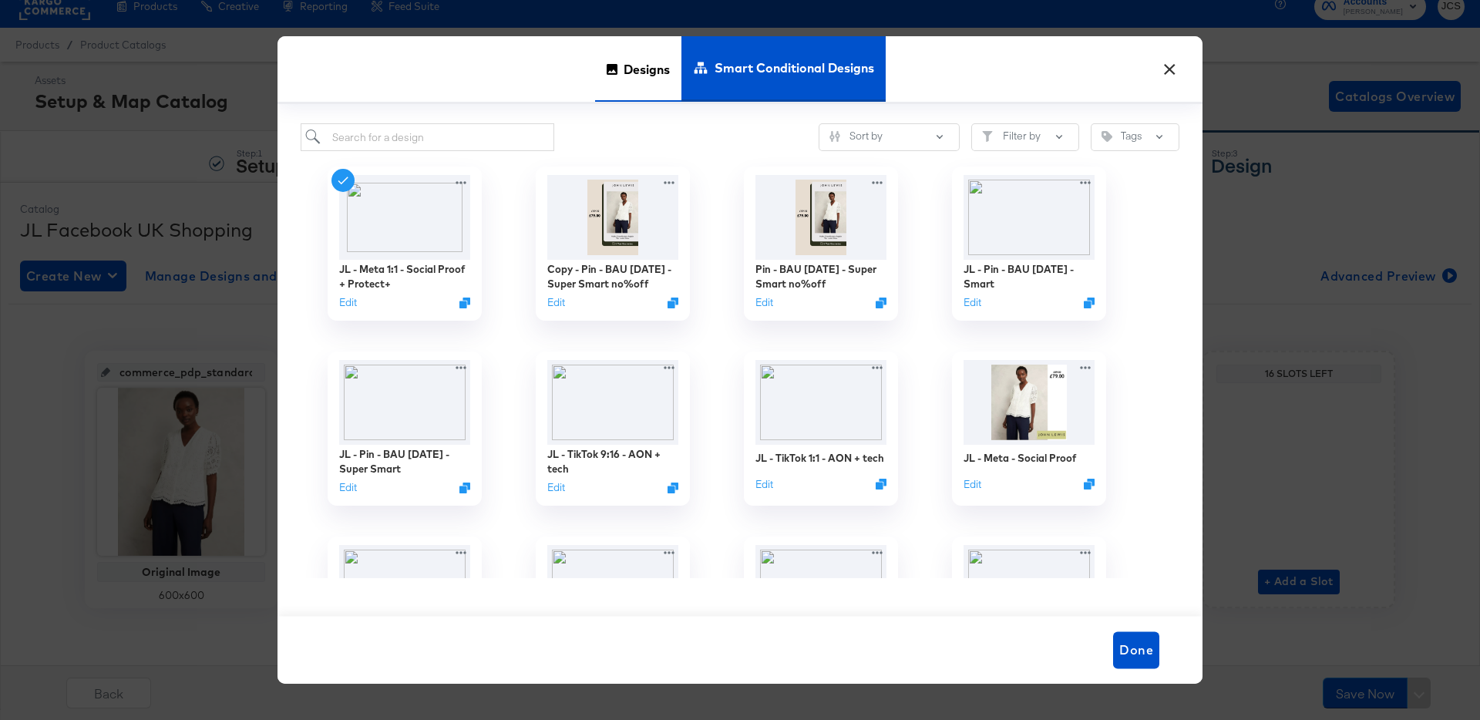
click at [615, 78] on div "Designs" at bounding box center [638, 69] width 86 height 66
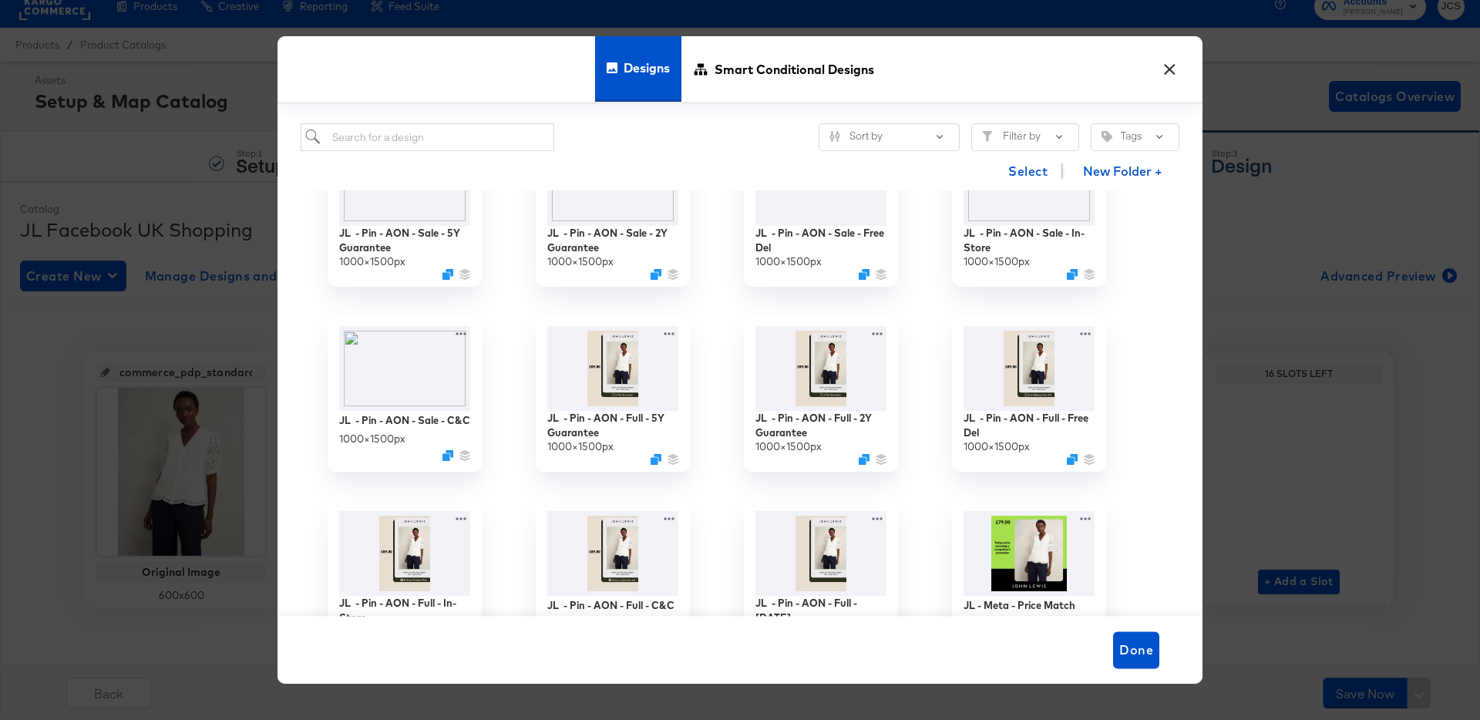
scroll to position [227, 0]
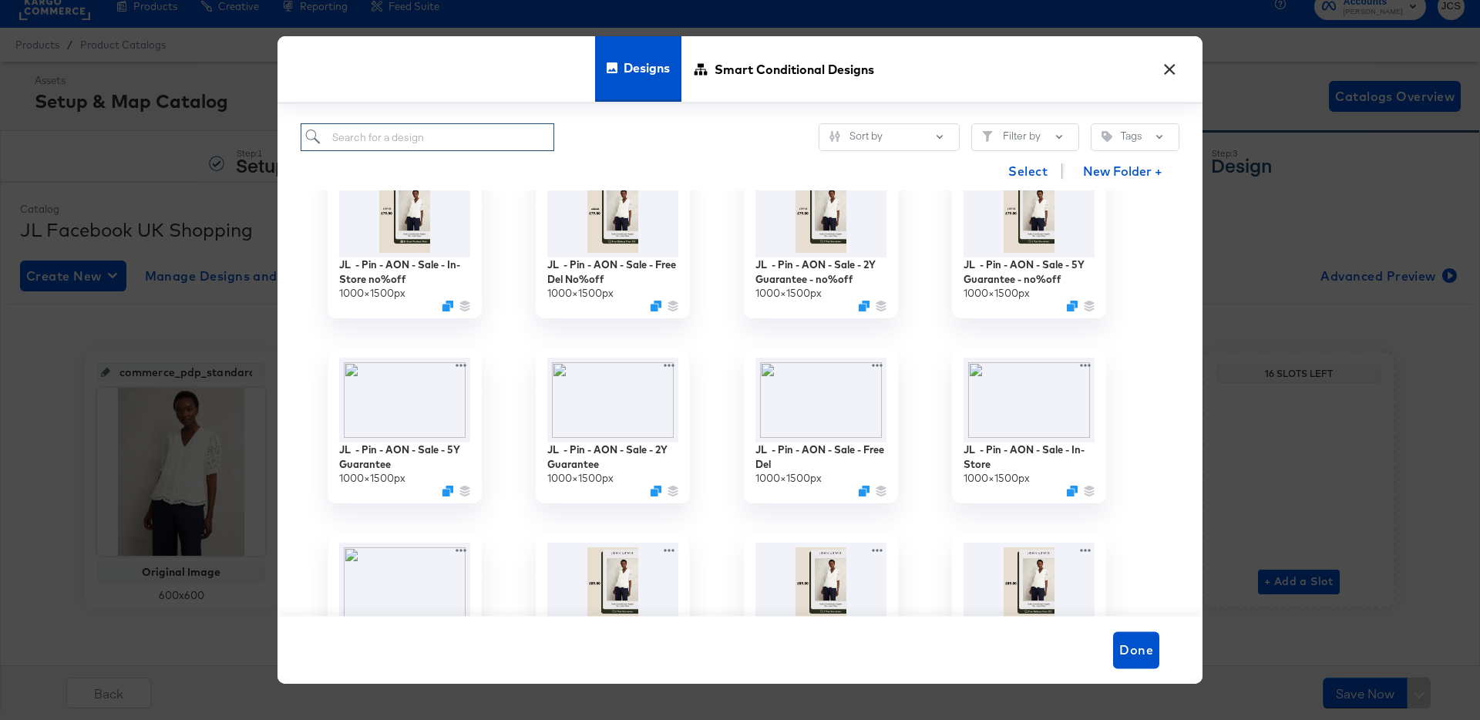
click at [395, 137] on input "search" at bounding box center [428, 137] width 254 height 29
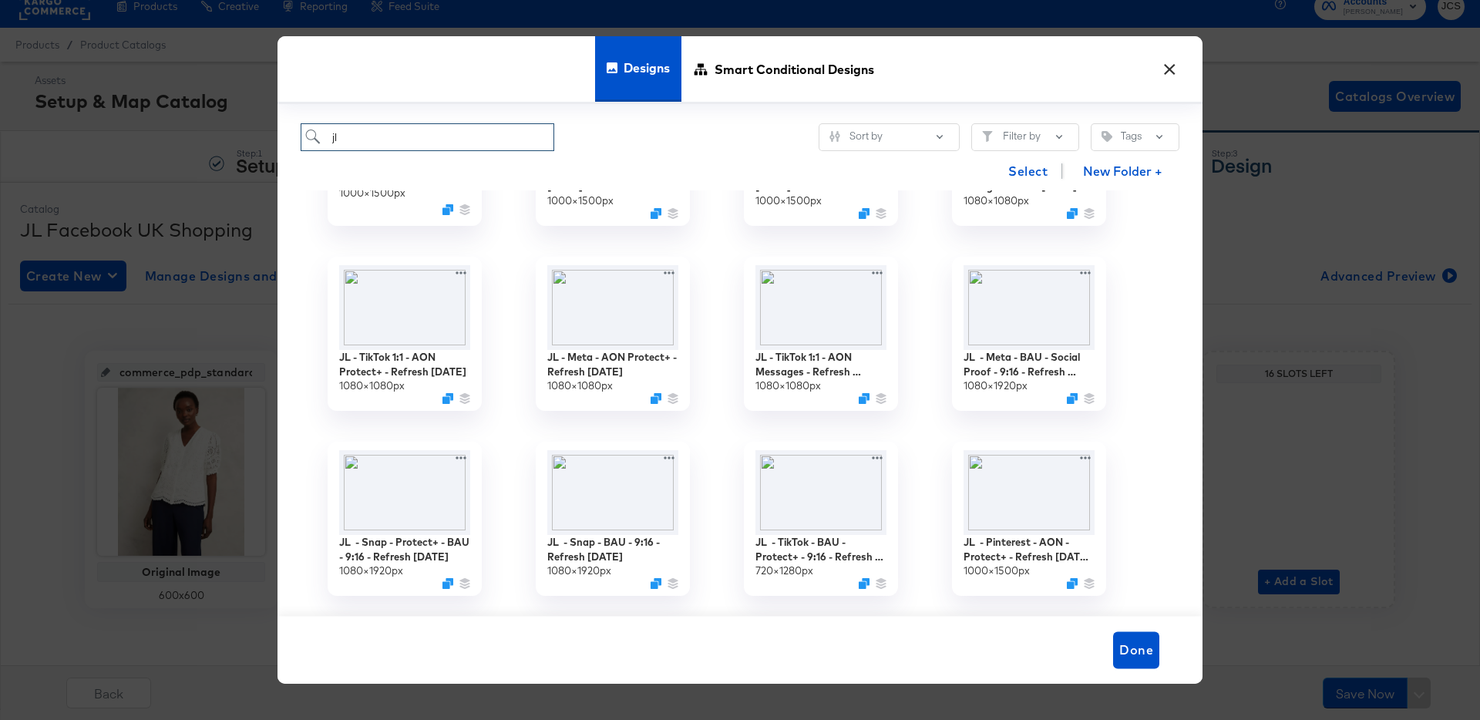
scroll to position [854, 0]
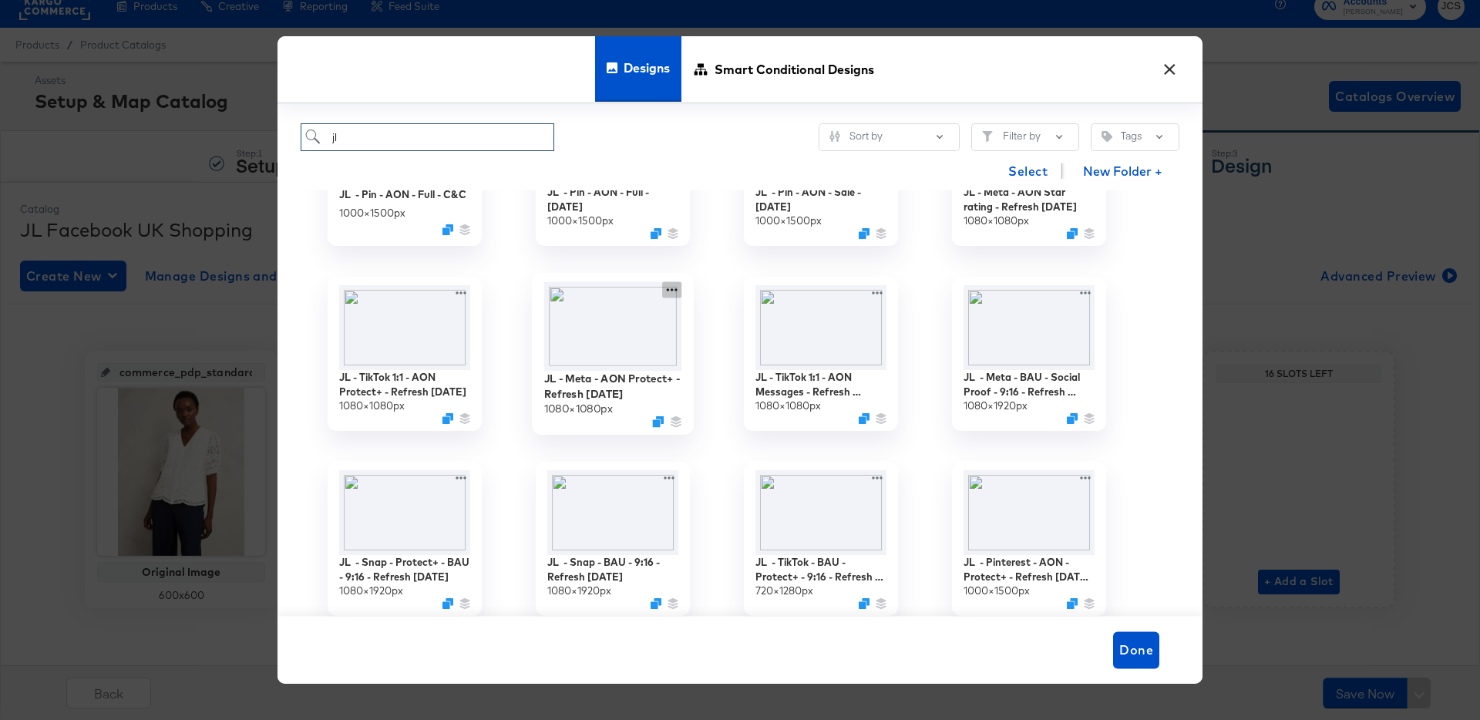
click at [674, 289] on icon at bounding box center [671, 290] width 19 height 16
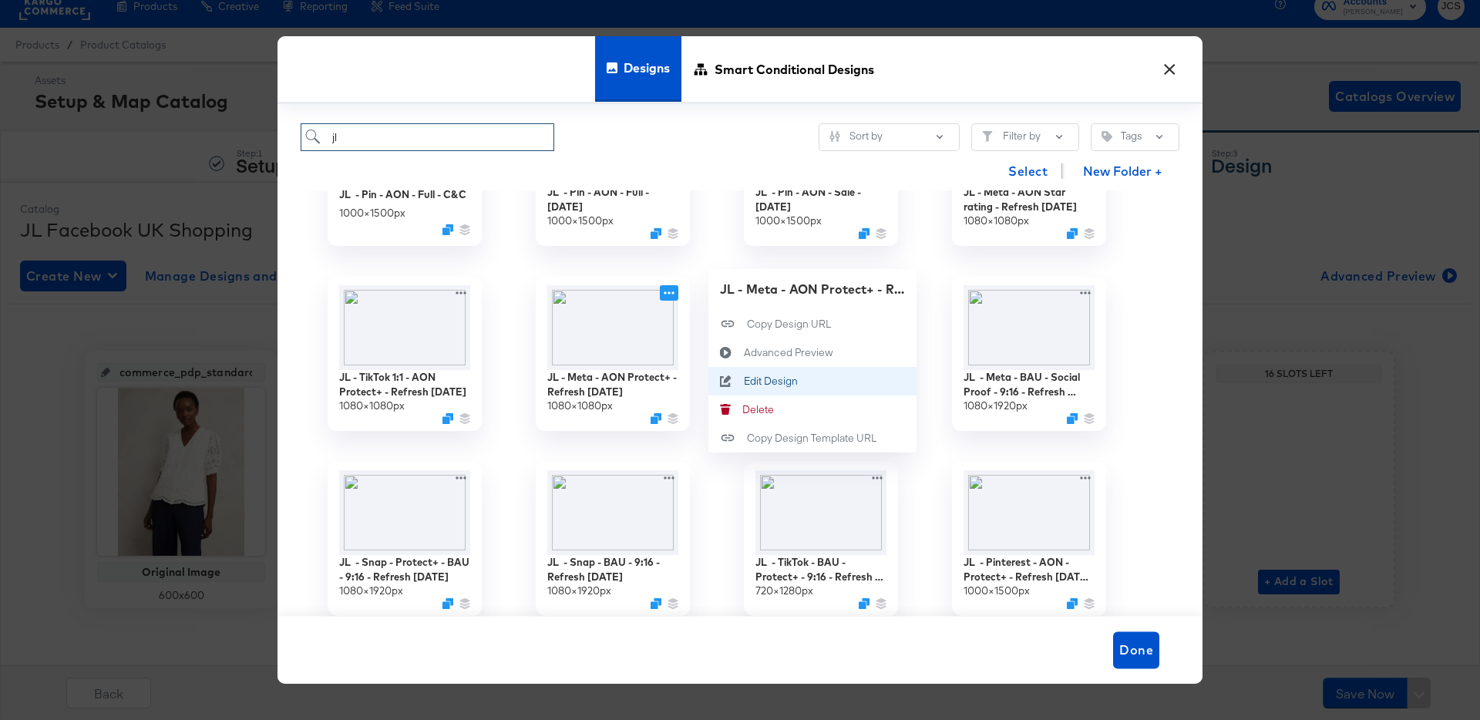
type input "jl"
click at [744, 381] on div "Edit Design Edit Design" at bounding box center [744, 381] width 0 height 0
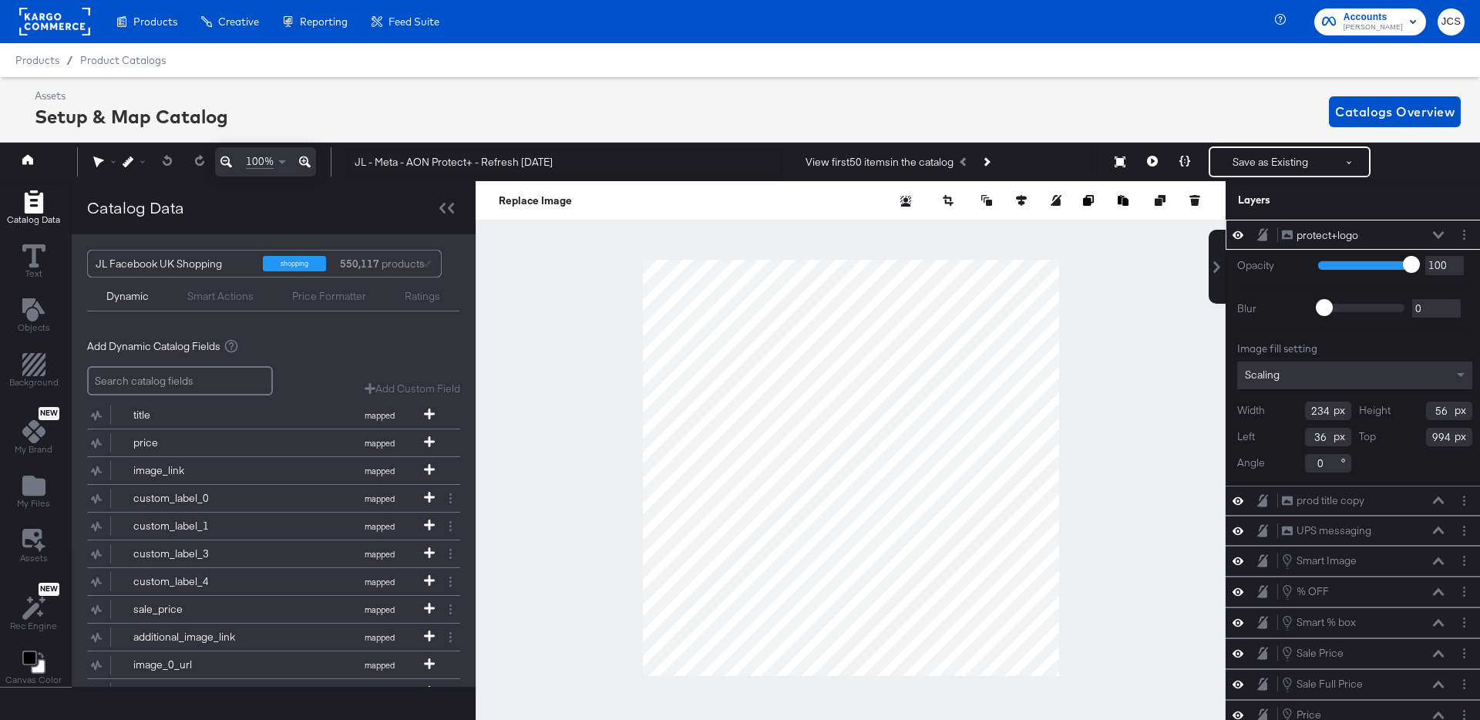
scroll to position [0, 4]
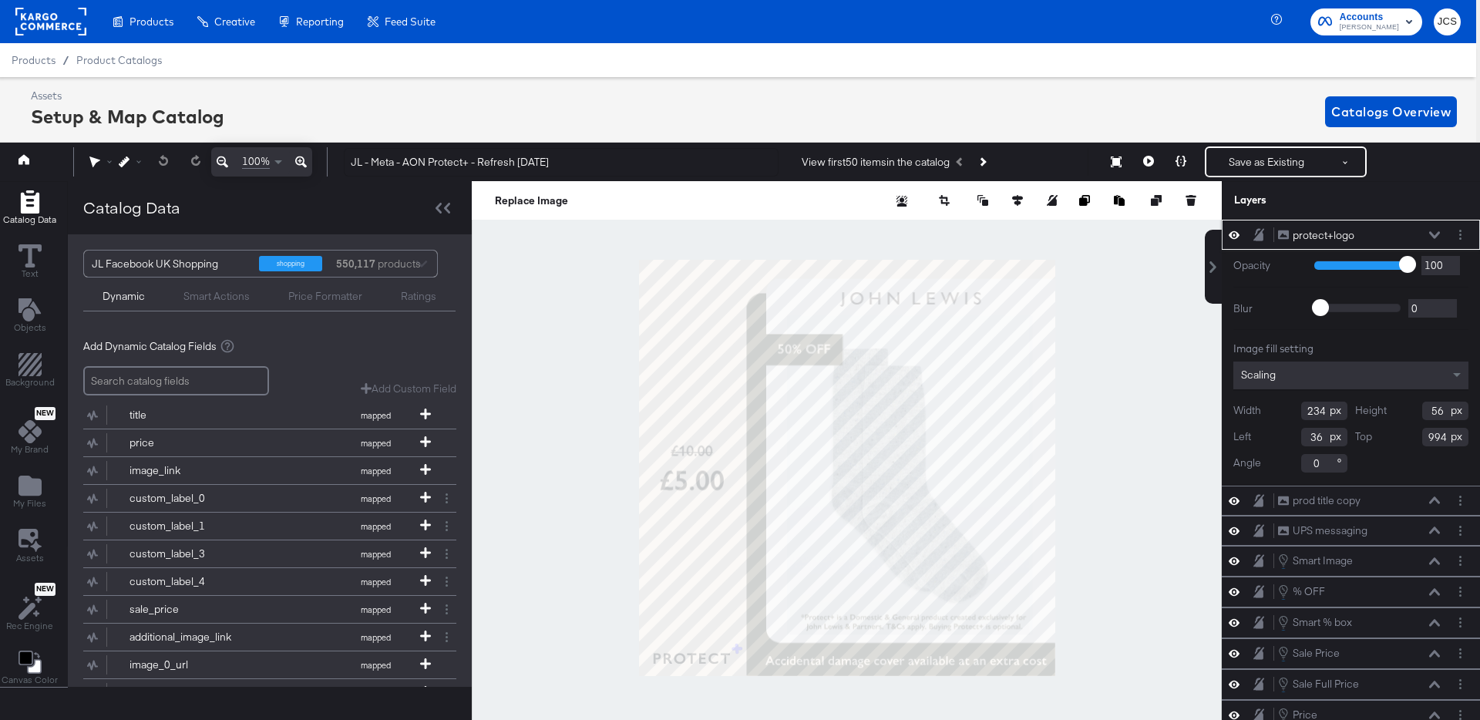
click at [1436, 233] on icon at bounding box center [1434, 235] width 11 height 8
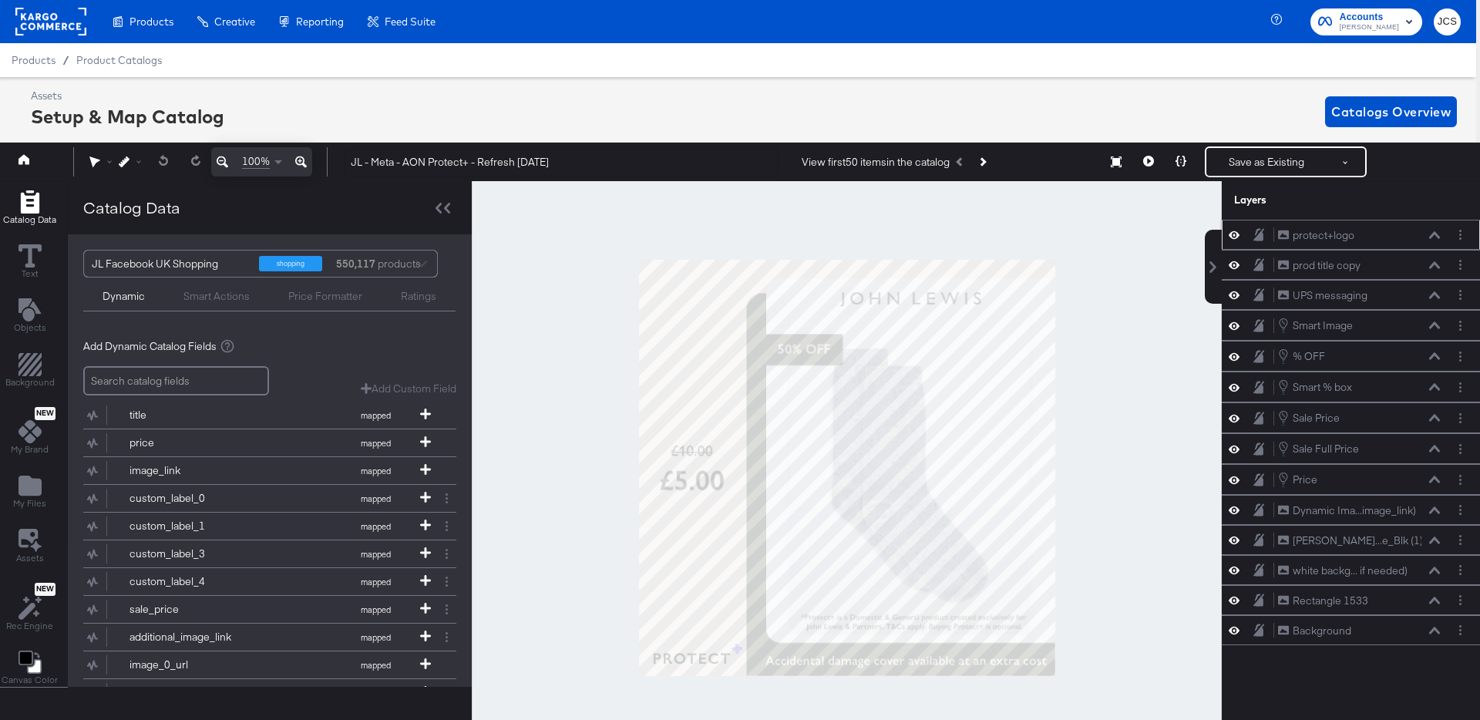
click at [1235, 235] on icon at bounding box center [1233, 234] width 11 height 13
click at [1235, 235] on icon at bounding box center [1233, 235] width 11 height 10
click at [1238, 266] on icon at bounding box center [1233, 265] width 11 height 8
click at [1238, 266] on icon at bounding box center [1233, 265] width 11 height 10
click at [1236, 294] on icon at bounding box center [1233, 295] width 11 height 8
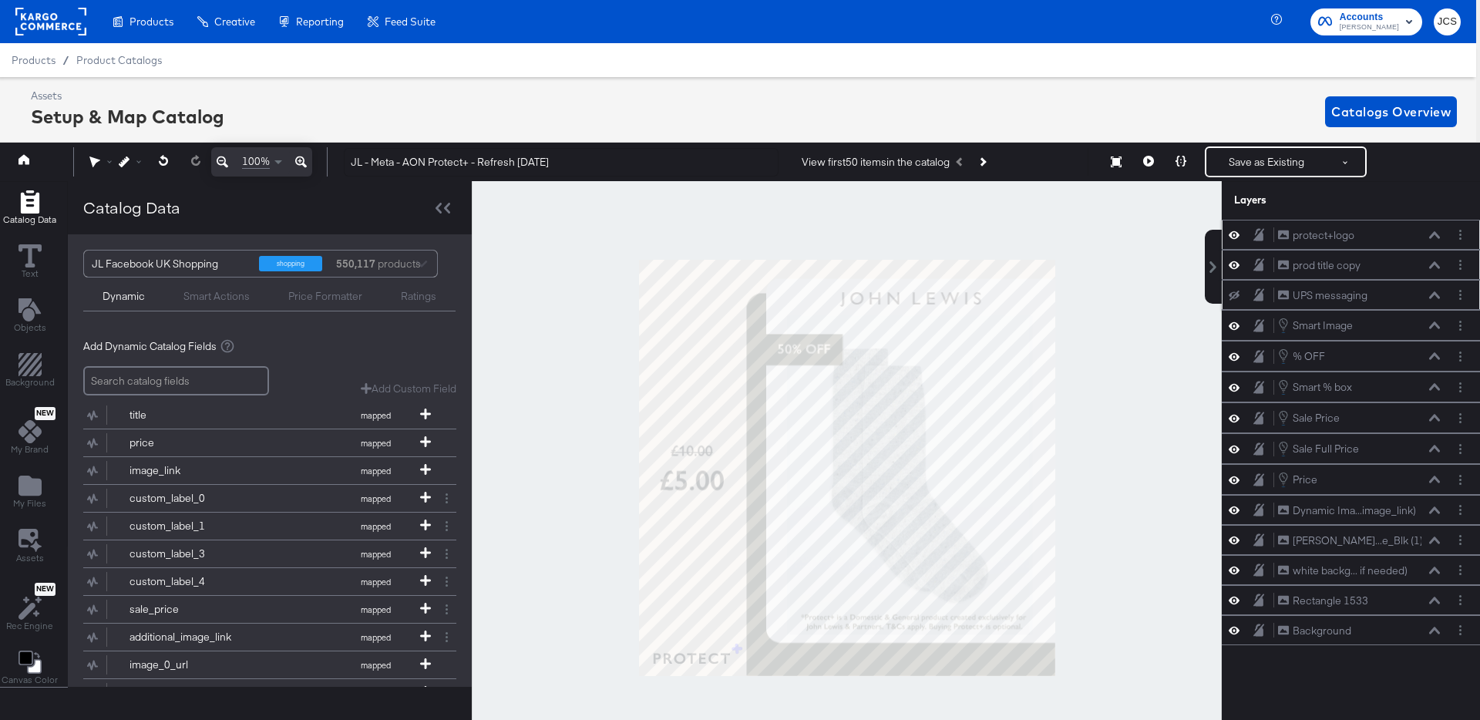
click at [1236, 294] on icon at bounding box center [1233, 296] width 11 height 10
click at [1459, 291] on icon "Layer Options" at bounding box center [1460, 295] width 2 height 10
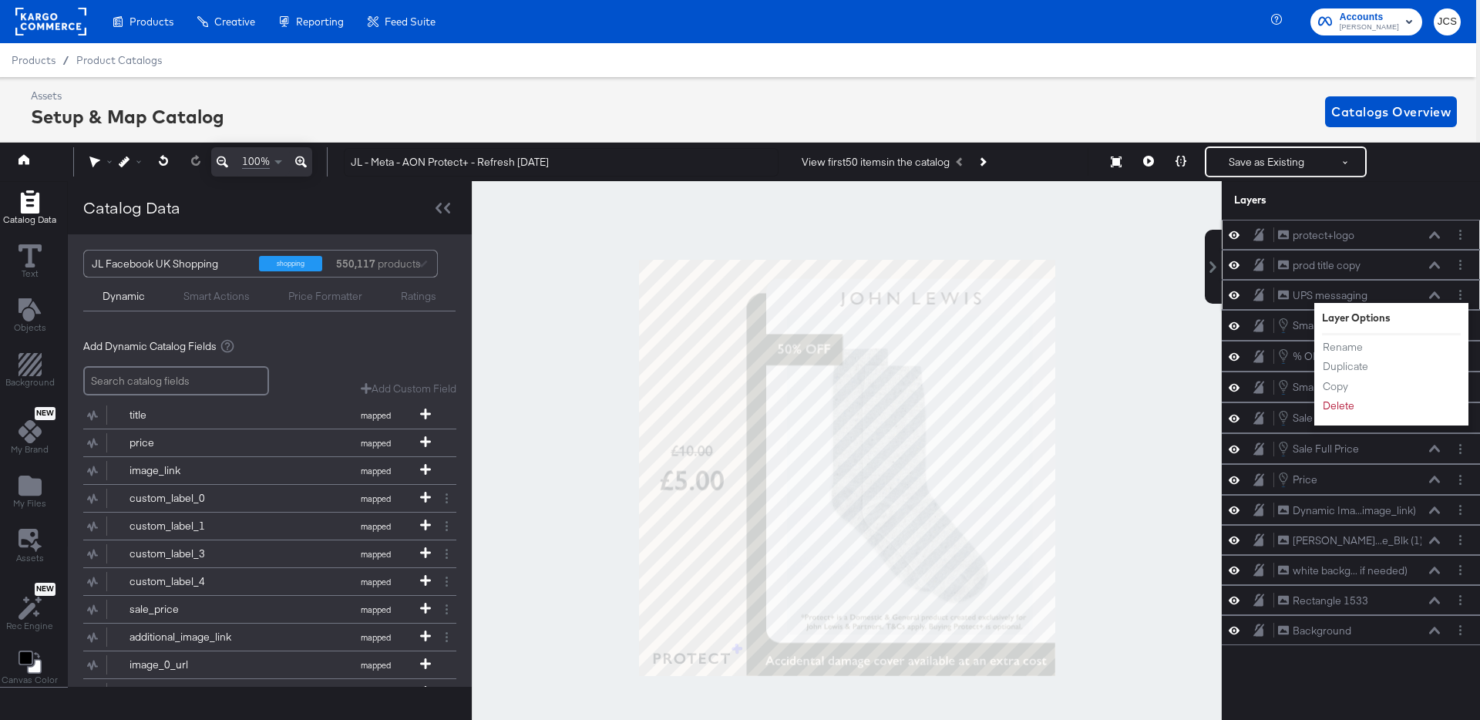
click at [1432, 295] on icon at bounding box center [1434, 294] width 11 height 7
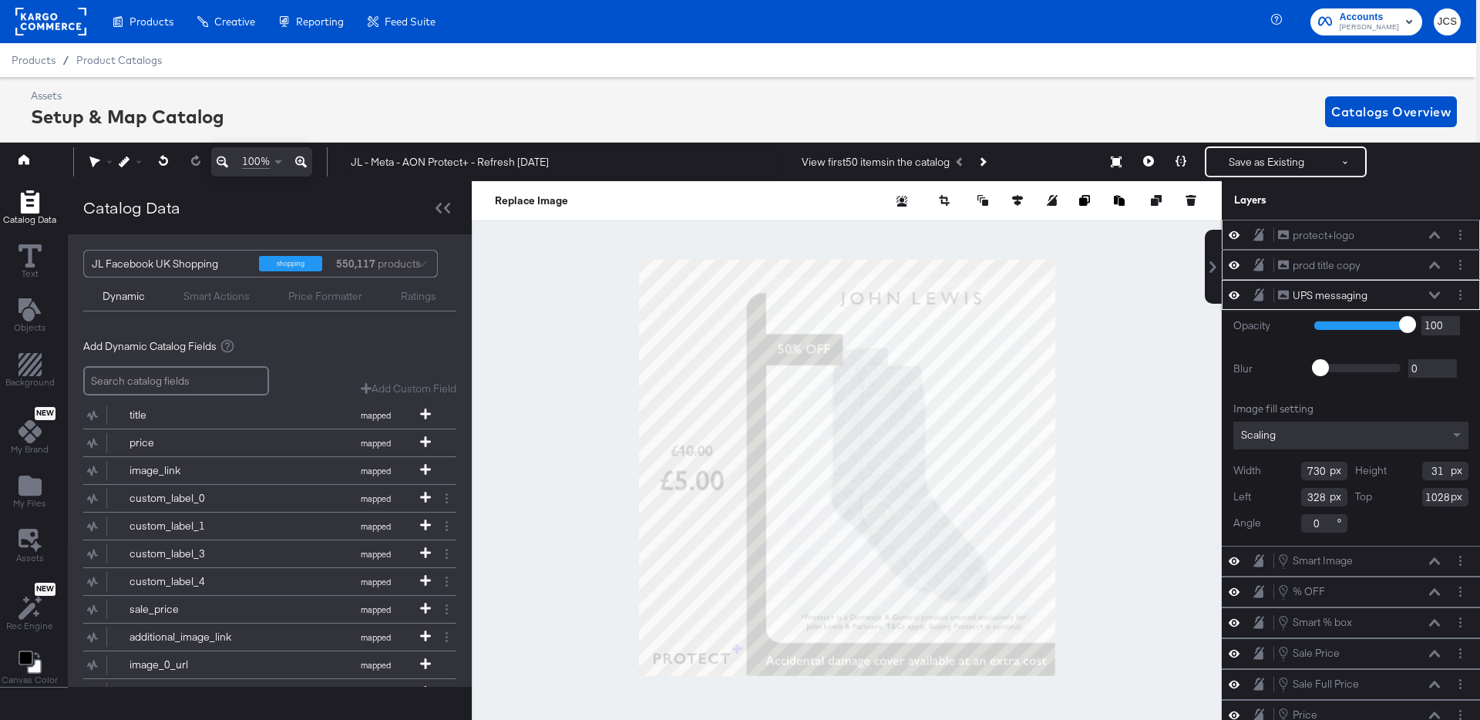
click at [1435, 291] on icon at bounding box center [1434, 295] width 11 height 8
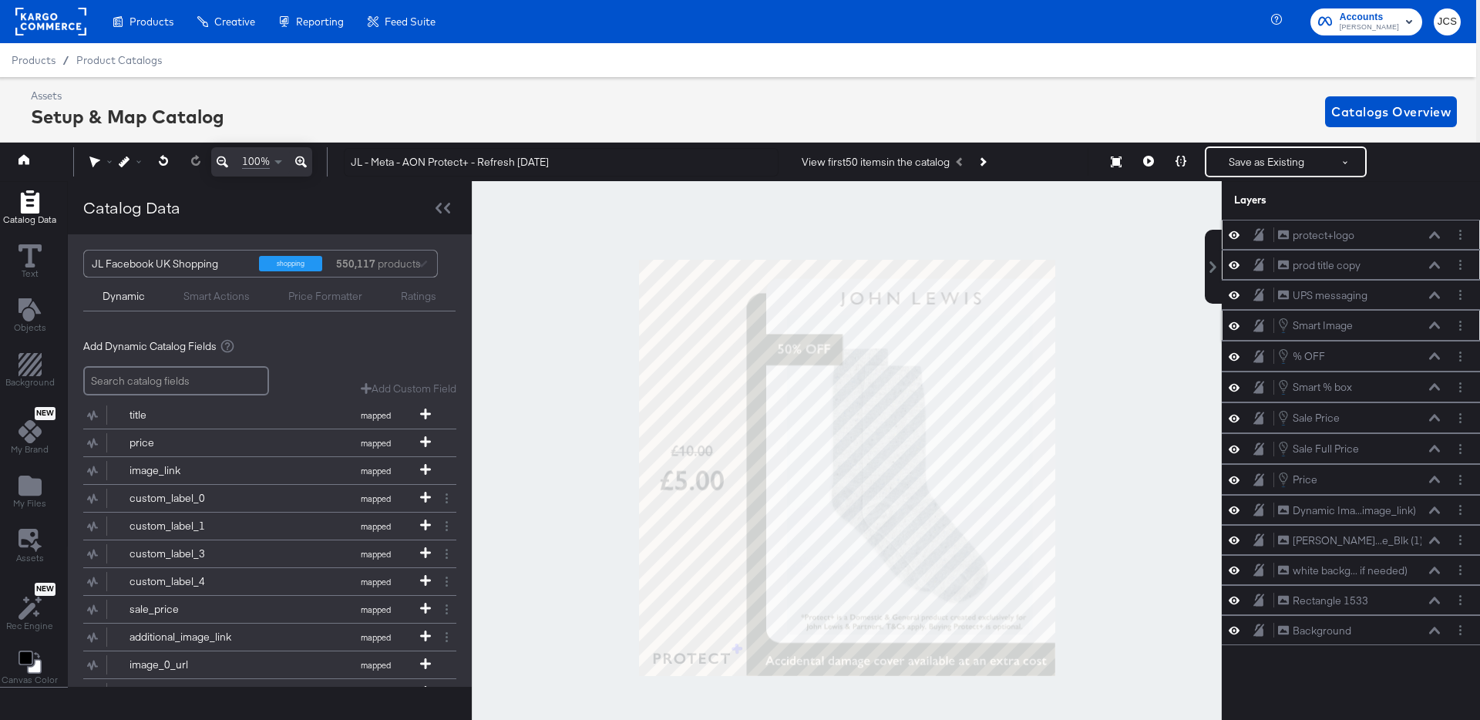
click at [1237, 323] on icon at bounding box center [1233, 326] width 11 height 8
click at [1237, 323] on icon at bounding box center [1233, 326] width 11 height 10
click at [1432, 322] on icon at bounding box center [1434, 325] width 11 height 8
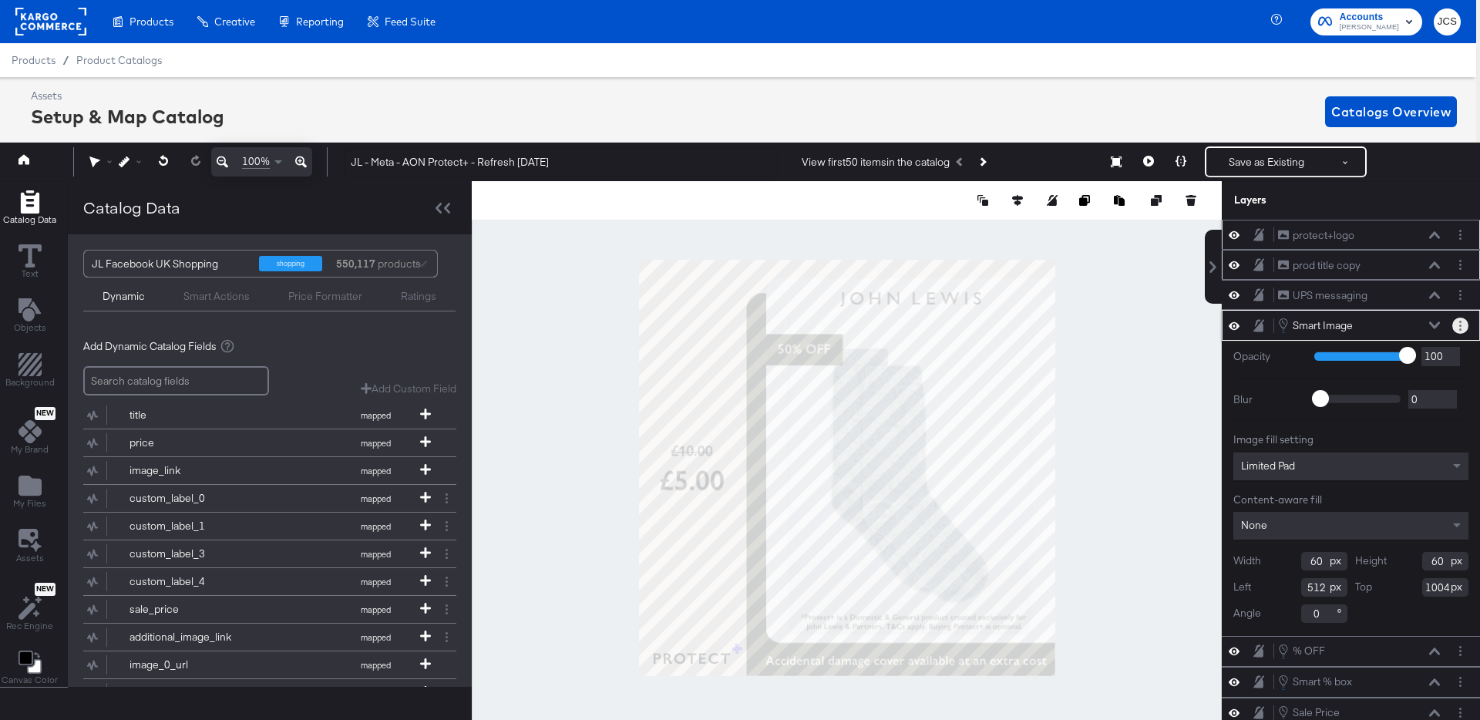
click at [1459, 323] on icon "Layer Options" at bounding box center [1460, 326] width 2 height 10
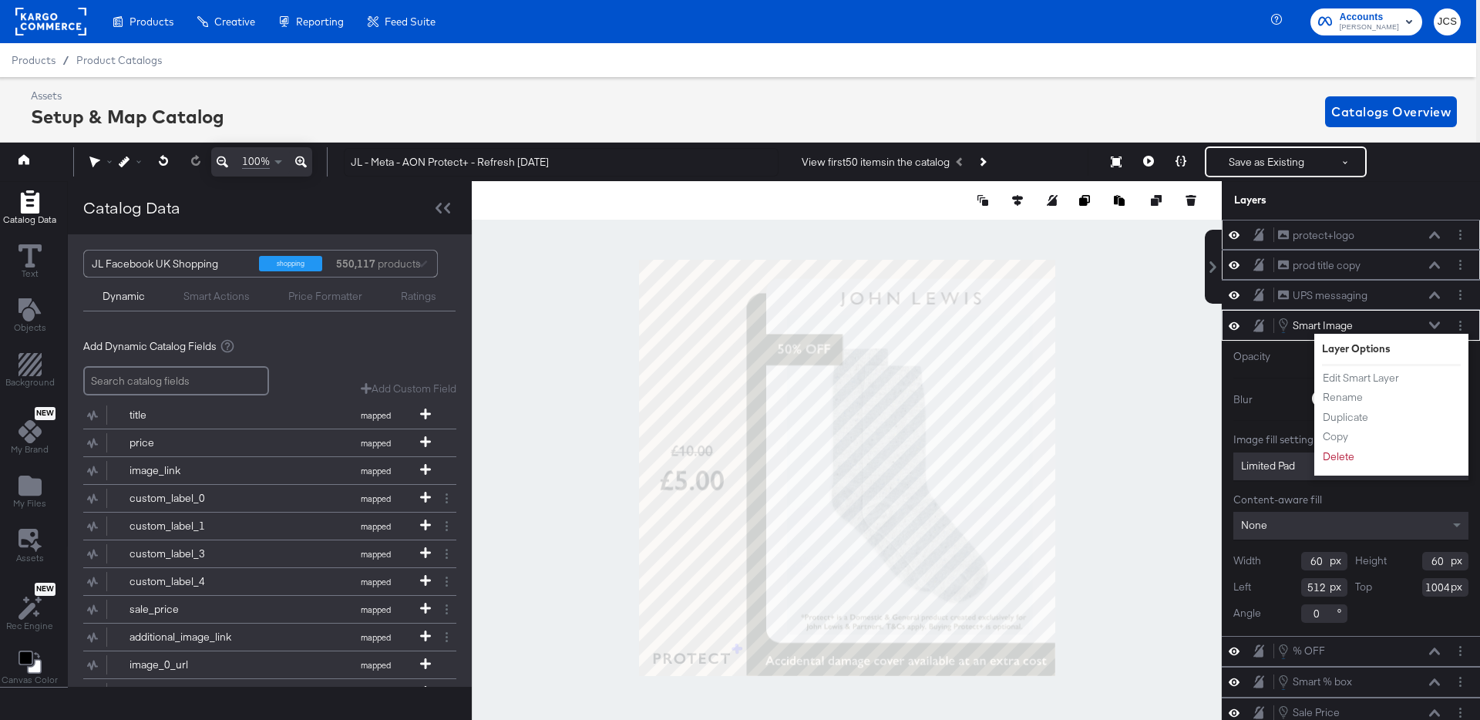
click at [1432, 317] on div "Smart Image Smart Image" at bounding box center [1358, 325] width 163 height 17
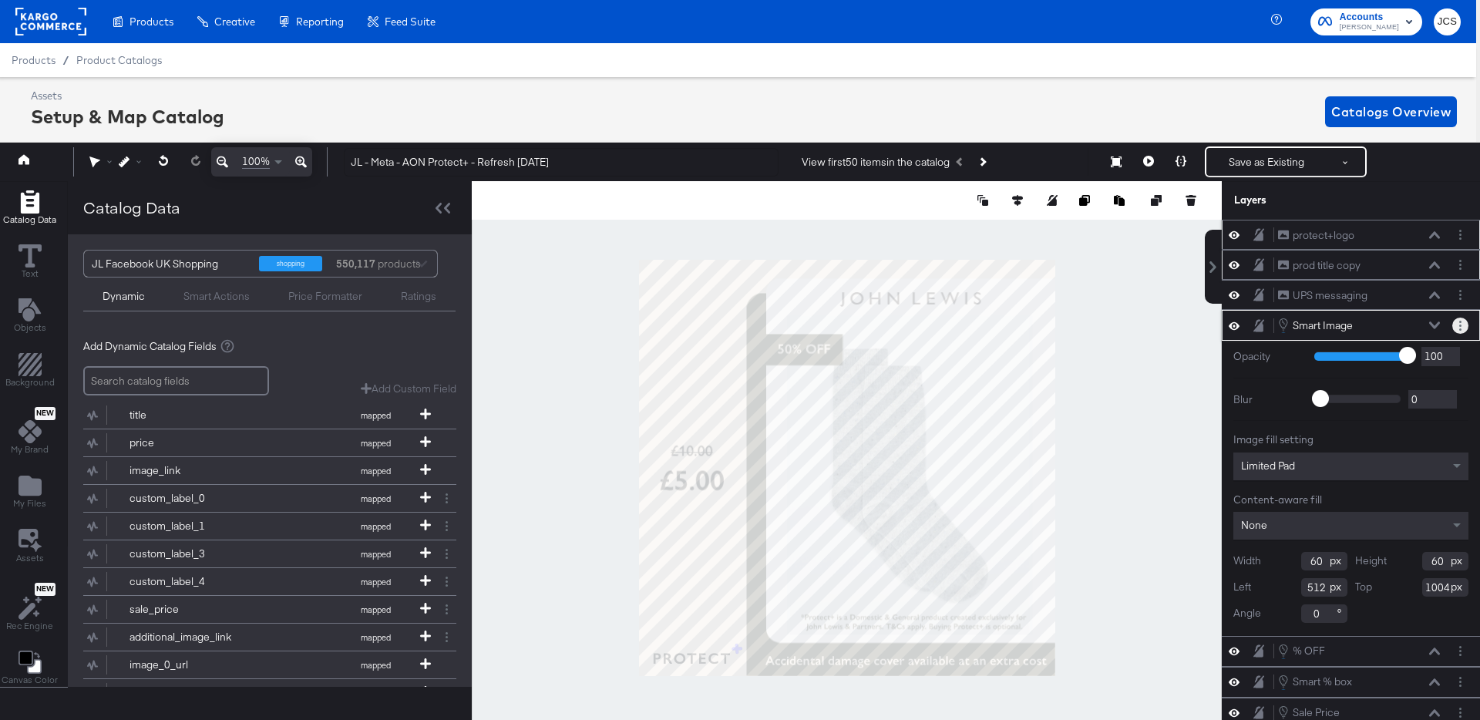
click at [1460, 324] on circle "Layer Options" at bounding box center [1460, 325] width 2 height 2
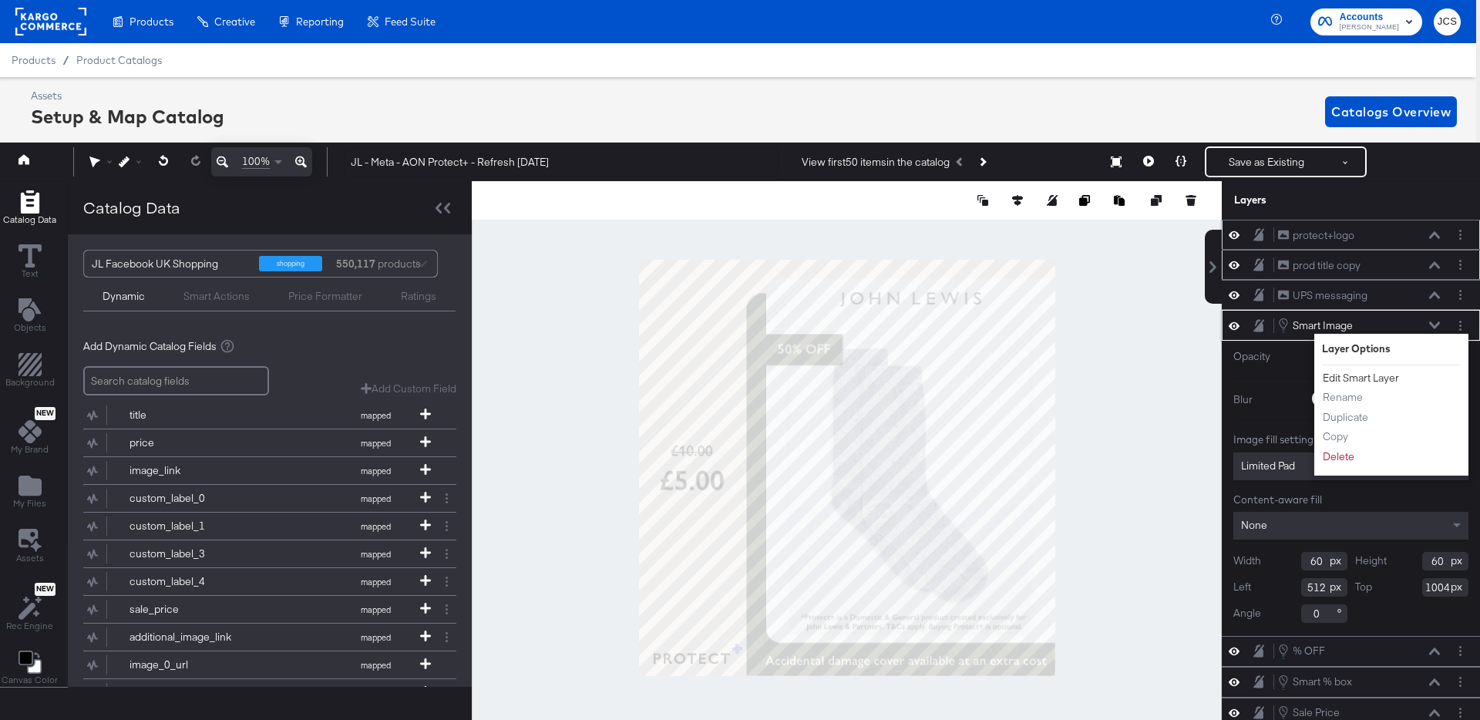
click at [1380, 376] on button "Edit Smart Layer" at bounding box center [1361, 378] width 78 height 16
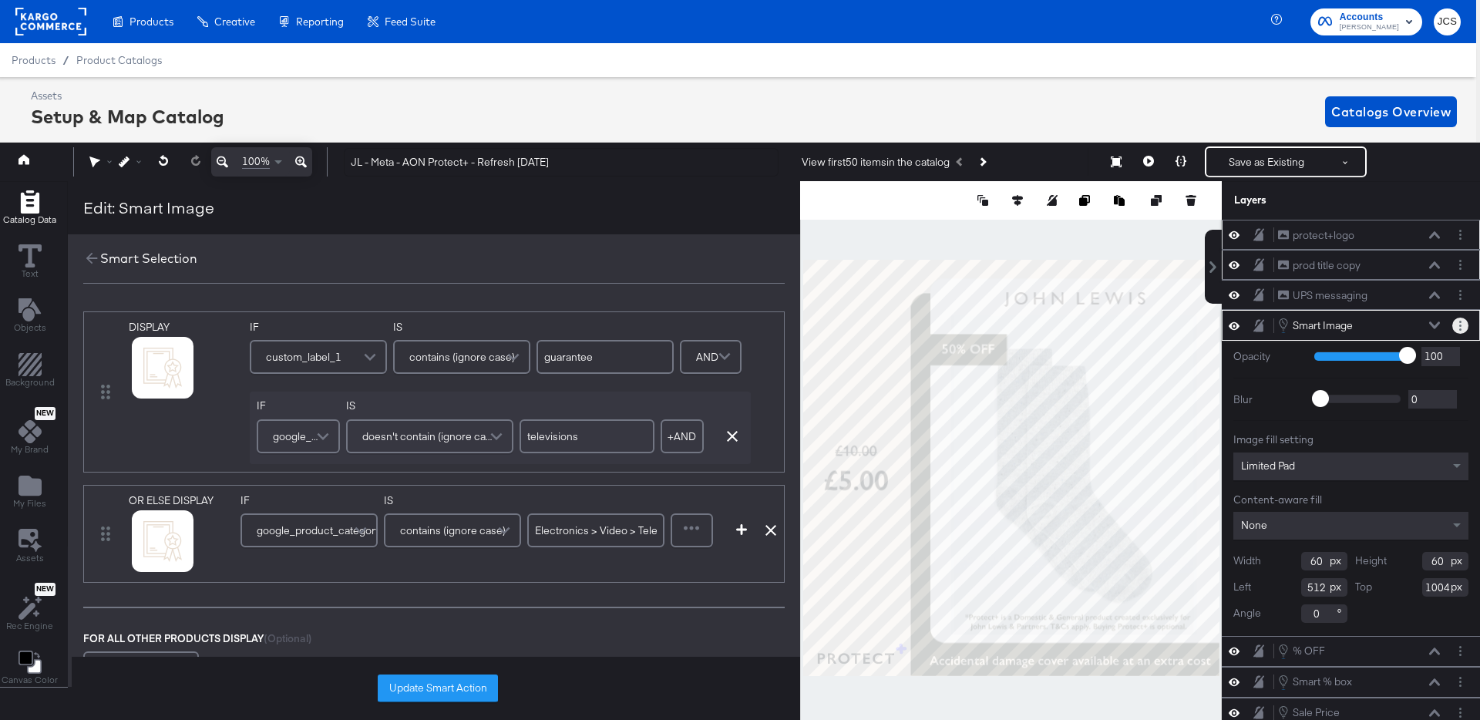
click at [1456, 323] on button "Layer Options" at bounding box center [1460, 325] width 16 height 16
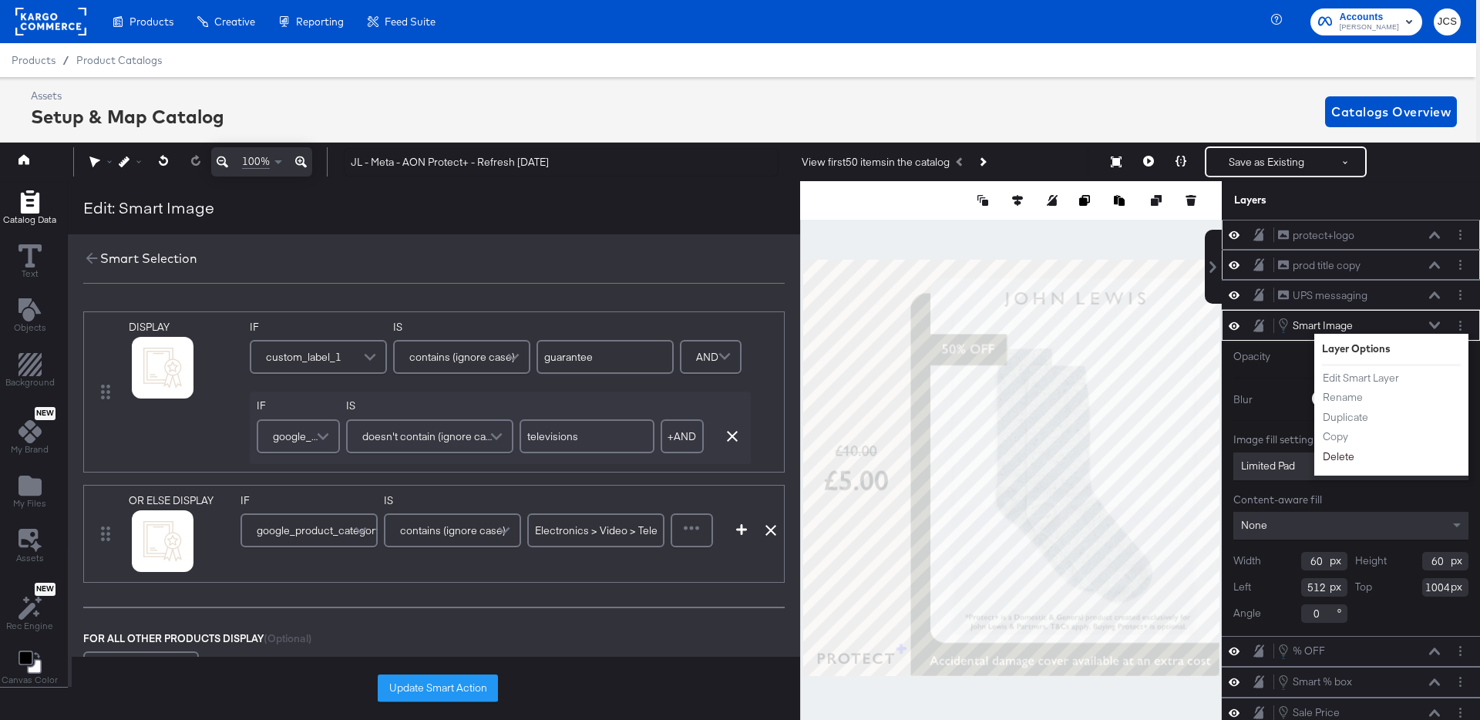
click at [1336, 452] on button "Delete" at bounding box center [1338, 456] width 33 height 16
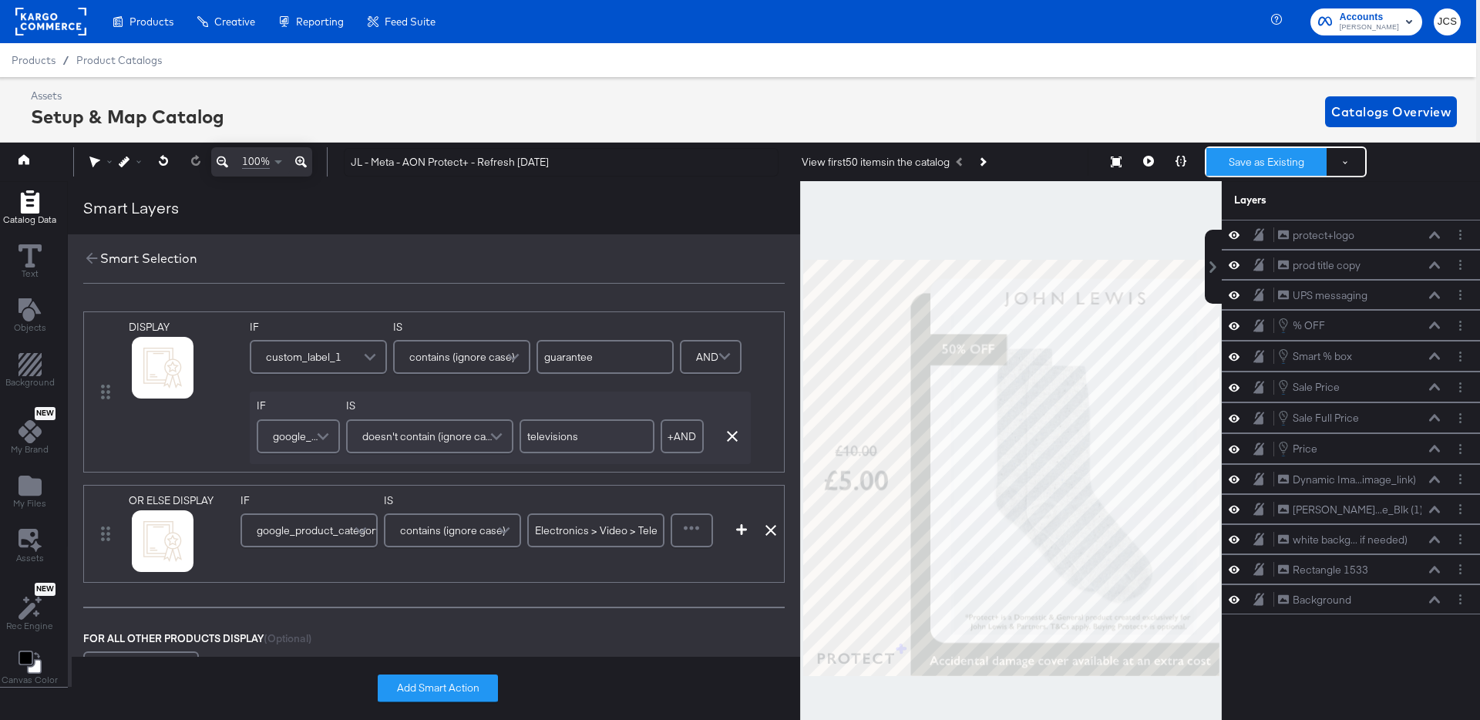
click at [1272, 167] on button "Save as Existing" at bounding box center [1266, 162] width 120 height 28
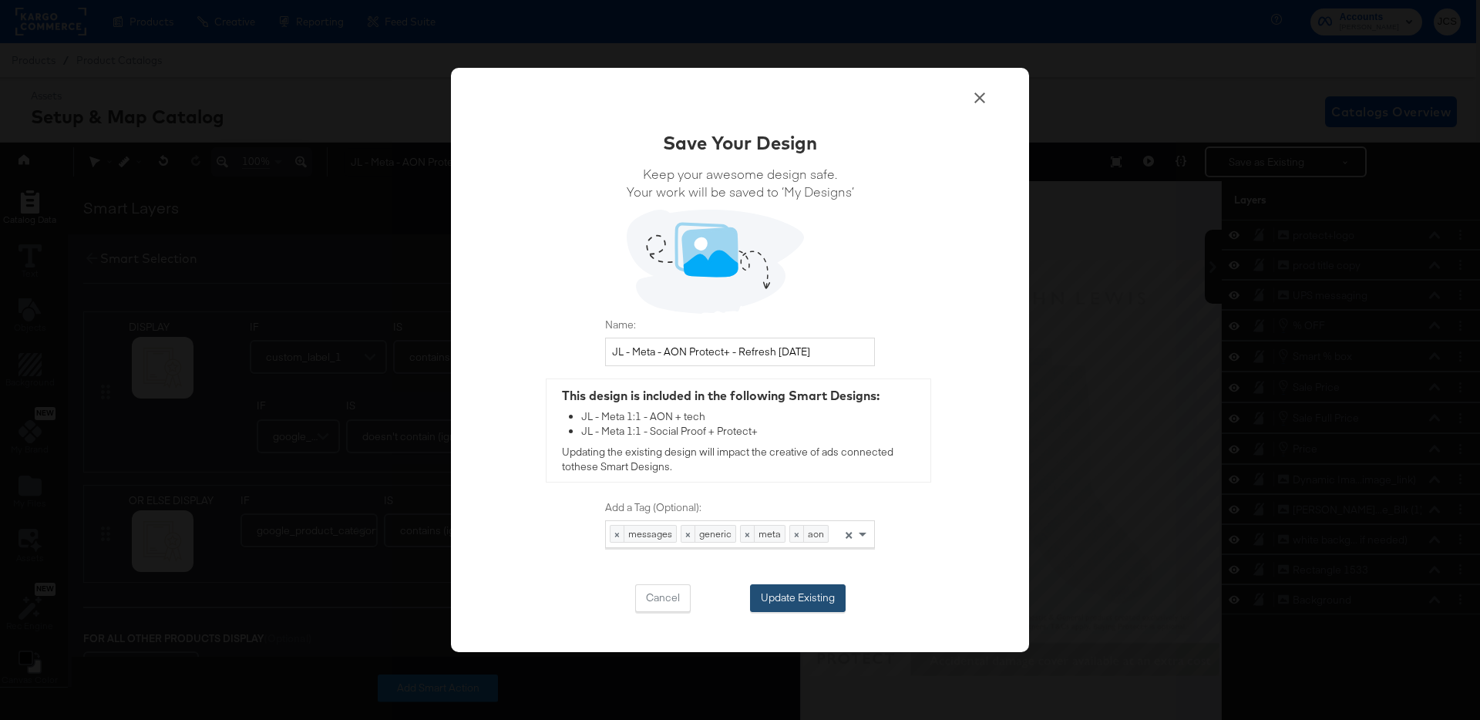
click at [784, 602] on button "Update Existing" at bounding box center [798, 598] width 96 height 28
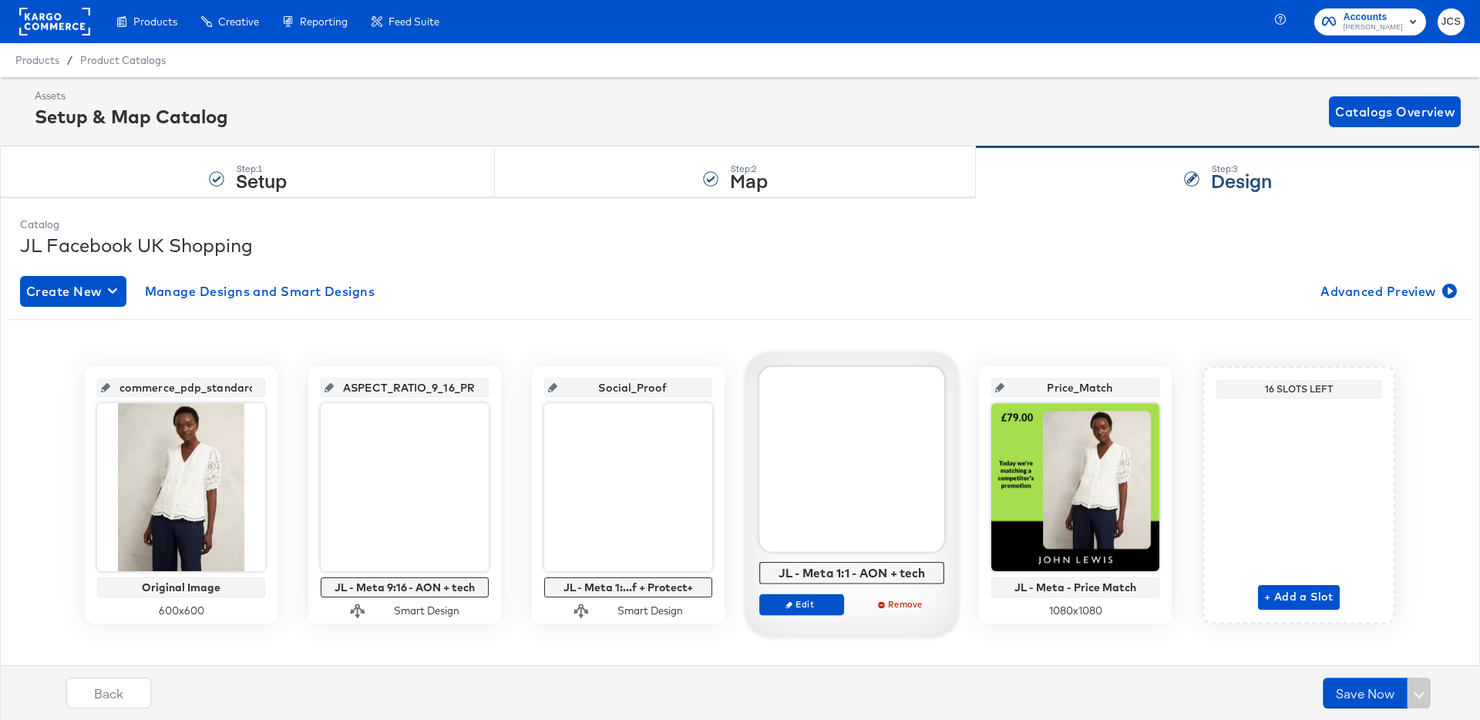
scroll to position [15, 0]
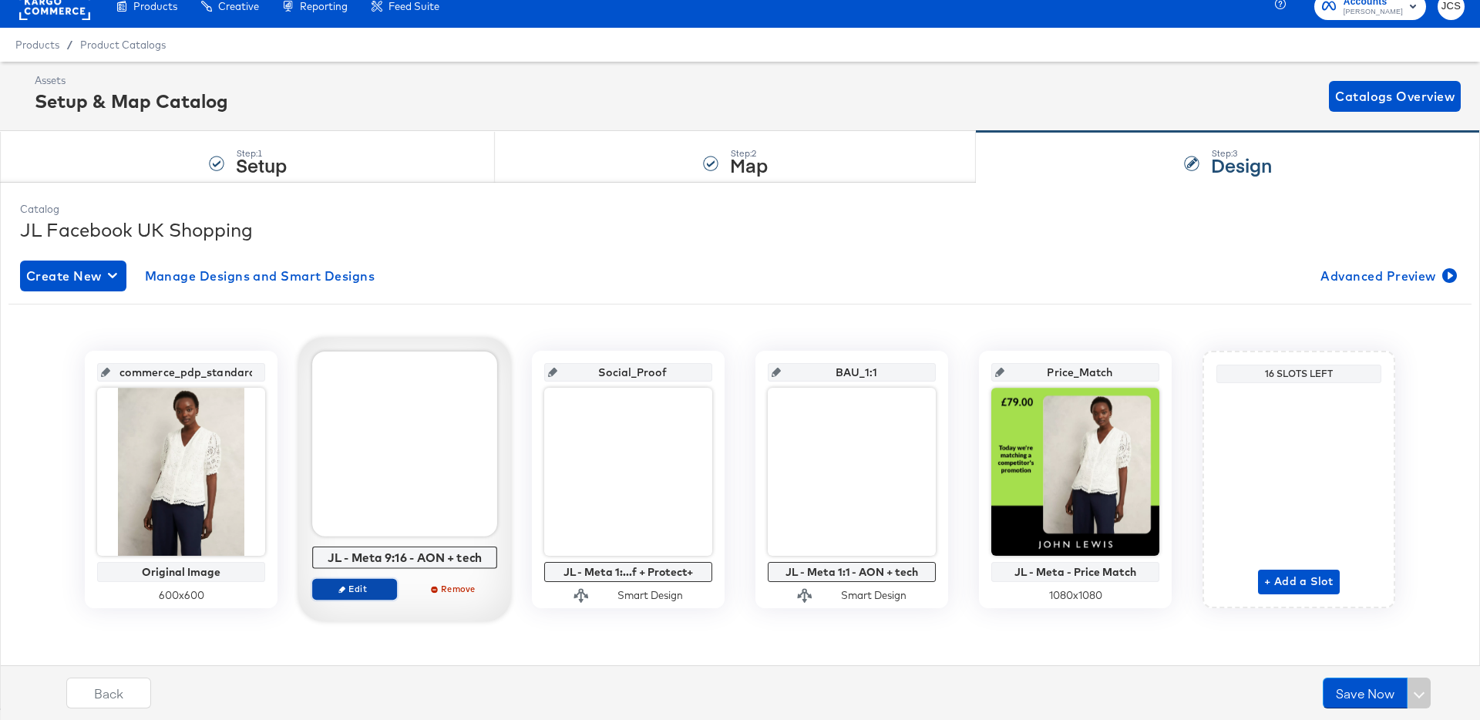
click at [371, 589] on span "Edit" at bounding box center [354, 589] width 71 height 12
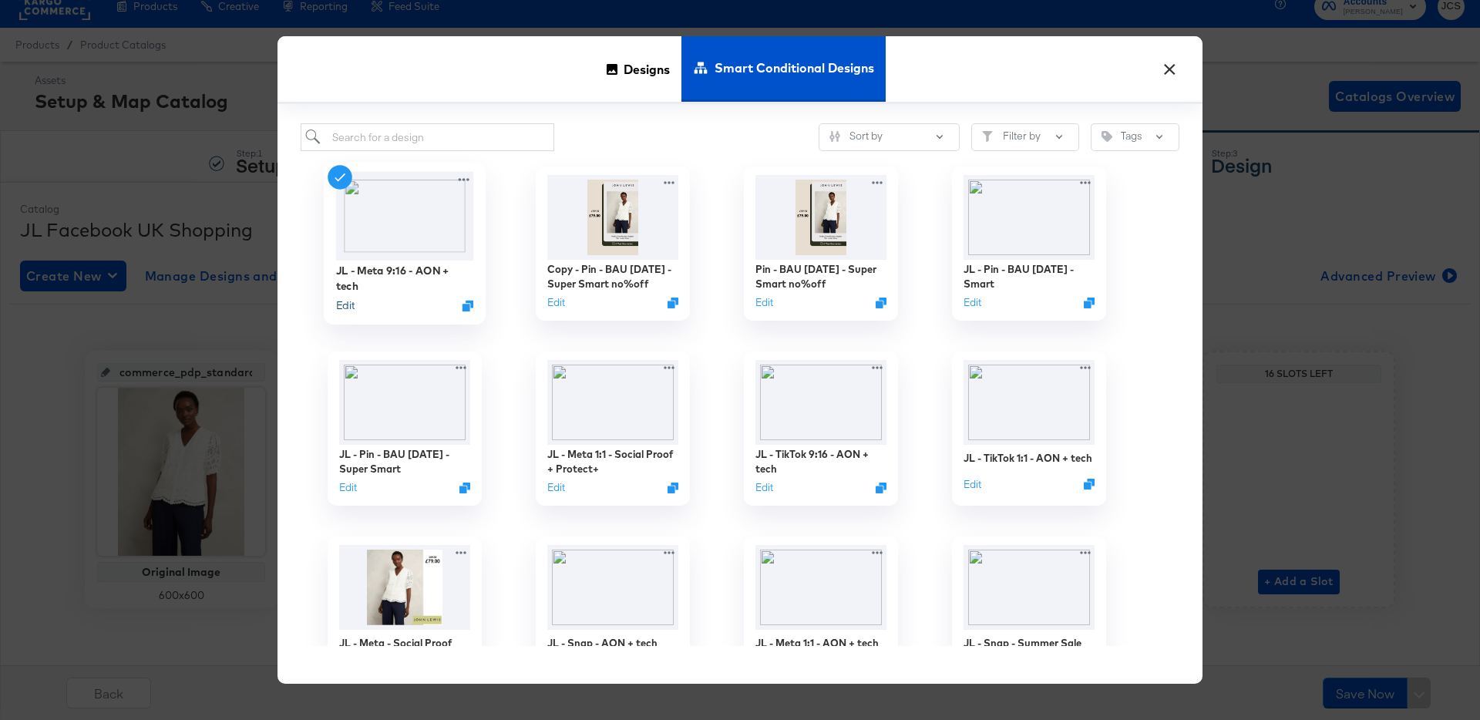
click at [351, 302] on button "Edit" at bounding box center [345, 305] width 18 height 15
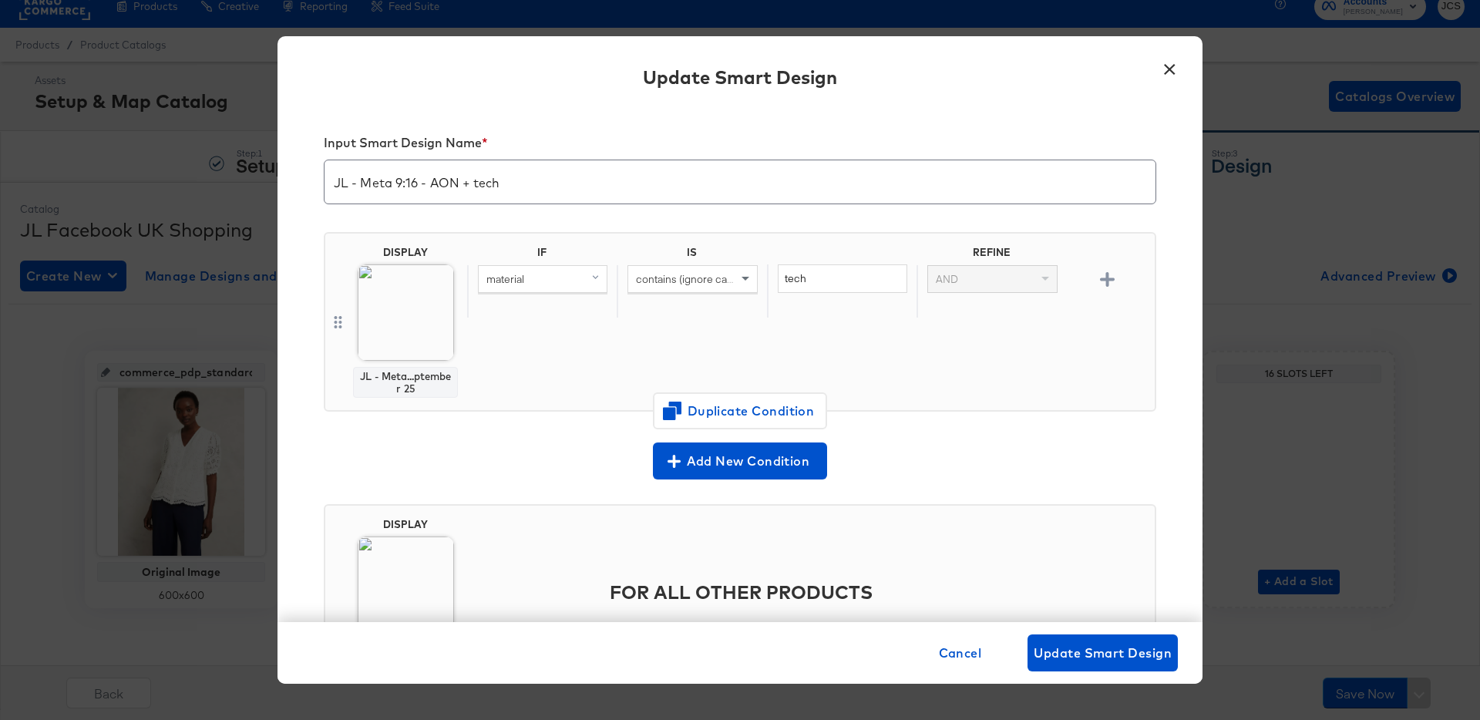
click at [1163, 72] on button "×" at bounding box center [1169, 66] width 28 height 28
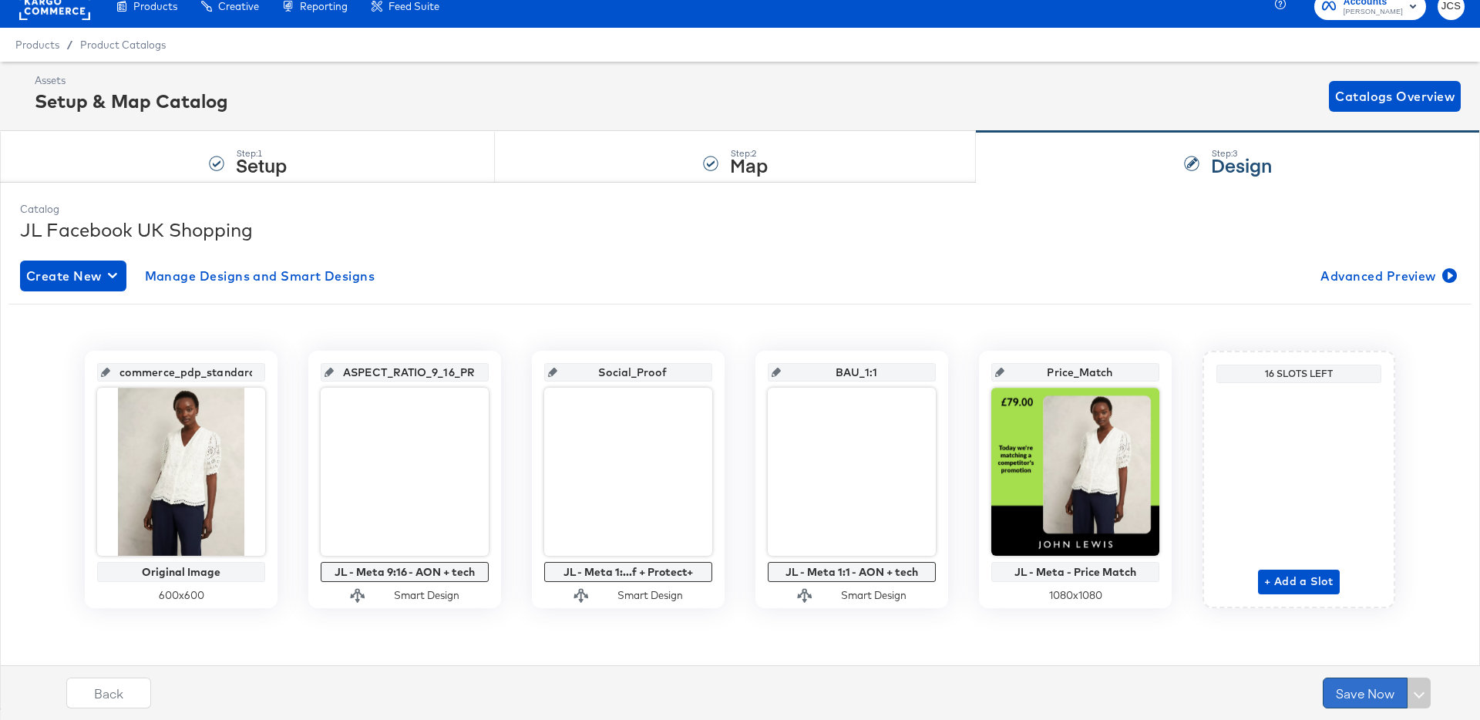
click at [1342, 692] on button "Save Now" at bounding box center [1364, 692] width 85 height 31
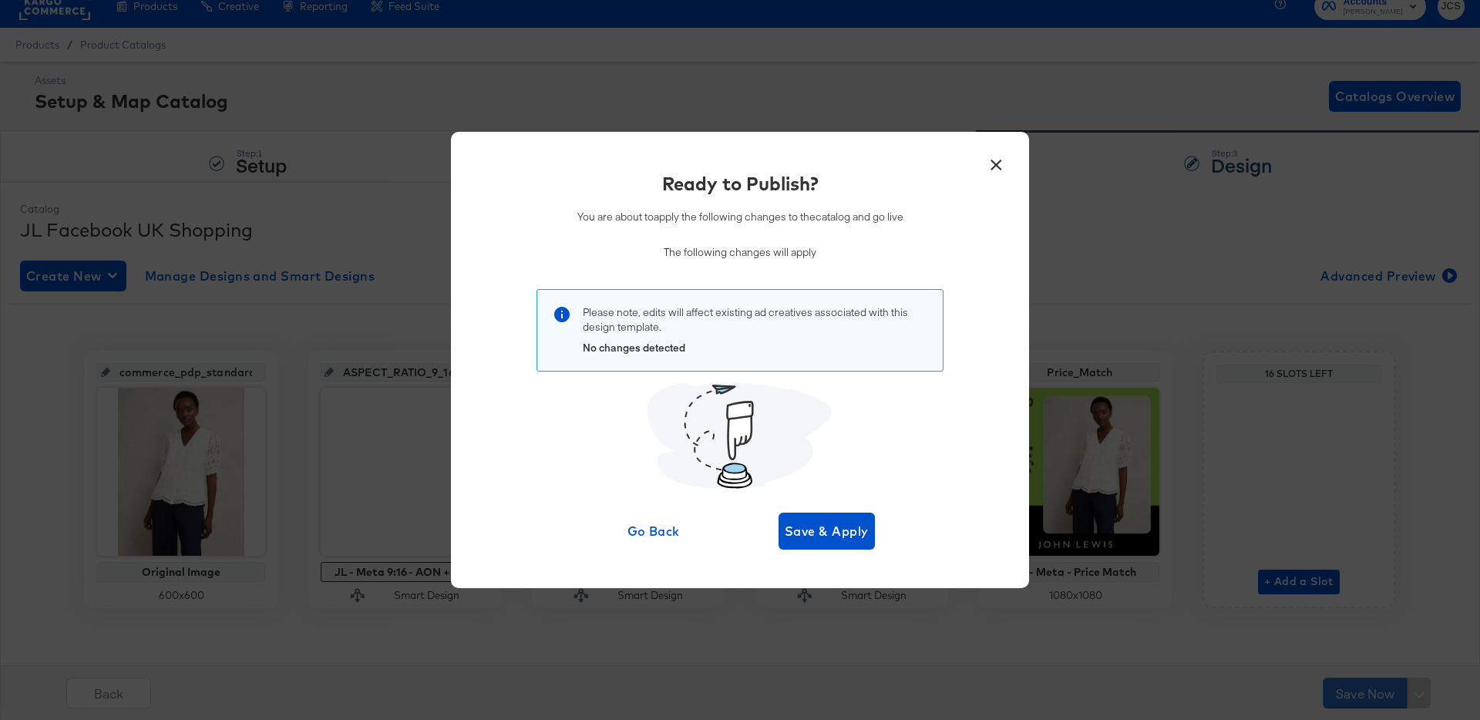
scroll to position [0, 0]
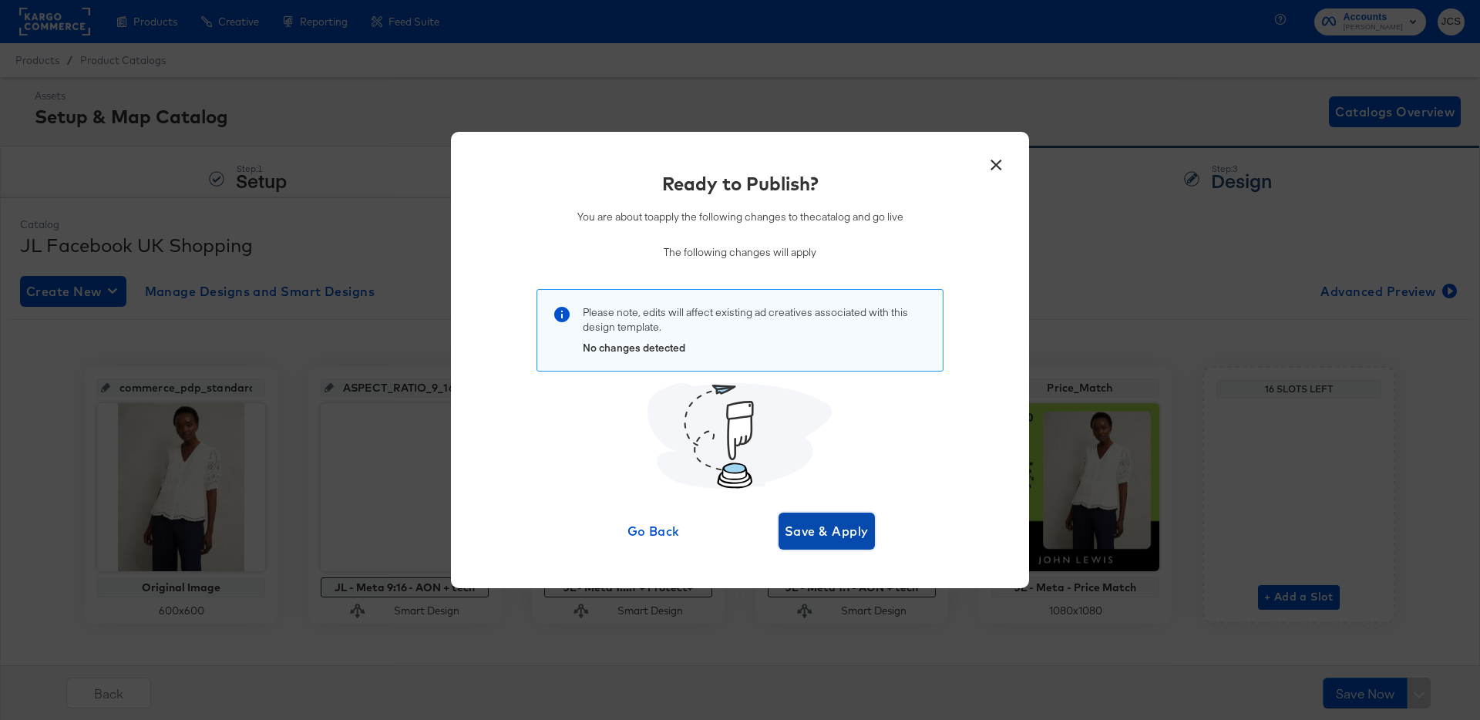
click at [778, 524] on button "Save & Apply" at bounding box center [826, 530] width 96 height 37
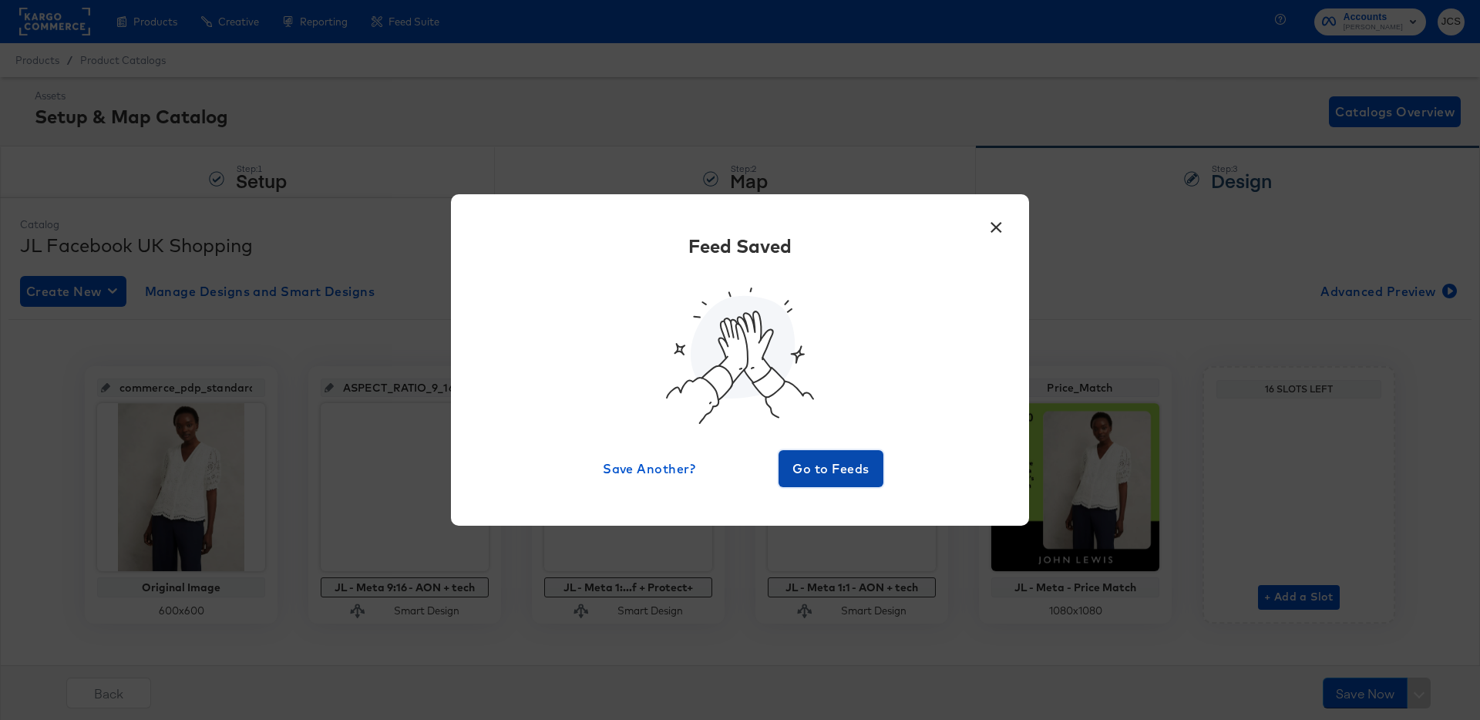
click at [831, 482] on button "Go to Feeds" at bounding box center [830, 468] width 105 height 37
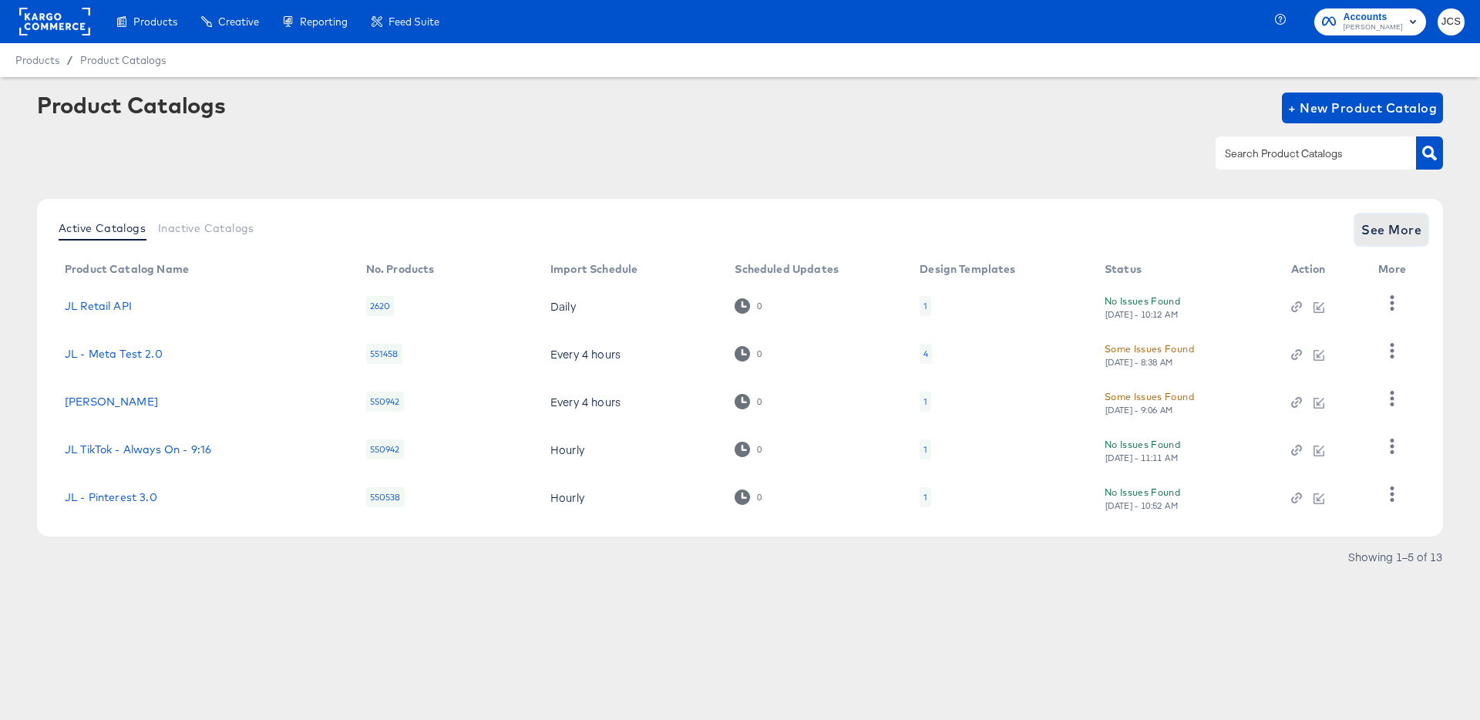
click at [1419, 220] on span "See More" at bounding box center [1391, 230] width 60 height 22
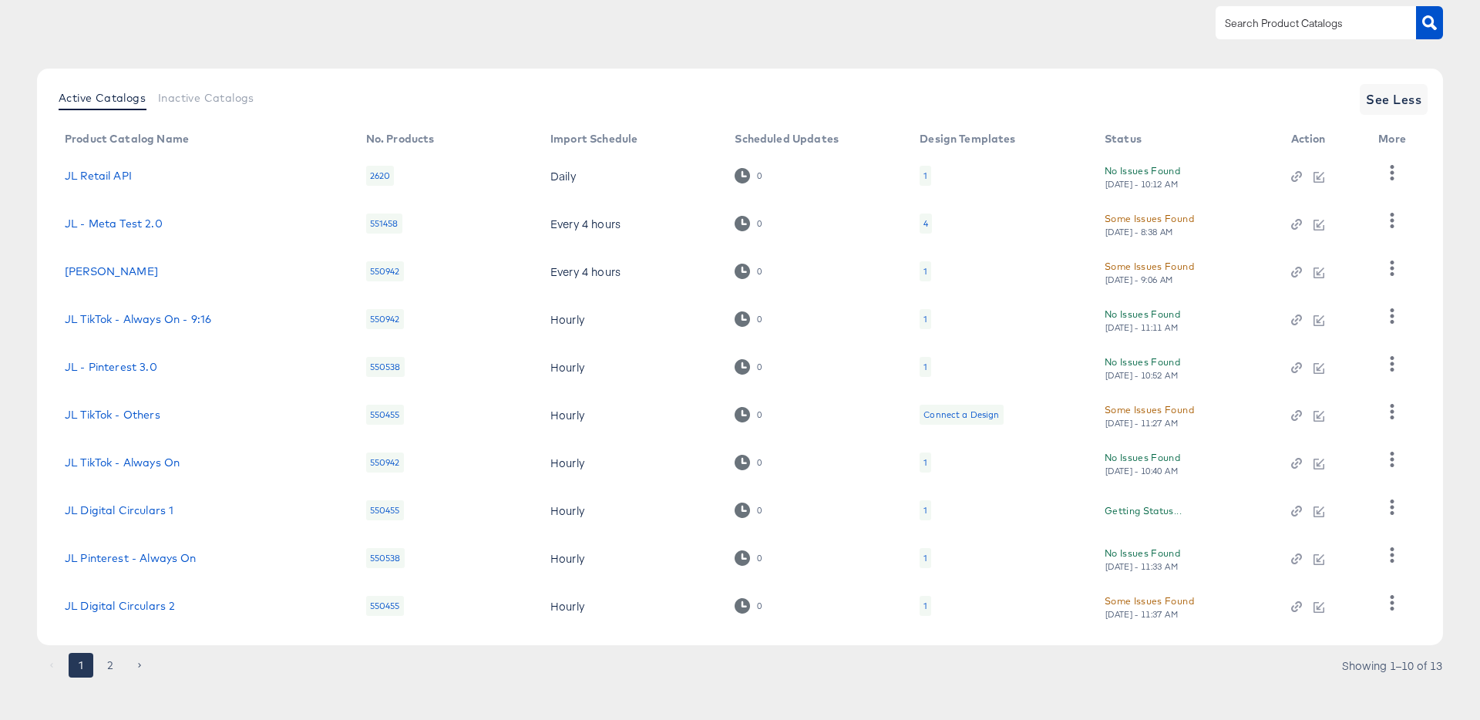
scroll to position [133, 0]
click at [114, 660] on button "2" at bounding box center [110, 662] width 25 height 25
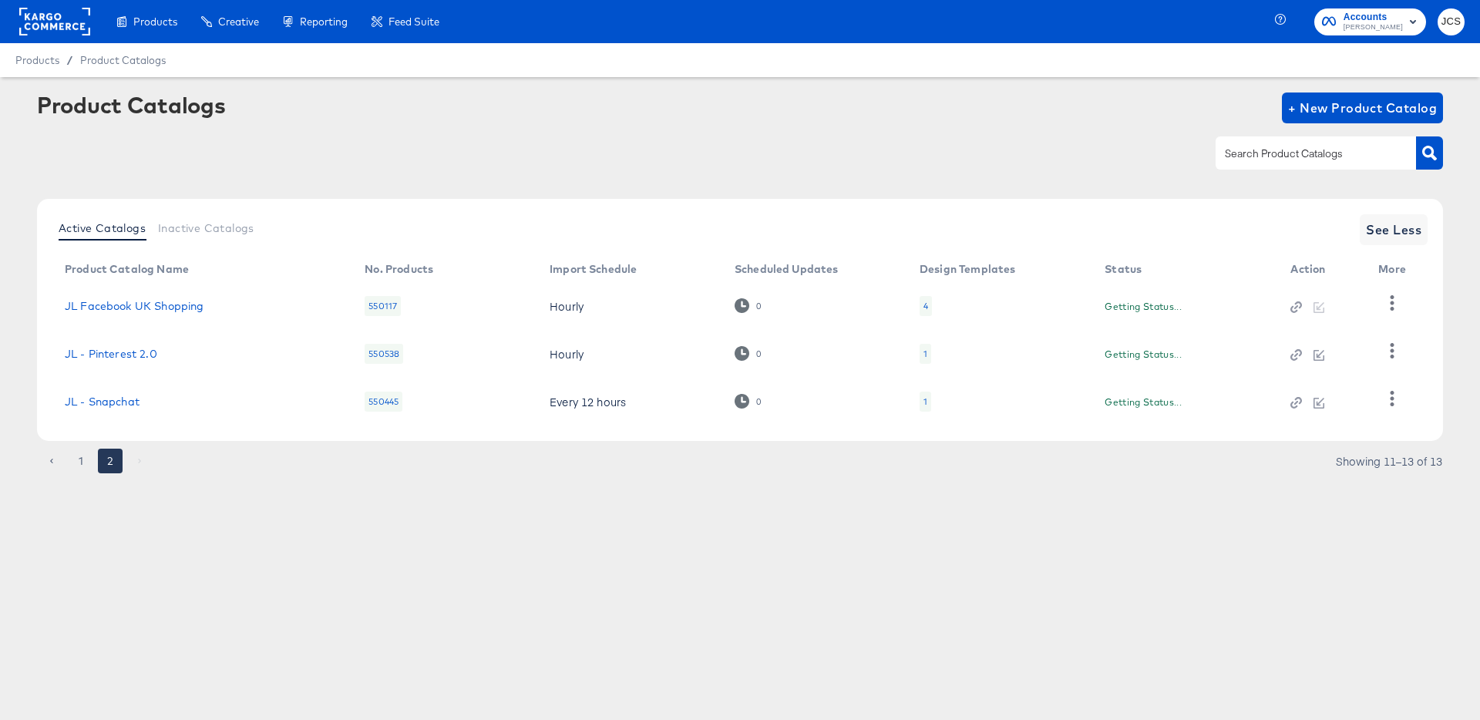
scroll to position [0, 0]
click at [1395, 300] on icon "button" at bounding box center [1391, 302] width 15 height 15
click at [1326, 355] on div "HUD Checks (Internal)" at bounding box center [1328, 359] width 154 height 25
click at [1123, 506] on article "Product Catalogs + New Product Catalog Active Catalogs Inactive Catalogs See Le…" at bounding box center [740, 302] width 1480 height 450
click at [59, 18] on rect at bounding box center [54, 22] width 71 height 28
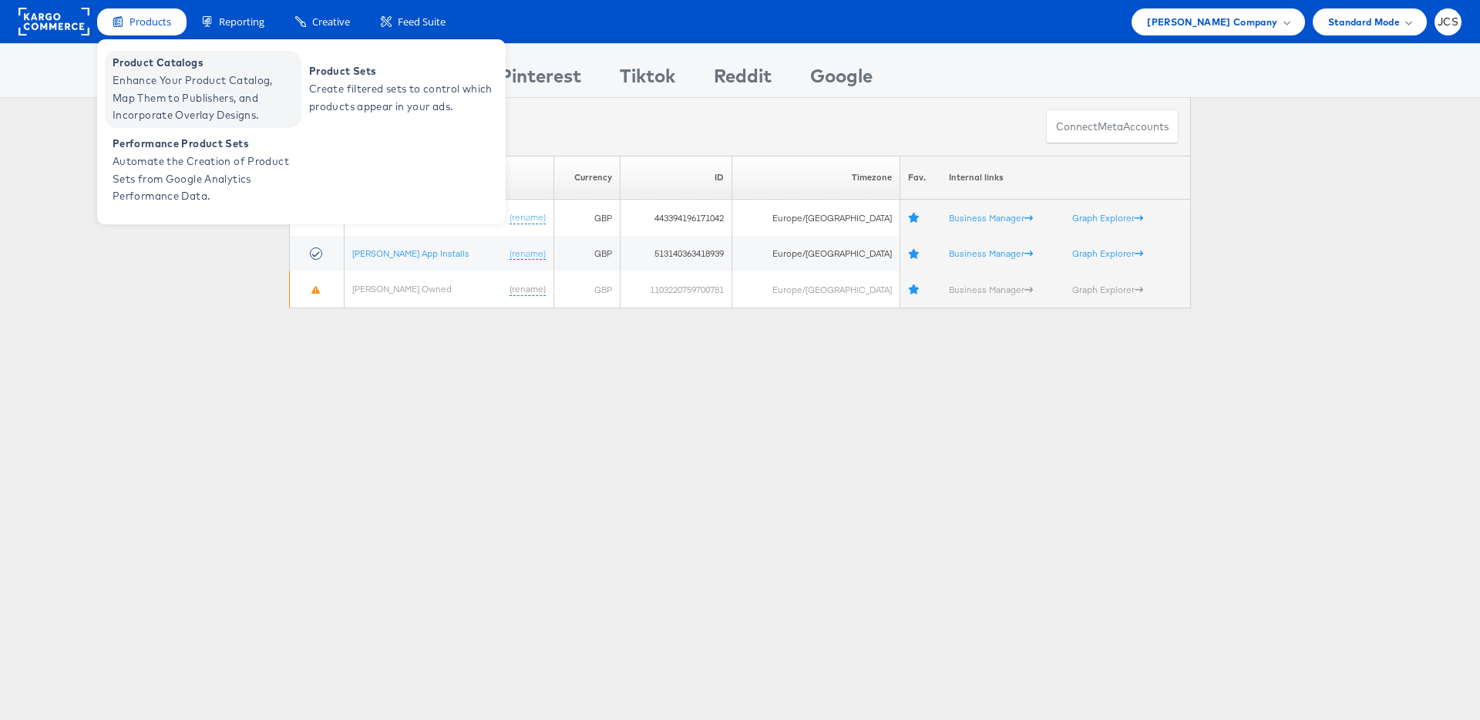
click at [156, 113] on span "Enhance Your Product Catalog, Map Them to Publishers, and Incorporate Overlay D…" at bounding box center [205, 98] width 185 height 52
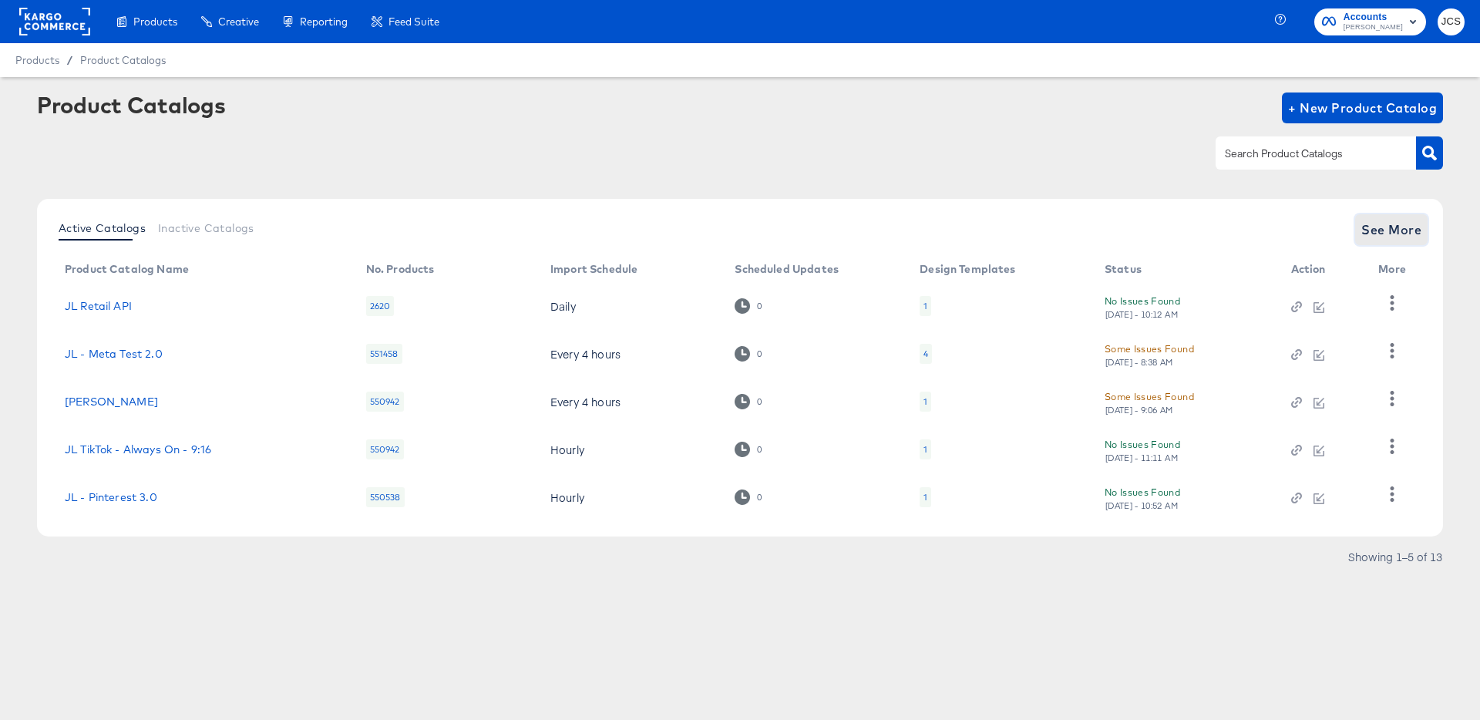
click at [1396, 224] on span "See More" at bounding box center [1391, 230] width 60 height 22
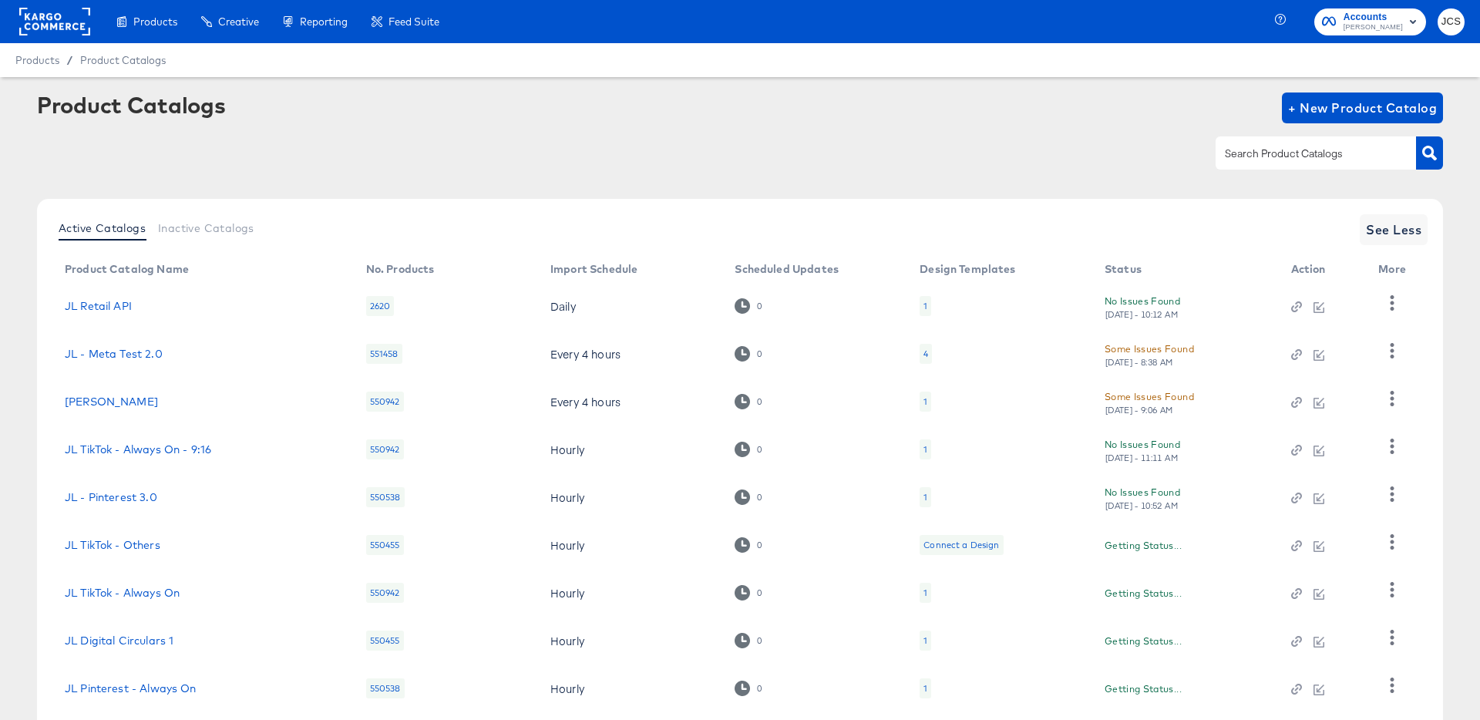
scroll to position [142, 0]
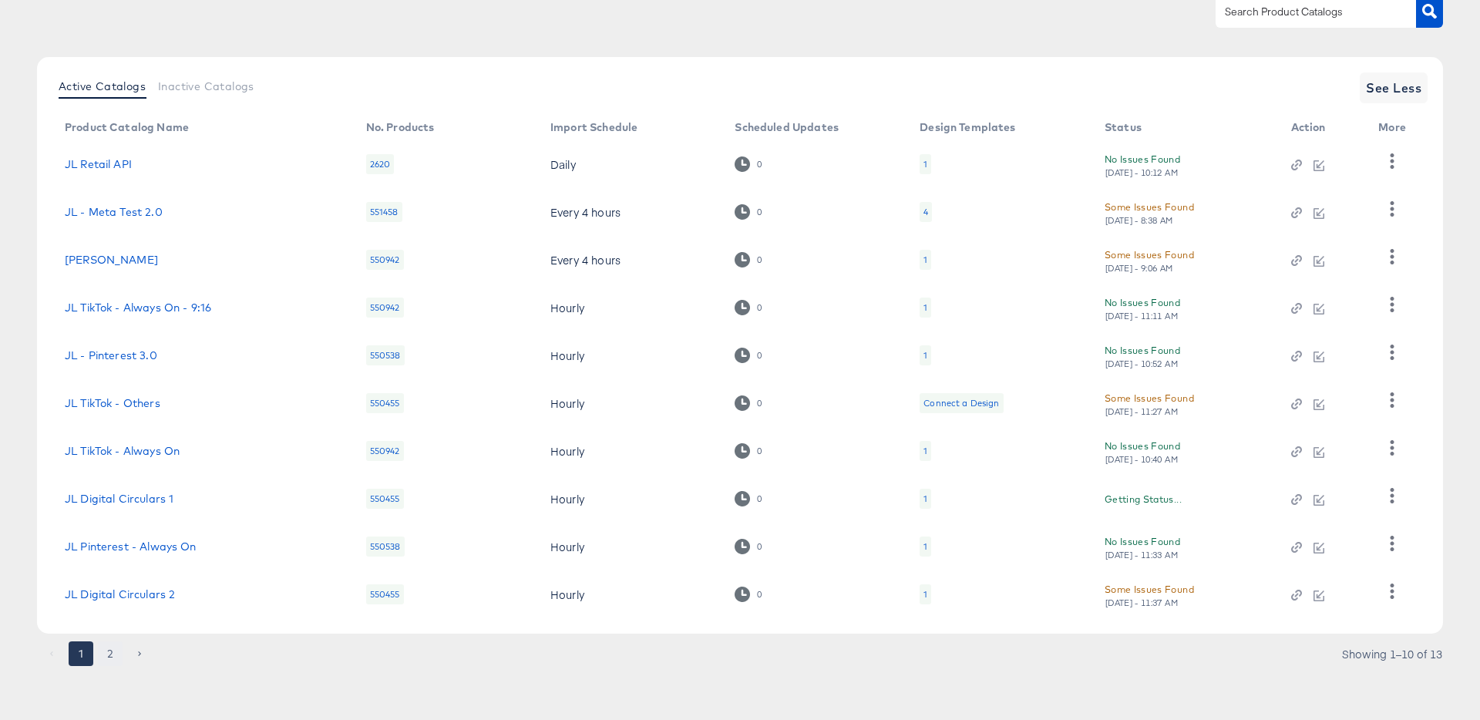
click at [107, 653] on button "2" at bounding box center [110, 653] width 25 height 25
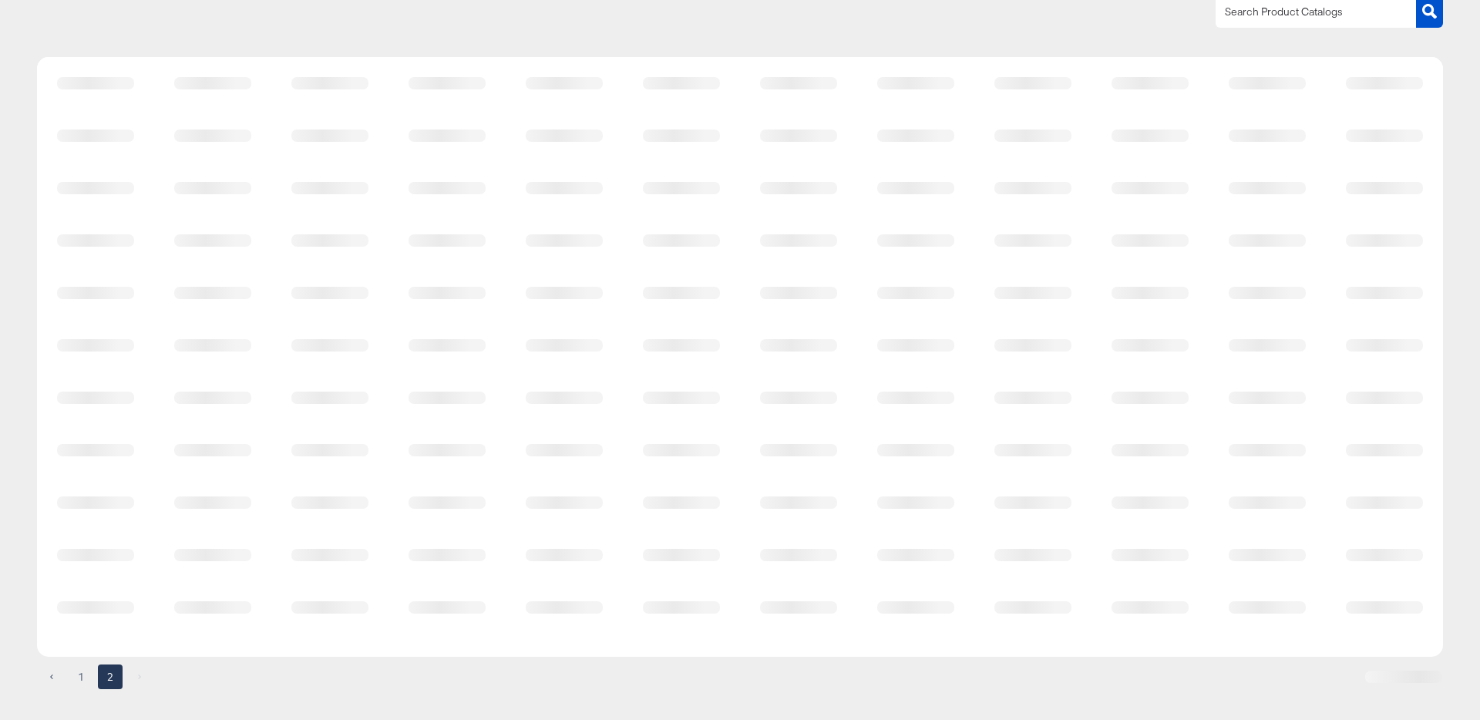
scroll to position [0, 0]
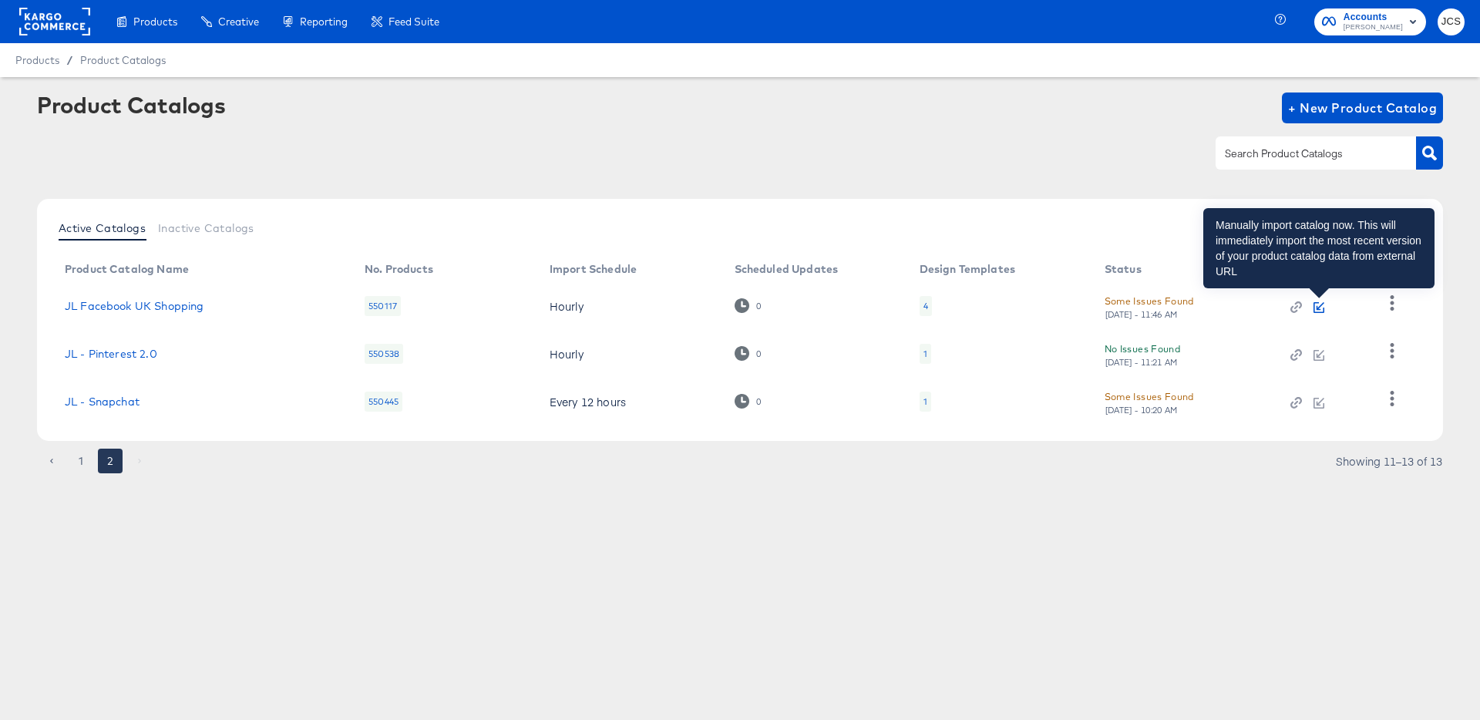
click at [1319, 304] on icon "button" at bounding box center [1318, 307] width 11 height 11
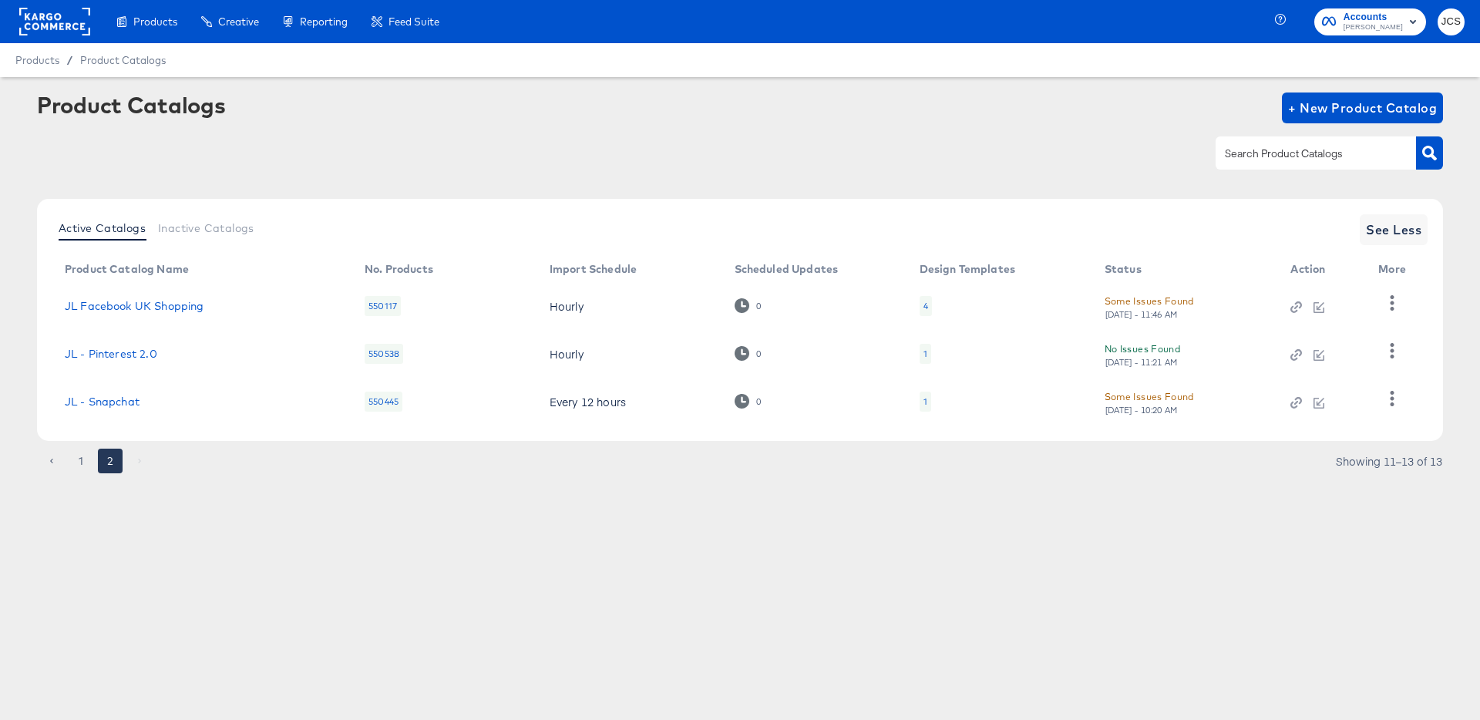
click at [921, 308] on div "4" at bounding box center [925, 306] width 12 height 20
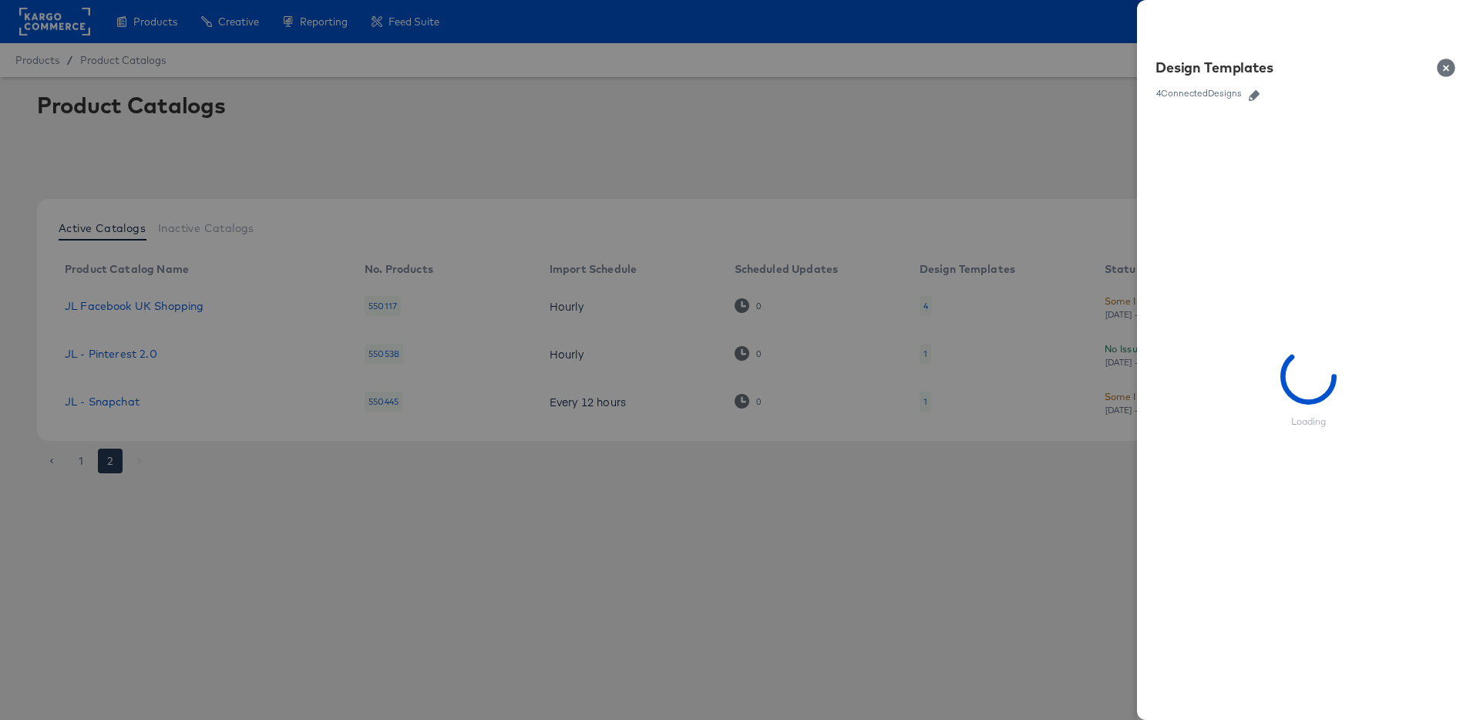
click at [1255, 94] on icon "button" at bounding box center [1253, 95] width 11 height 11
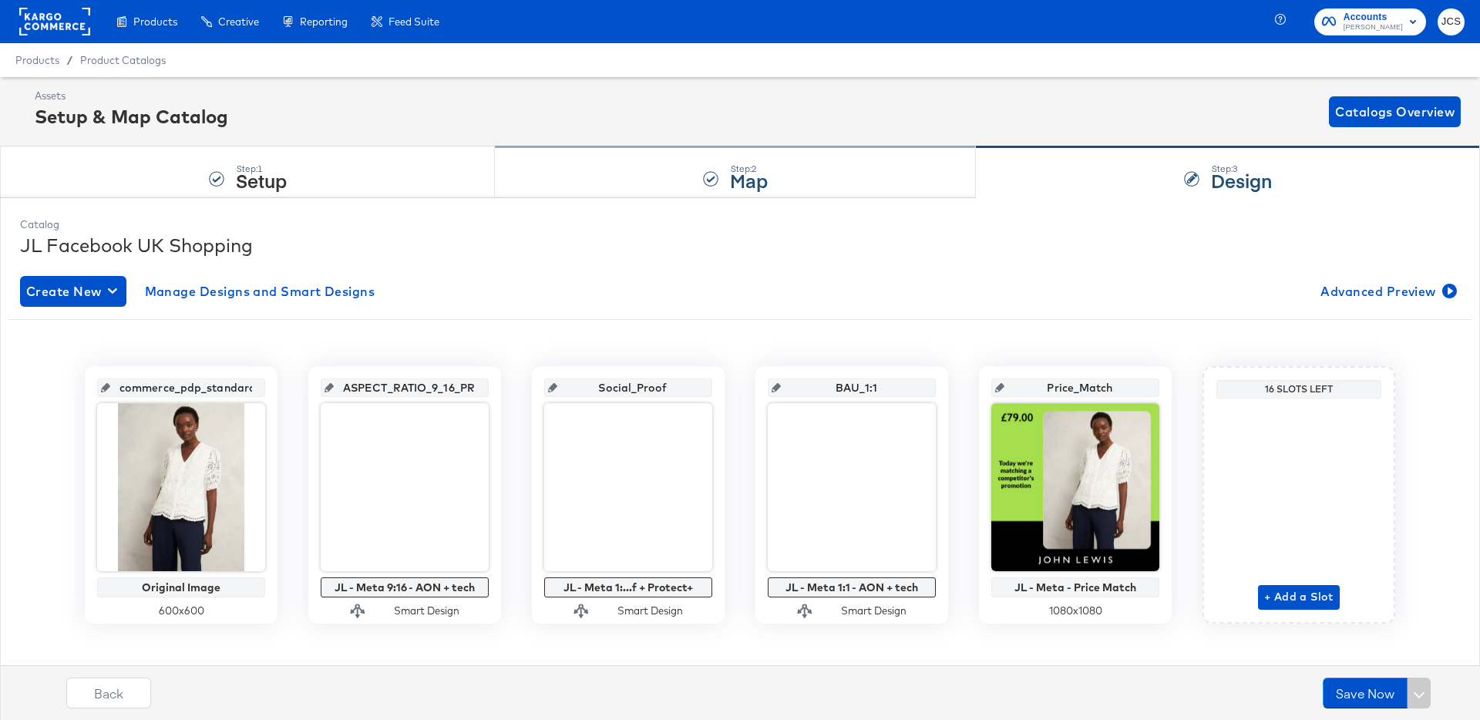
click at [638, 181] on div "Step: 2 Map" at bounding box center [735, 172] width 481 height 51
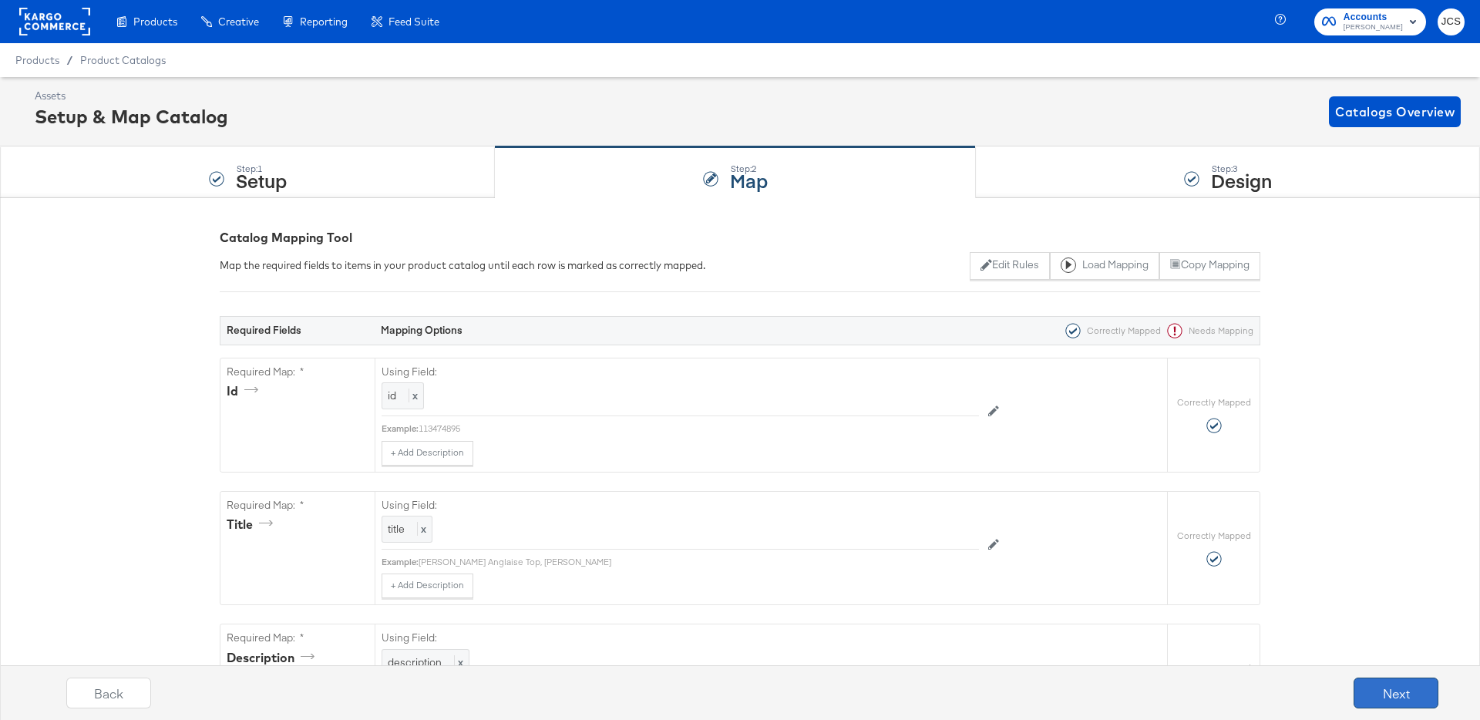
click at [1403, 687] on button "Next" at bounding box center [1395, 692] width 85 height 31
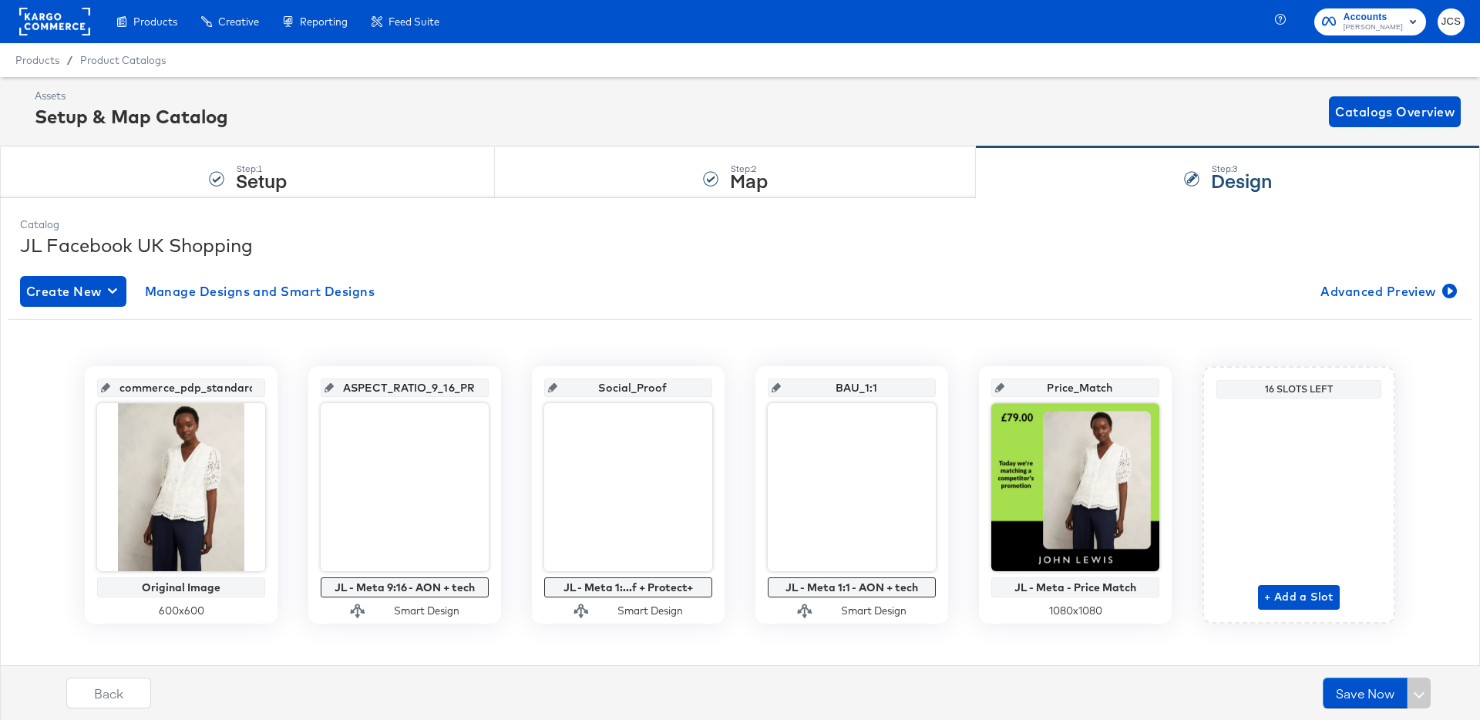
click at [76, 29] on rect at bounding box center [54, 22] width 71 height 28
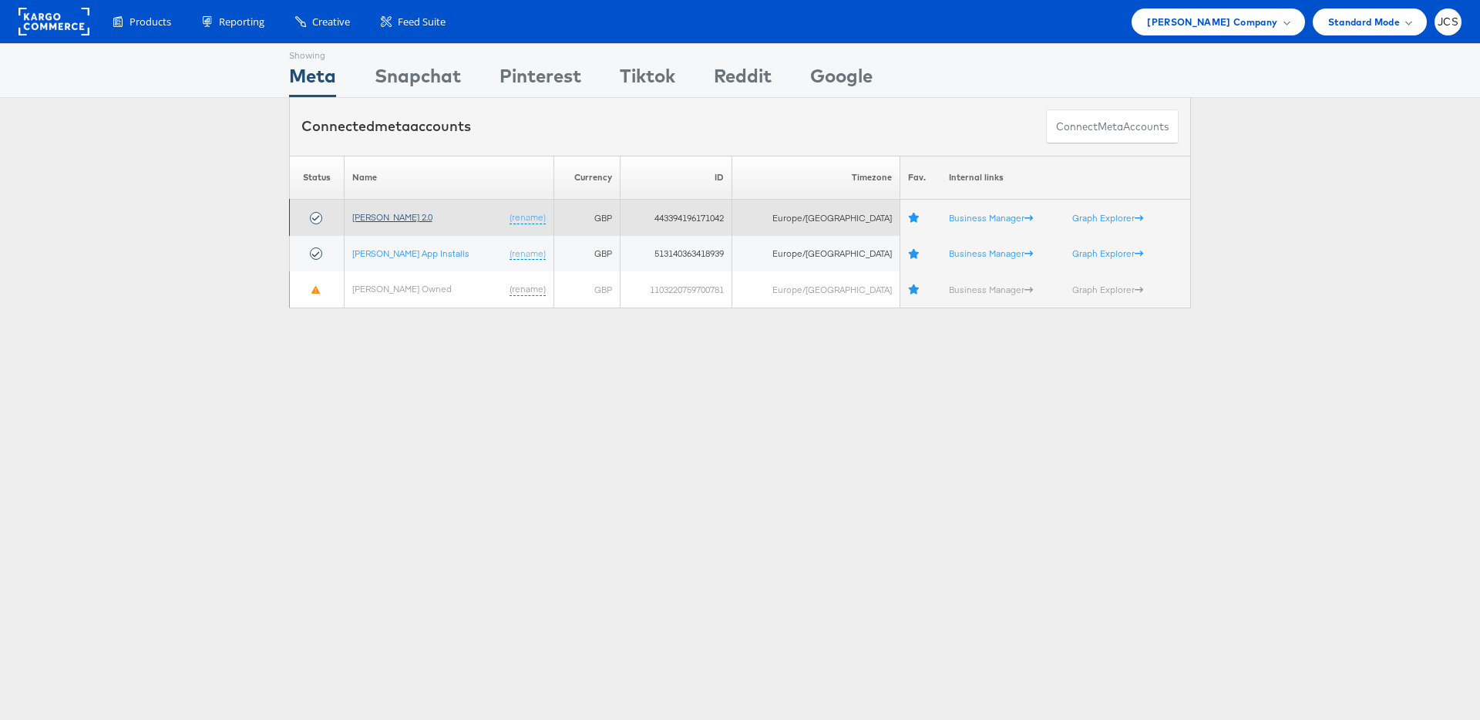
click at [402, 215] on link "[PERSON_NAME] 2.0" at bounding box center [392, 217] width 80 height 12
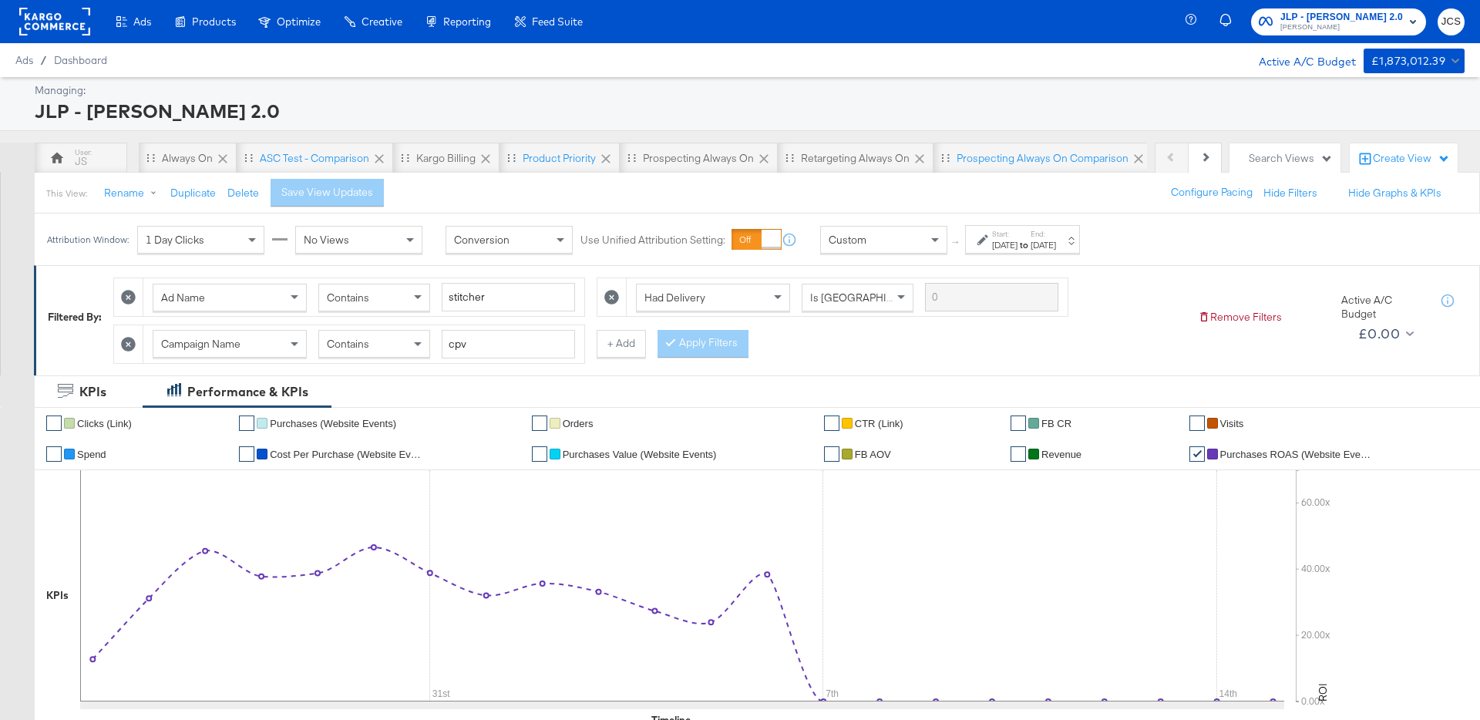
click at [399, 93] on div "Managing:" at bounding box center [748, 90] width 1426 height 15
click at [197, 156] on div "Always On" at bounding box center [187, 158] width 51 height 15
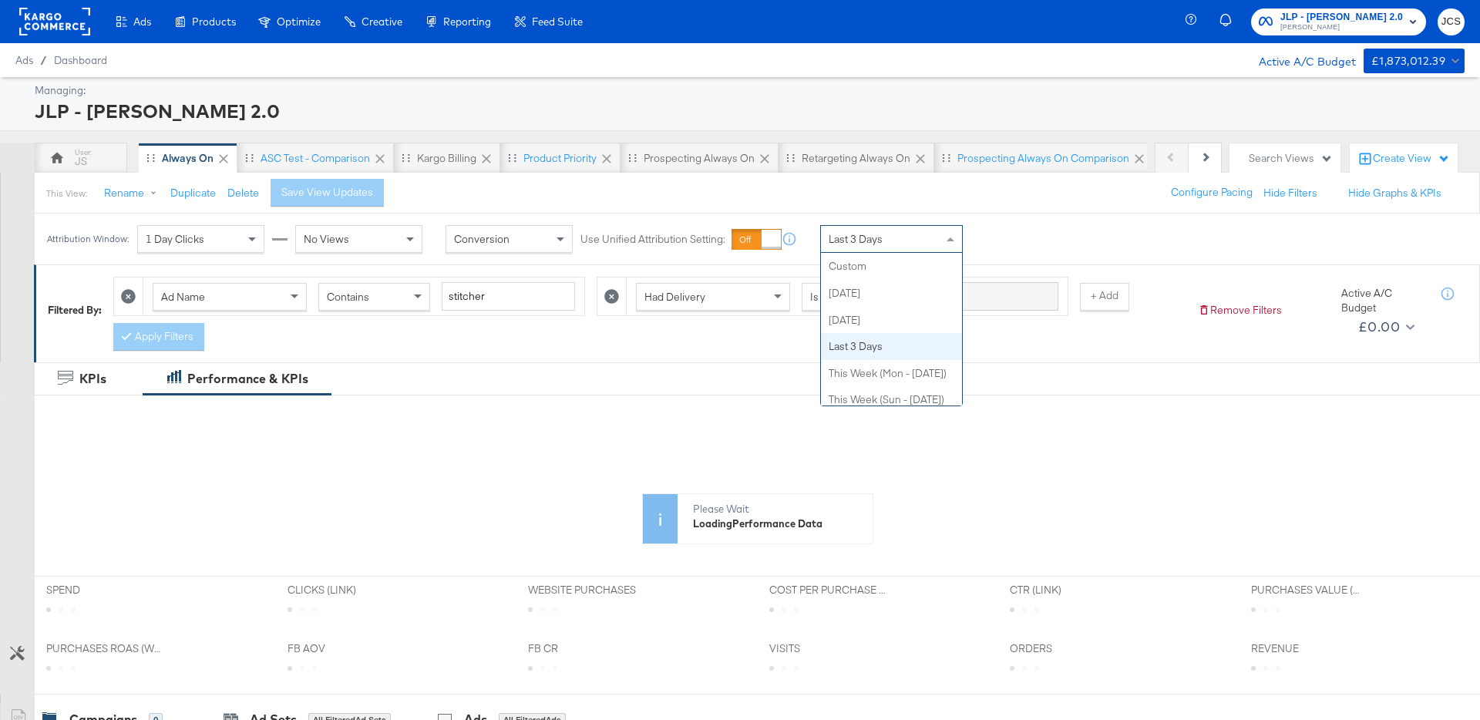
click at [881, 233] on span "Last 3 Days" at bounding box center [855, 239] width 54 height 14
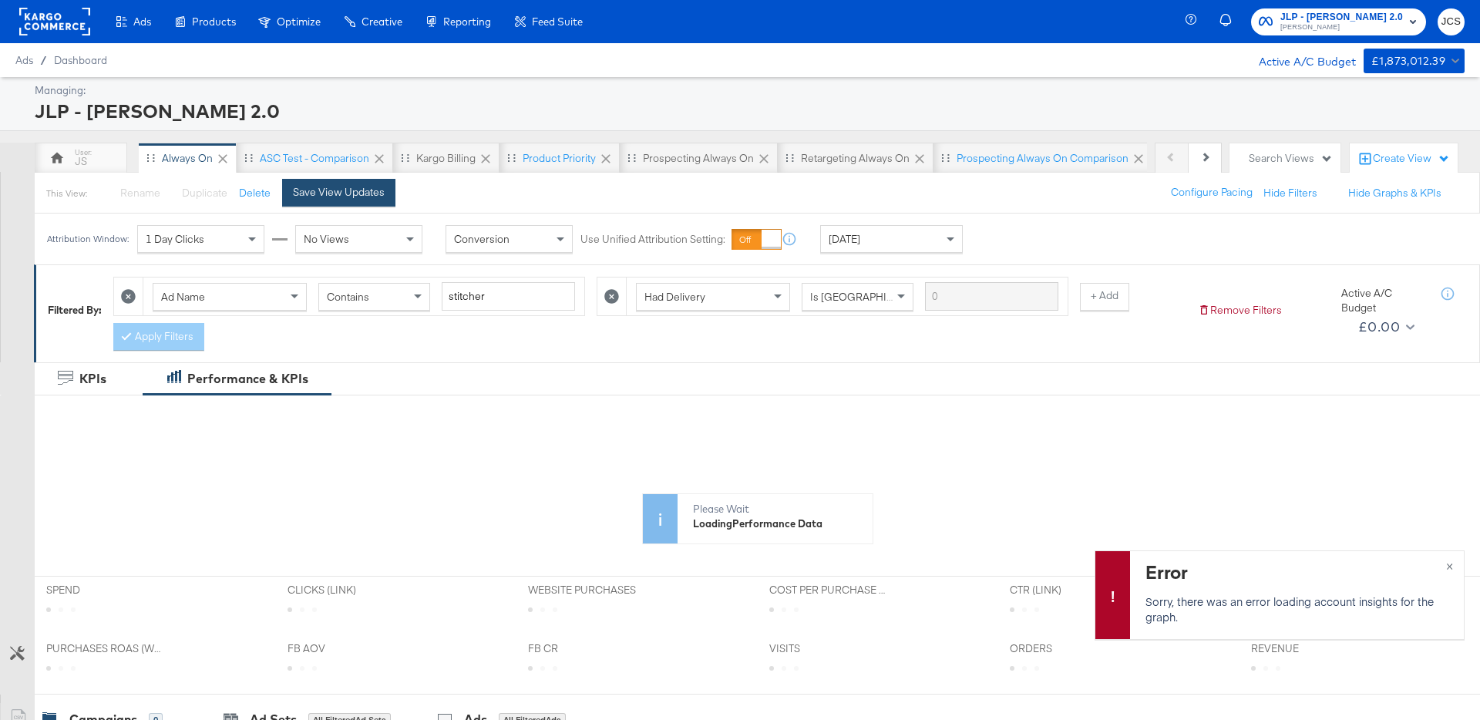
click at [360, 195] on div "Save View Updates" at bounding box center [339, 192] width 92 height 15
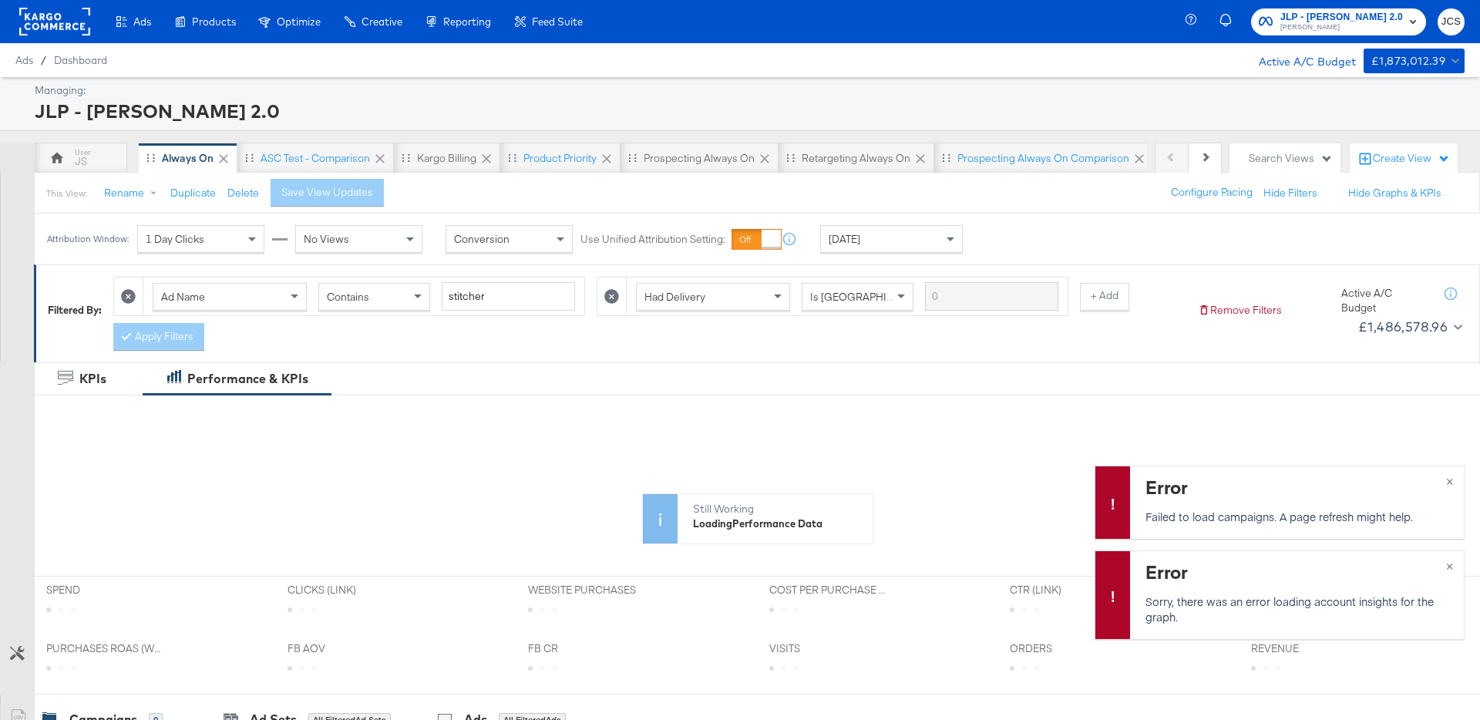
scroll to position [0, 146]
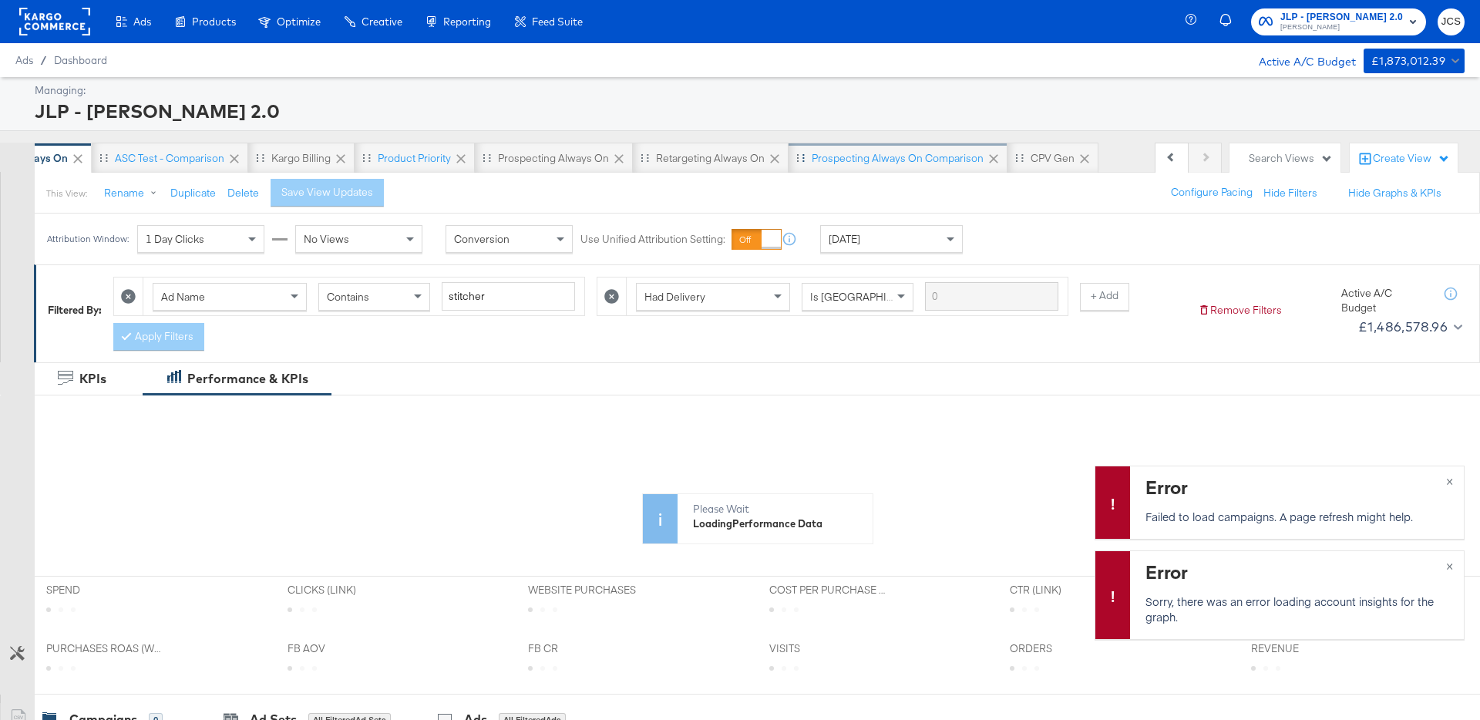
click at [930, 153] on div "Prospecting Always On Comparison" at bounding box center [897, 158] width 172 height 15
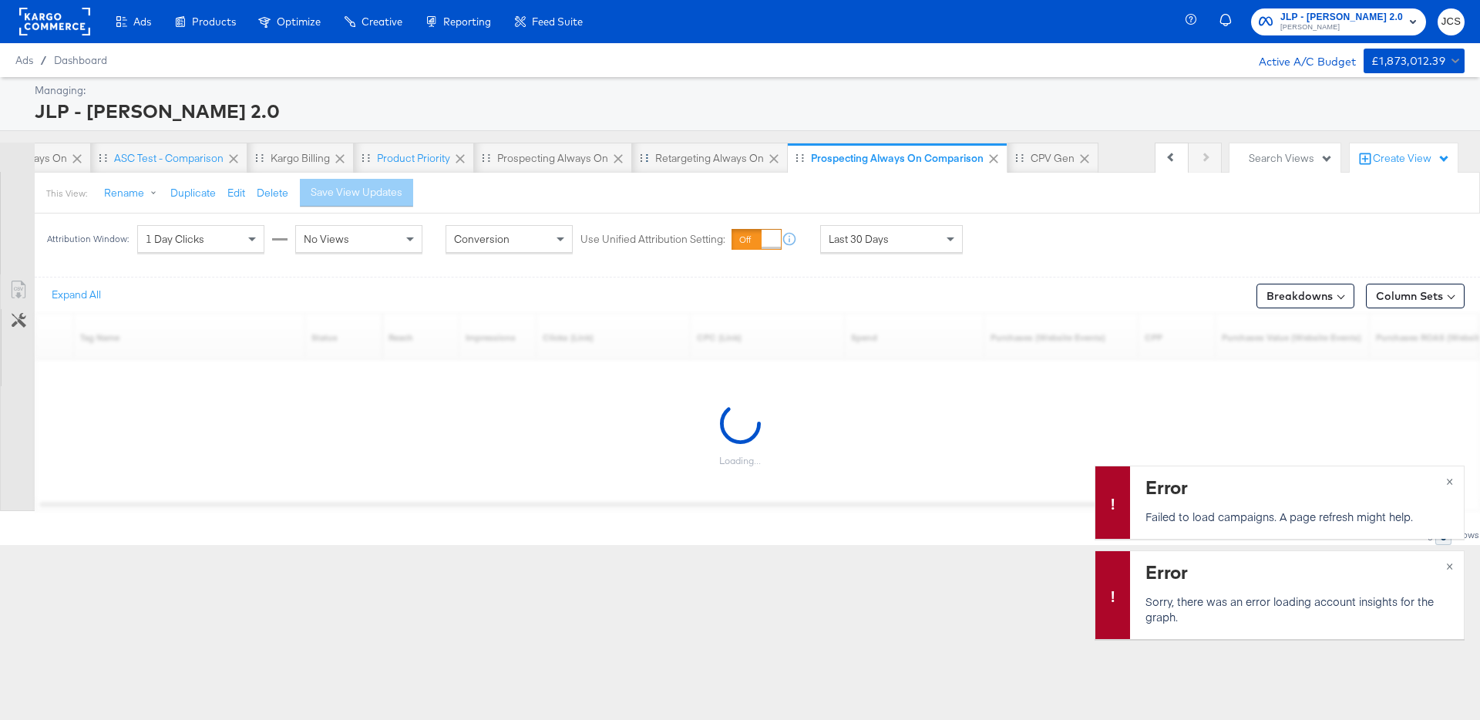
click at [642, 157] on div "Drag to reorder tab" at bounding box center [644, 157] width 8 height 8
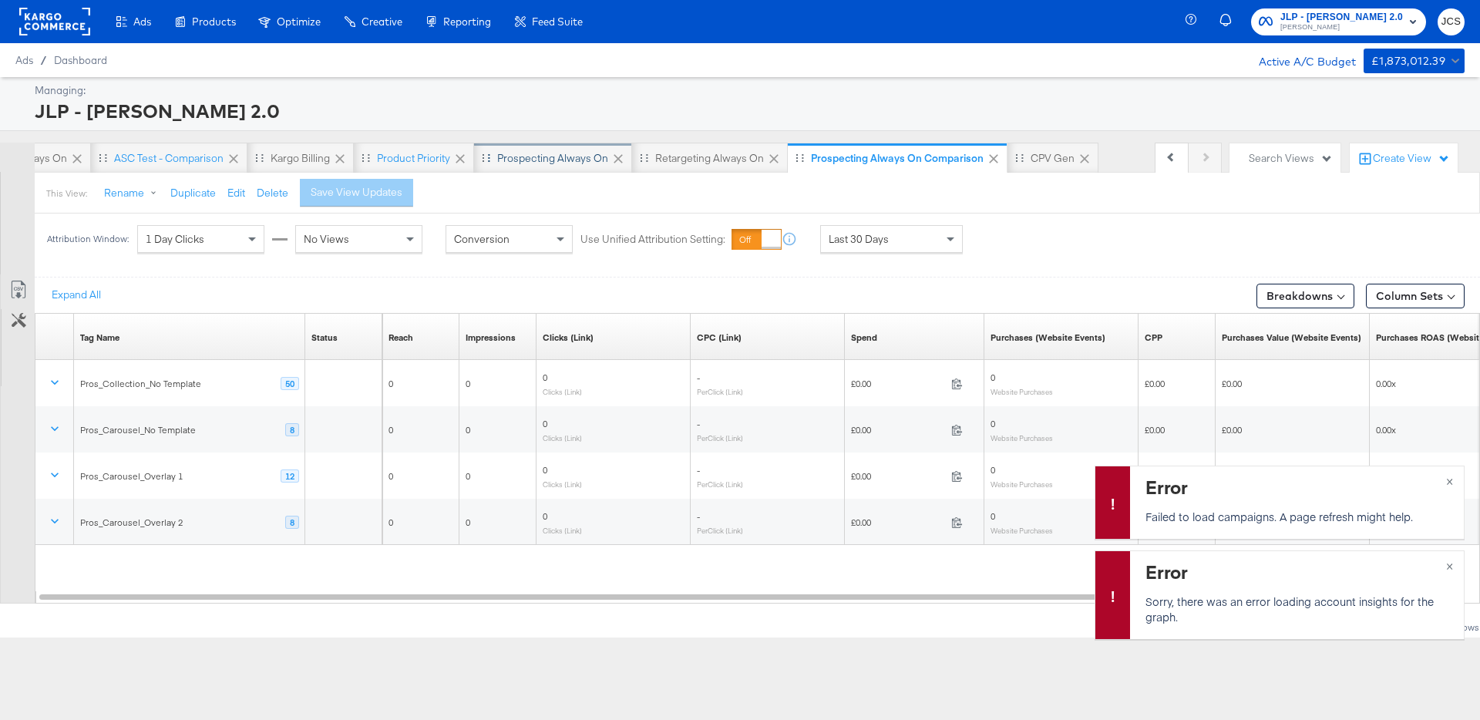
click at [564, 160] on div "Prospecting Always On" at bounding box center [552, 158] width 111 height 15
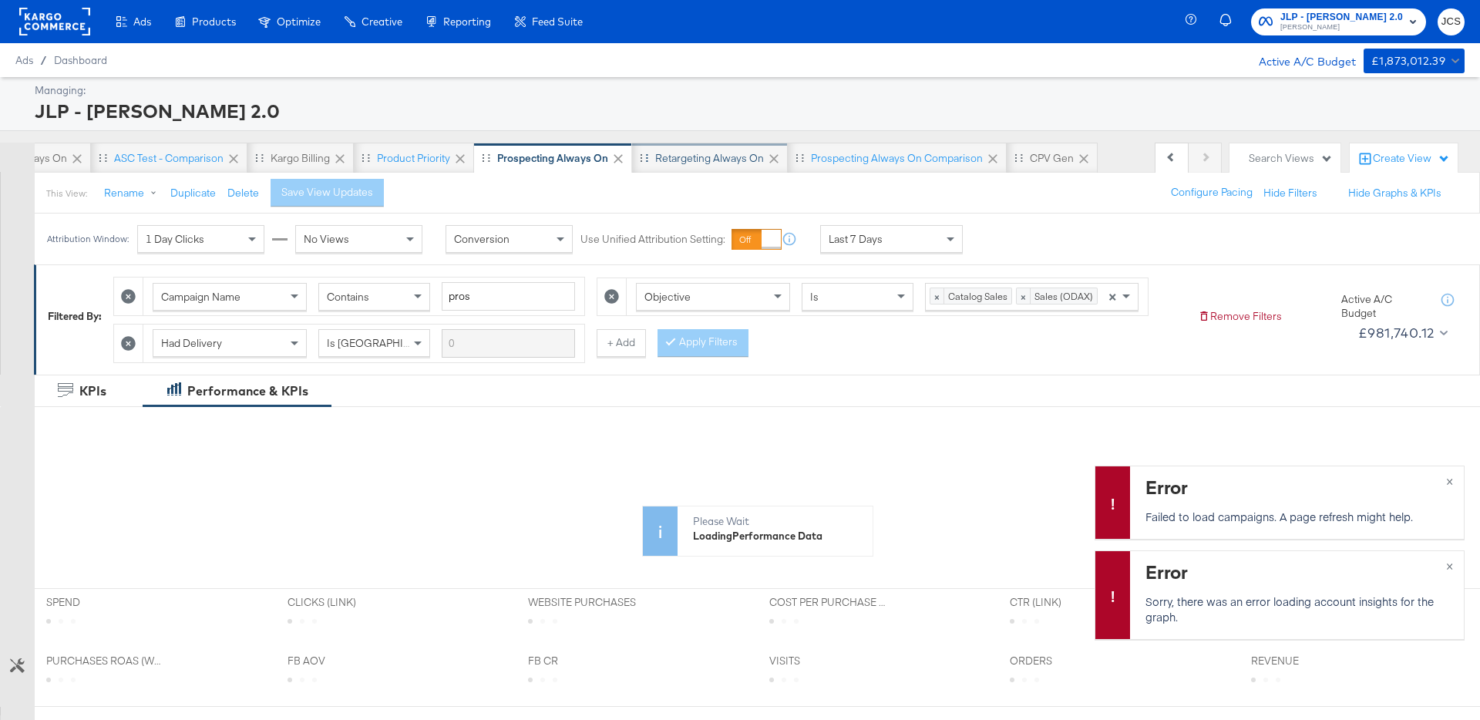
click at [690, 158] on div "Retargeting Always On" at bounding box center [709, 158] width 109 height 15
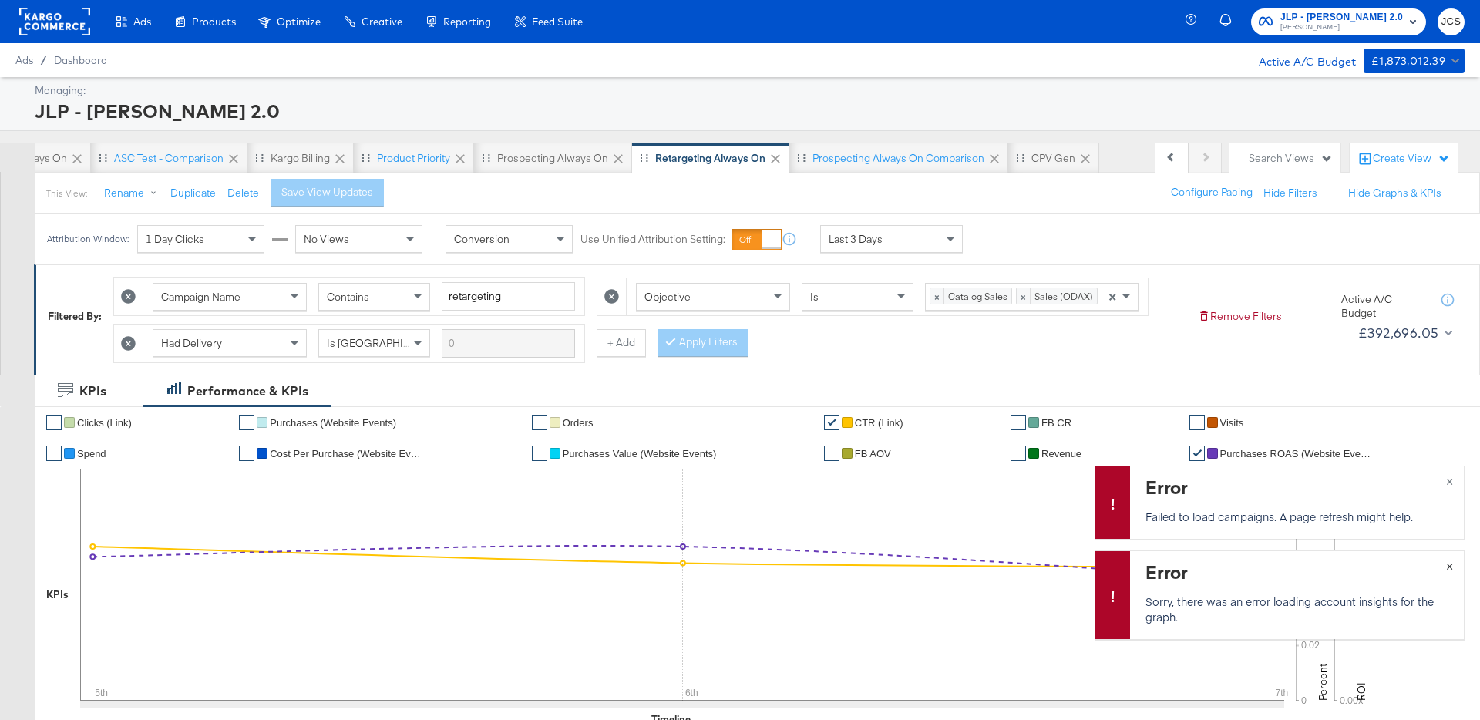
click at [1454, 566] on button "×" at bounding box center [1449, 565] width 29 height 28
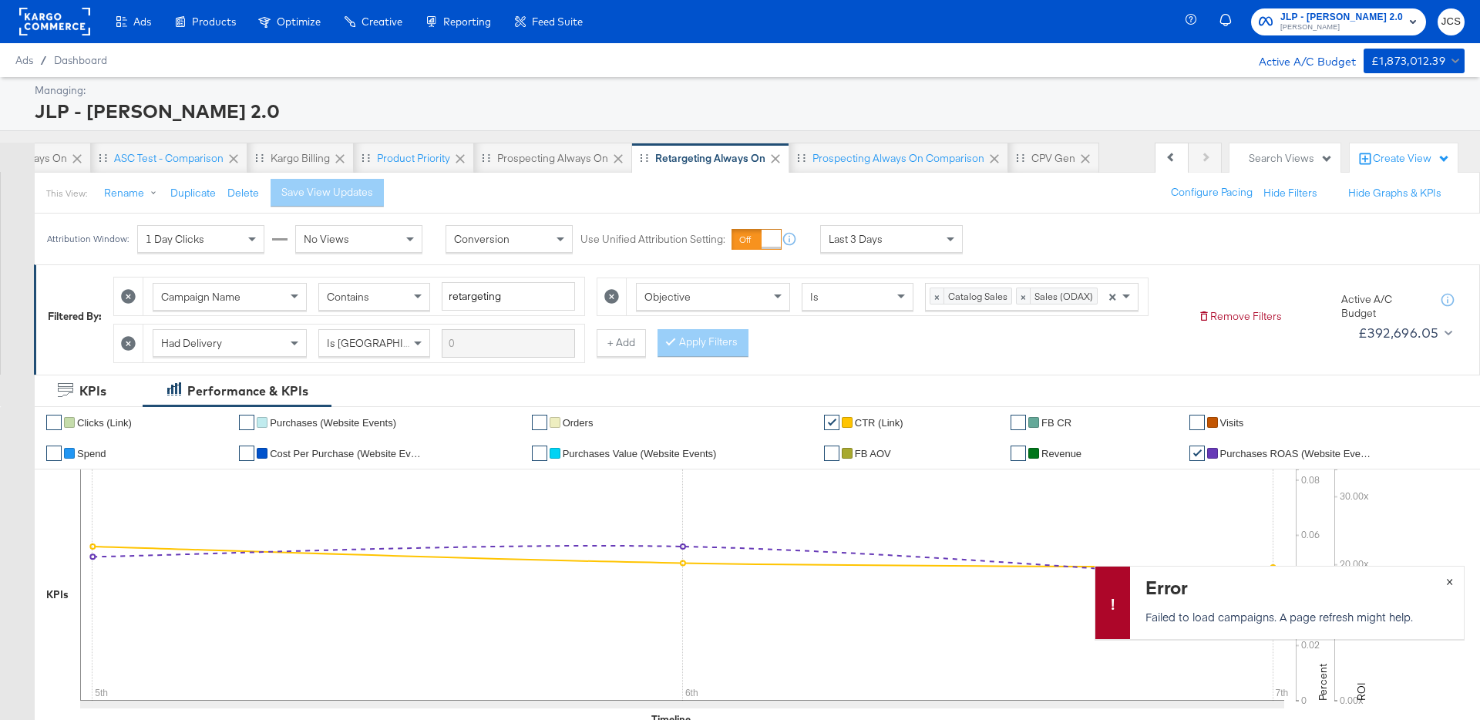
click at [1445, 578] on button "×" at bounding box center [1449, 580] width 29 height 28
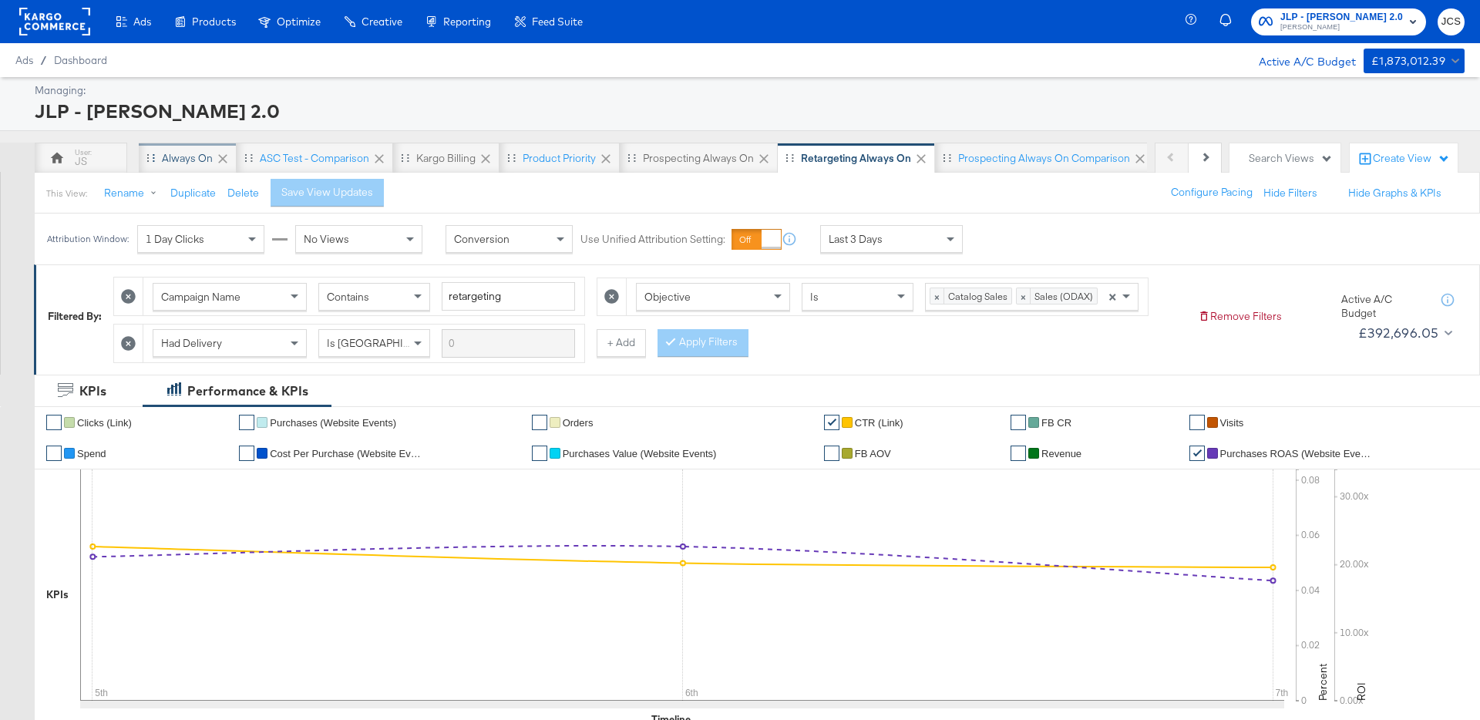
click at [200, 158] on div "Always On" at bounding box center [187, 158] width 51 height 15
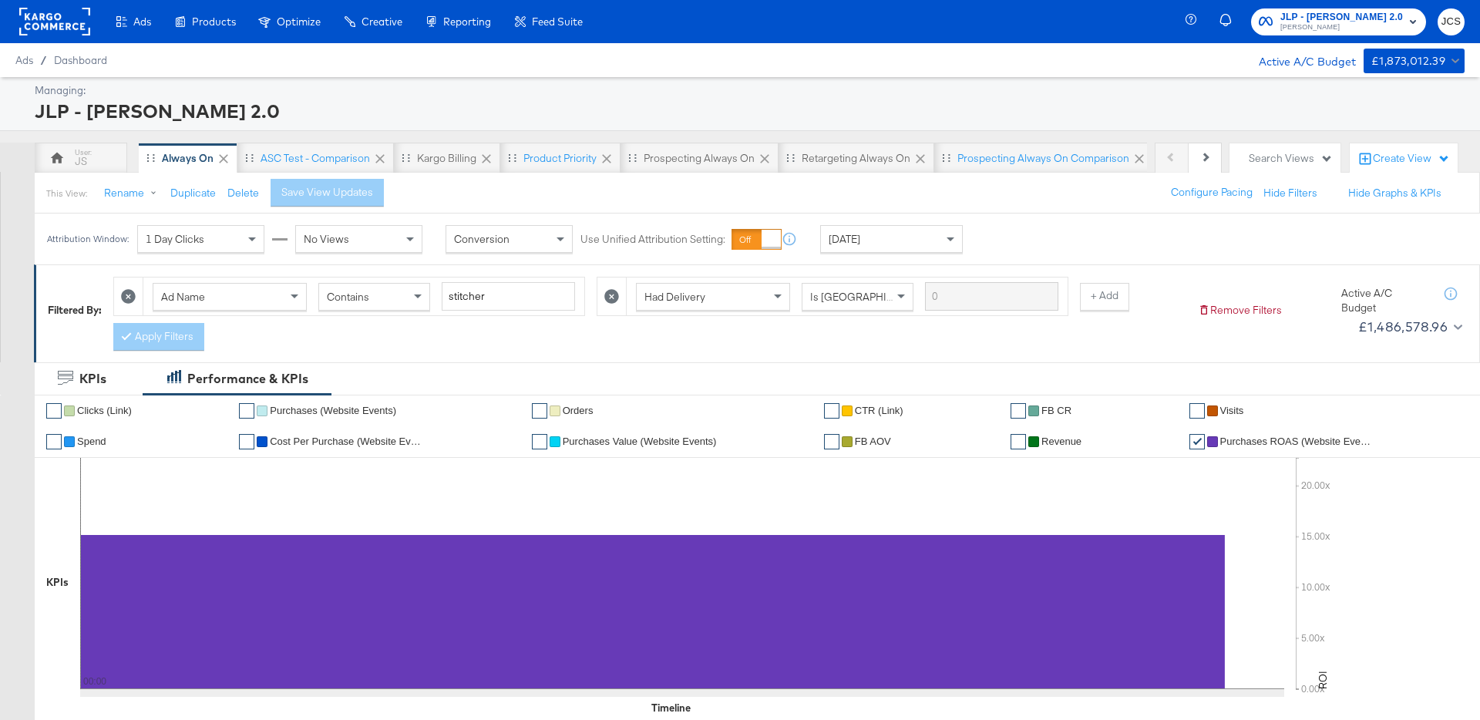
click at [61, 24] on rect at bounding box center [54, 22] width 71 height 28
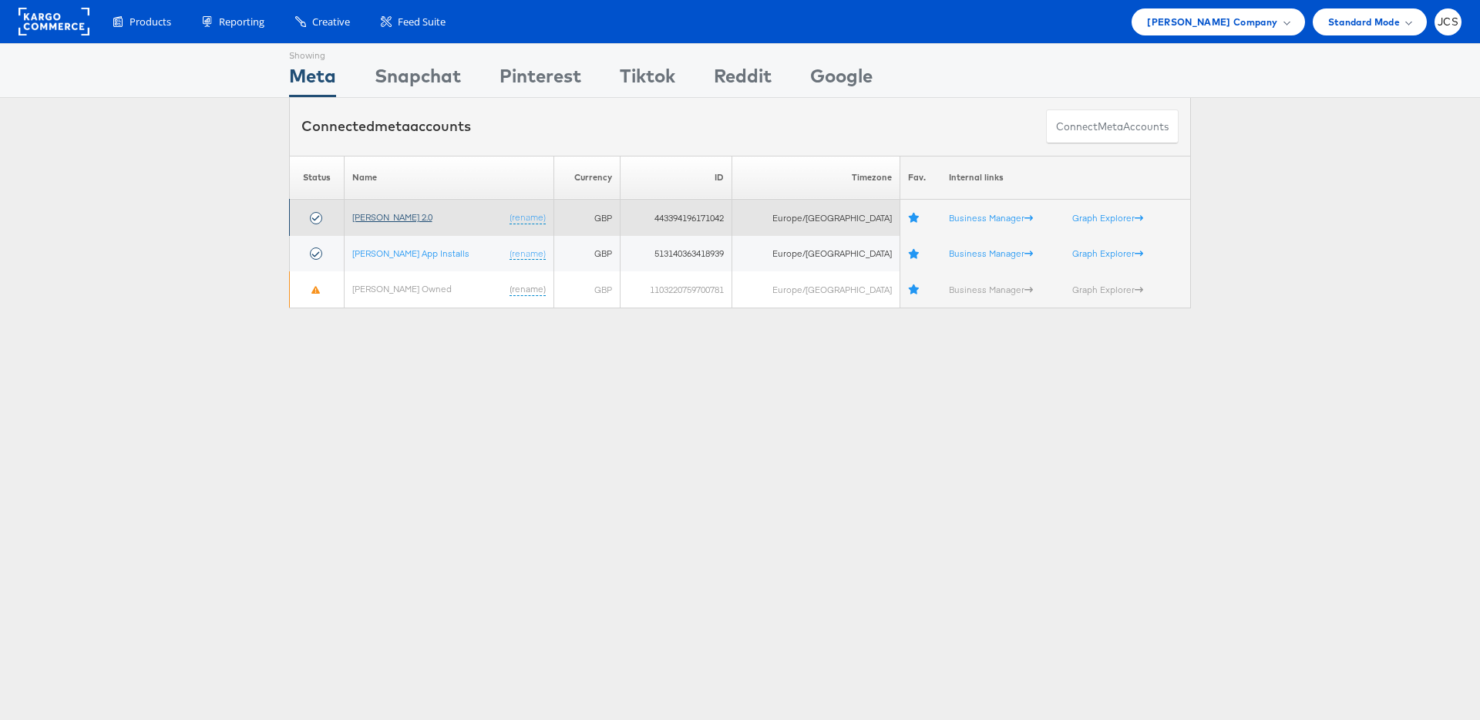
click at [408, 212] on link "[PERSON_NAME] 2.0" at bounding box center [392, 217] width 80 height 12
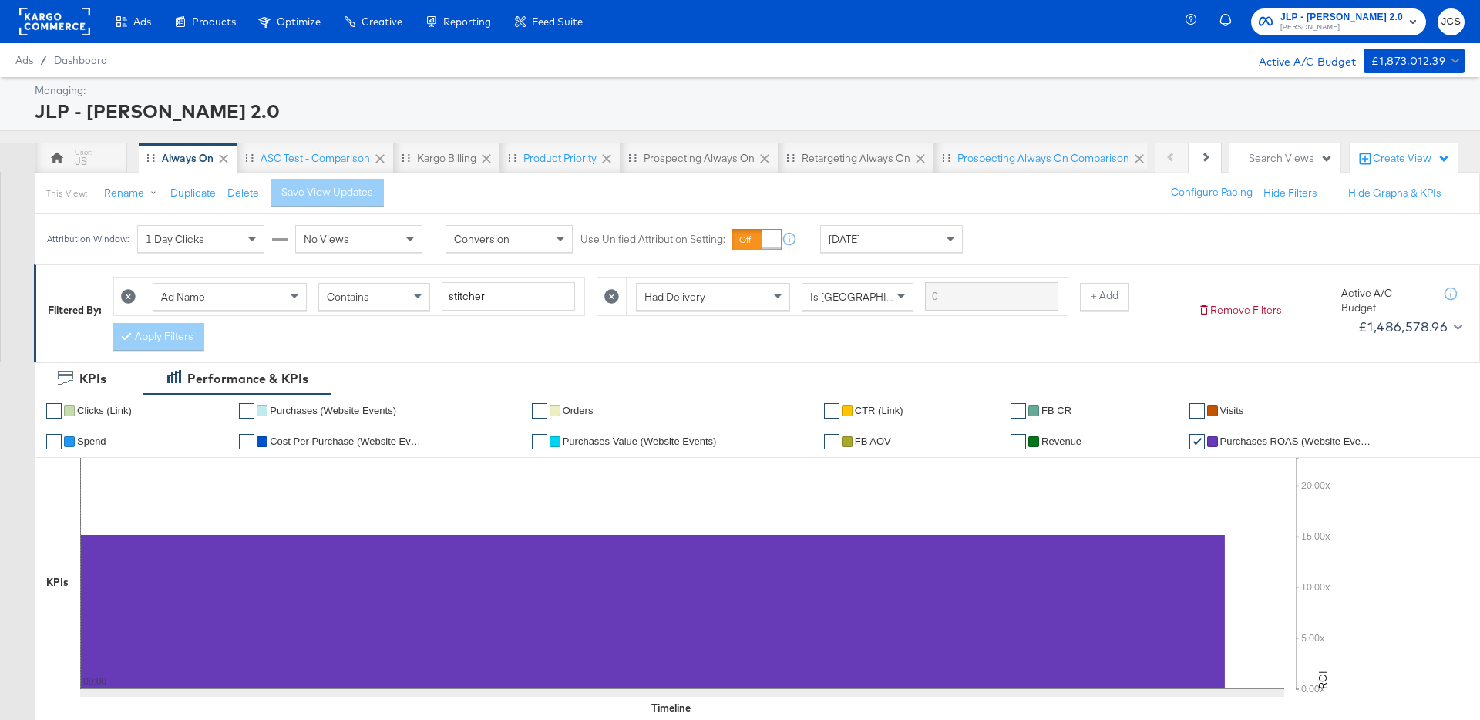
click at [55, 19] on rect at bounding box center [54, 22] width 71 height 28
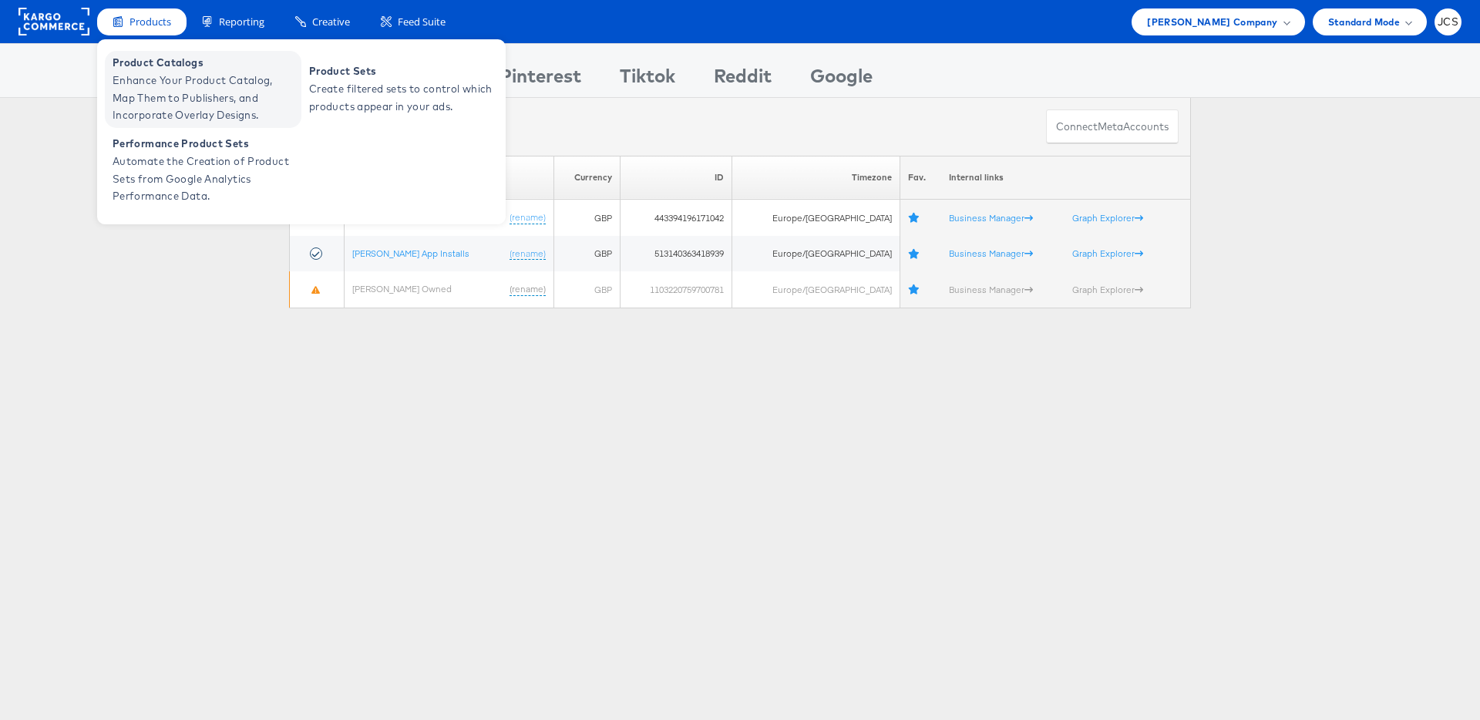
click at [163, 89] on span "Enhance Your Product Catalog, Map Them to Publishers, and Incorporate Overlay D…" at bounding box center [205, 98] width 185 height 52
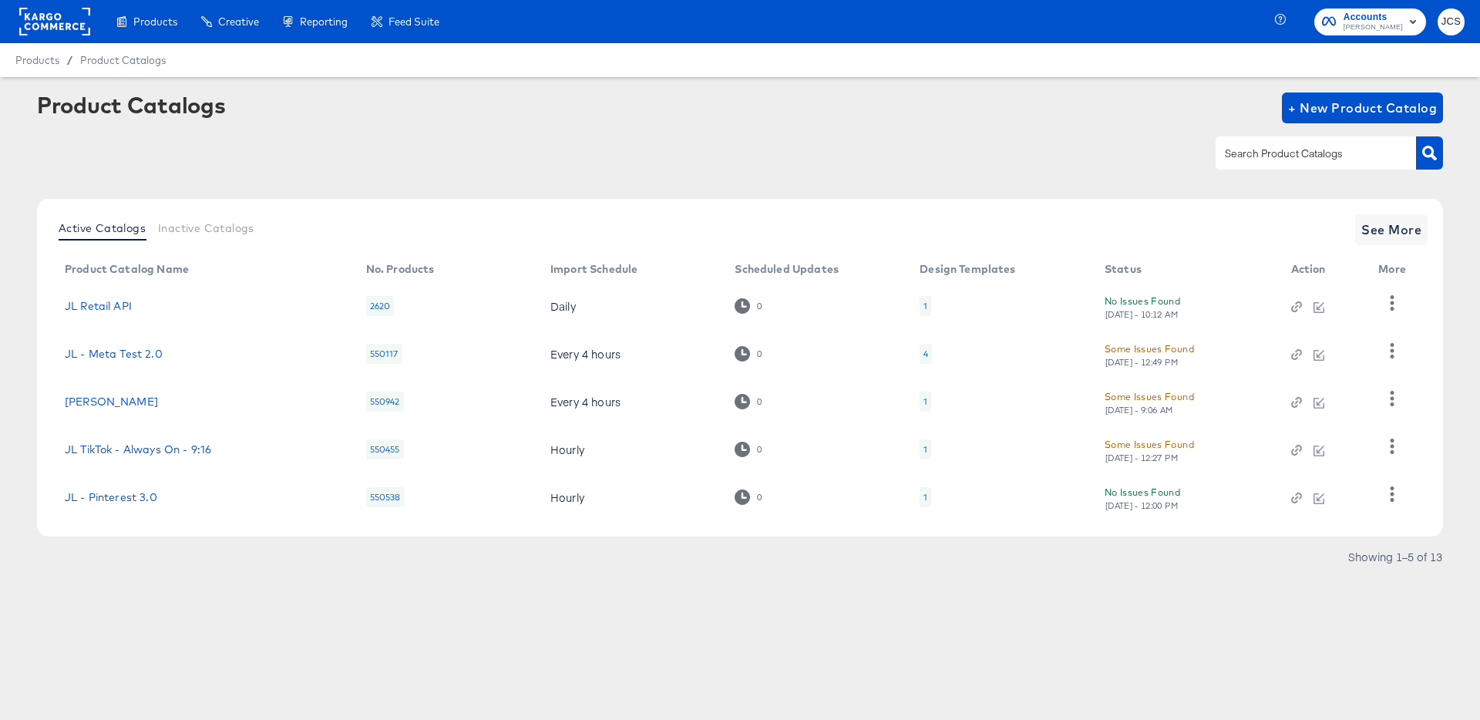
click at [73, 22] on rect at bounding box center [54, 22] width 71 height 28
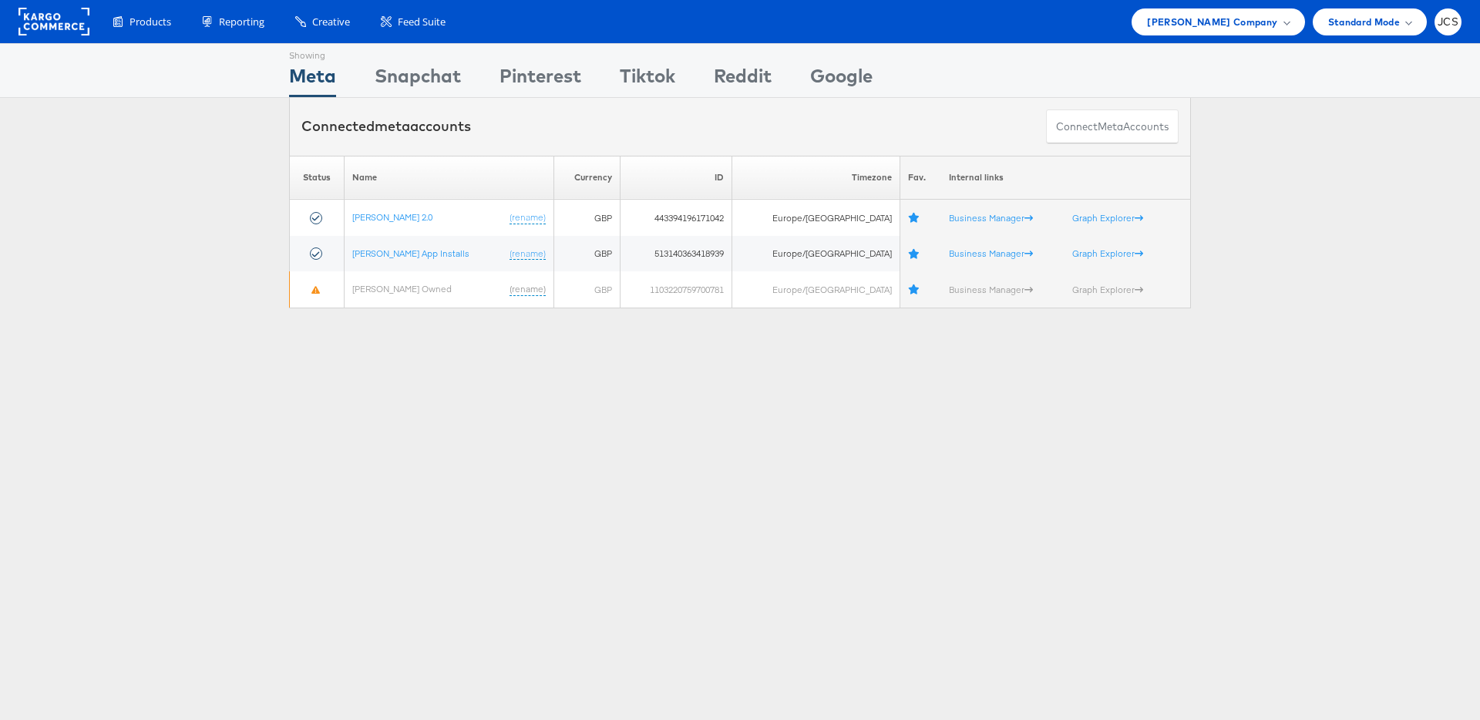
click at [1248, 26] on span "[PERSON_NAME] Company" at bounding box center [1212, 22] width 130 height 16
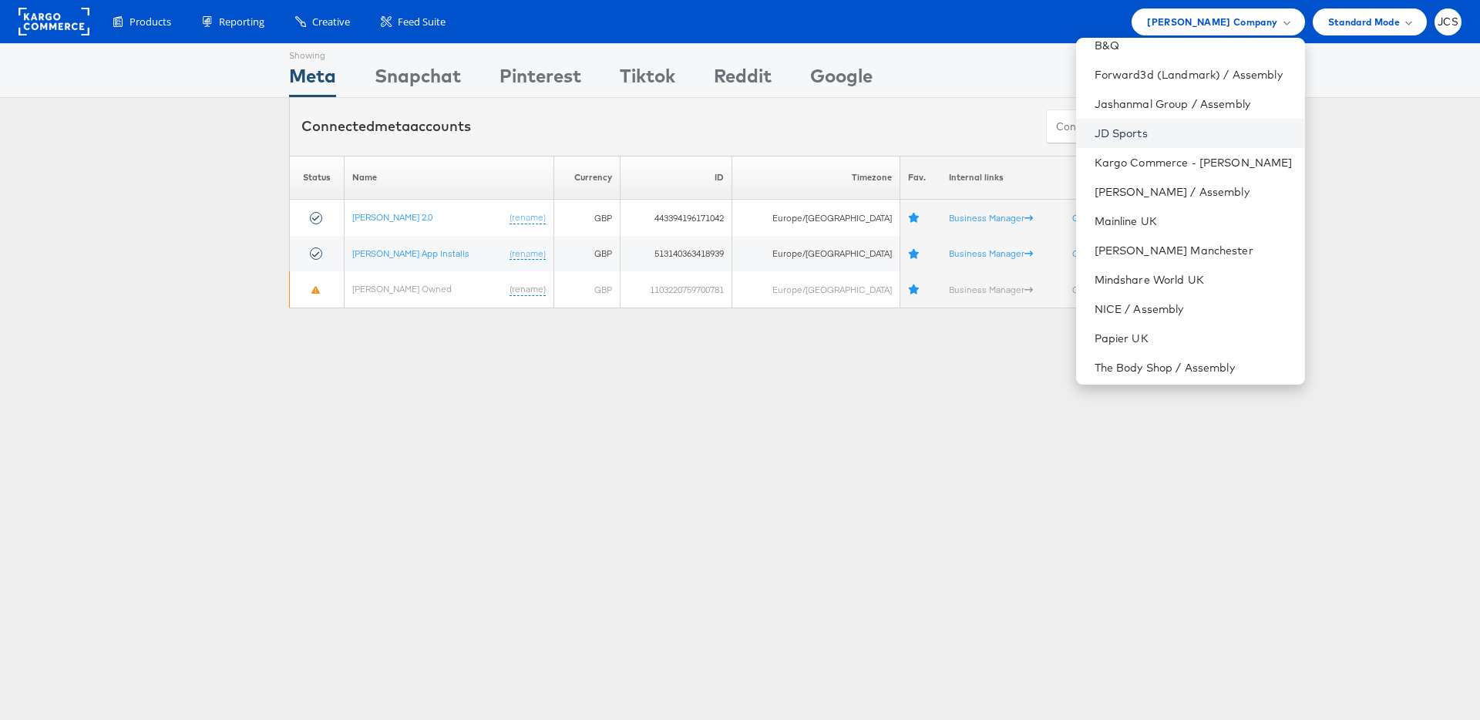
scroll to position [133, 0]
click at [1095, 214] on link "Mainline UK" at bounding box center [1193, 217] width 198 height 15
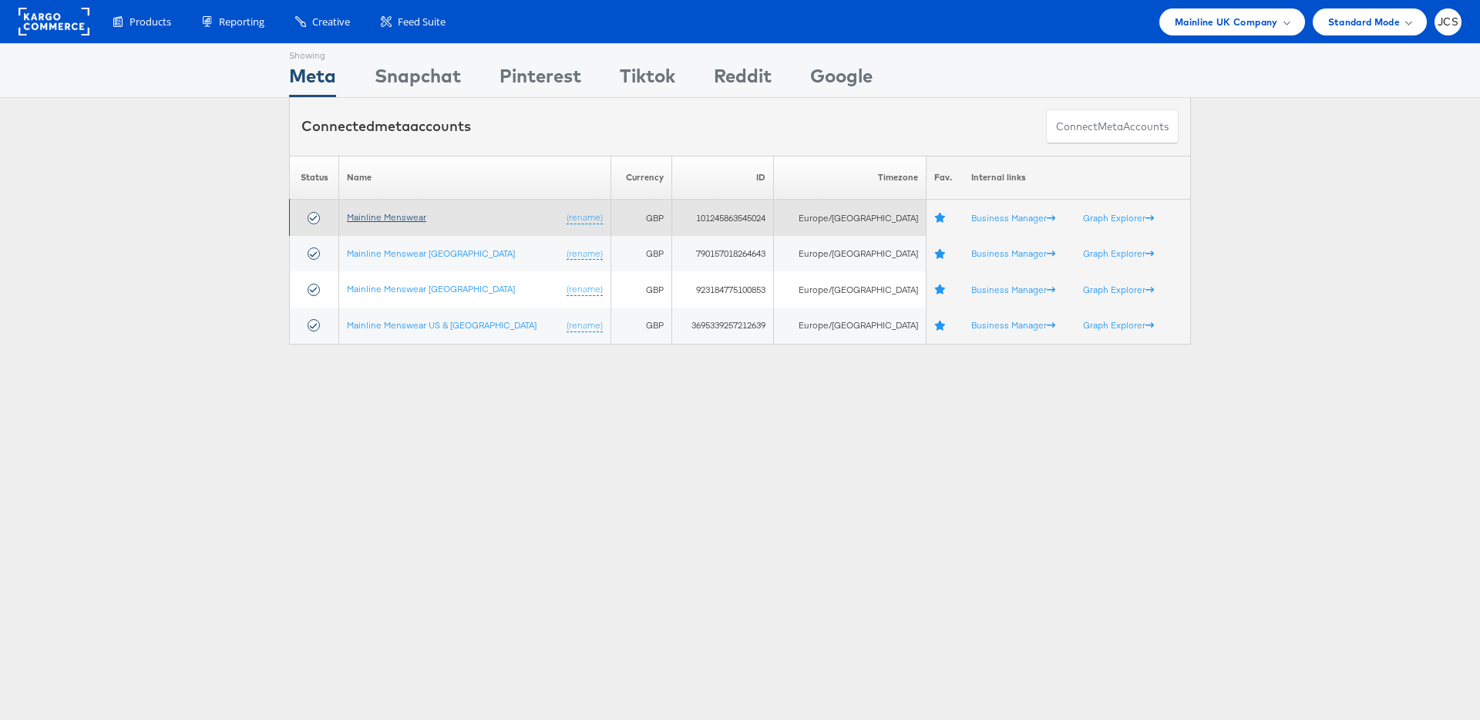
click at [370, 213] on link "Mainline Menswear" at bounding box center [386, 217] width 79 height 12
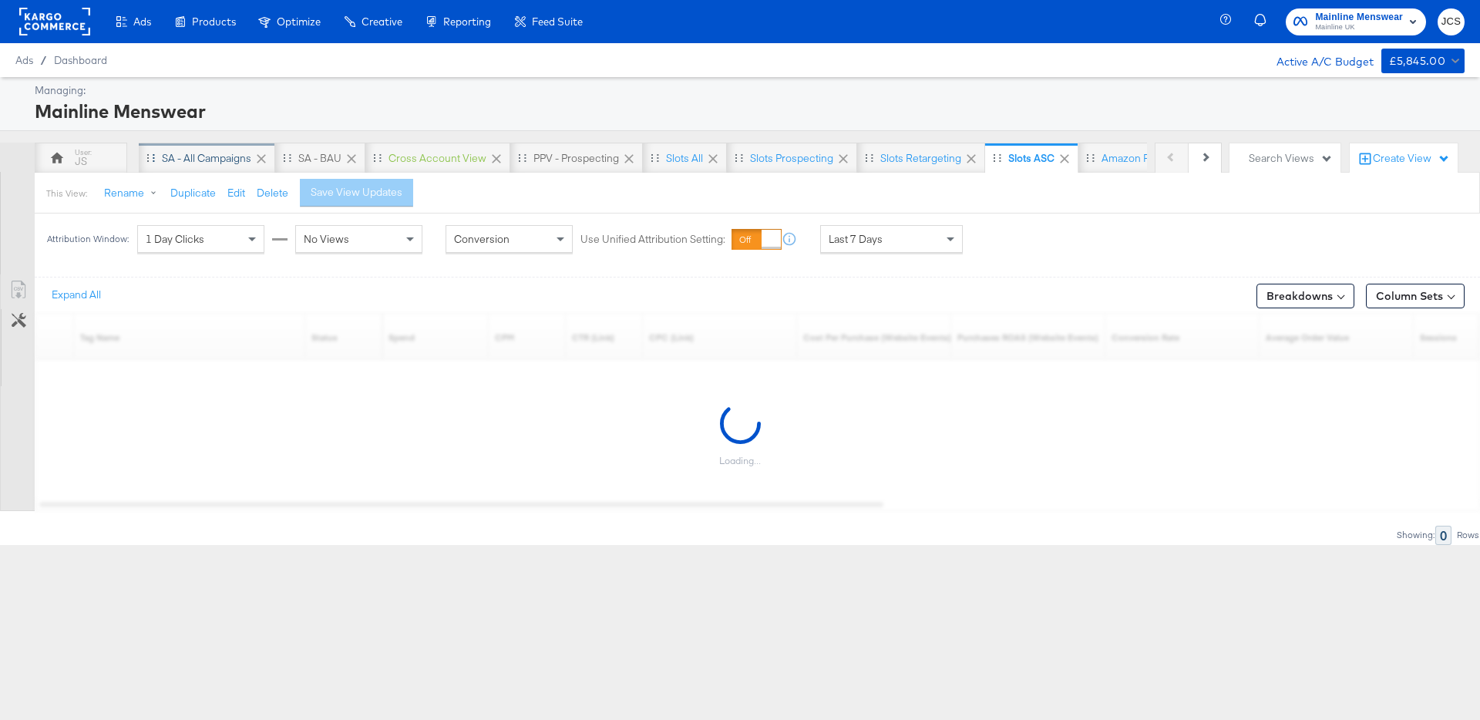
click at [176, 160] on div "SA - All campaigns" at bounding box center [206, 158] width 89 height 15
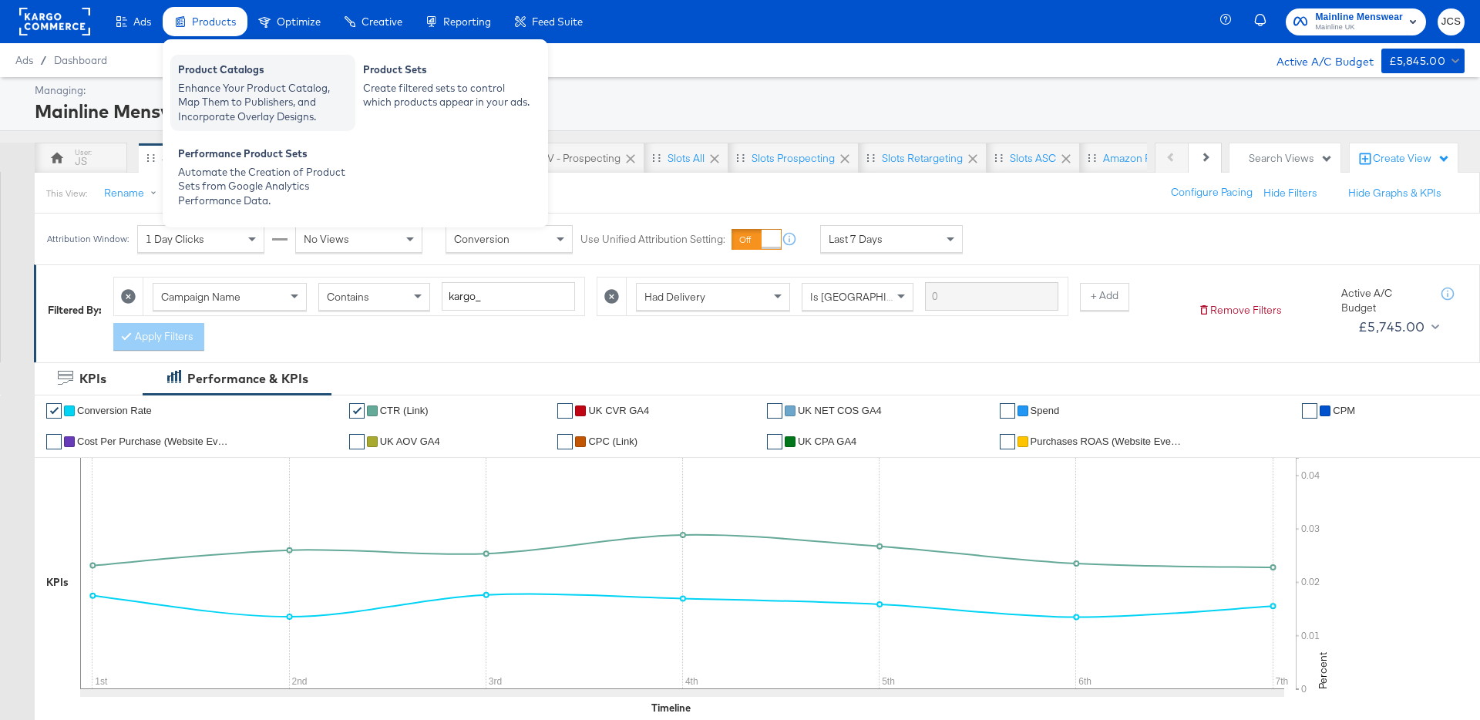
drag, startPoint x: 205, startPoint y: 80, endPoint x: 207, endPoint y: 89, distance: 9.5
click at [212, 106] on div "Enhance Your Product Catalog, Map Them to Publishers, and Incorporate Overlay D…" at bounding box center [263, 102] width 170 height 43
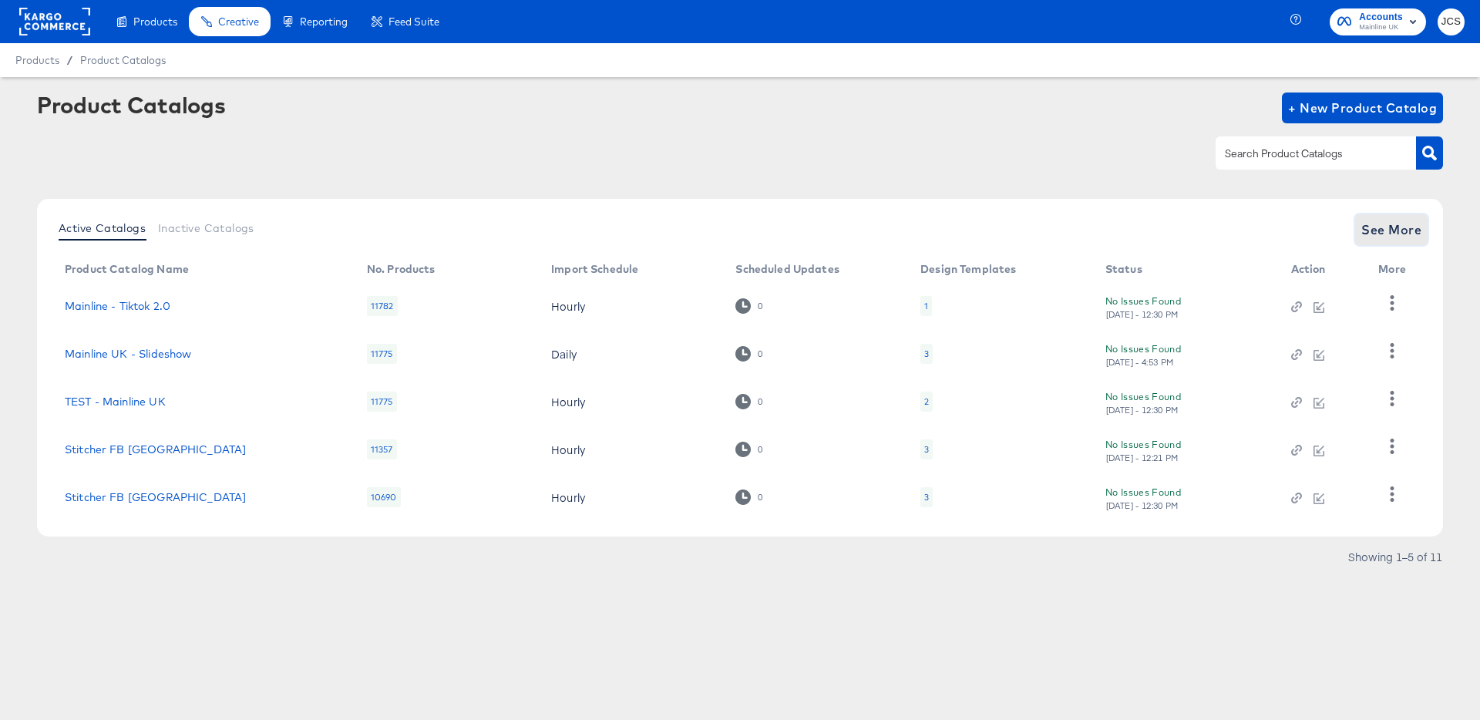
click at [1376, 235] on span "See More" at bounding box center [1391, 230] width 60 height 22
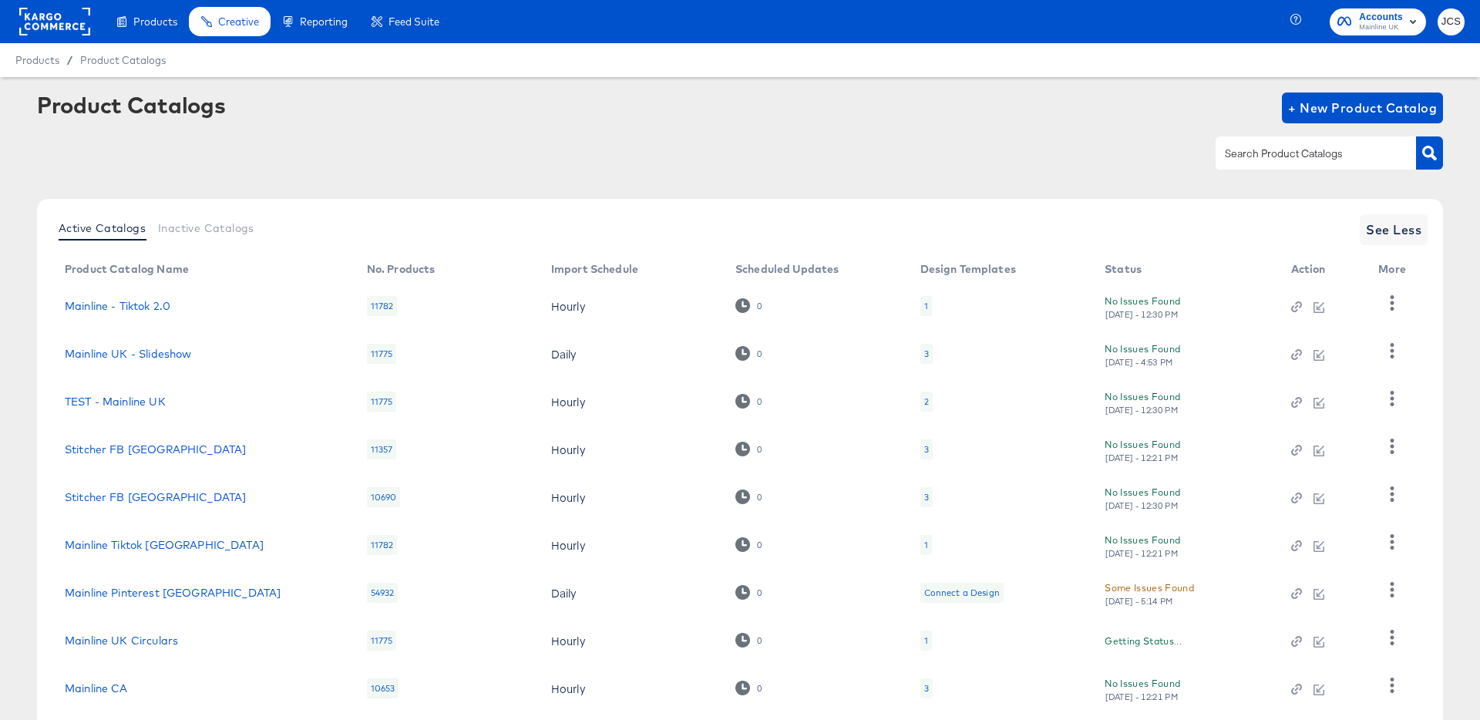
scroll to position [142, 0]
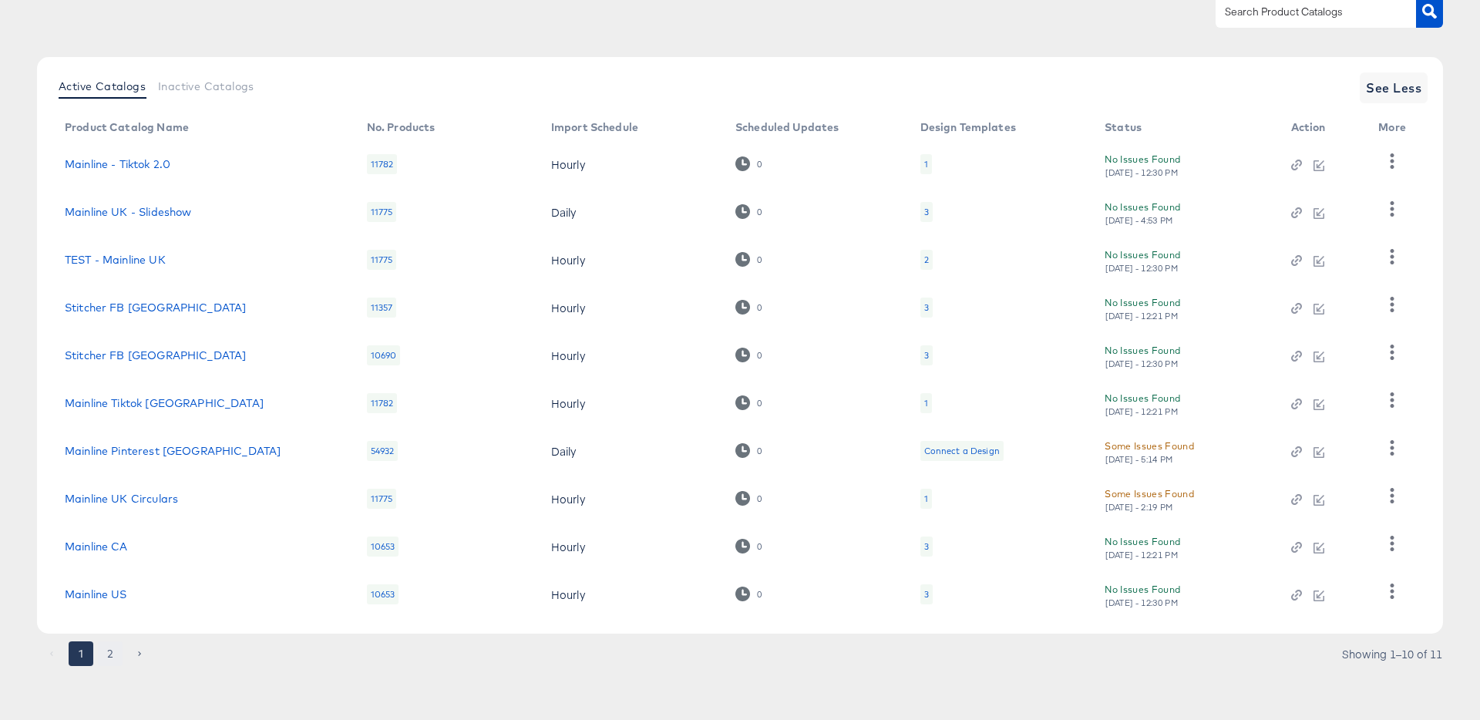
click at [116, 657] on button "2" at bounding box center [110, 653] width 25 height 25
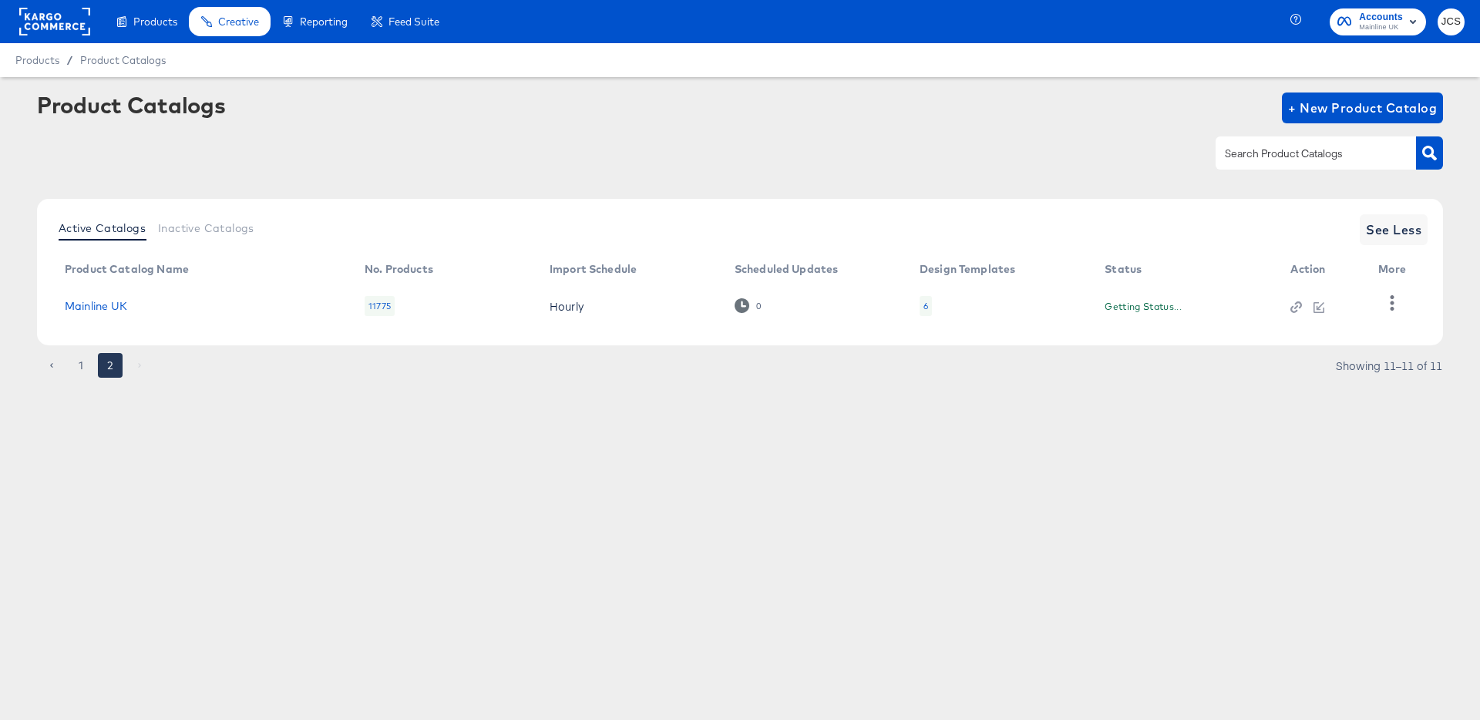
scroll to position [0, 0]
click at [921, 307] on div "6" at bounding box center [925, 306] width 12 height 20
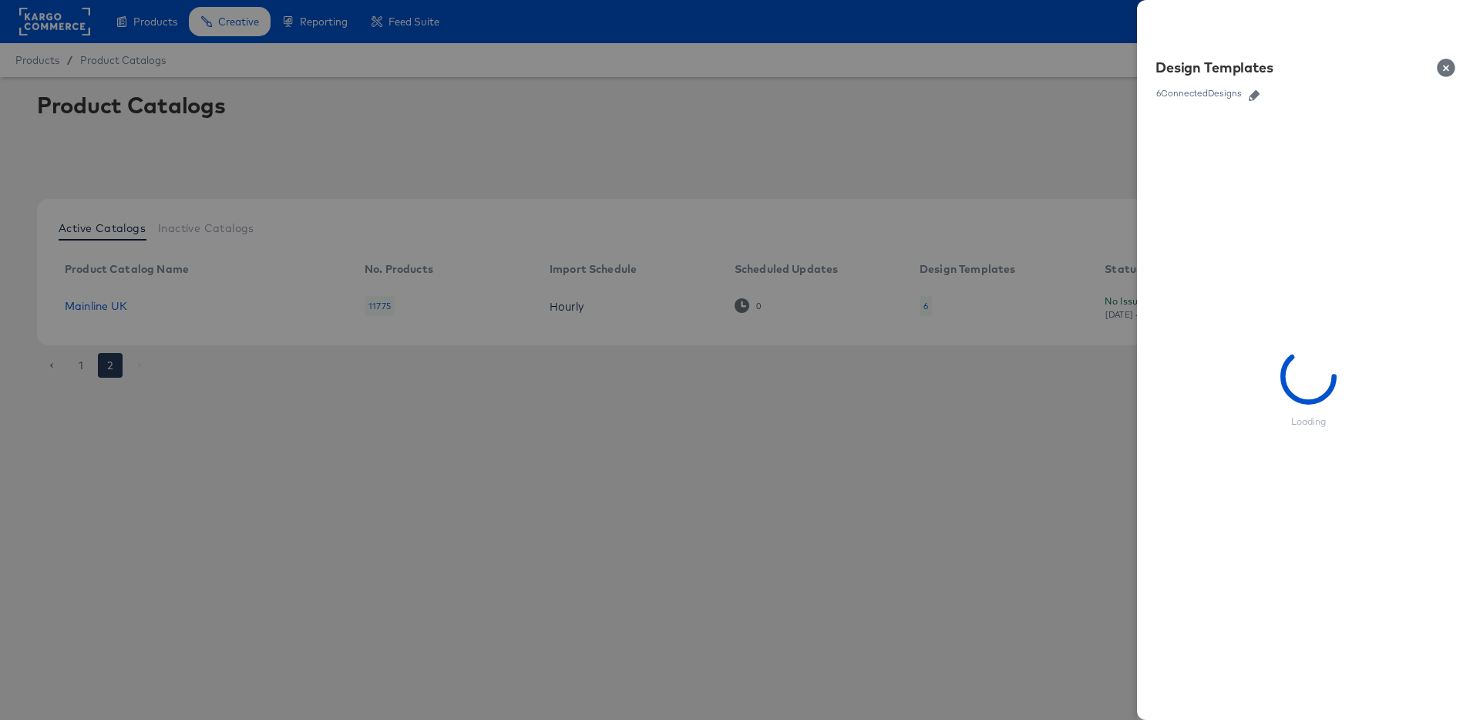
click at [1237, 102] on div "Design Templates 6 Connected Designs" at bounding box center [1308, 80] width 343 height 68
click at [1238, 97] on div "6 Connected Designs" at bounding box center [1198, 93] width 87 height 11
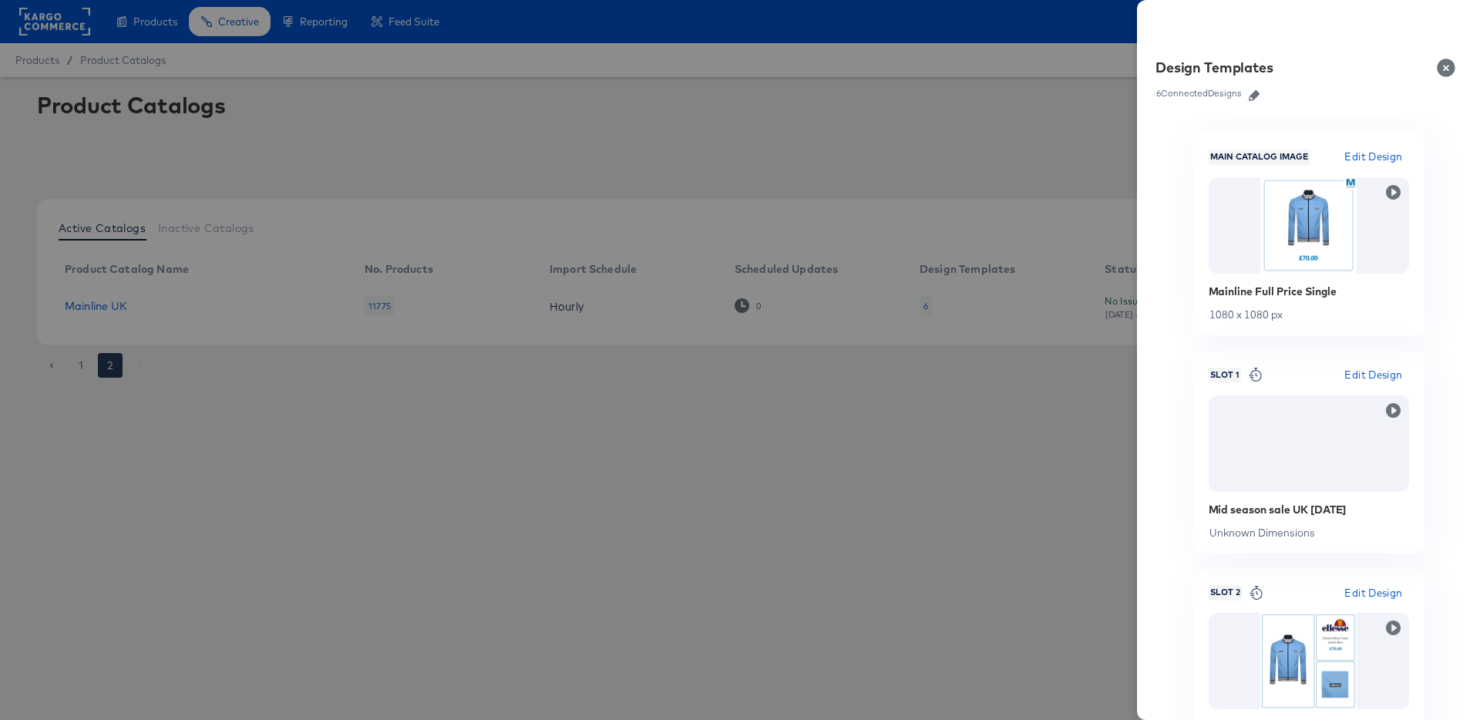
click at [1255, 96] on icon "button" at bounding box center [1253, 95] width 11 height 11
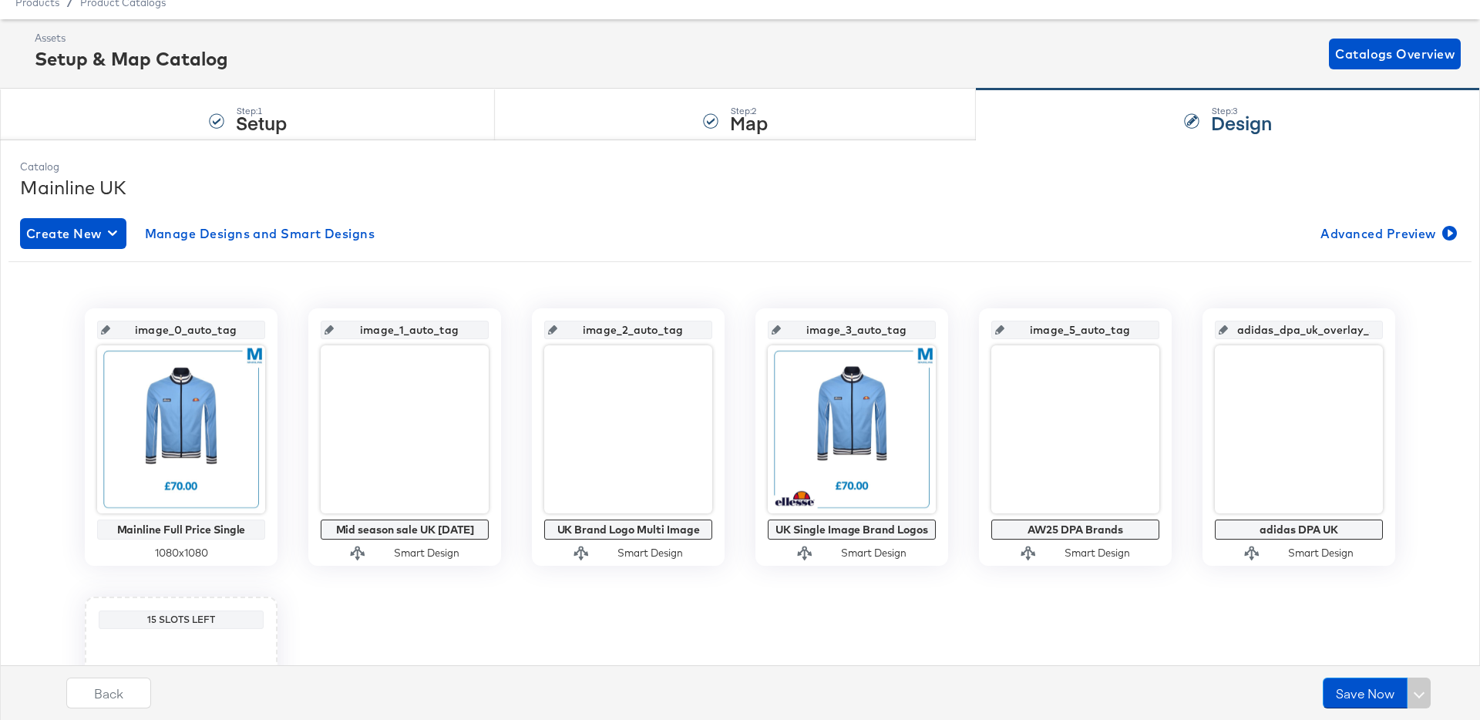
scroll to position [59, 0]
